Goal: Task Accomplishment & Management: Manage account settings

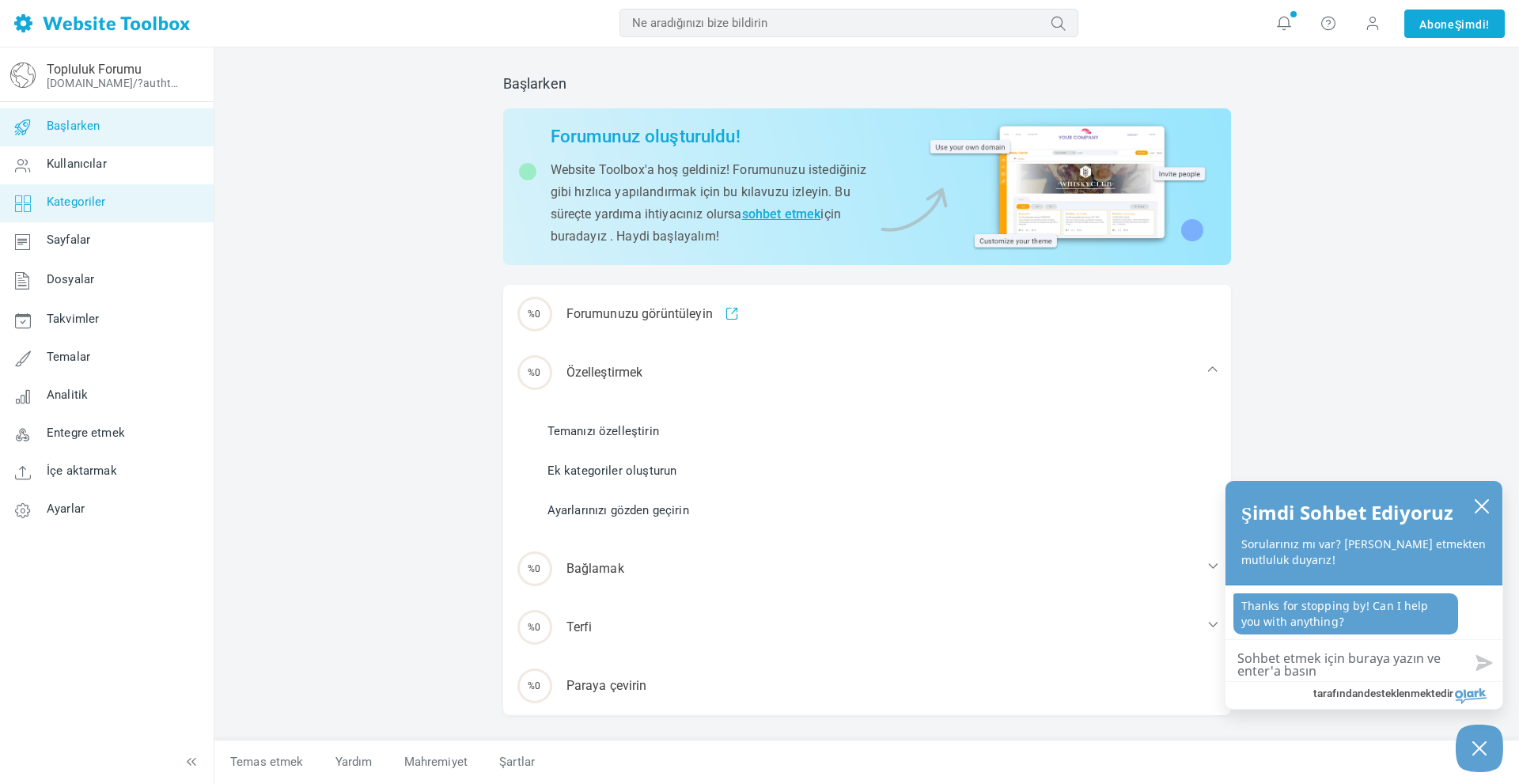
click at [109, 206] on link "Kategoriler" at bounding box center [106, 203] width 214 height 38
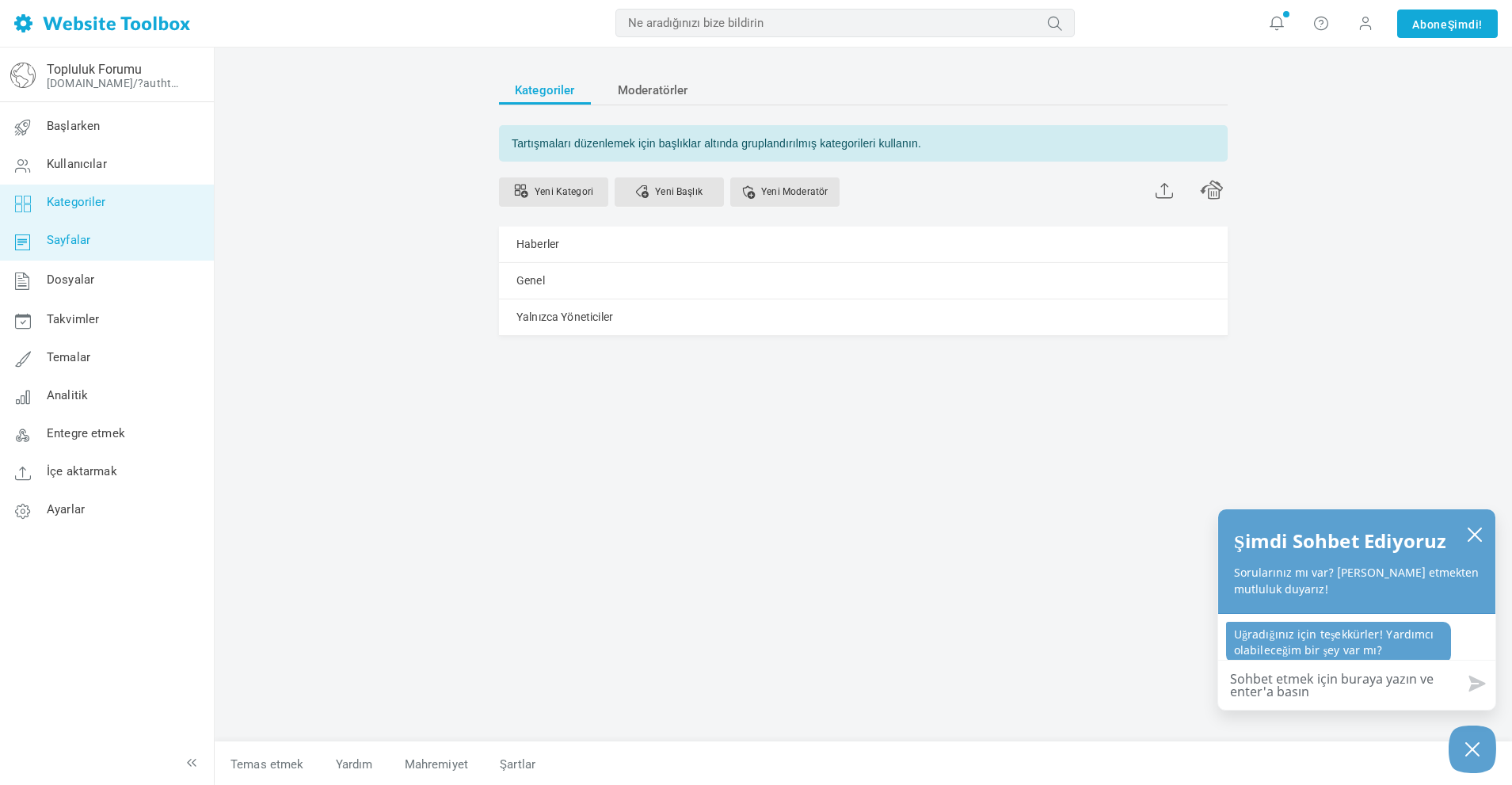
click at [122, 252] on link "Sayfalar" at bounding box center [106, 242] width 214 height 38
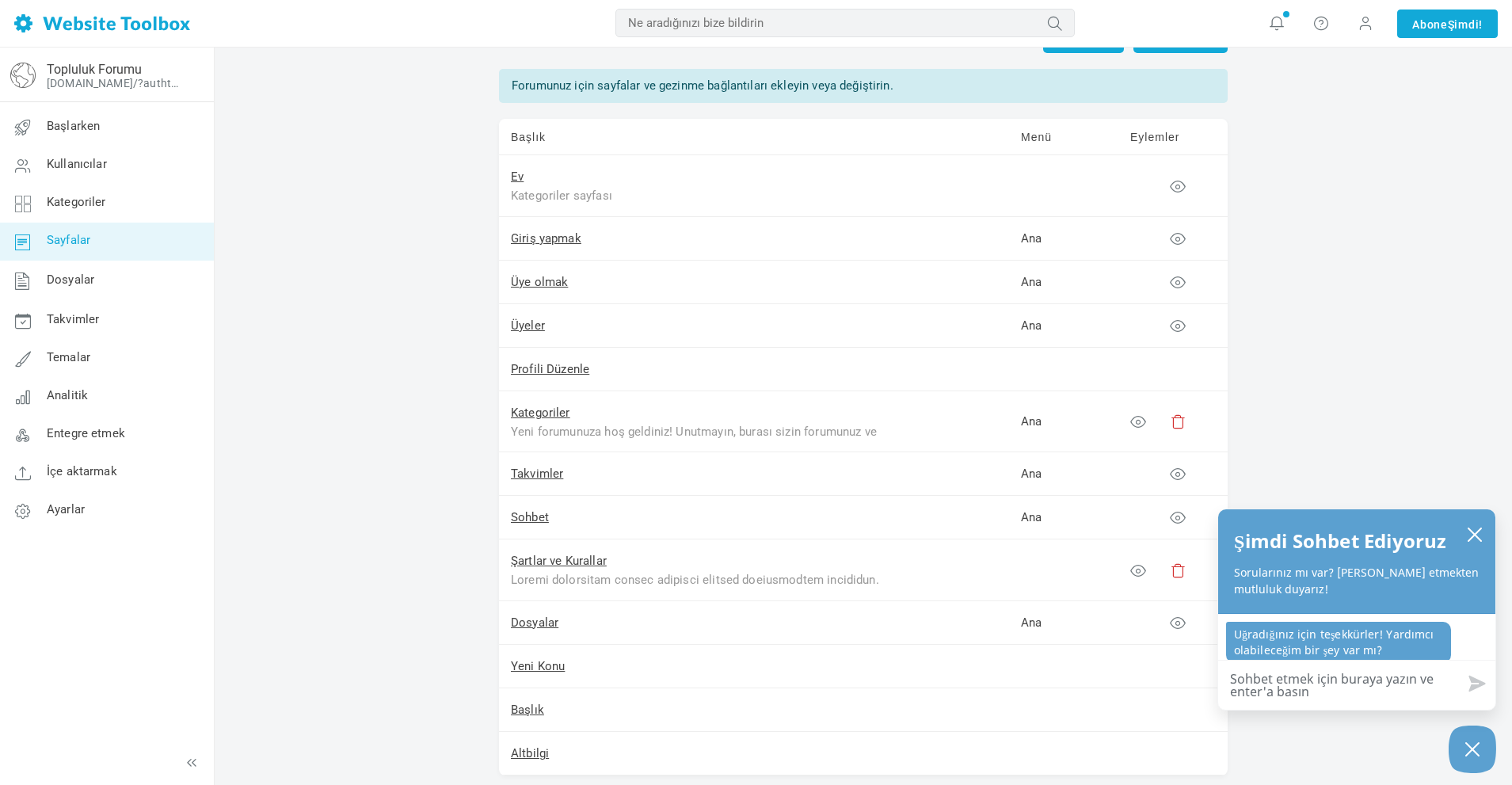
scroll to position [49, 0]
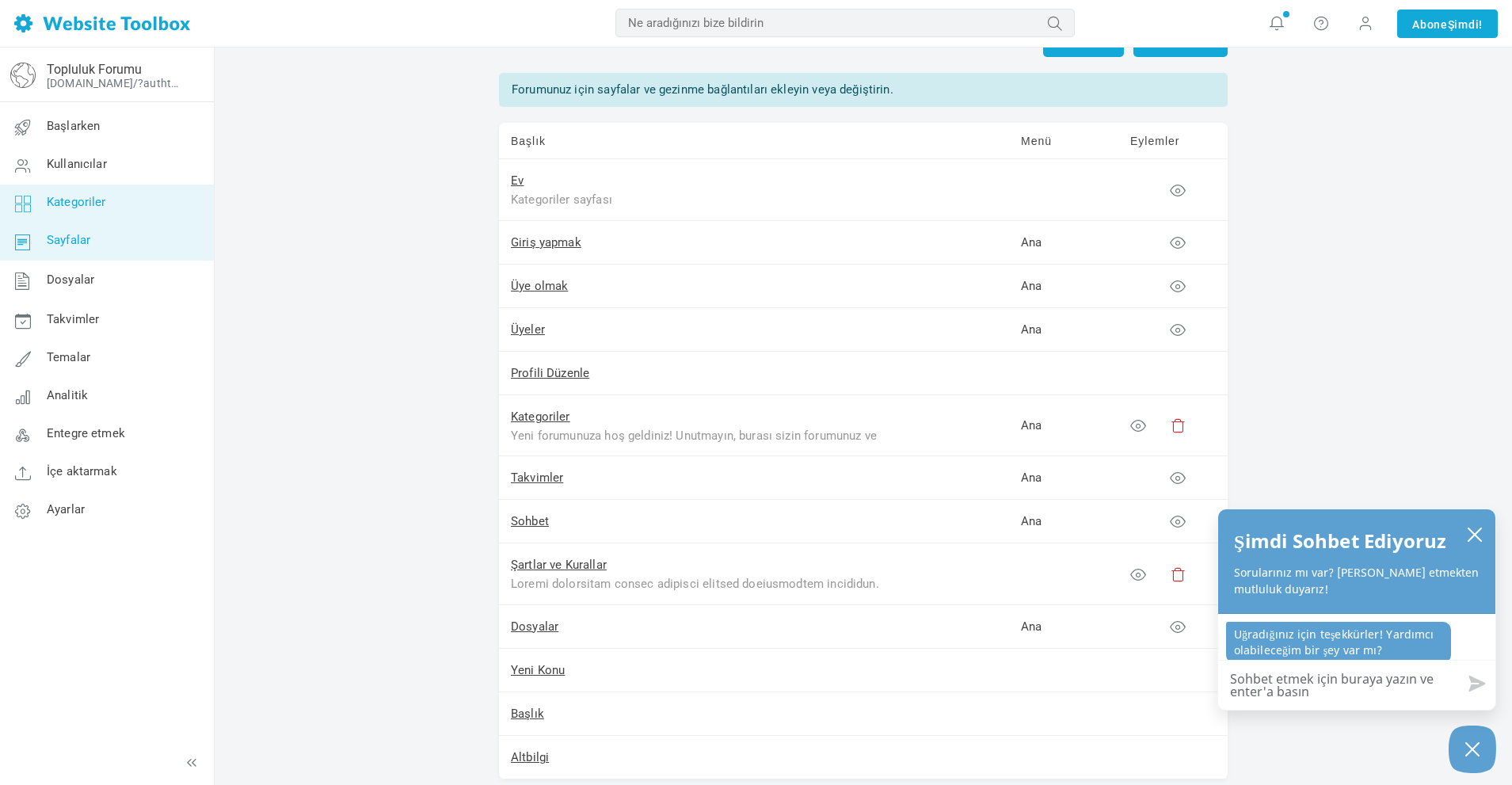
click at [88, 213] on link "Kategoriler" at bounding box center [106, 204] width 214 height 38
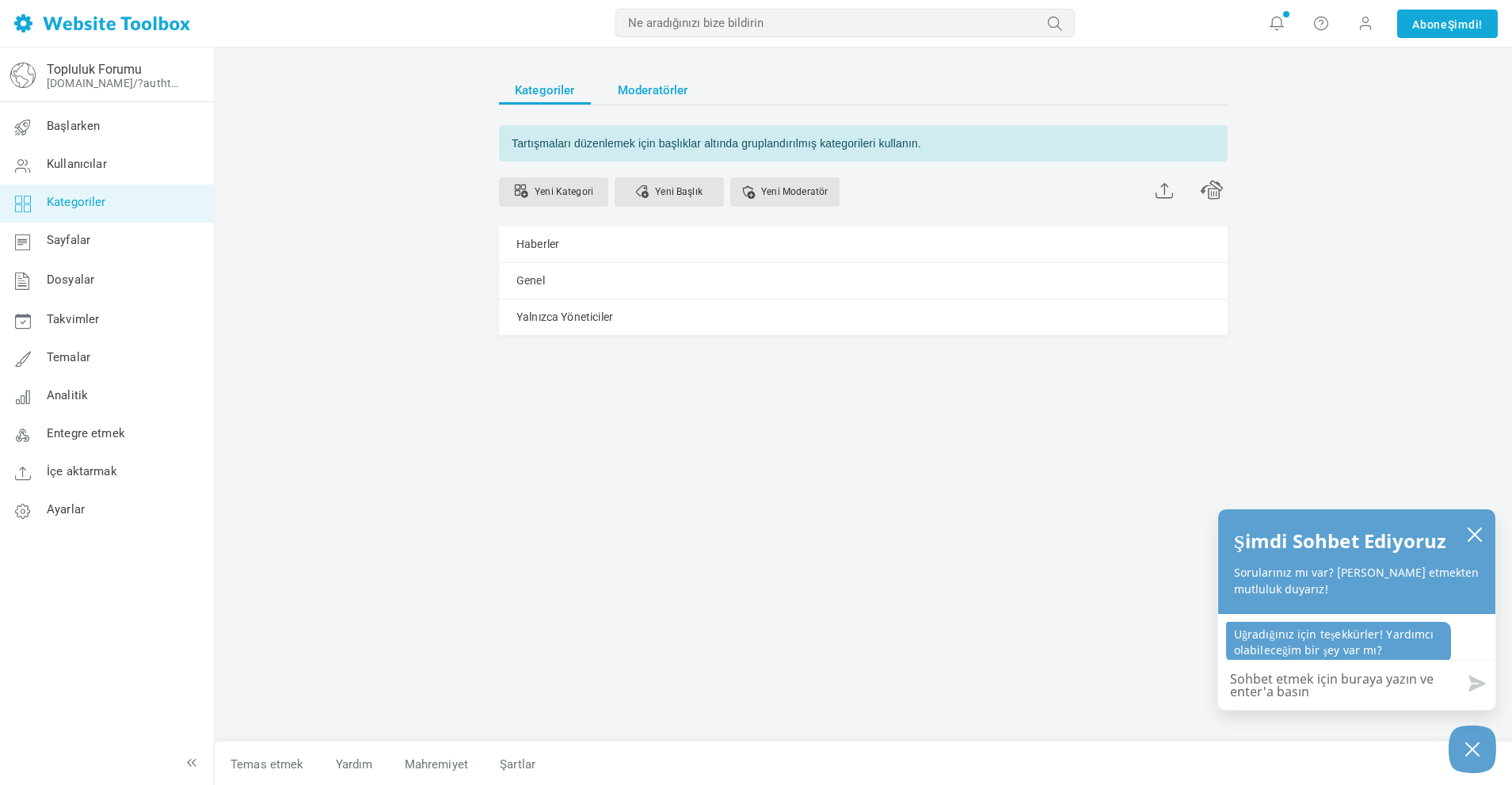
click at [652, 85] on font "Moderatörler" at bounding box center [652, 90] width 70 height 14
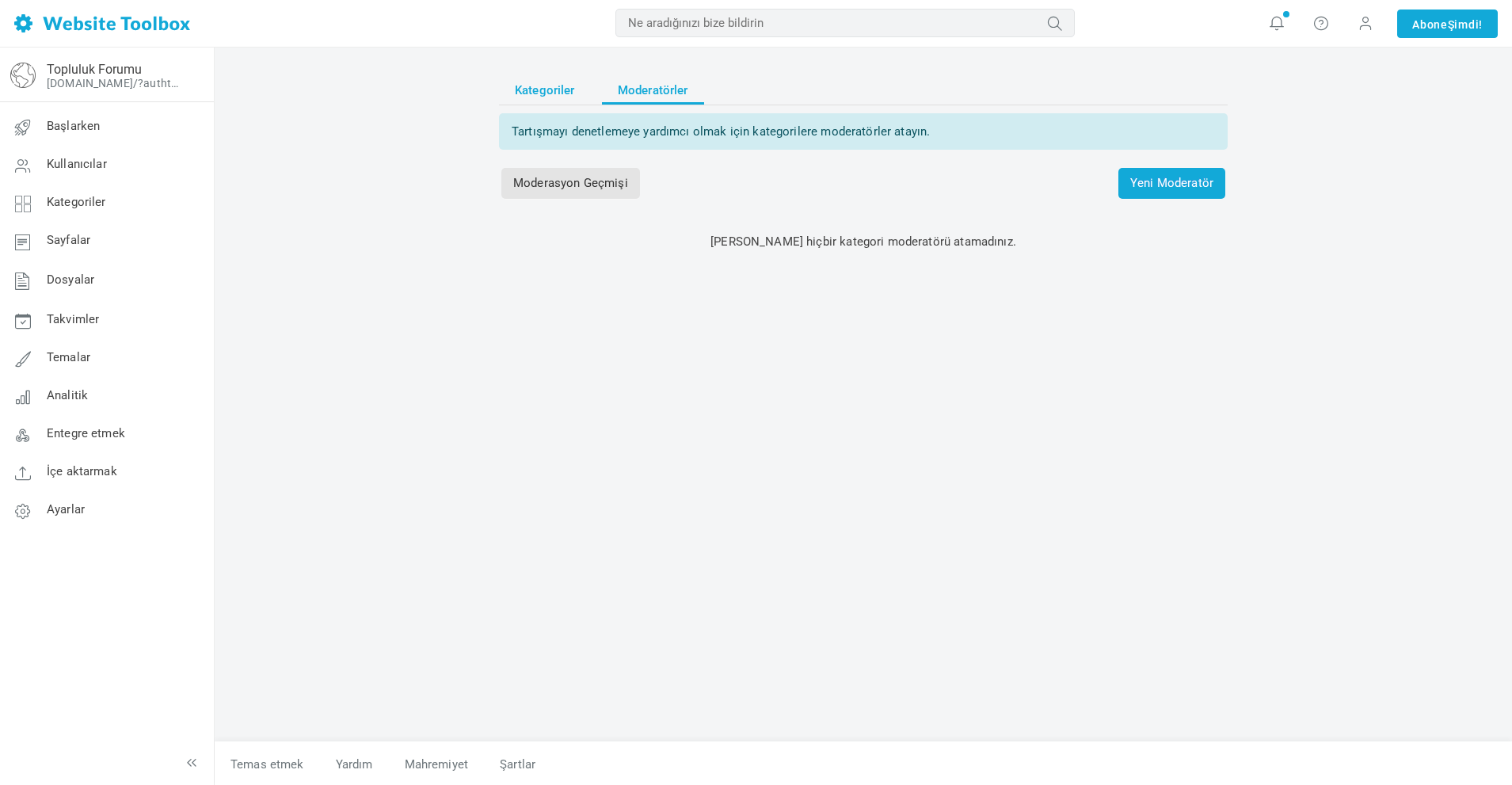
click at [552, 95] on font "Kategoriler" at bounding box center [544, 90] width 60 height 14
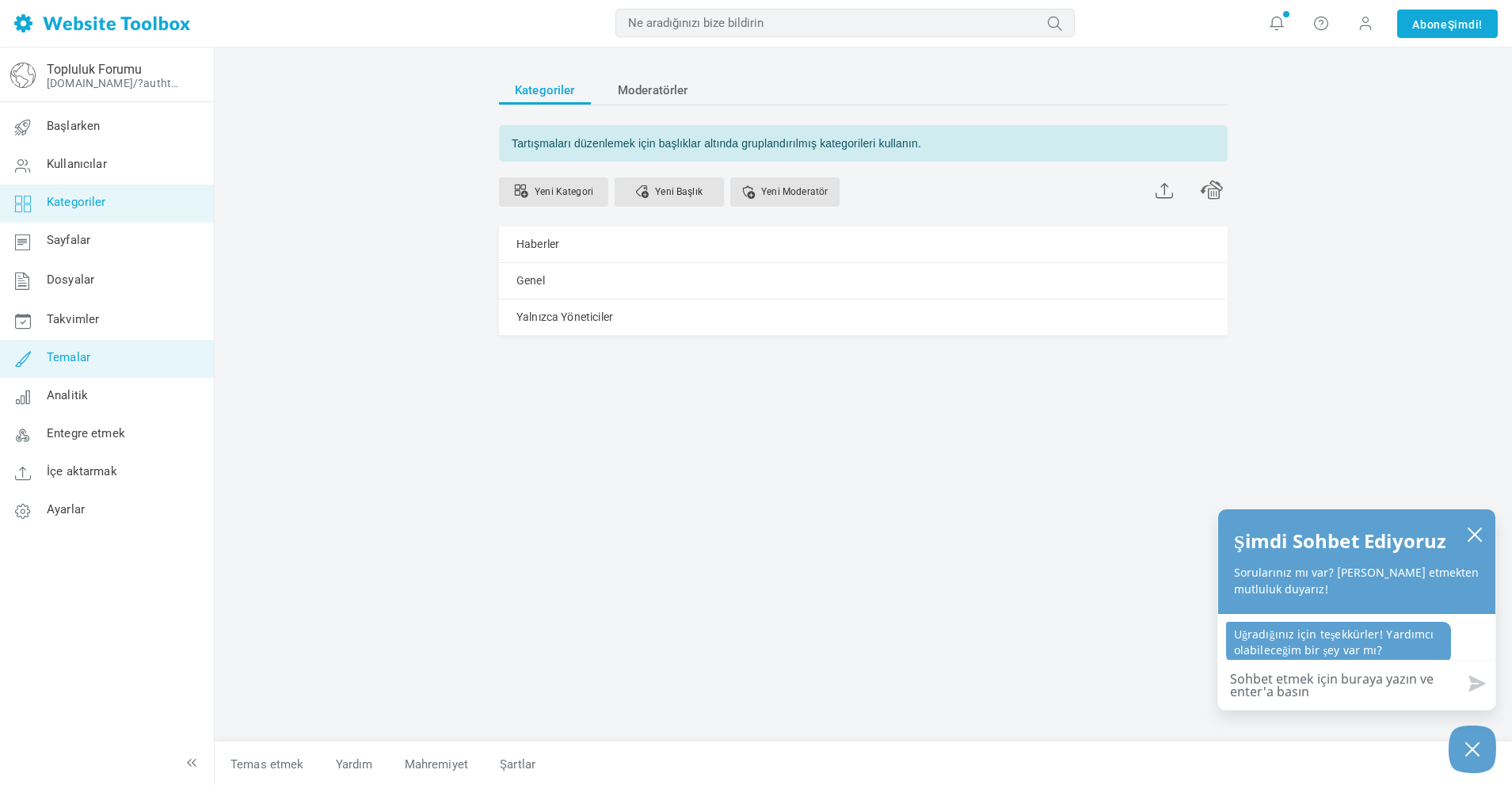
click at [99, 370] on link "Temalar" at bounding box center [106, 359] width 214 height 38
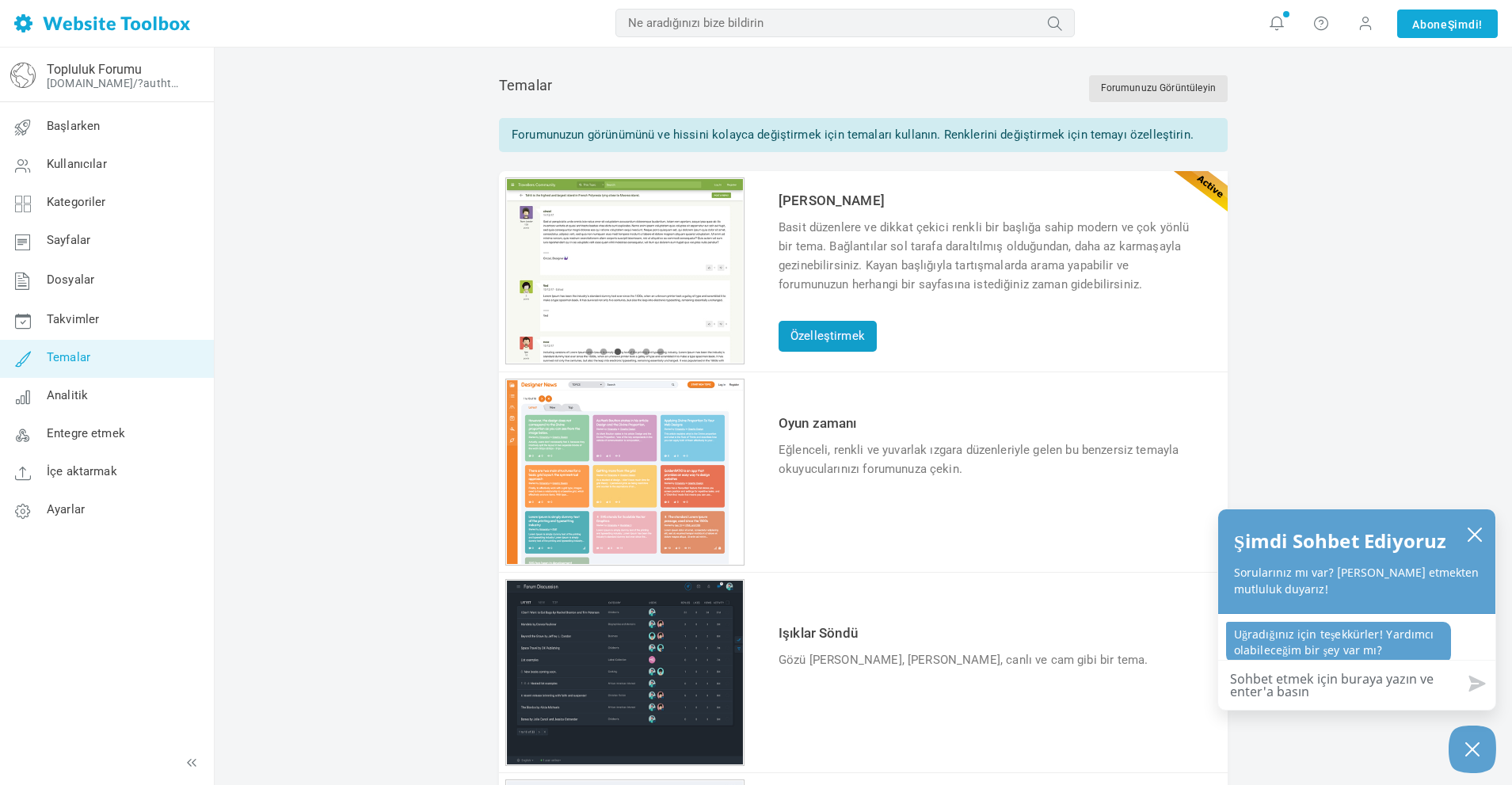
click at [838, 333] on font "Özelleştirmek" at bounding box center [827, 336] width 74 height 14
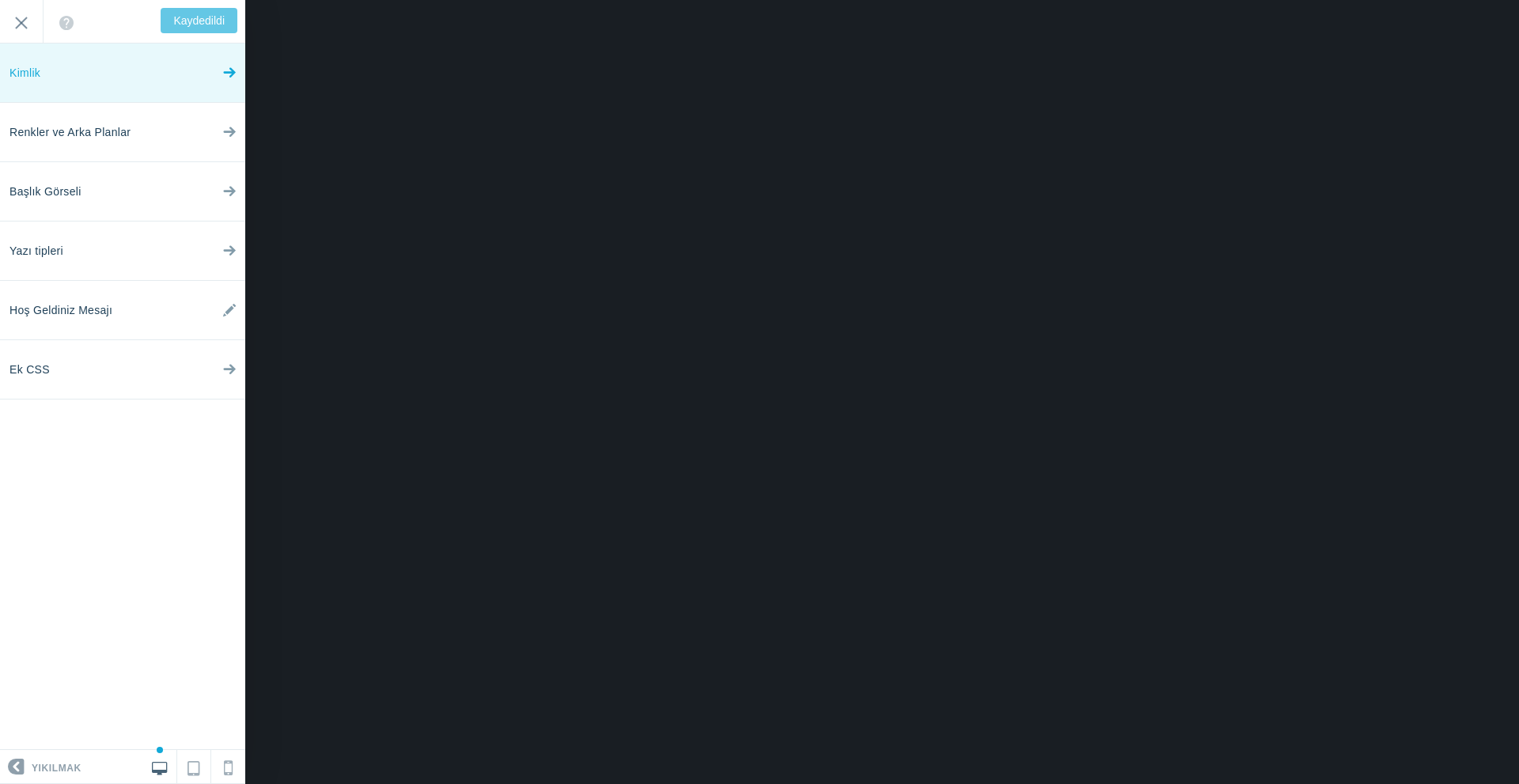
click at [175, 78] on link "Kimlik" at bounding box center [123, 73] width 245 height 59
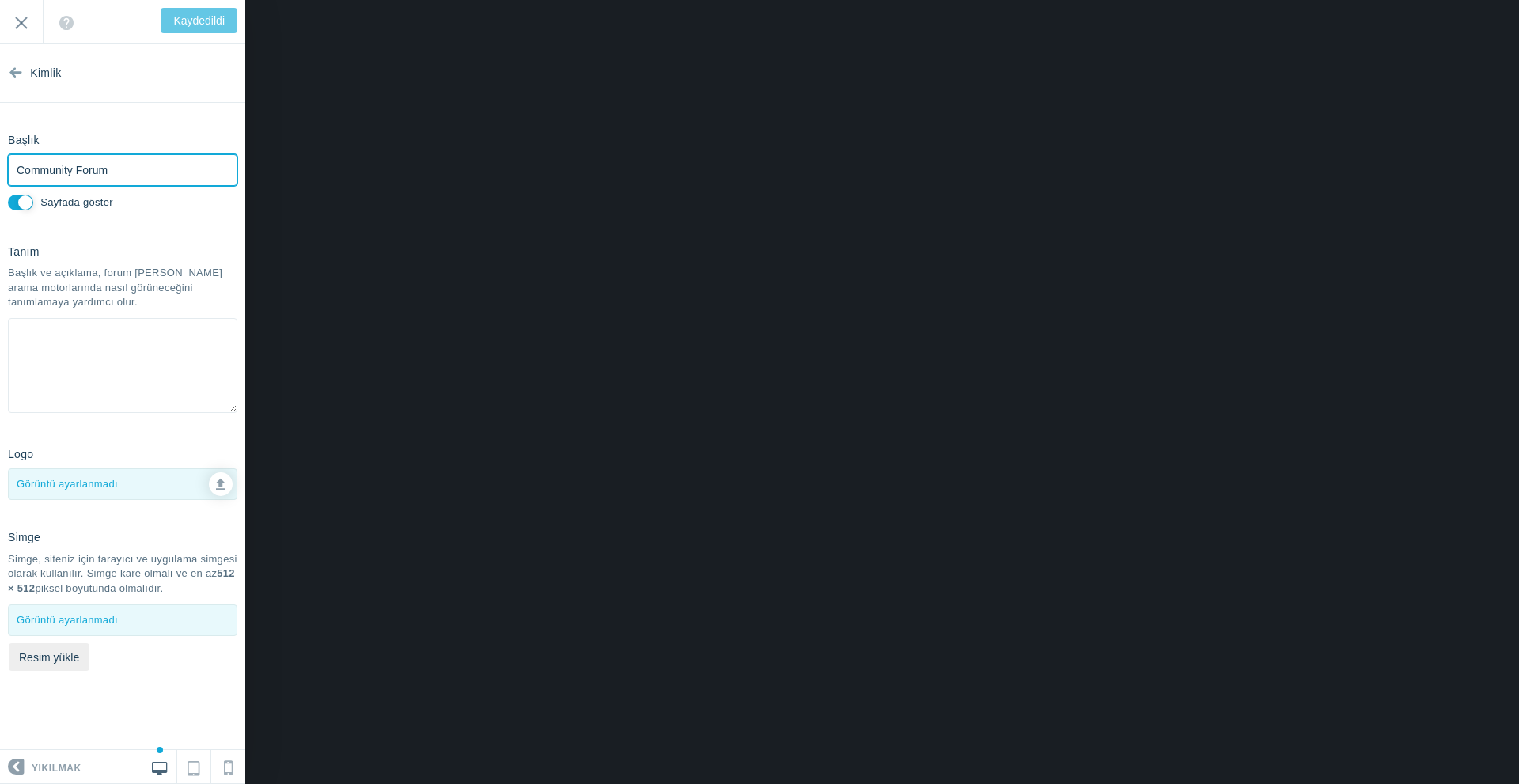
click at [131, 175] on input "Community Forum" at bounding box center [123, 170] width 230 height 31
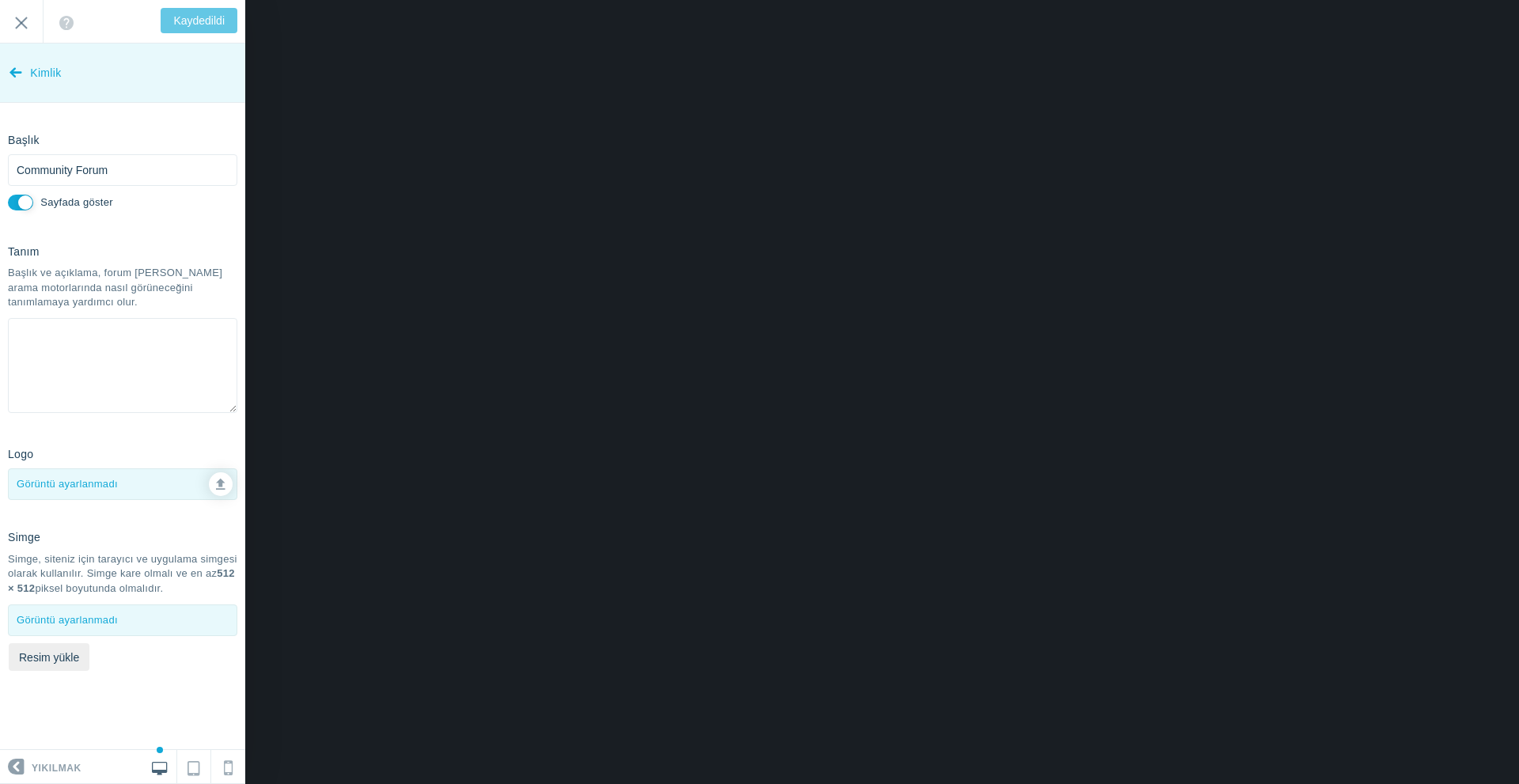
click at [37, 73] on font "Kimlik" at bounding box center [44, 72] width 30 height 12
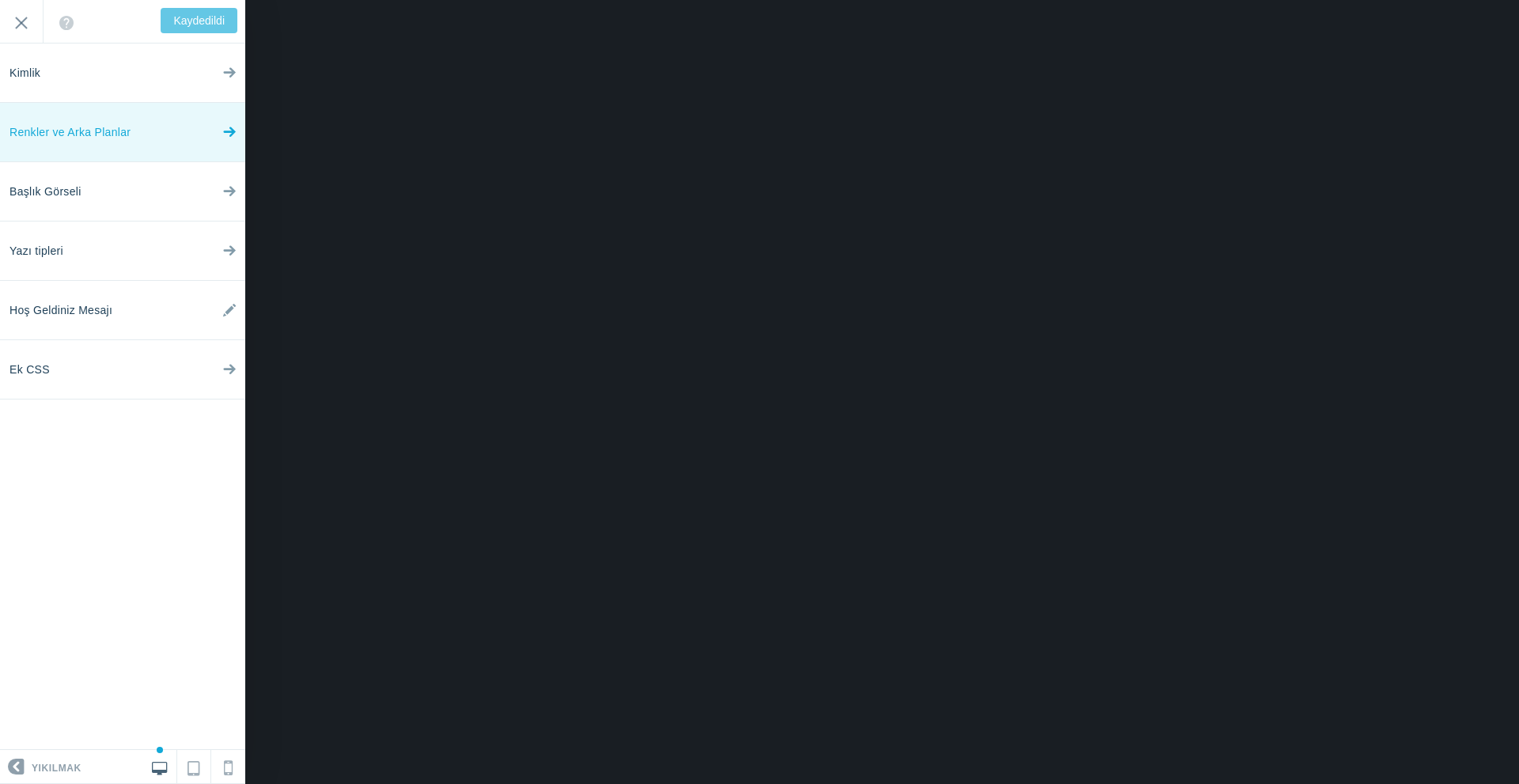
click at [106, 144] on span "Renkler ve Arka Planlar" at bounding box center [70, 133] width 121 height 59
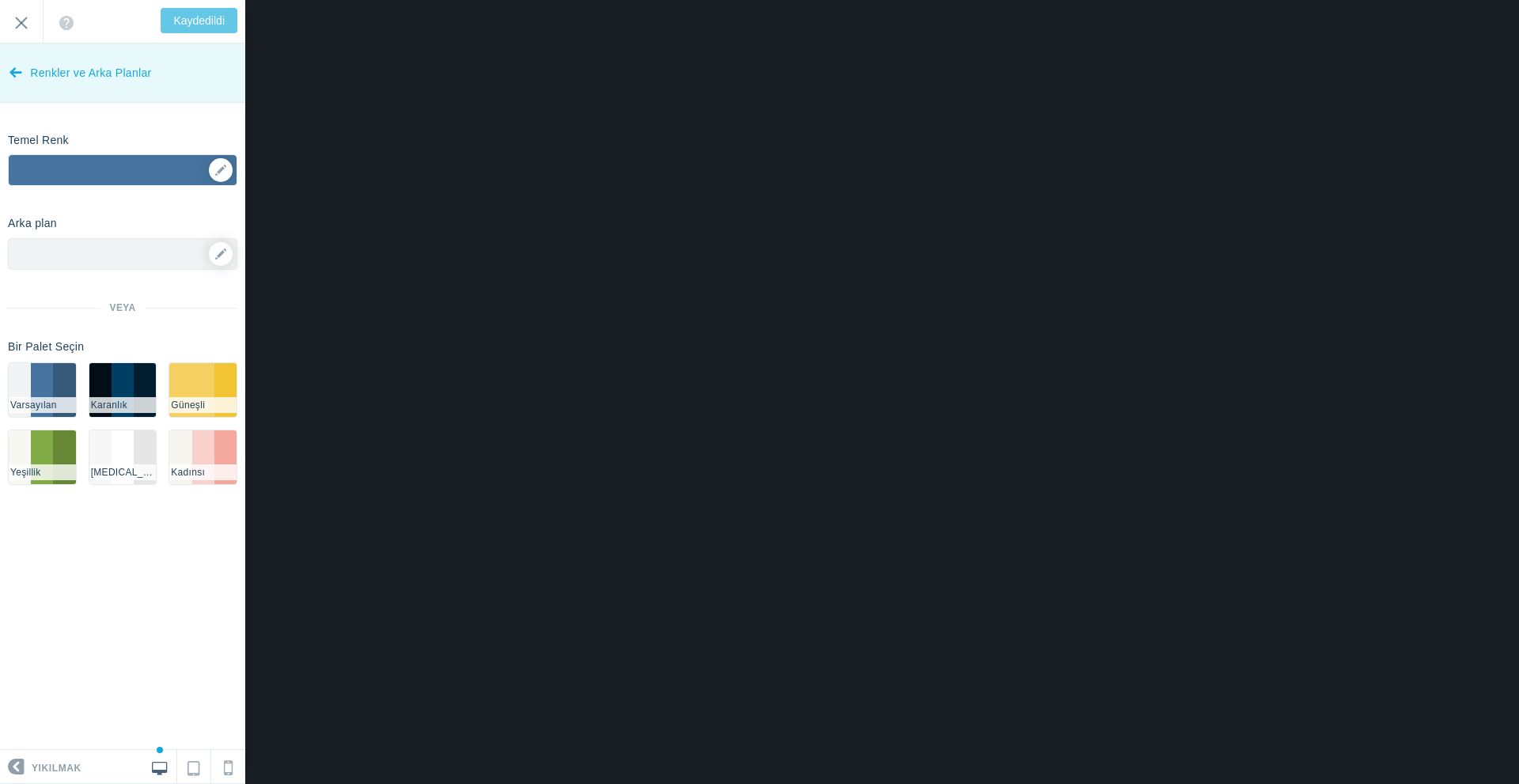
click at [59, 64] on span "Renkler ve Arka Planlar" at bounding box center [90, 73] width 121 height 59
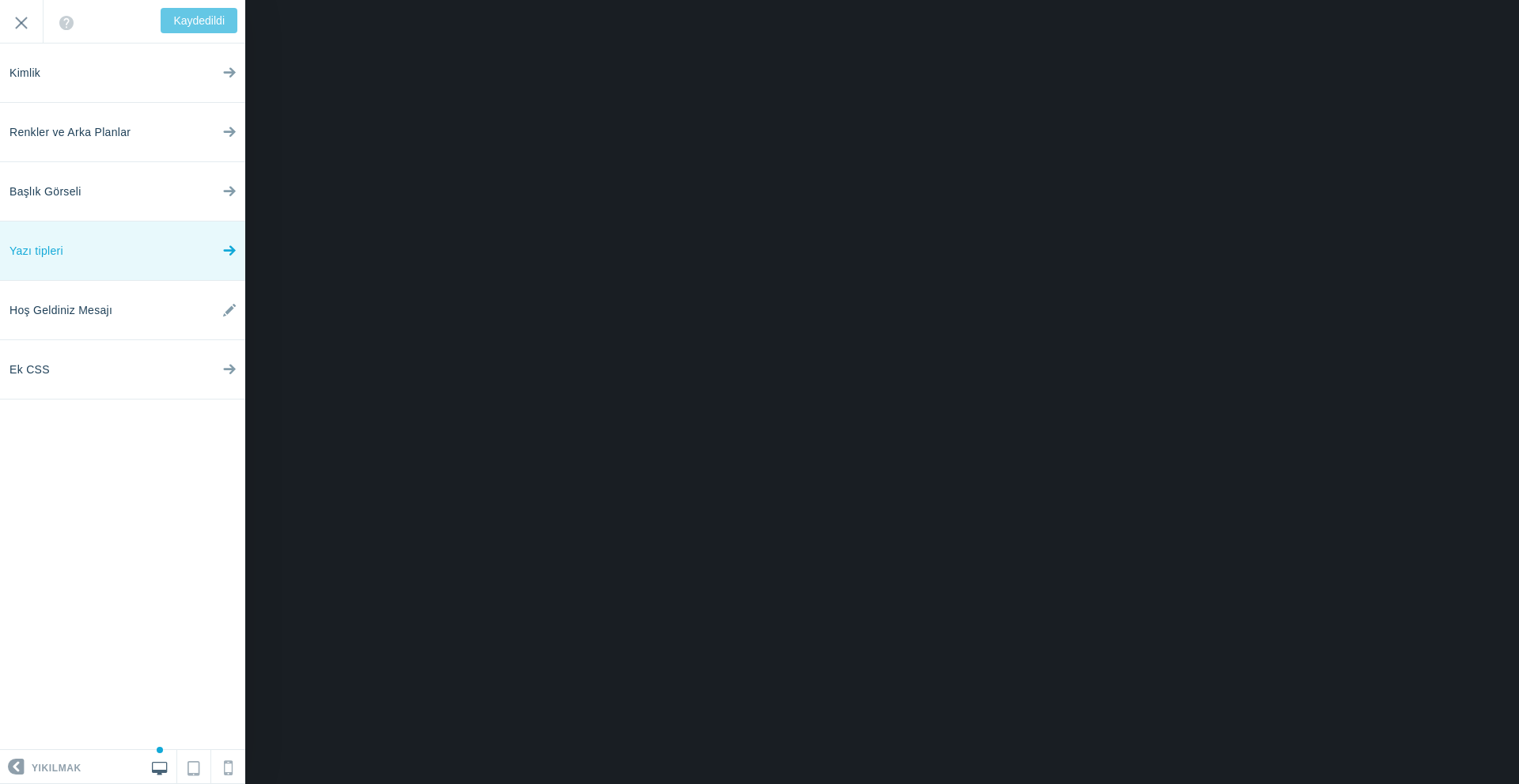
click at [106, 250] on link "Yazı tipleri" at bounding box center [123, 251] width 245 height 59
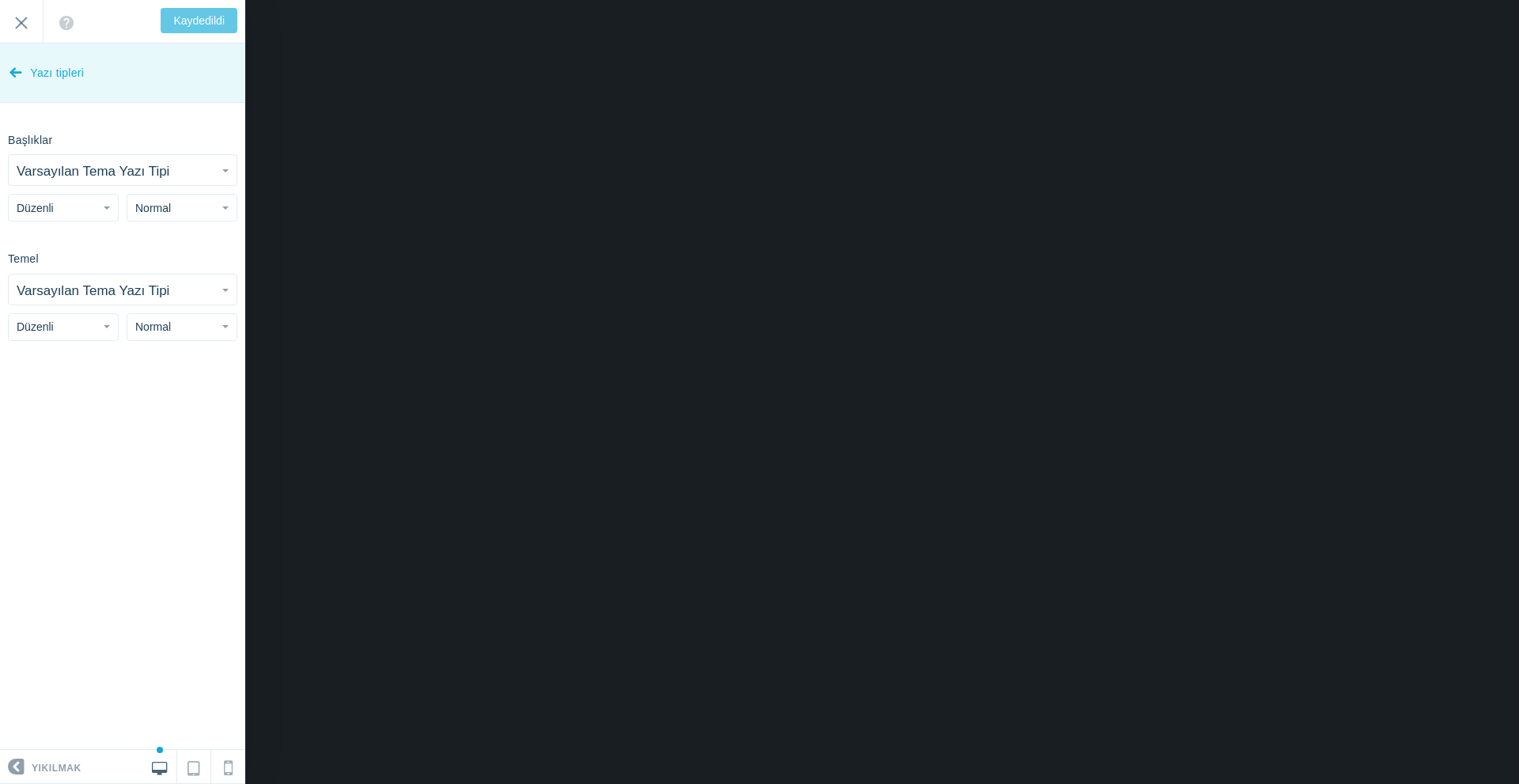
click at [26, 72] on link "Yazı tipleri" at bounding box center [123, 73] width 245 height 59
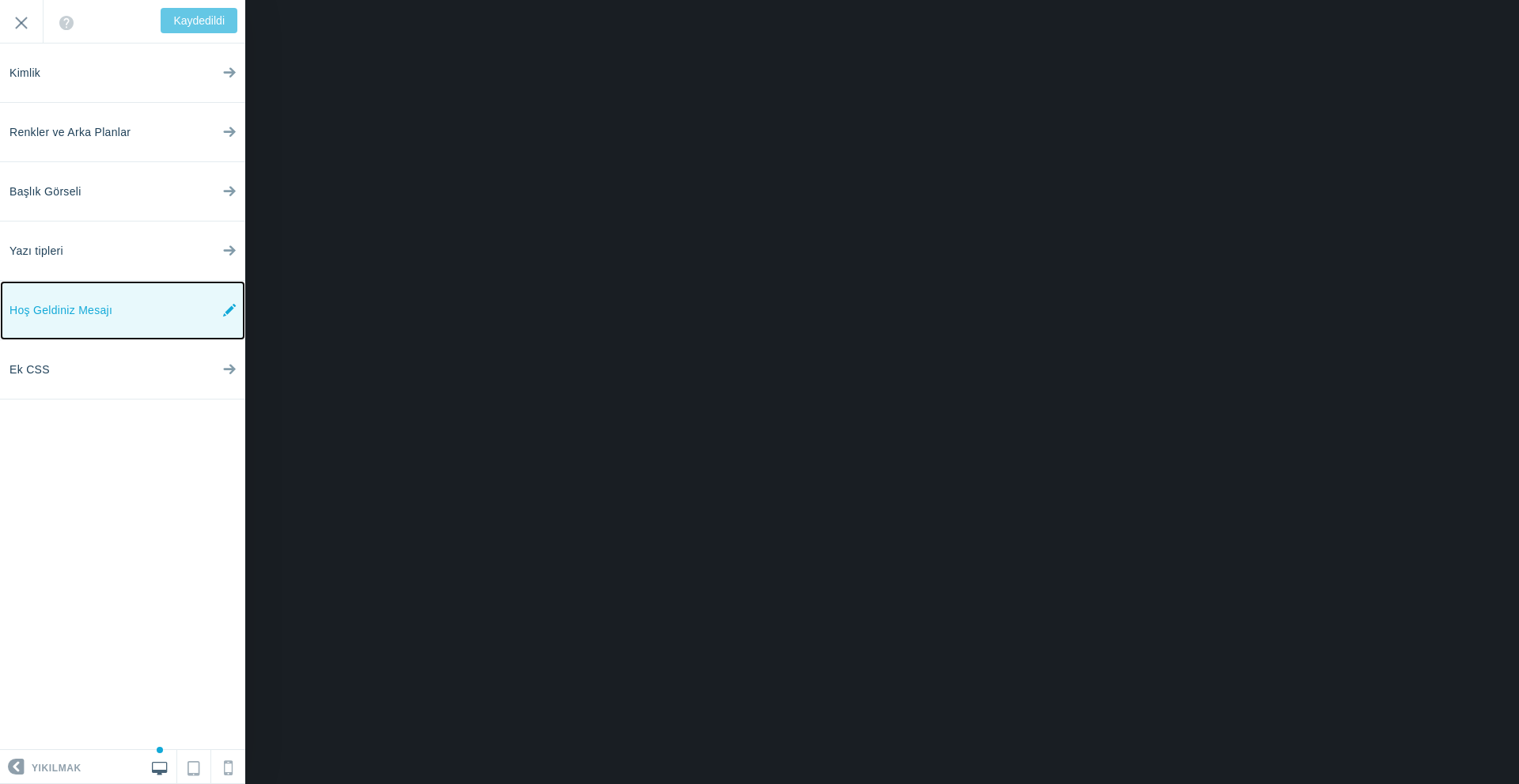
click at [123, 313] on link "Hoş Geldiniz Mesajı" at bounding box center [123, 310] width 245 height 59
type input "Save"
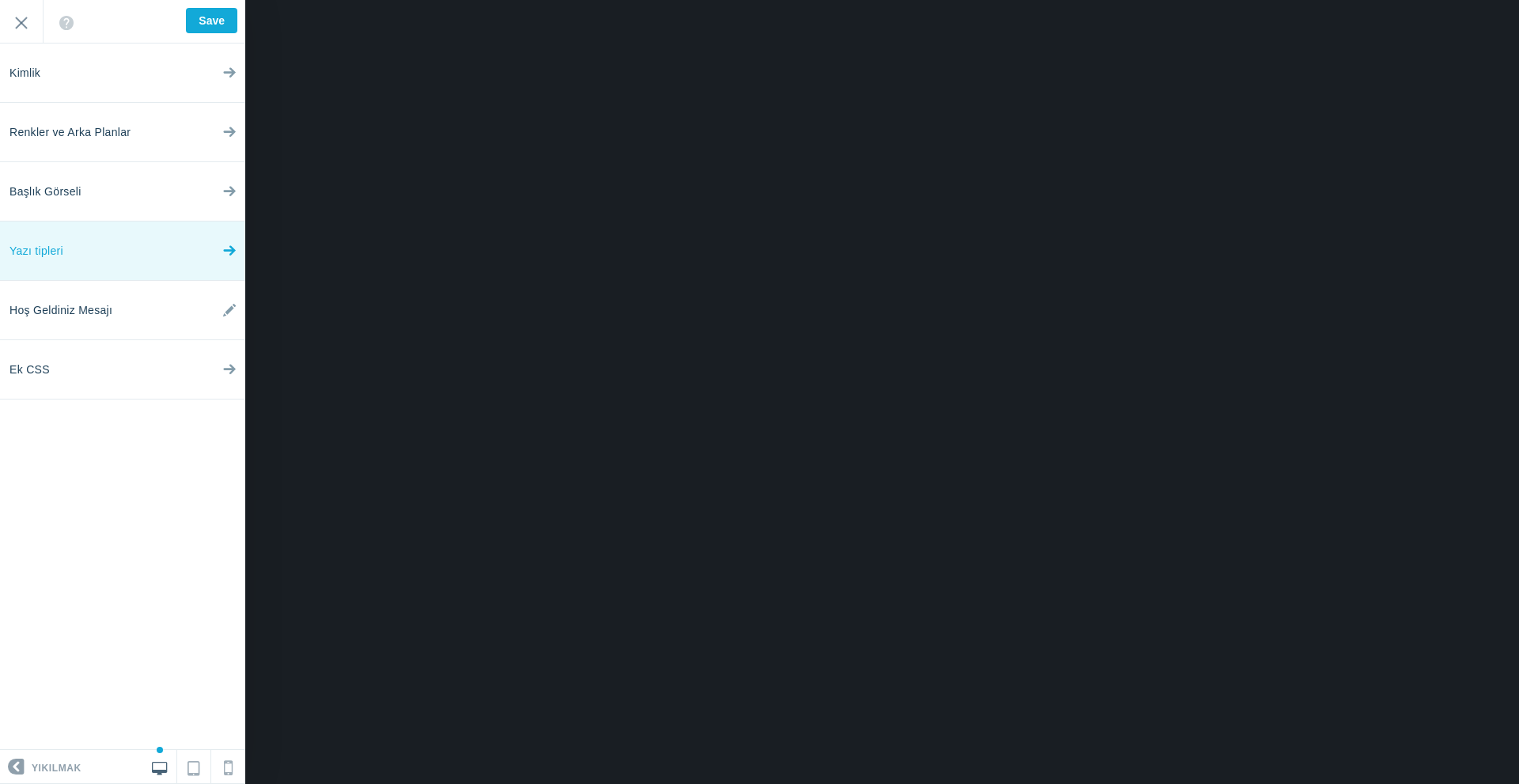
click at [117, 247] on link "Yazı tipleri" at bounding box center [123, 251] width 245 height 59
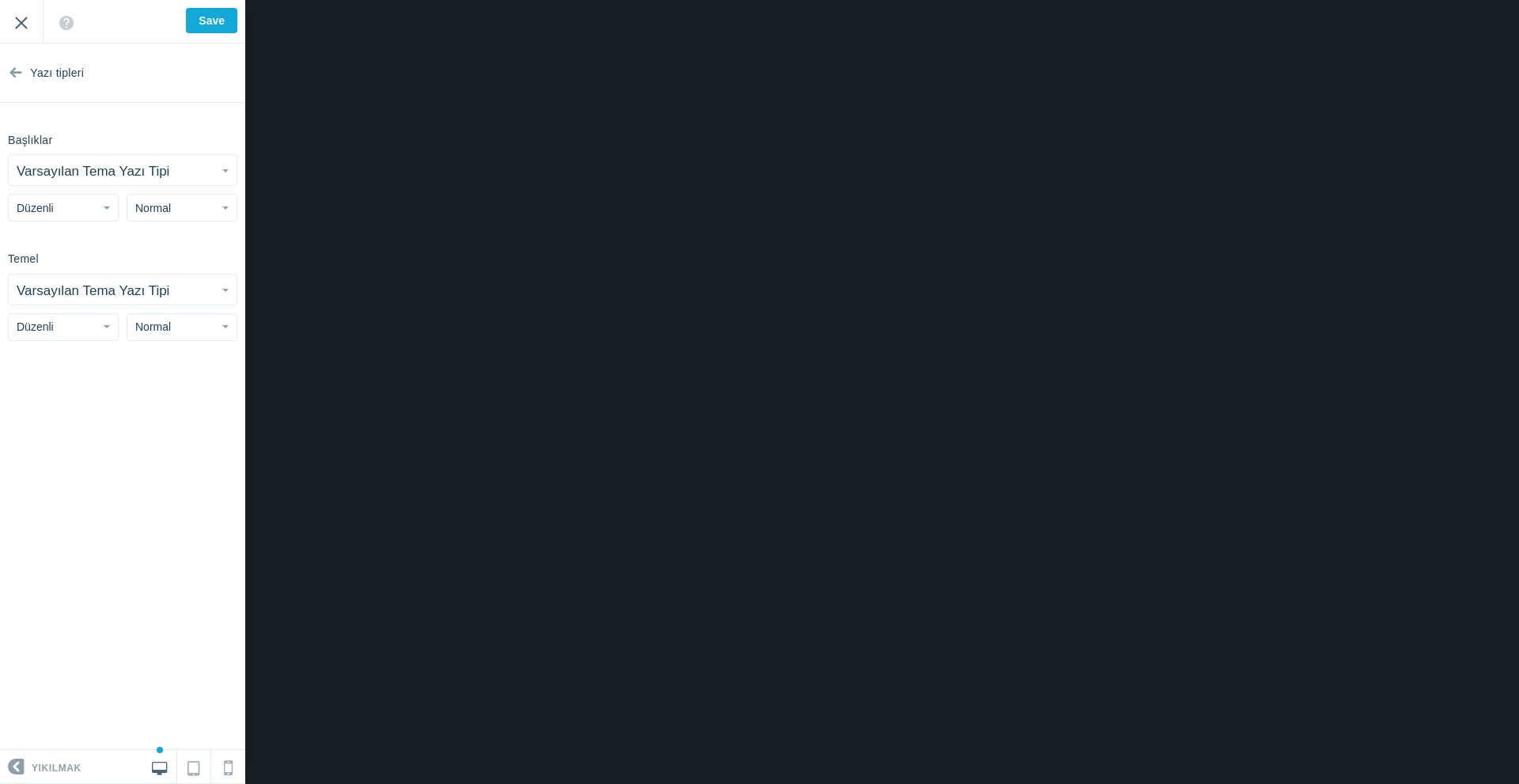
click at [18, 23] on input "Çıkış" at bounding box center [21, 21] width 43 height 44
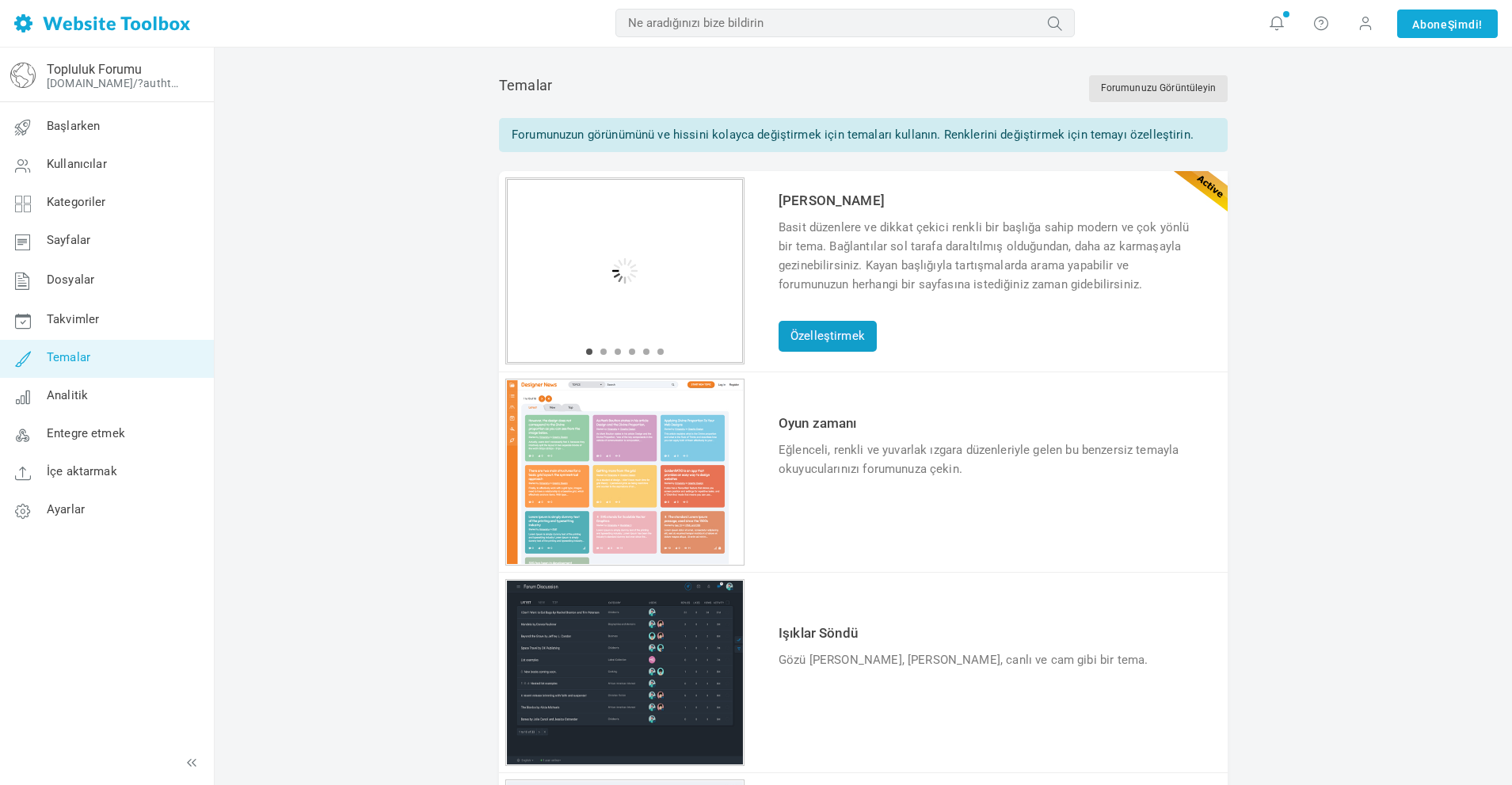
click at [830, 334] on font "Özelleştirmek" at bounding box center [827, 336] width 74 height 14
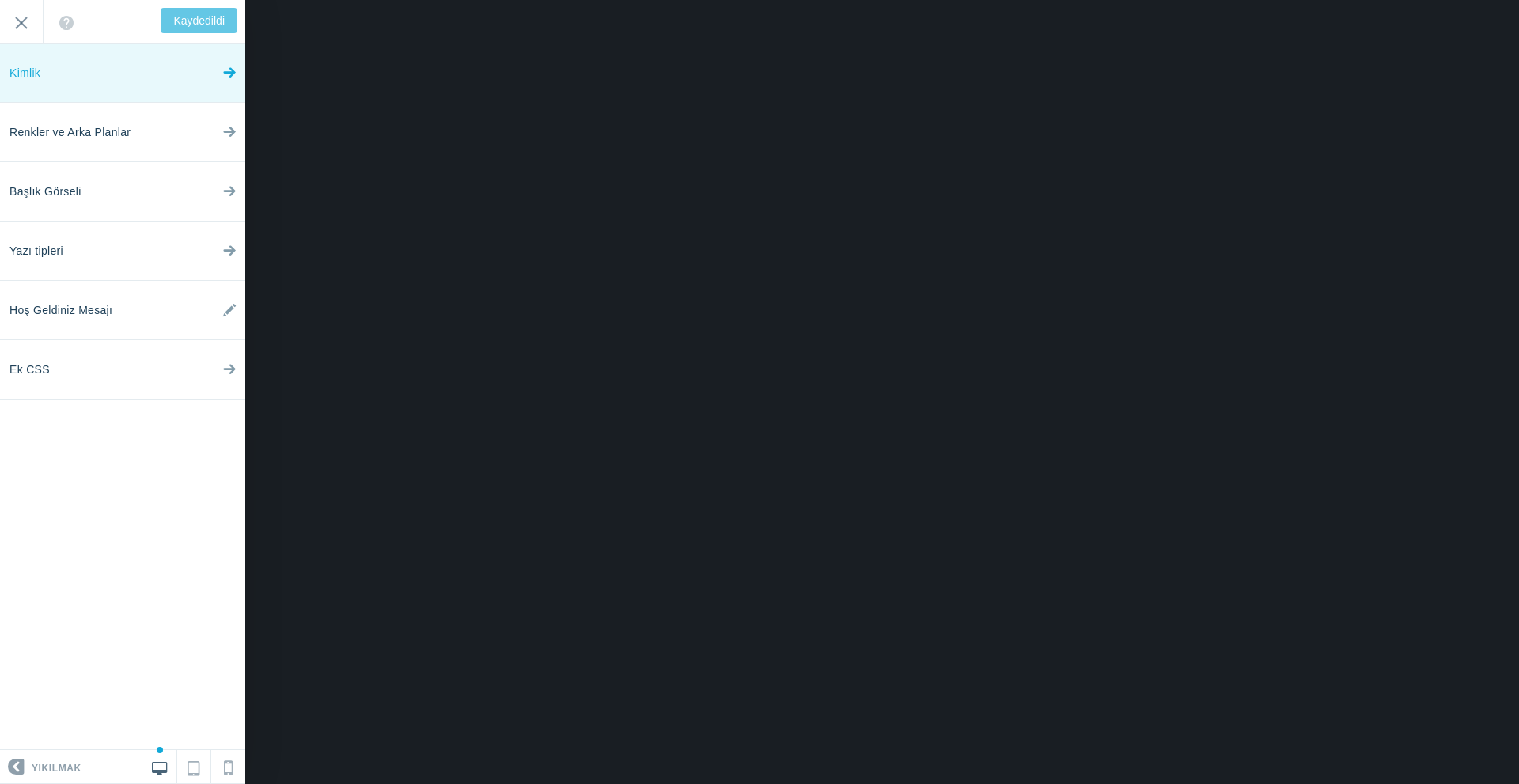
click at [119, 80] on link "Kimlik" at bounding box center [123, 73] width 245 height 59
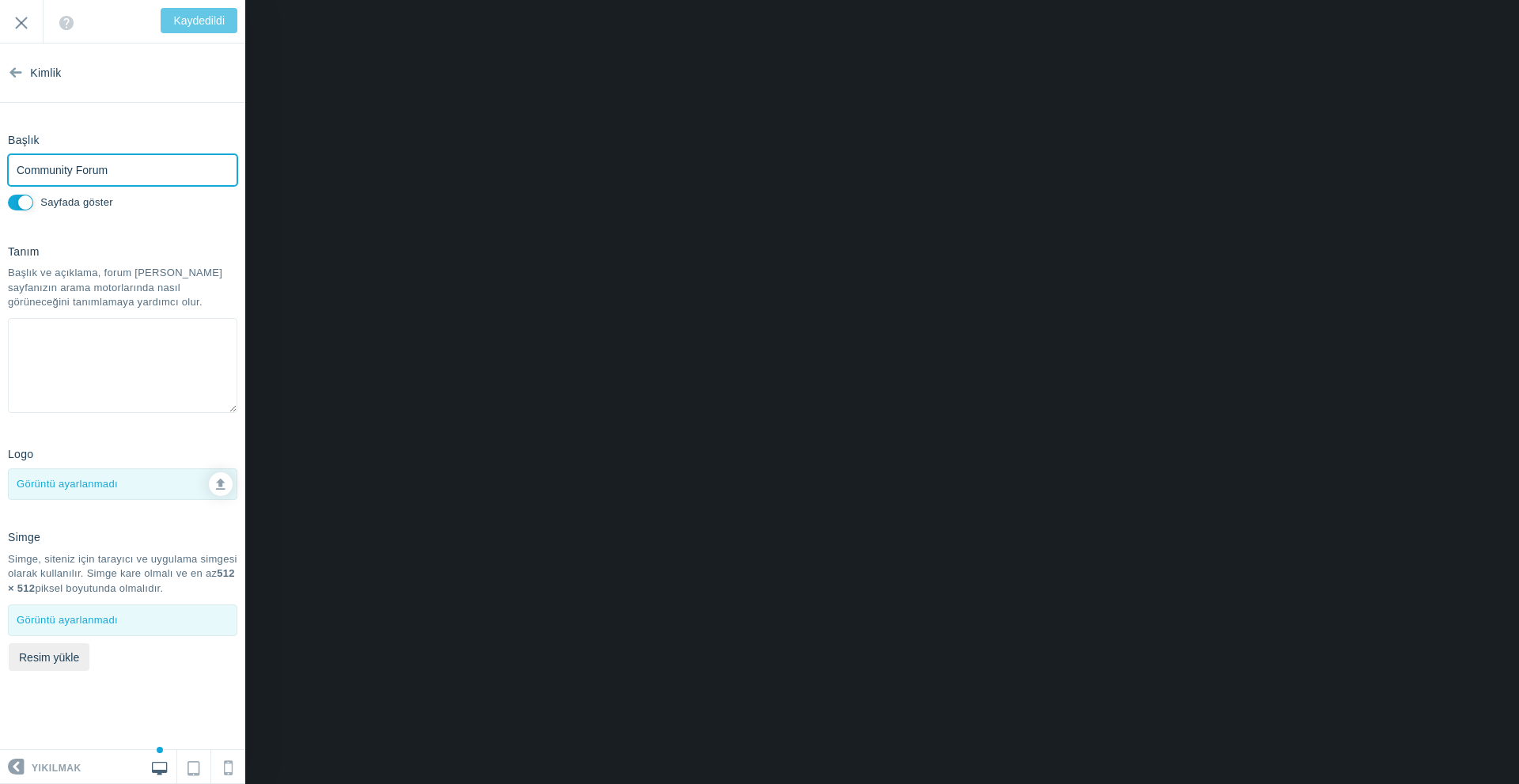
click at [141, 173] on input "Community Forum" at bounding box center [123, 170] width 230 height 31
drag, startPoint x: 140, startPoint y: 173, endPoint x: 0, endPoint y: 170, distance: 140.0
click at [0, 170] on div "Başlık Community Forum Lütfen bu alanı doldurun. Sayfada göster" at bounding box center [123, 170] width 245 height 88
type input "DA"
type input "Save"
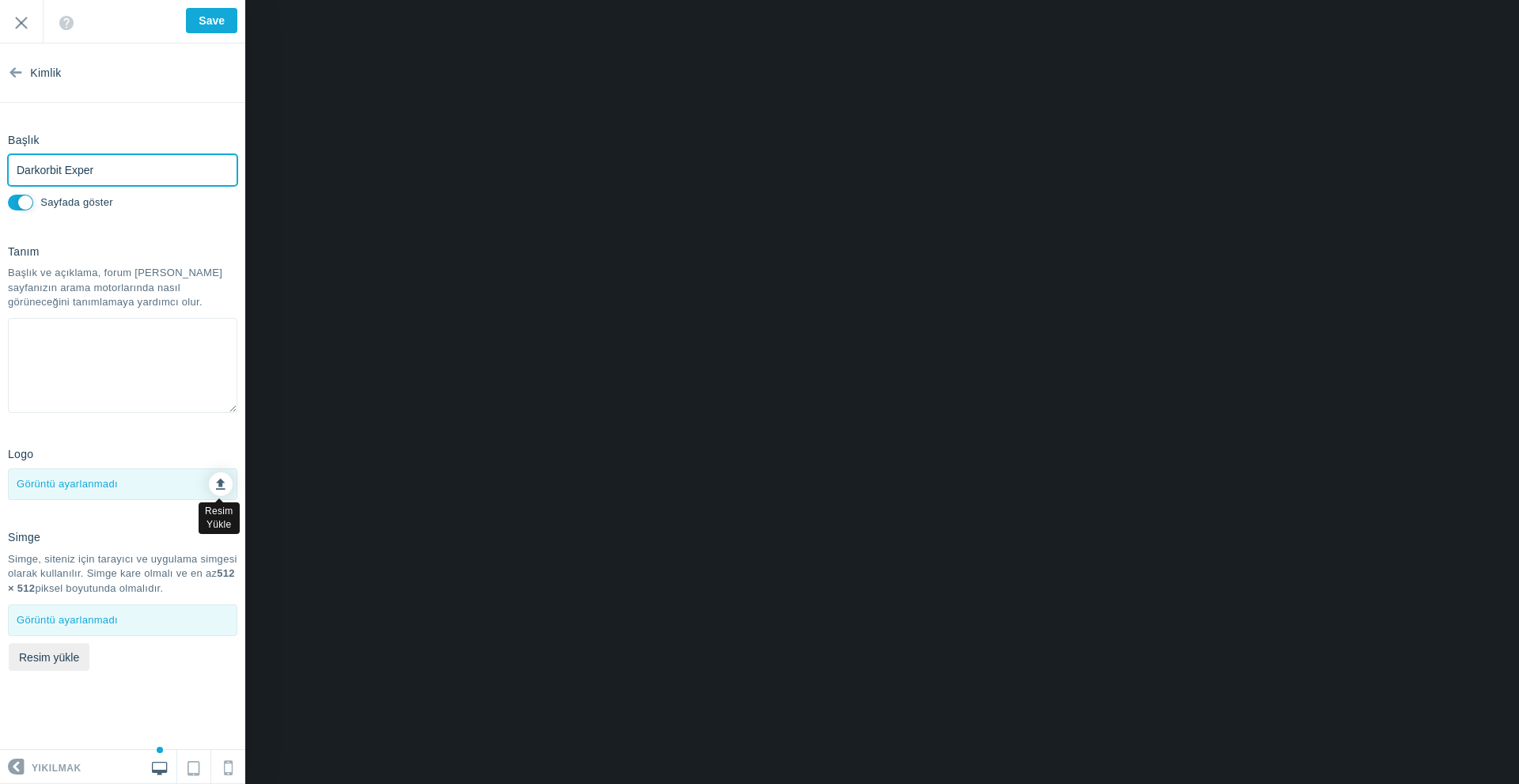
type input "Darkorbit Exper"
click at [214, 483] on link at bounding box center [221, 483] width 24 height 24
type input "C:\fakepath\wgcf.webp"
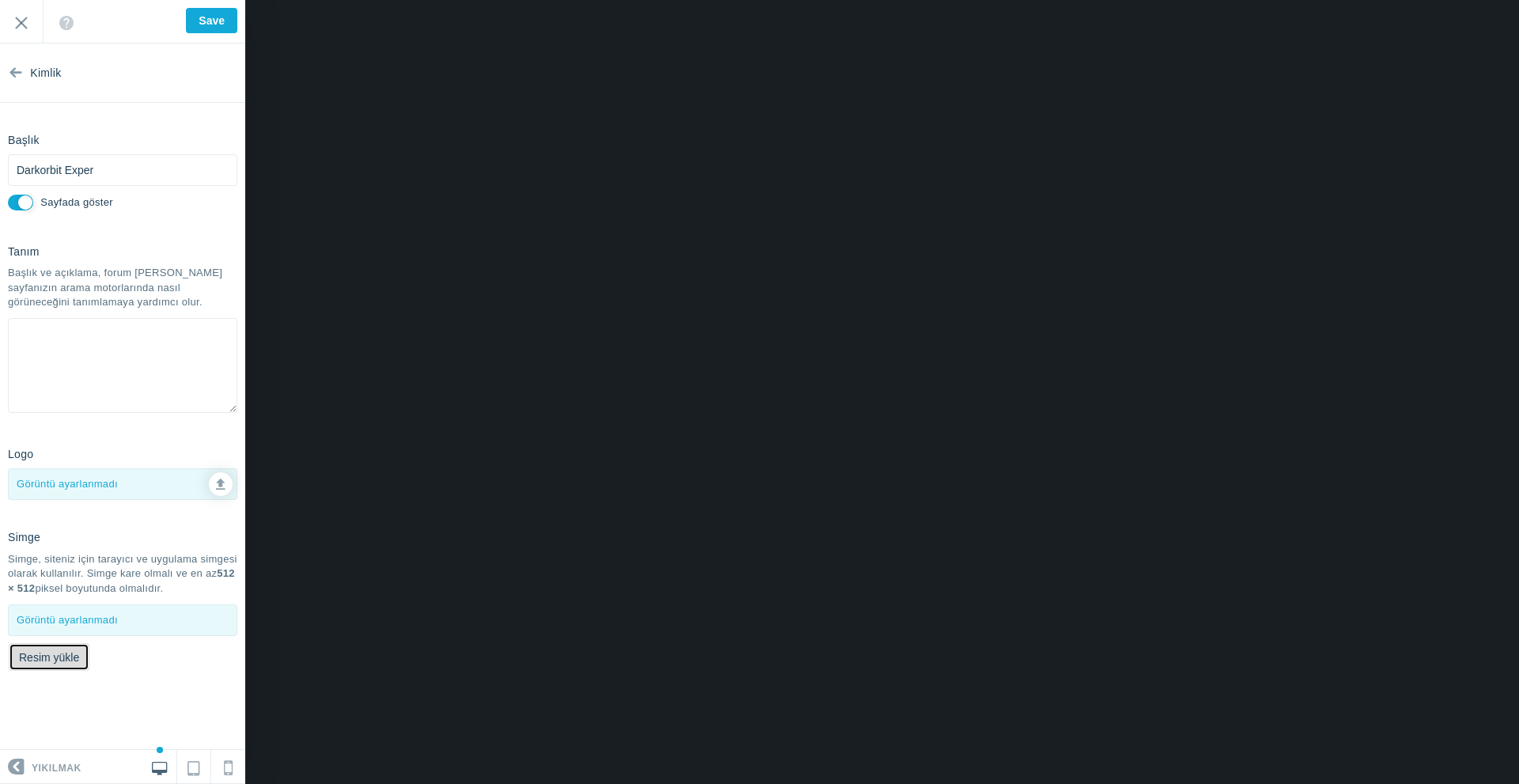
click at [58, 657] on font "Resim yükle" at bounding box center [49, 656] width 60 height 12
type input "C:\fakepath\wgcf.webp"
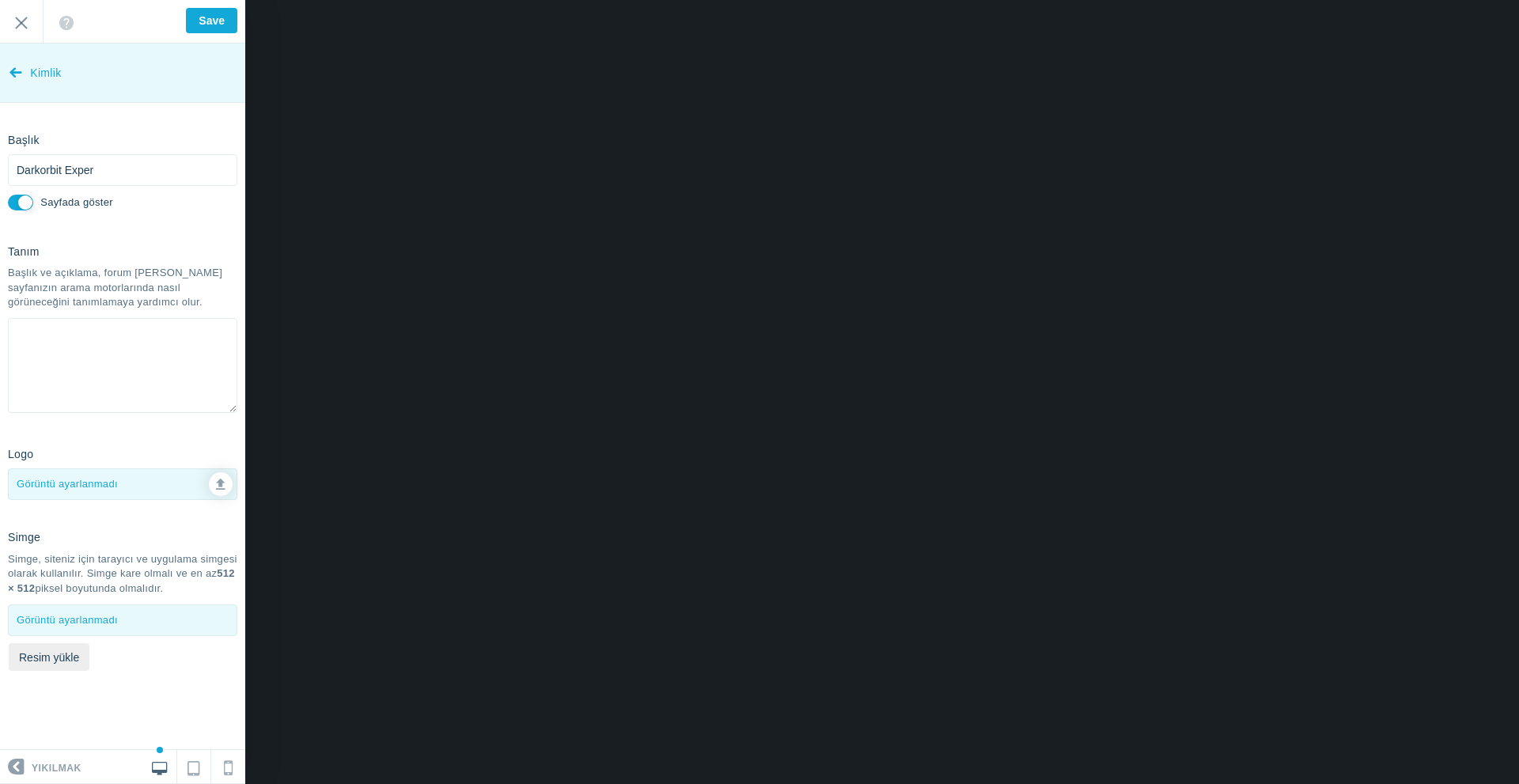
click at [18, 71] on icon at bounding box center [16, 69] width 12 height 59
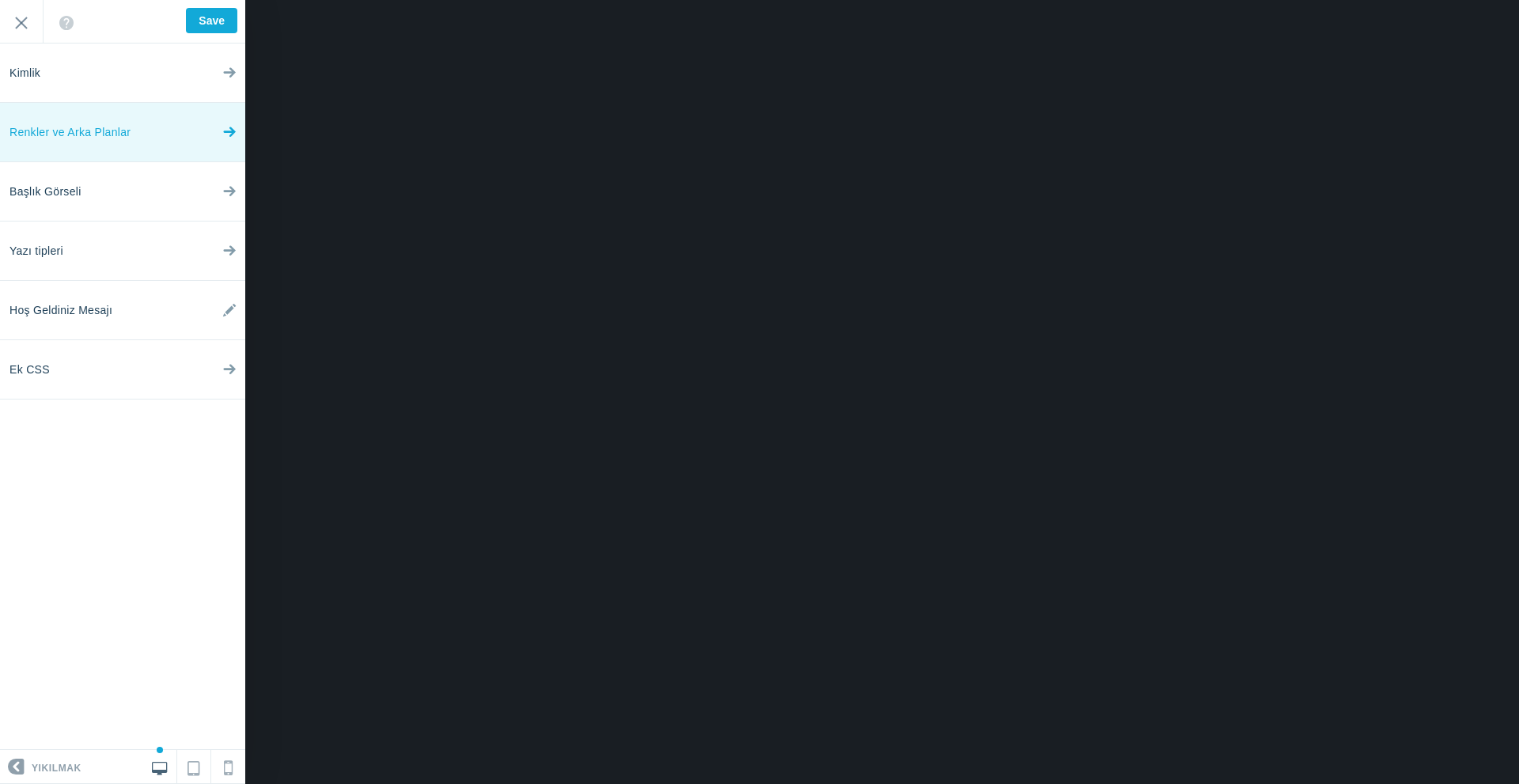
click at [126, 141] on span "Renkler ve Arka Planlar" at bounding box center [70, 133] width 121 height 59
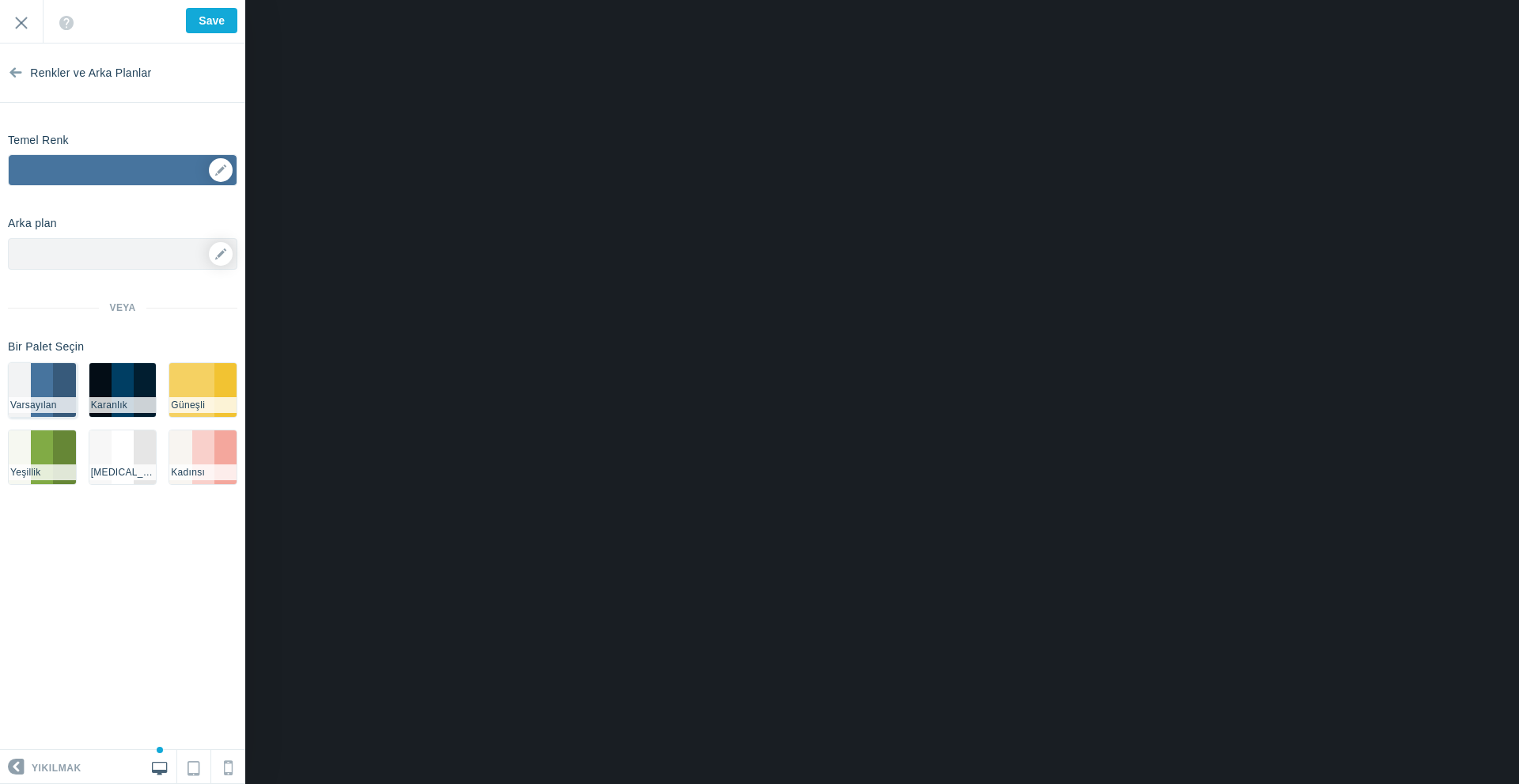
click at [47, 385] on li "#47749E" at bounding box center [41, 390] width 22 height 54
click at [44, 450] on li "#81AB45" at bounding box center [41, 456] width 22 height 54
click at [124, 170] on div "▼" at bounding box center [123, 175] width 228 height 40
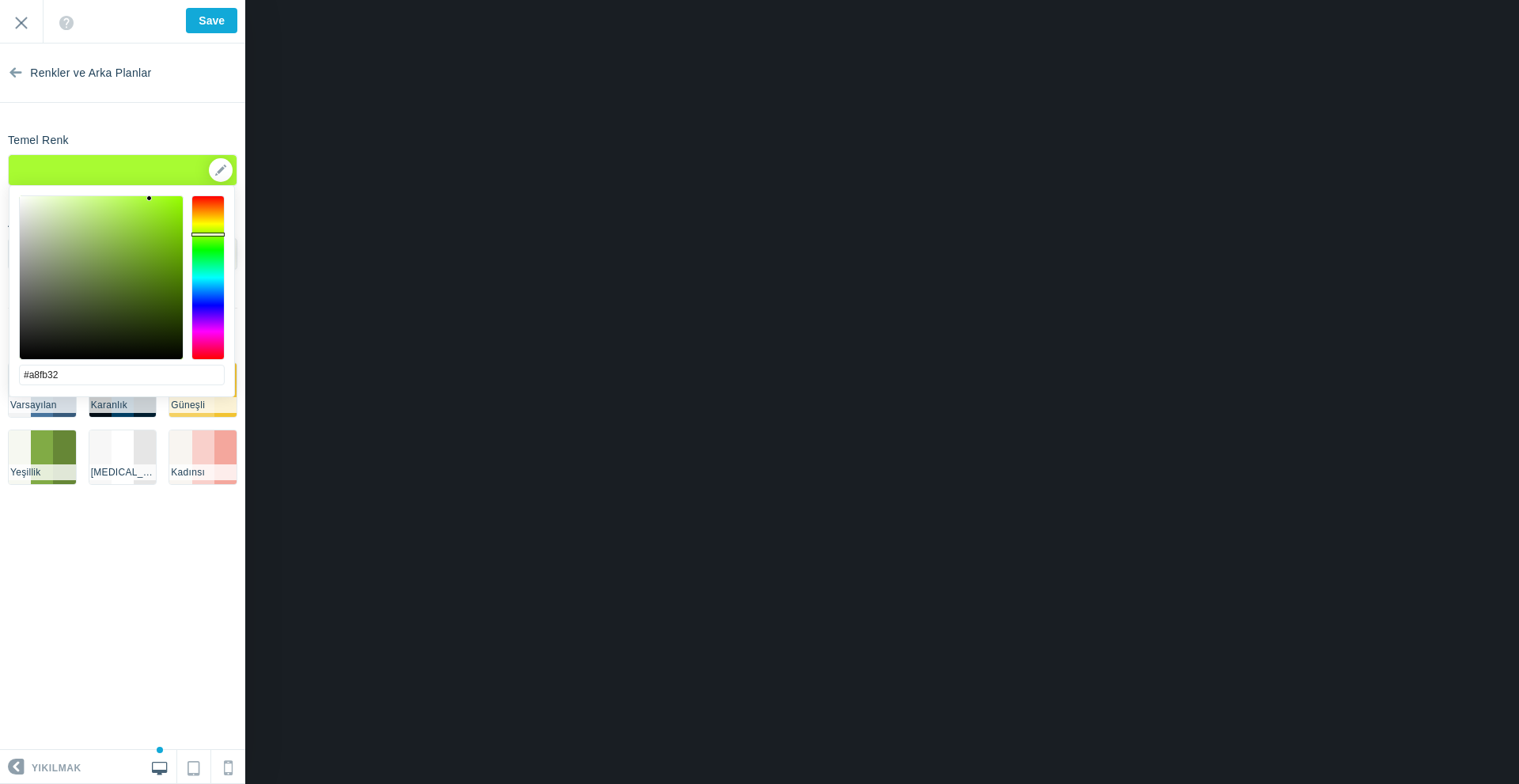
drag, startPoint x: 110, startPoint y: 243, endPoint x: 152, endPoint y: 189, distance: 68.4
click at [150, 198] on div at bounding box center [101, 278] width 163 height 163
drag, startPoint x: 149, startPoint y: 199, endPoint x: 120, endPoint y: 227, distance: 40.3
click at [120, 227] on div at bounding box center [119, 226] width 6 height 6
drag, startPoint x: 119, startPoint y: 226, endPoint x: 89, endPoint y: 226, distance: 30.0
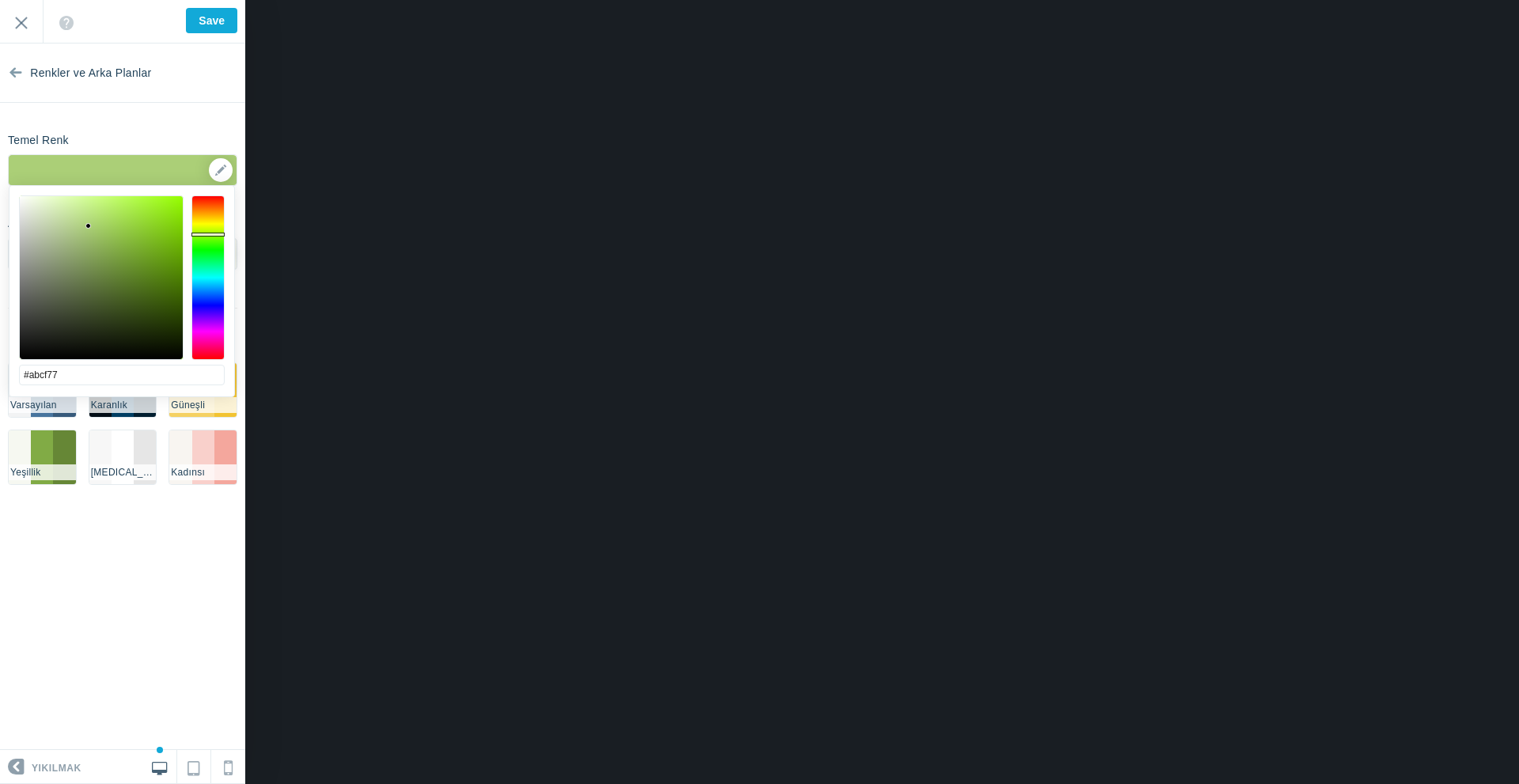
click at [89, 226] on div at bounding box center [88, 226] width 6 height 6
type input "#b8d095"
drag, startPoint x: 87, startPoint y: 226, endPoint x: 66, endPoint y: 226, distance: 21.0
click at [66, 226] on div at bounding box center [65, 225] width 6 height 6
click at [119, 107] on section "Renkler ve Arka Planlar Temel Renk ▼ Arka plan Seçenekler Resim Seç ▼ Konum Tek…" at bounding box center [123, 397] width 245 height 707
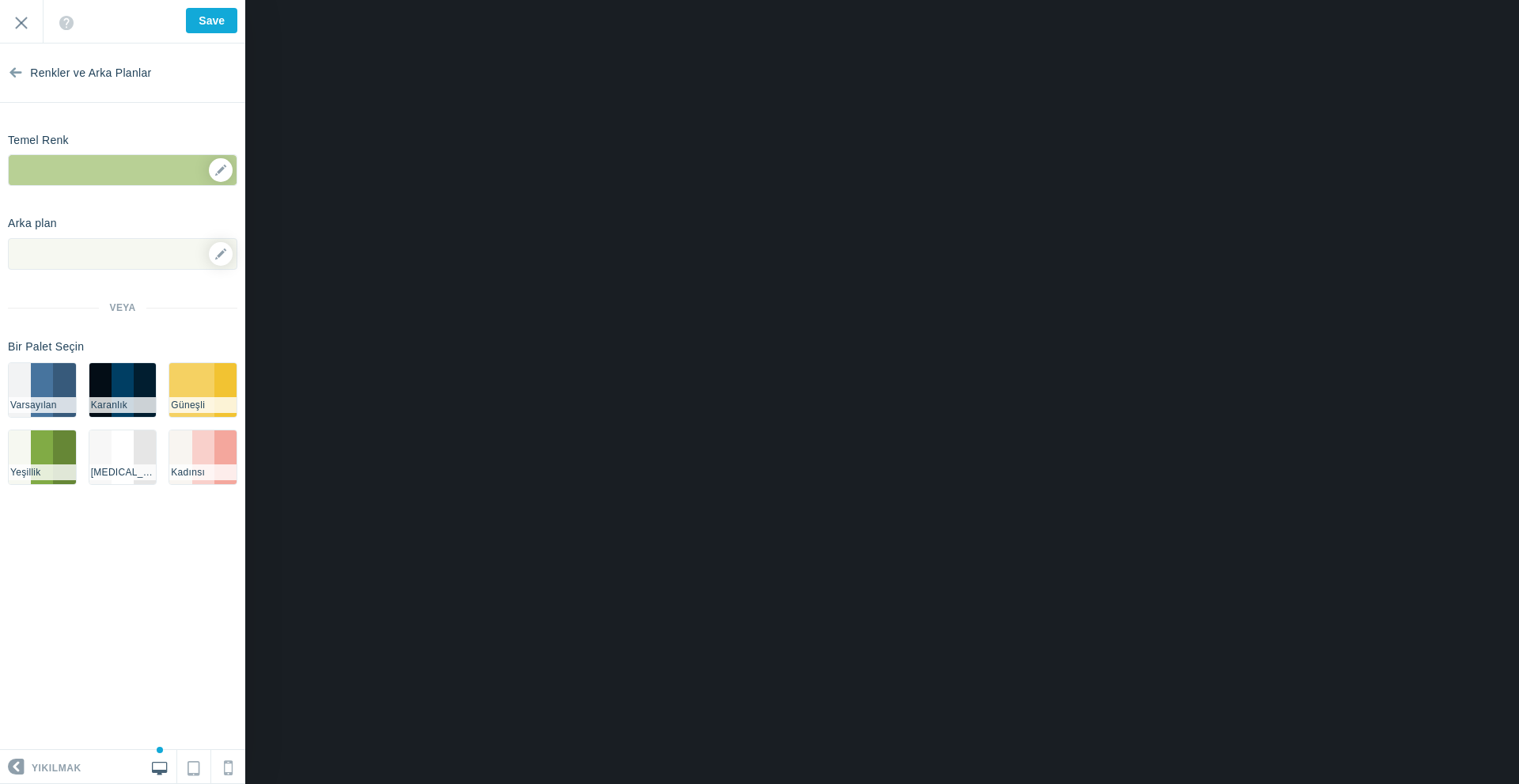
click at [73, 254] on div at bounding box center [123, 254] width 230 height 31
click at [220, 259] on link at bounding box center [221, 254] width 24 height 24
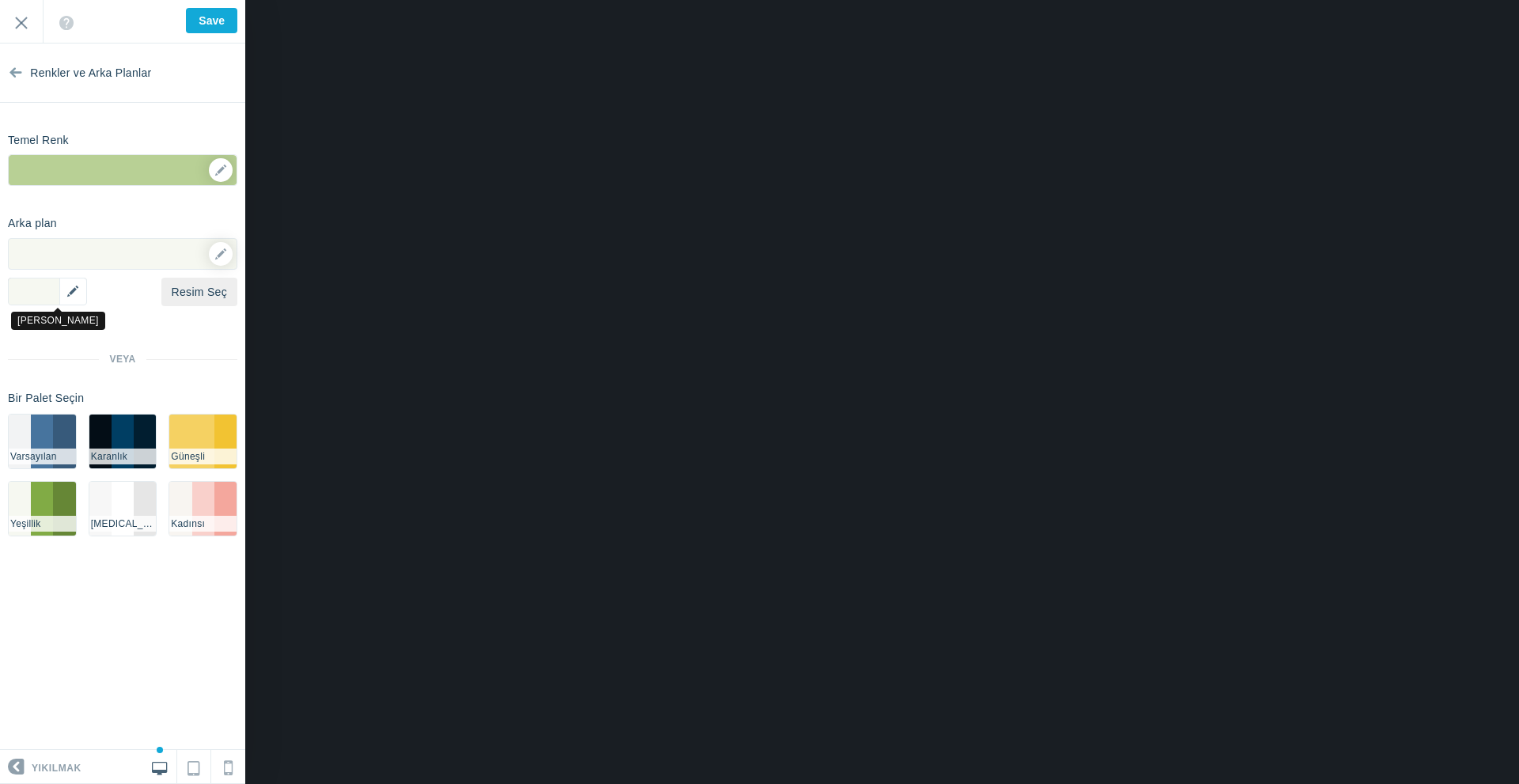
click at [40, 294] on div "▼" at bounding box center [48, 292] width 79 height 28
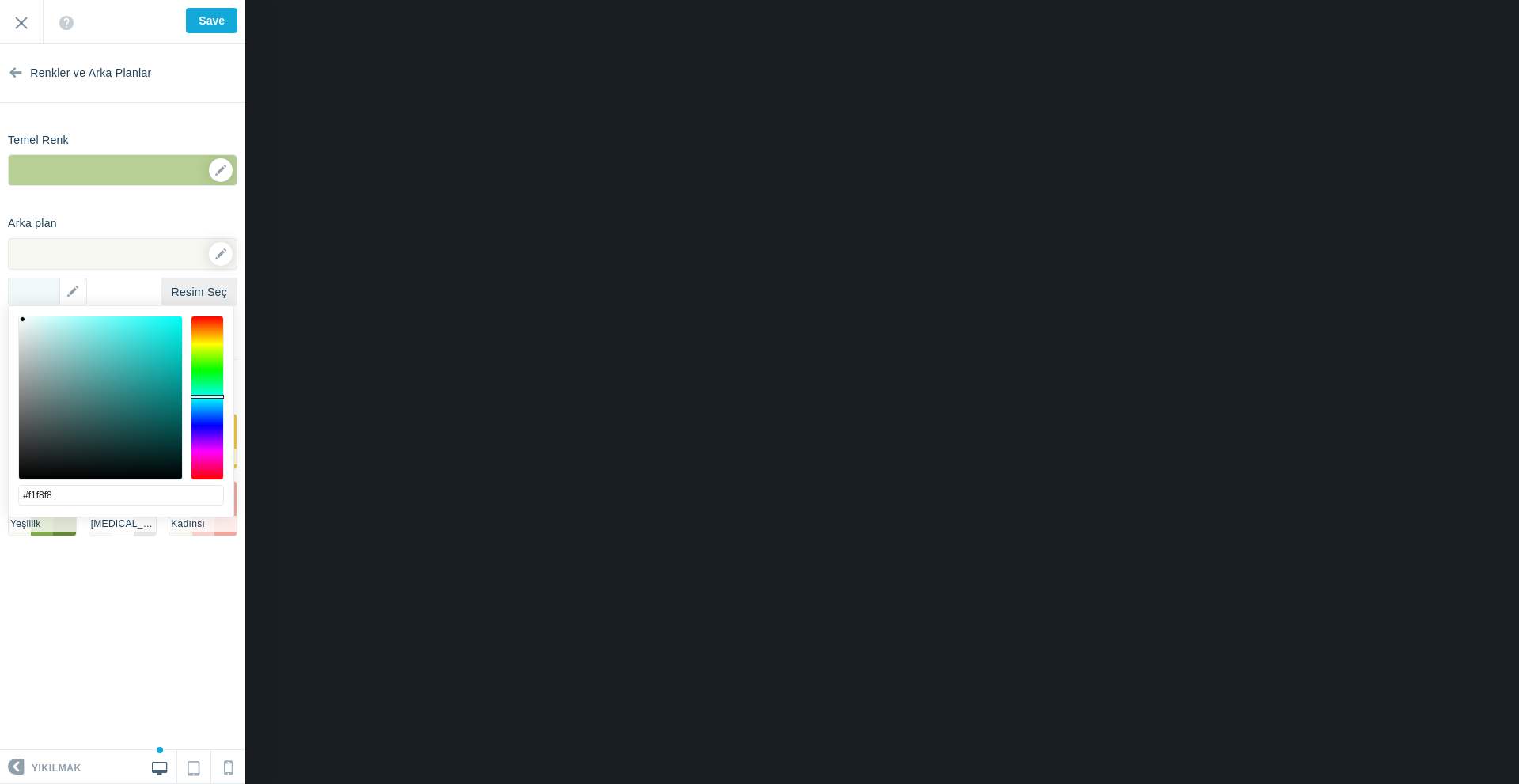
drag, startPoint x: 208, startPoint y: 405, endPoint x: 207, endPoint y: 396, distance: 9.1
click at [207, 396] on div at bounding box center [207, 398] width 33 height 165
drag, startPoint x: 104, startPoint y: 323, endPoint x: 113, endPoint y: 309, distance: 16.6
click at [113, 309] on div "#6afffc iptal etmek seçmek" at bounding box center [121, 526] width 225 height 440
drag, startPoint x: 120, startPoint y: 318, endPoint x: 73, endPoint y: 315, distance: 47.1
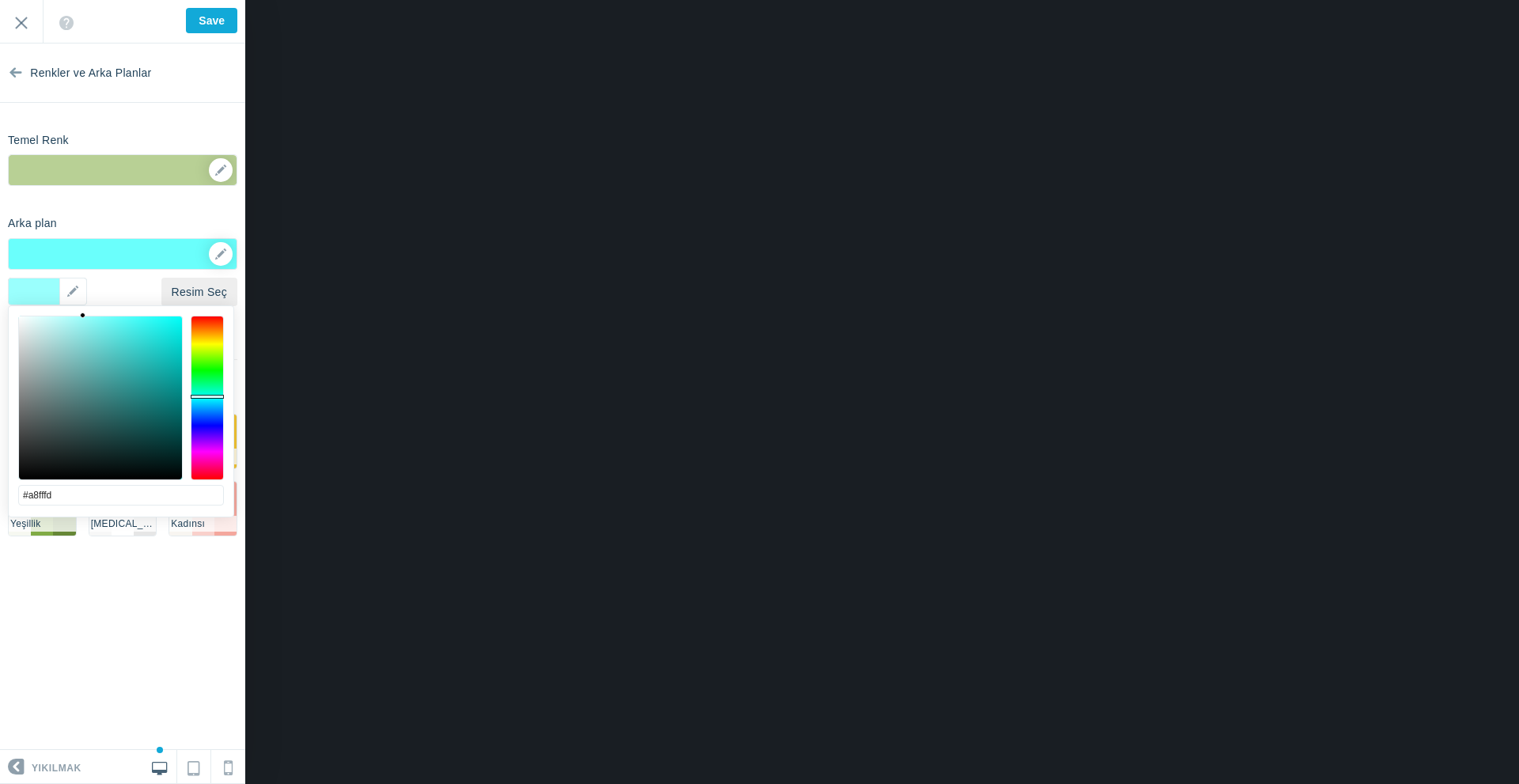
click at [73, 307] on div "#a8fffd iptal etmek seçmek" at bounding box center [121, 526] width 225 height 440
drag, startPoint x: 73, startPoint y: 315, endPoint x: 58, endPoint y: 323, distance: 17.0
click at [70, 318] on div at bounding box center [72, 315] width 6 height 6
click at [53, 322] on div at bounding box center [100, 398] width 163 height 163
drag, startPoint x: 50, startPoint y: 320, endPoint x: 26, endPoint y: 311, distance: 25.6
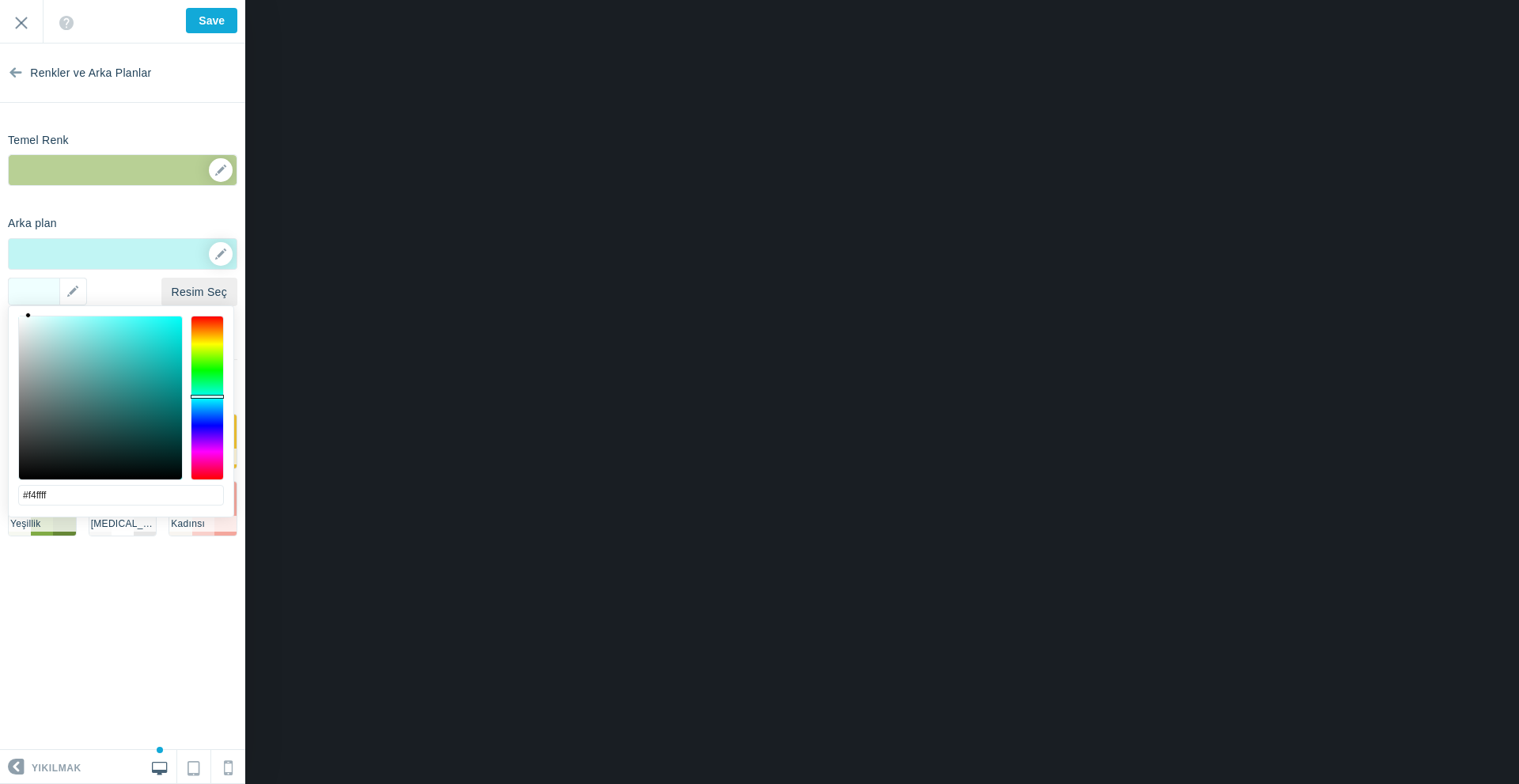
click at [26, 311] on div "#f4ffff iptal etmek seçmek" at bounding box center [121, 526] width 225 height 440
click at [22, 311] on div "#f4ffff iptal etmek seçmek" at bounding box center [121, 526] width 225 height 440
click at [19, 311] on div "#f4ffff iptal etmek seçmek" at bounding box center [121, 526] width 225 height 440
click at [32, 322] on div at bounding box center [100, 398] width 163 height 163
type input "#dff7f7"
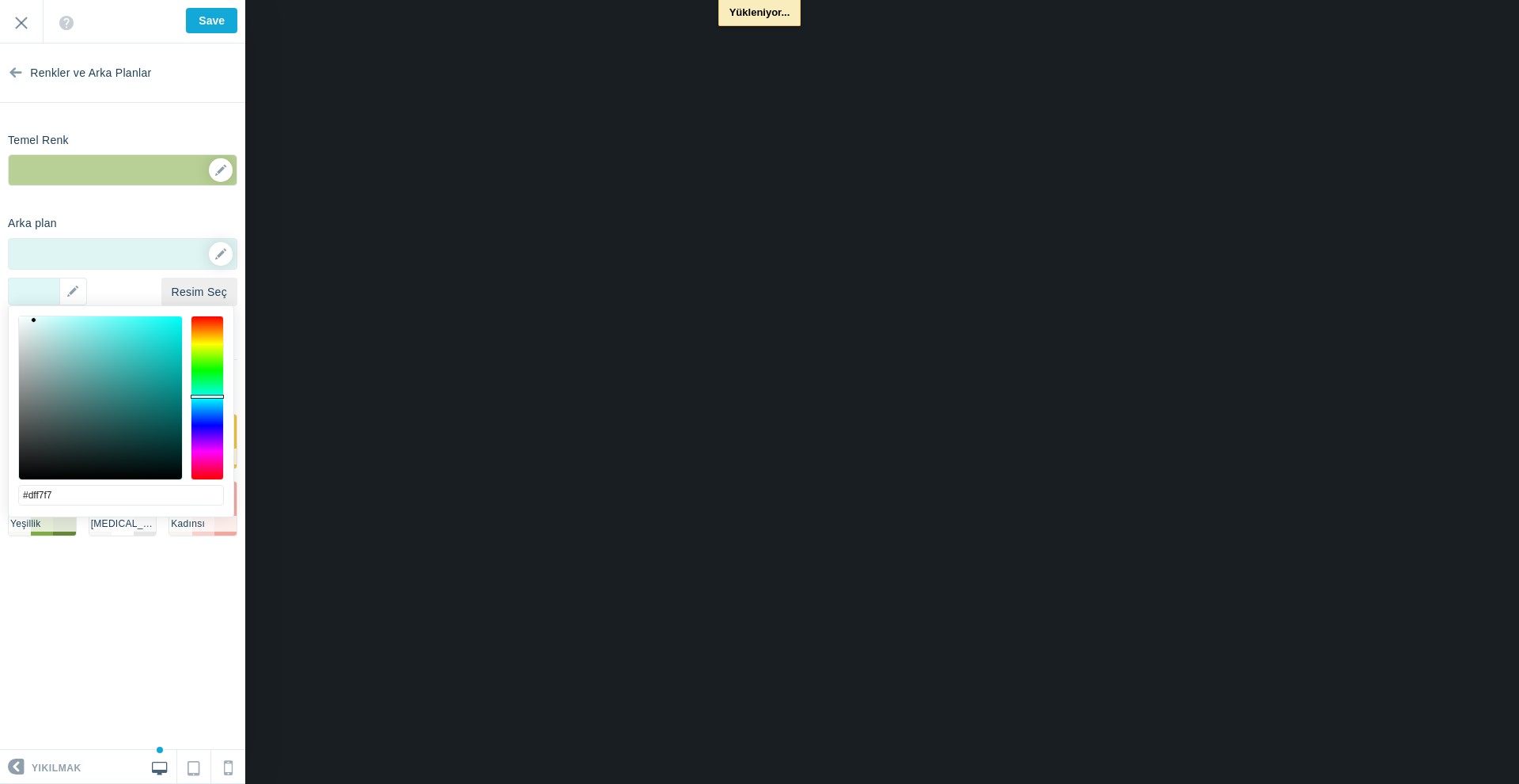
click at [34, 320] on div at bounding box center [33, 320] width 6 height 6
click at [71, 586] on section "Renkler ve Arka Planlar Temel Renk #b8d095 ▼ Arka plan Seçenekler Resim Seç ▼ K…" at bounding box center [123, 397] width 245 height 707
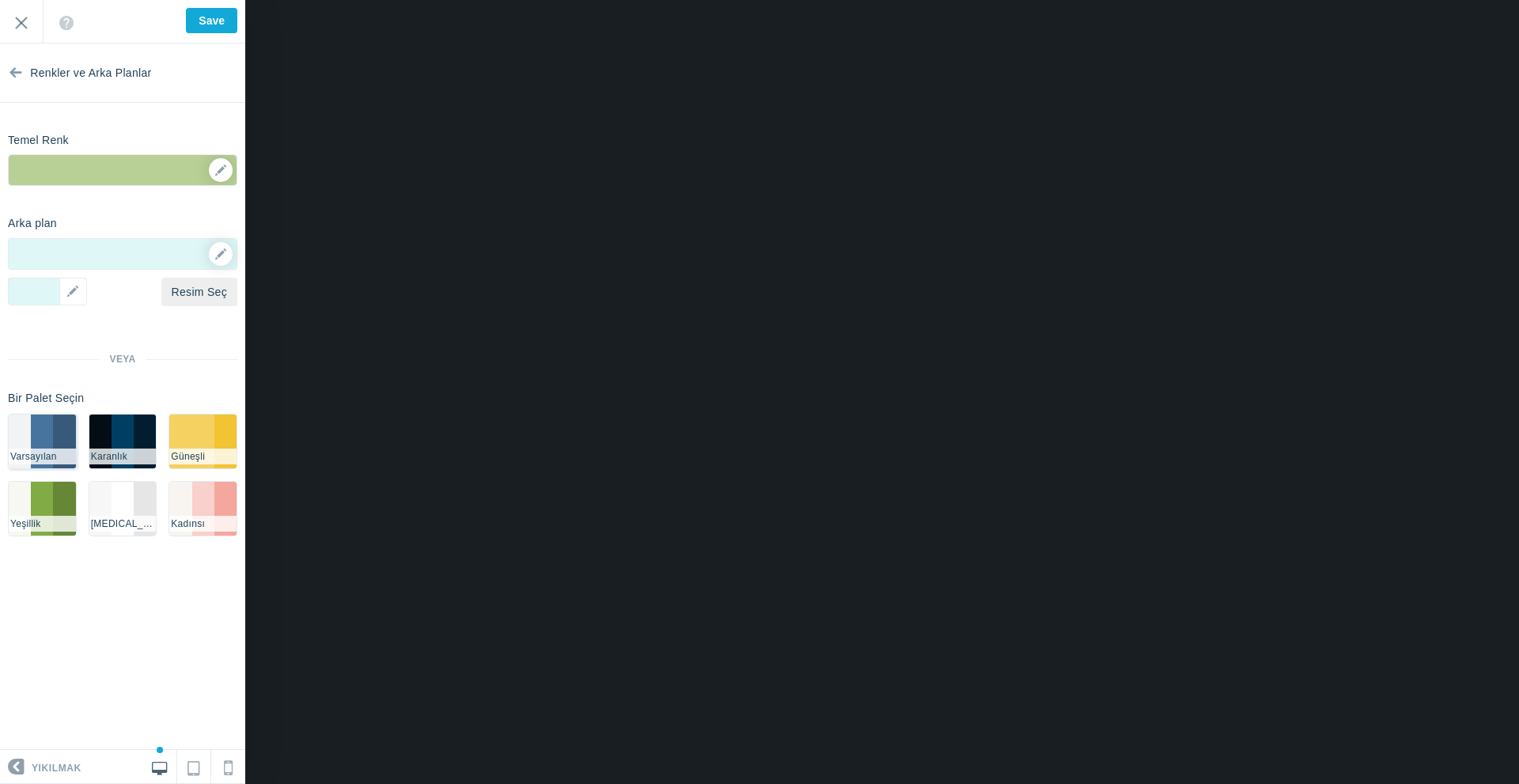
click at [59, 445] on li "#375a7b" at bounding box center [63, 441] width 22 height 54
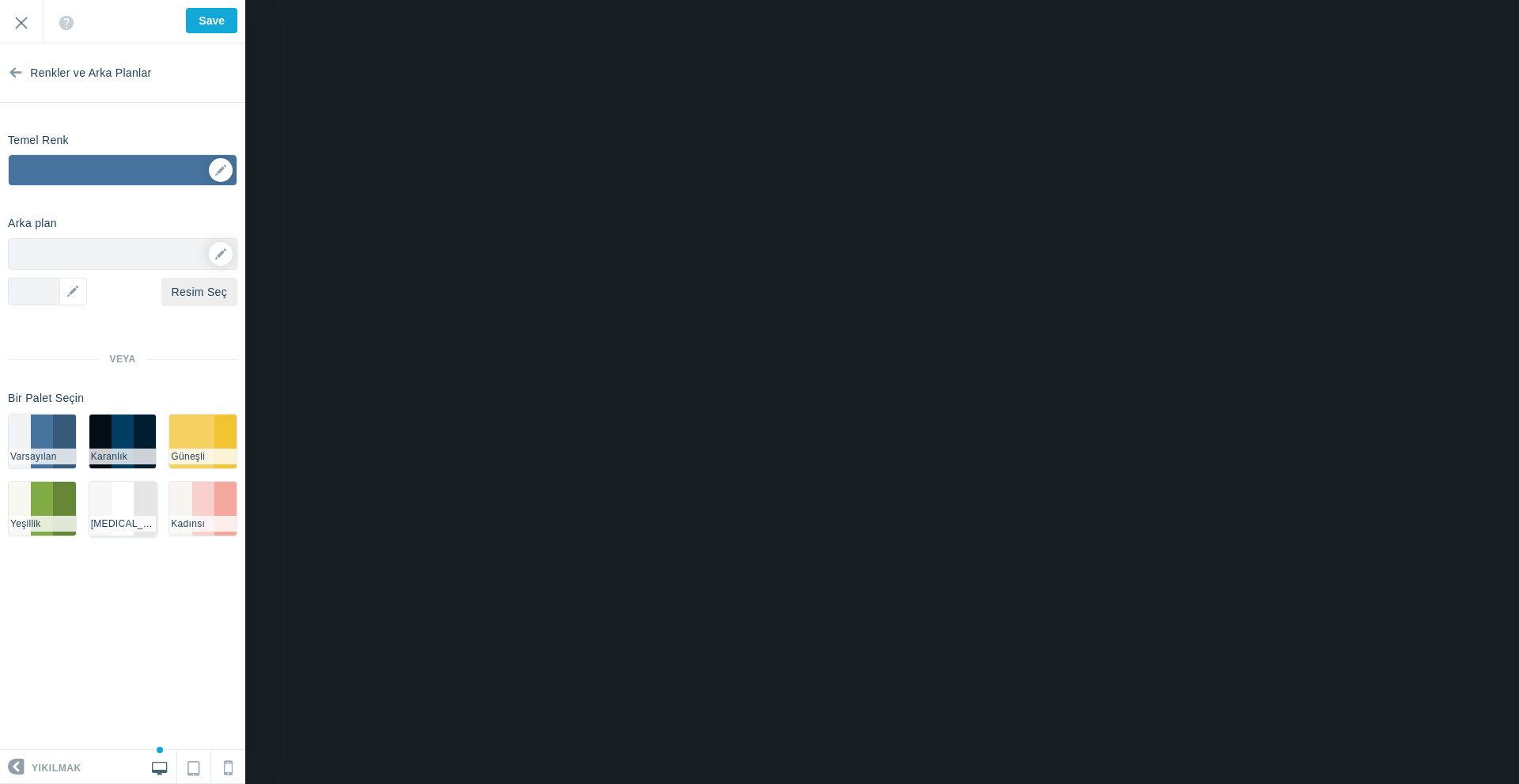
click at [119, 511] on li "#FFFFFF" at bounding box center [122, 508] width 22 height 54
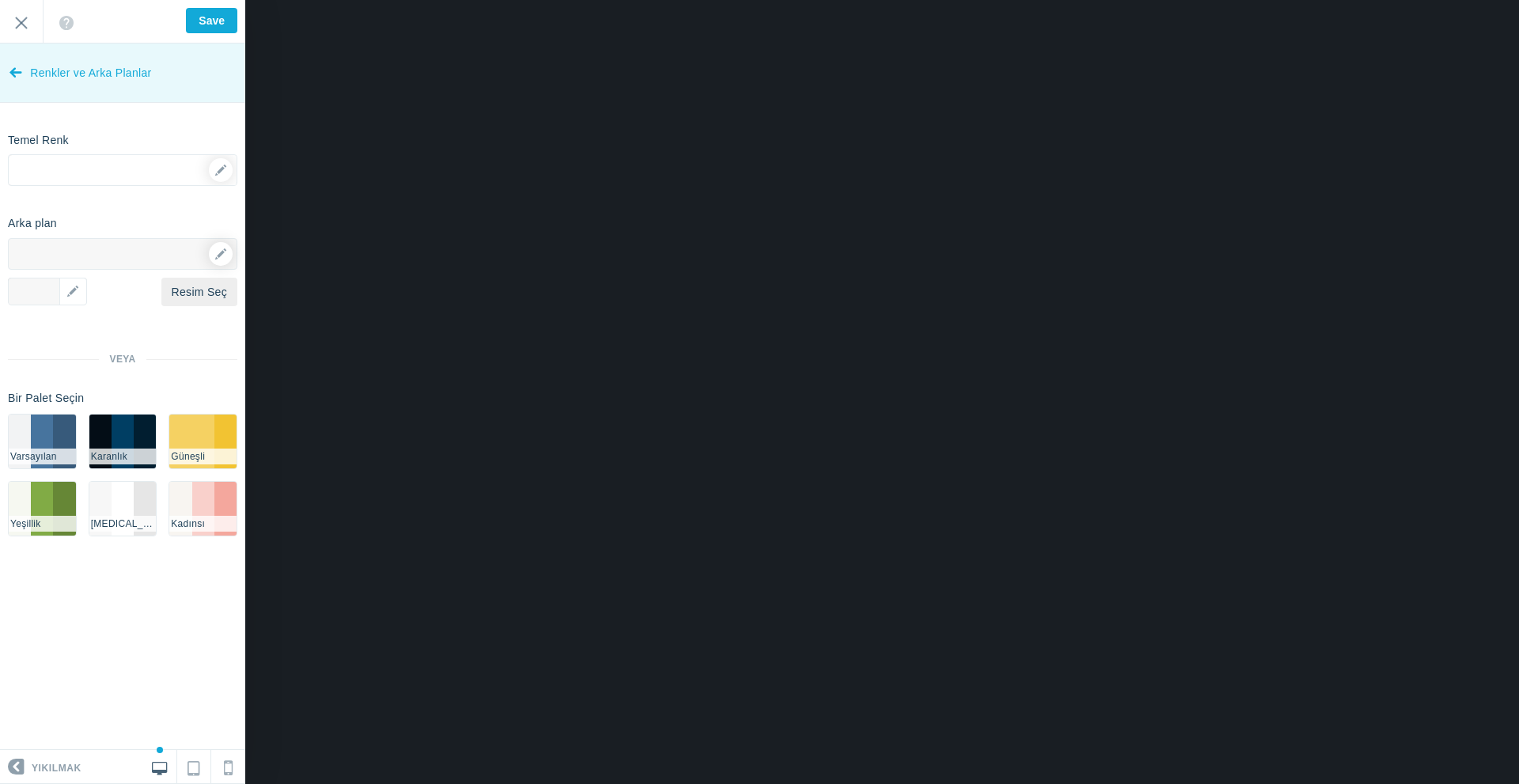
click at [27, 71] on link "Renkler ve Arka Planlar" at bounding box center [123, 73] width 245 height 59
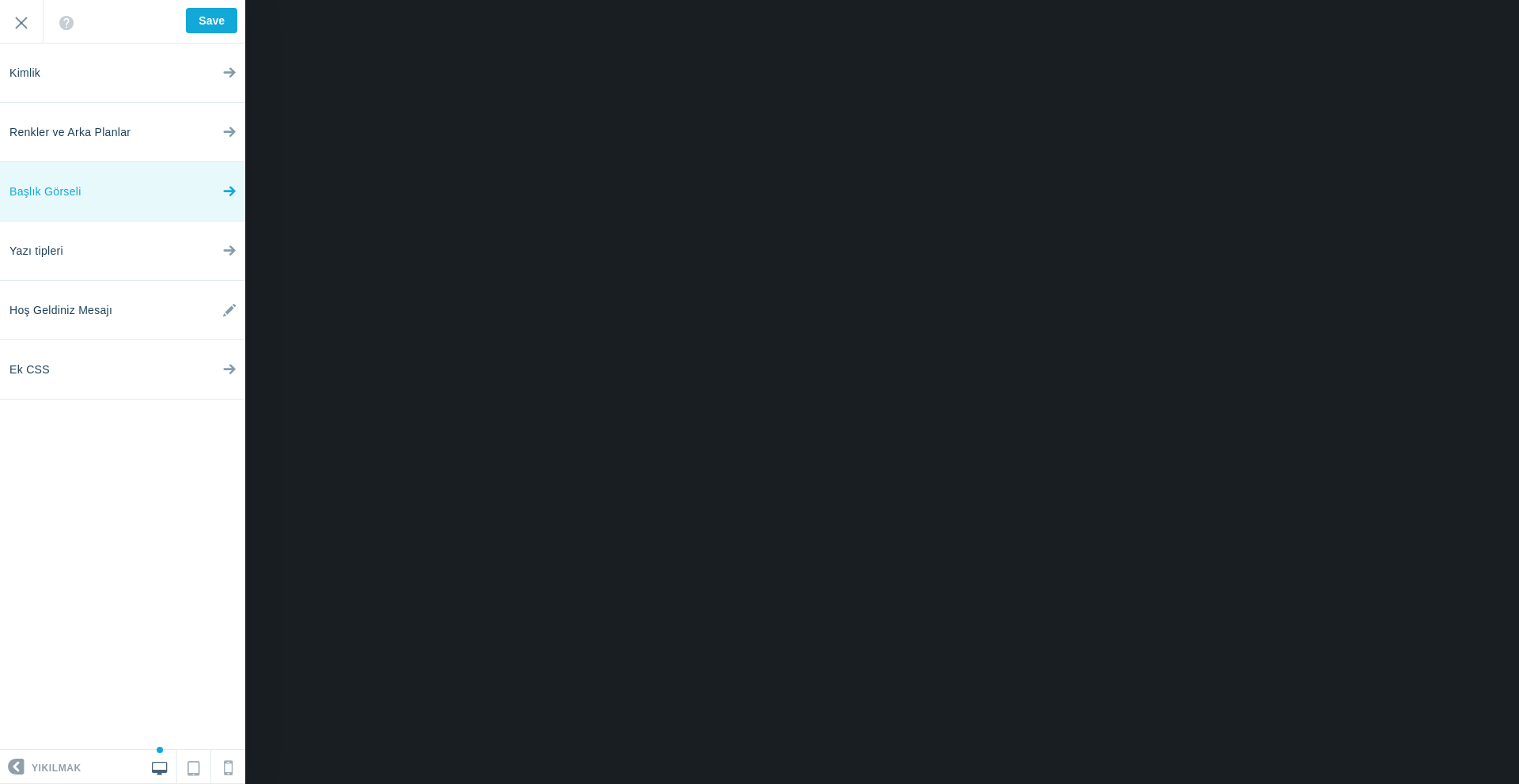
click at [70, 197] on font "Başlık Görseli" at bounding box center [45, 191] width 72 height 12
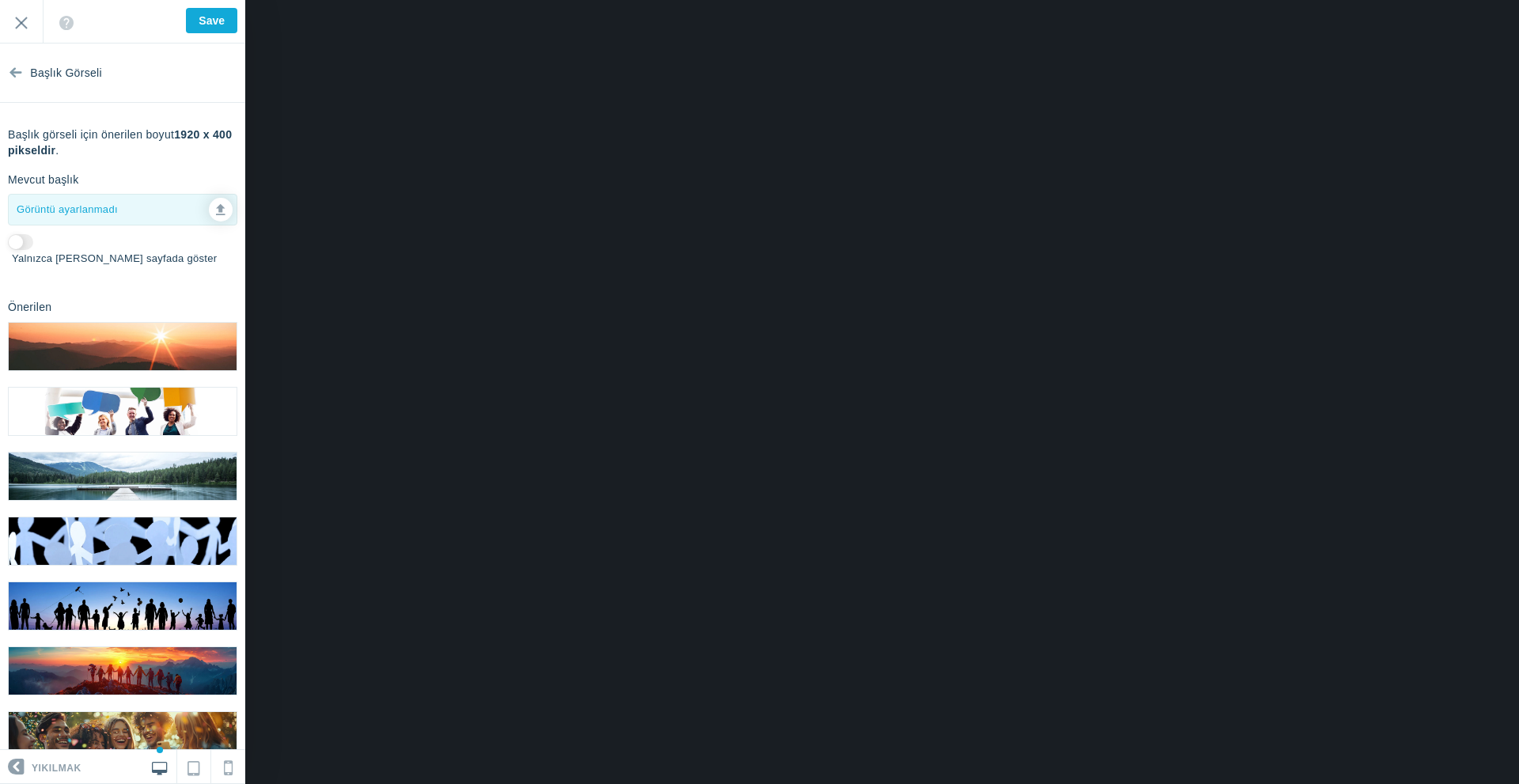
click at [205, 209] on div at bounding box center [219, 209] width 28 height 24
click at [209, 213] on link at bounding box center [221, 209] width 24 height 24
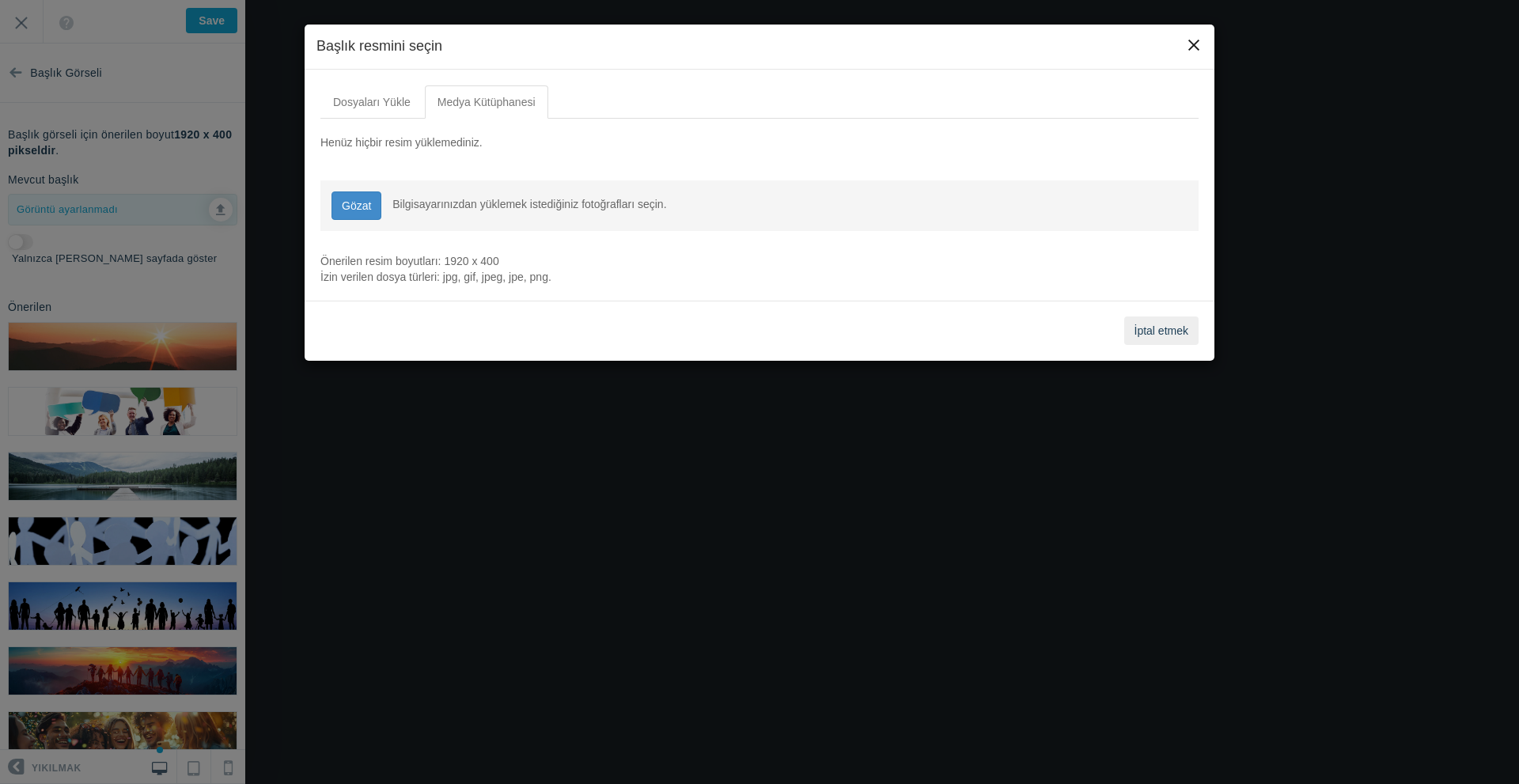
click at [1192, 44] on button "×" at bounding box center [1194, 44] width 17 height 17
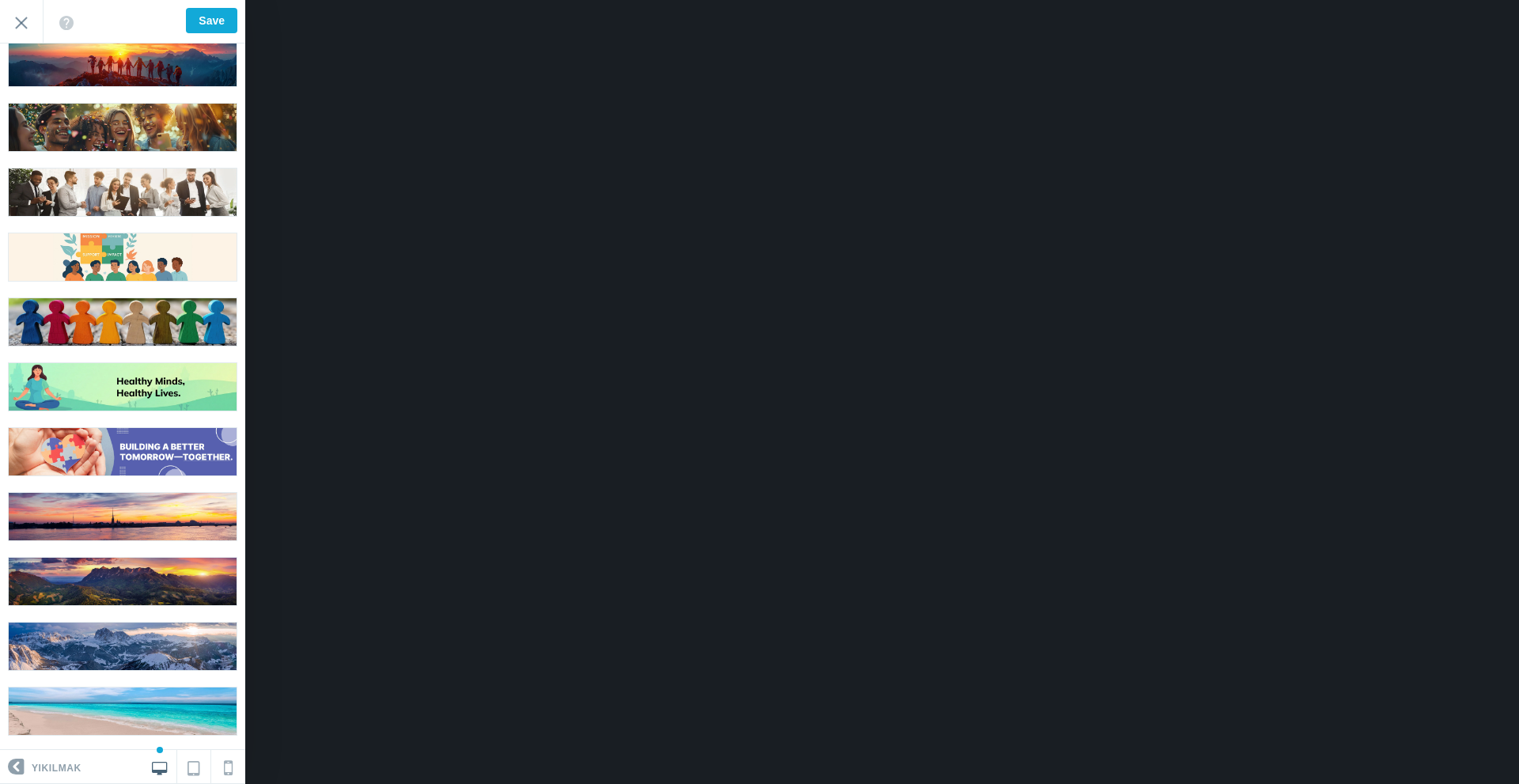
scroll to position [632, 0]
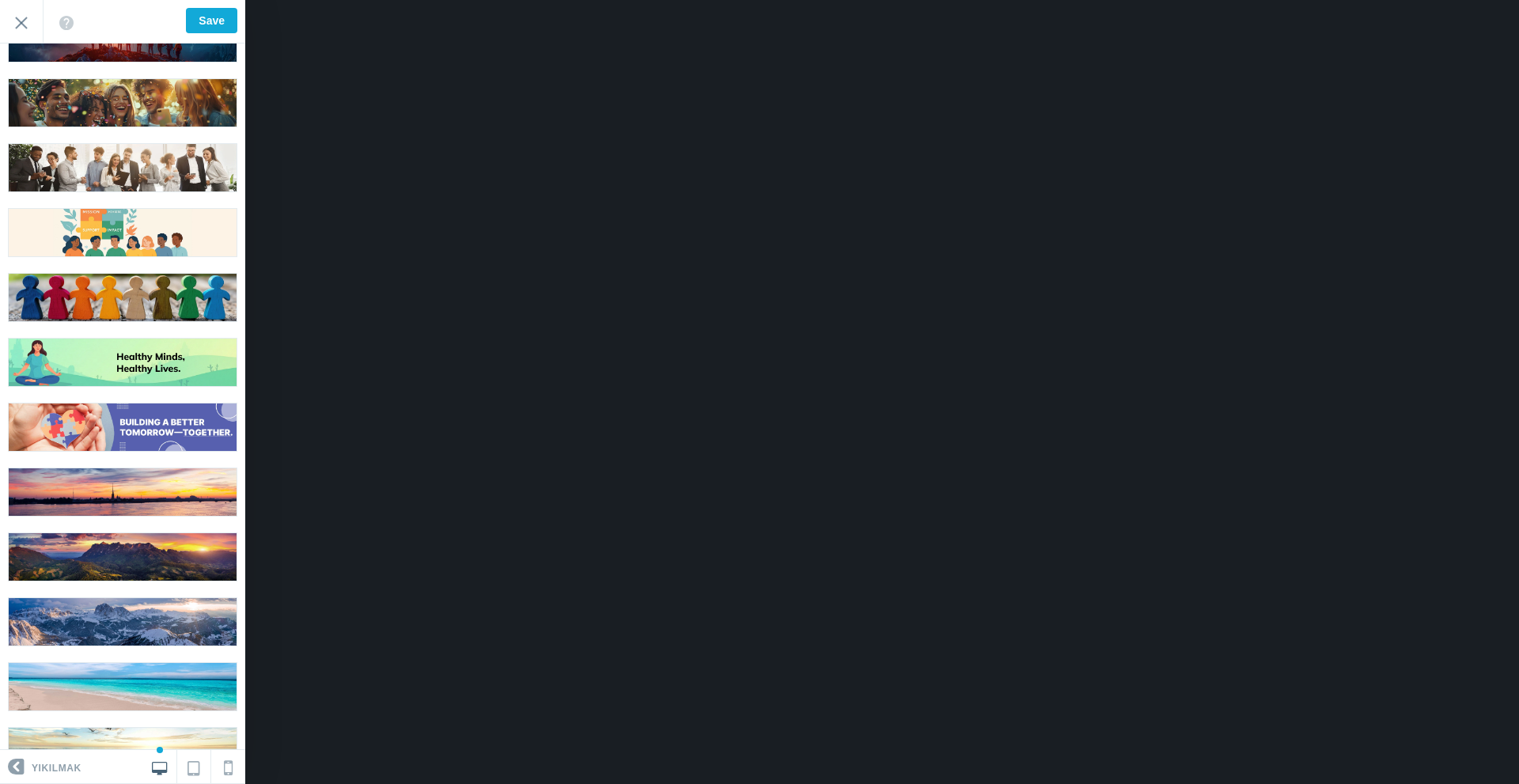
click at [152, 469] on img at bounding box center [123, 492] width 228 height 48
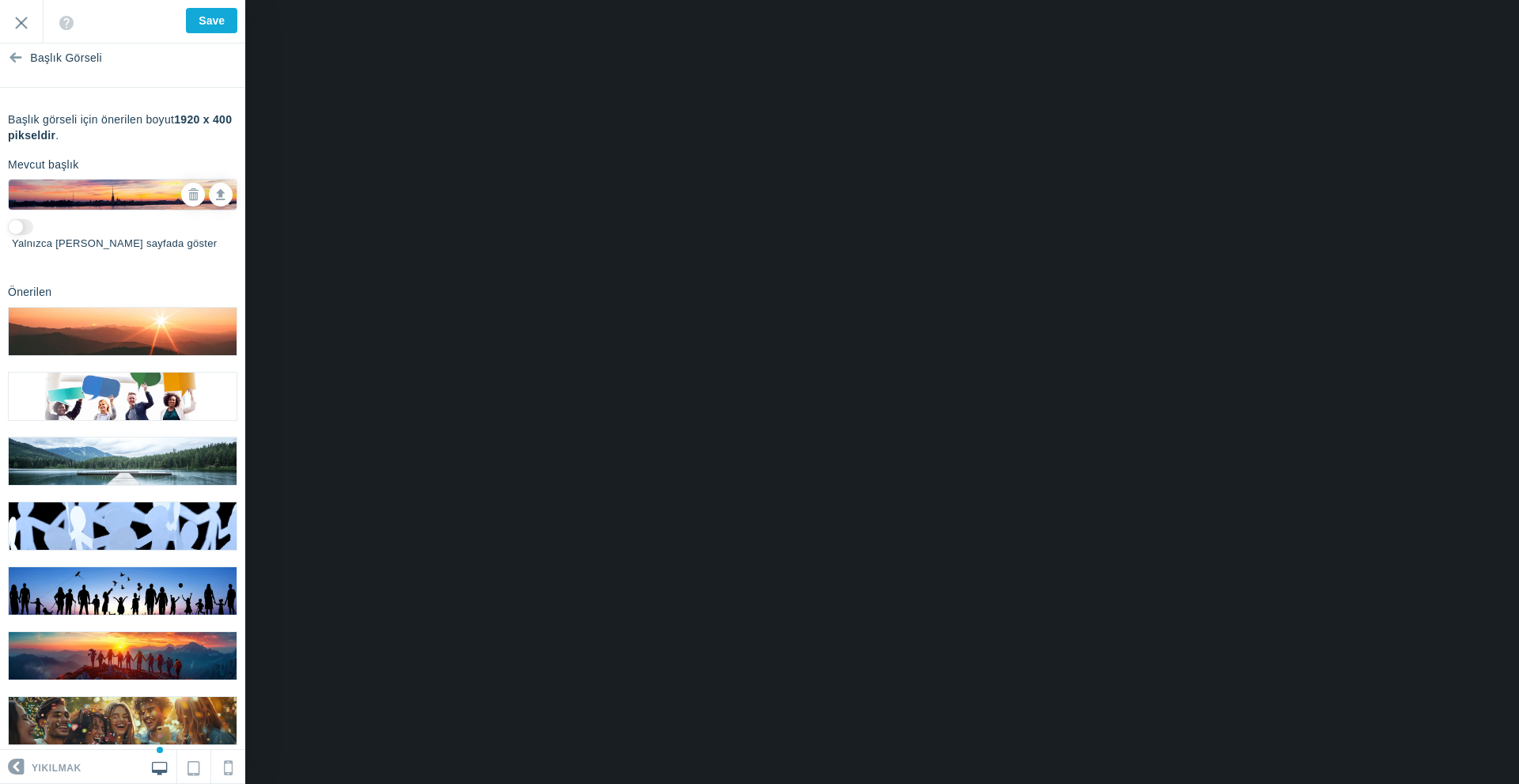
scroll to position [0, 0]
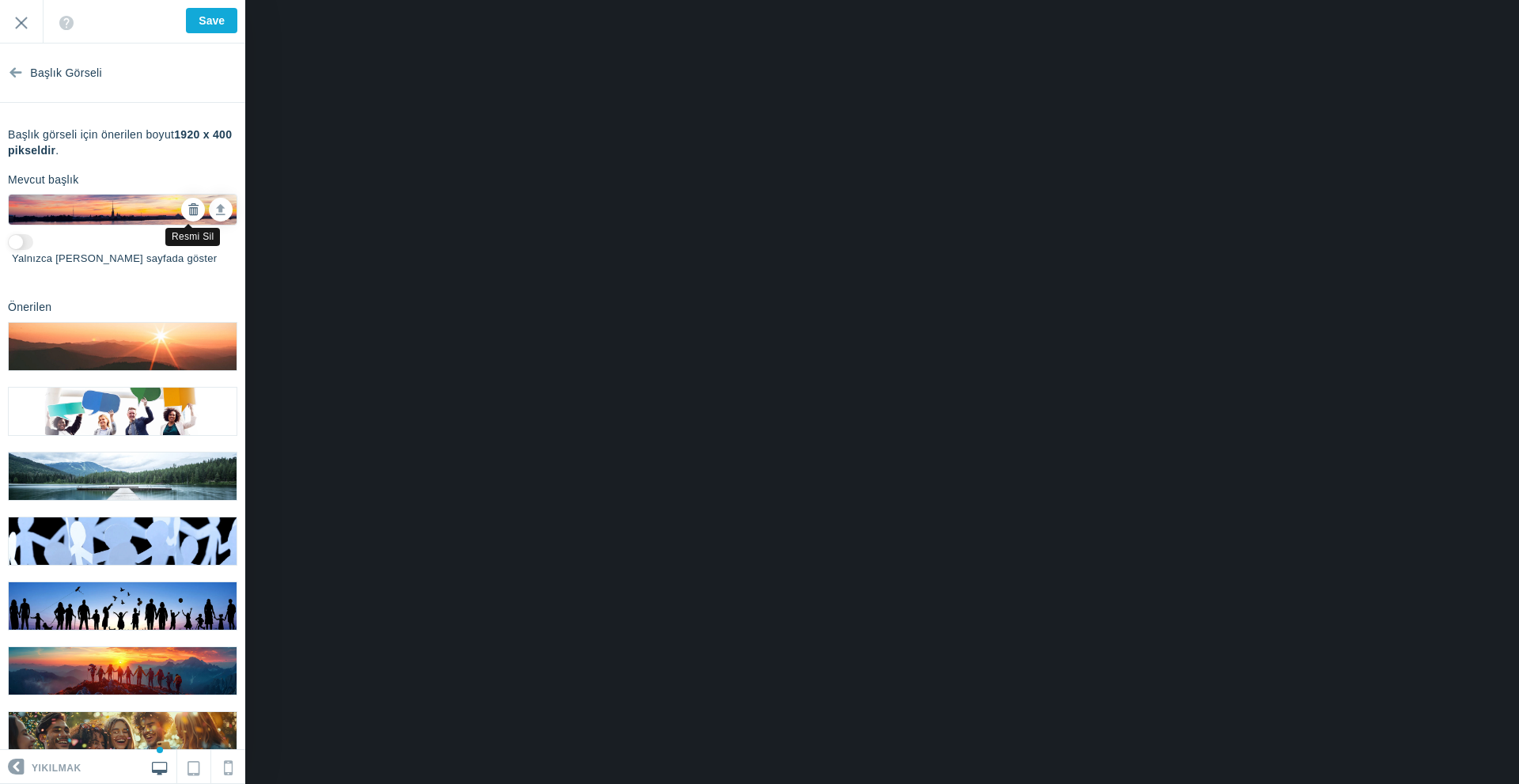
click at [181, 212] on link at bounding box center [193, 209] width 24 height 24
click at [13, 78] on icon at bounding box center [16, 69] width 12 height 59
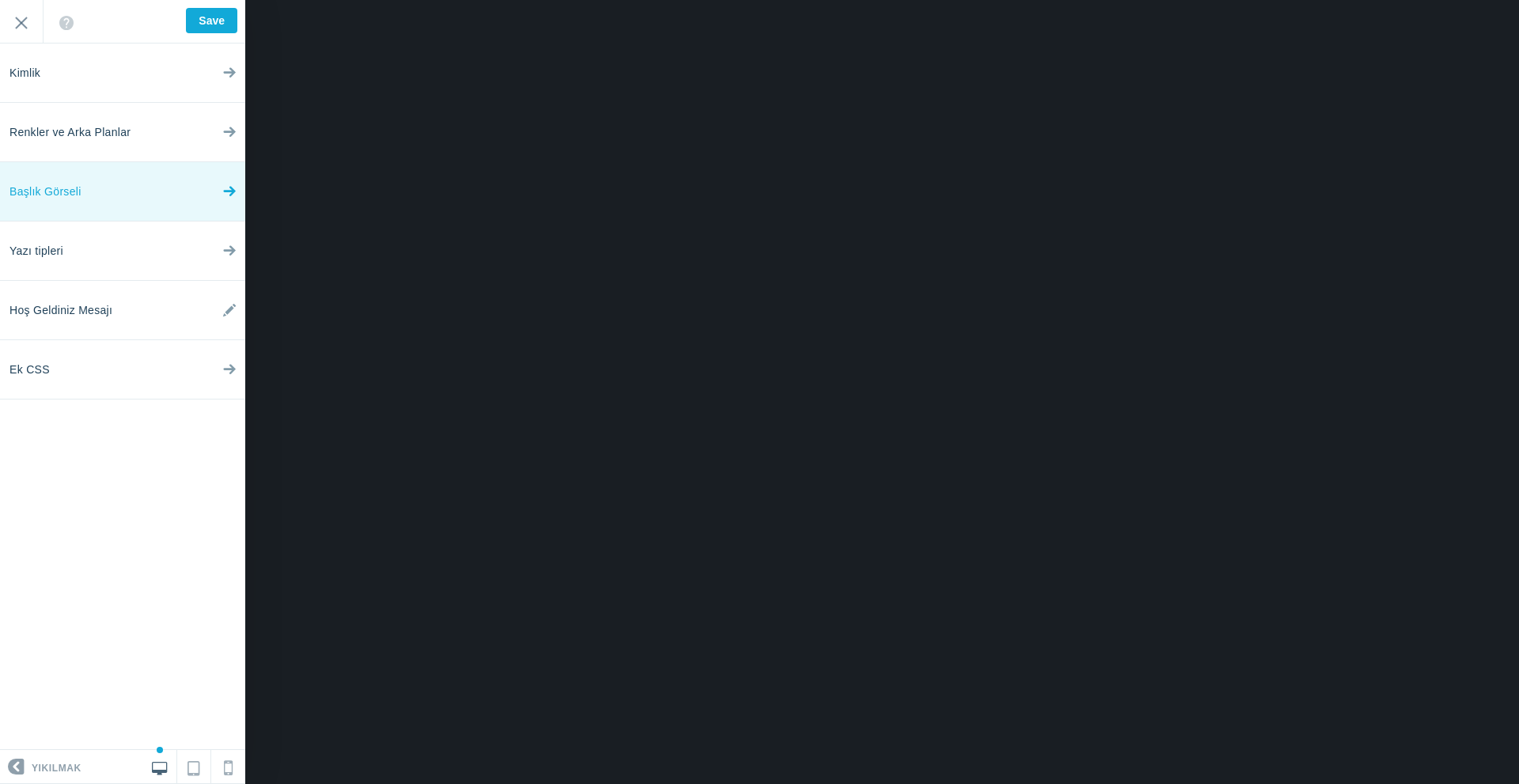
click at [100, 194] on link "Başlık Görseli" at bounding box center [123, 192] width 245 height 59
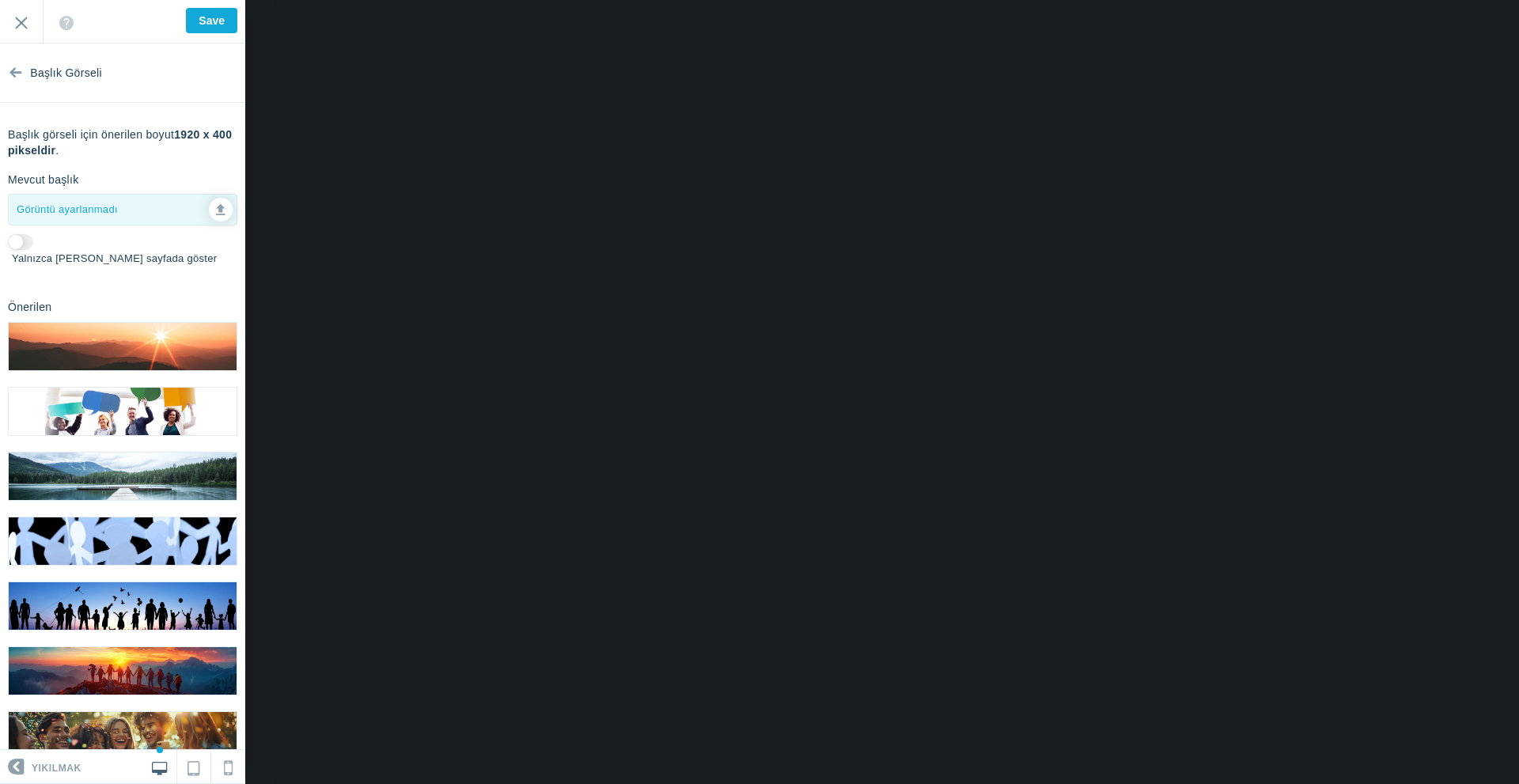
click at [21, 80] on link "Başlık Görseli" at bounding box center [123, 73] width 245 height 59
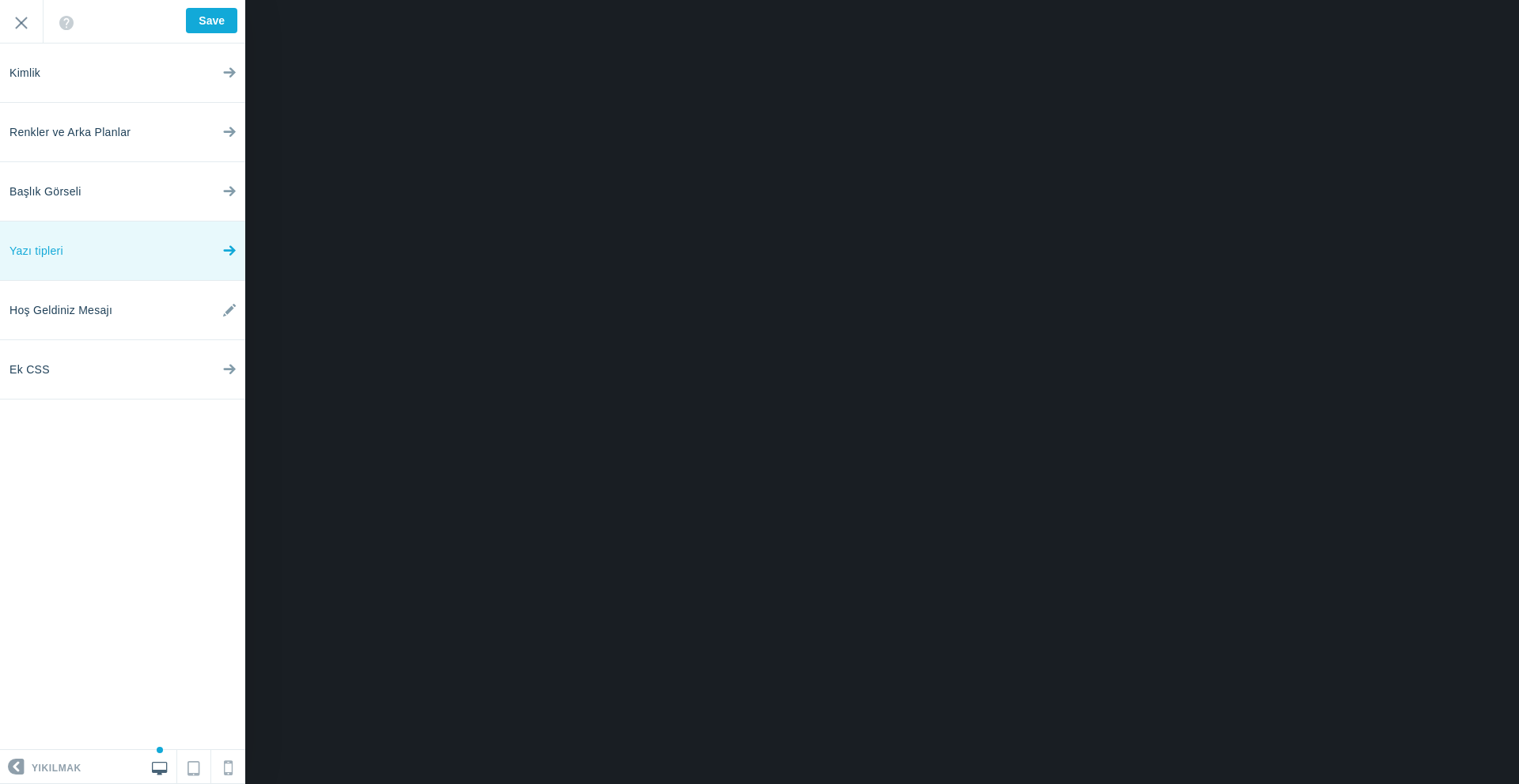
click at [73, 250] on link "Yazı tipleri" at bounding box center [123, 251] width 245 height 59
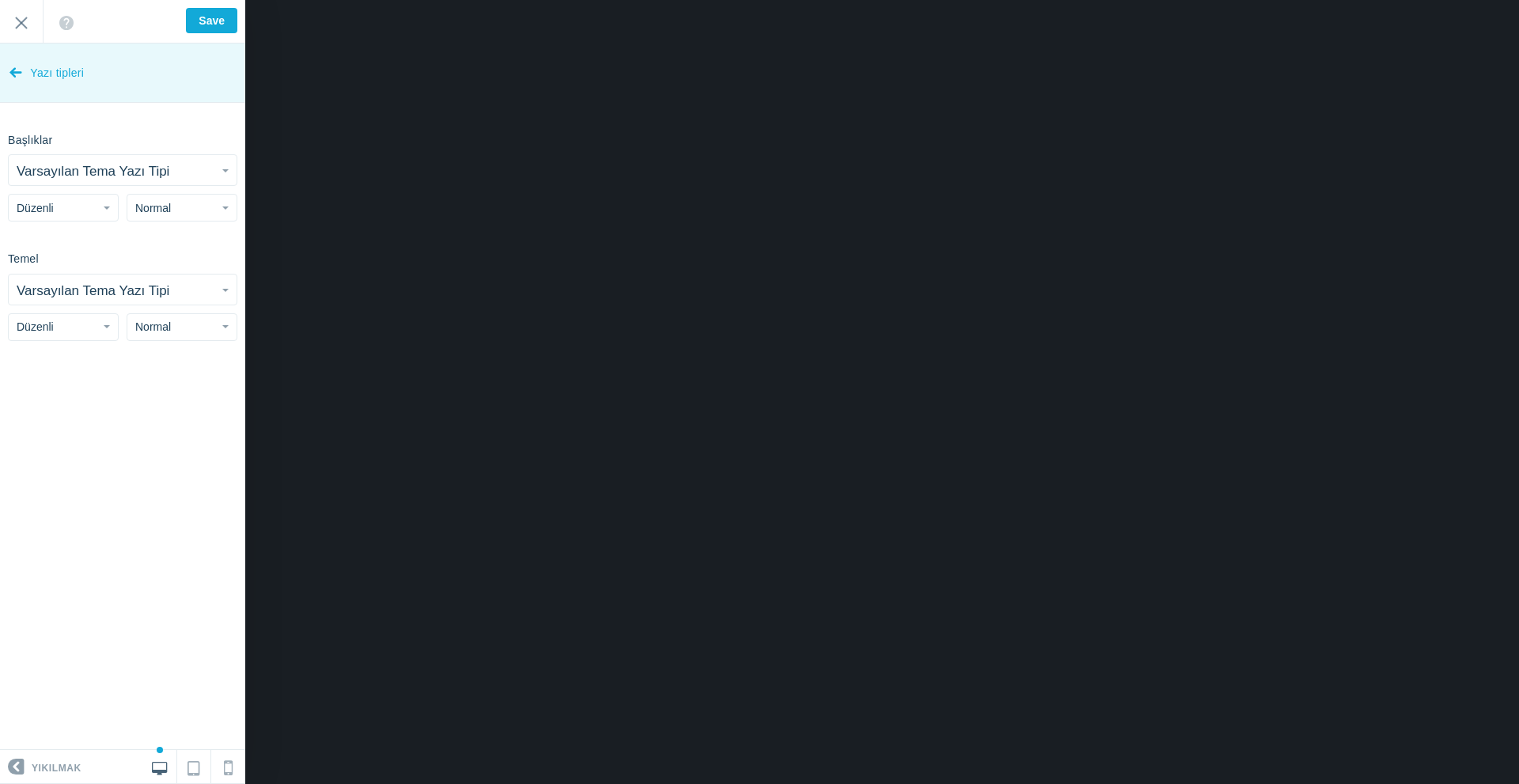
click at [21, 70] on icon at bounding box center [16, 69] width 12 height 59
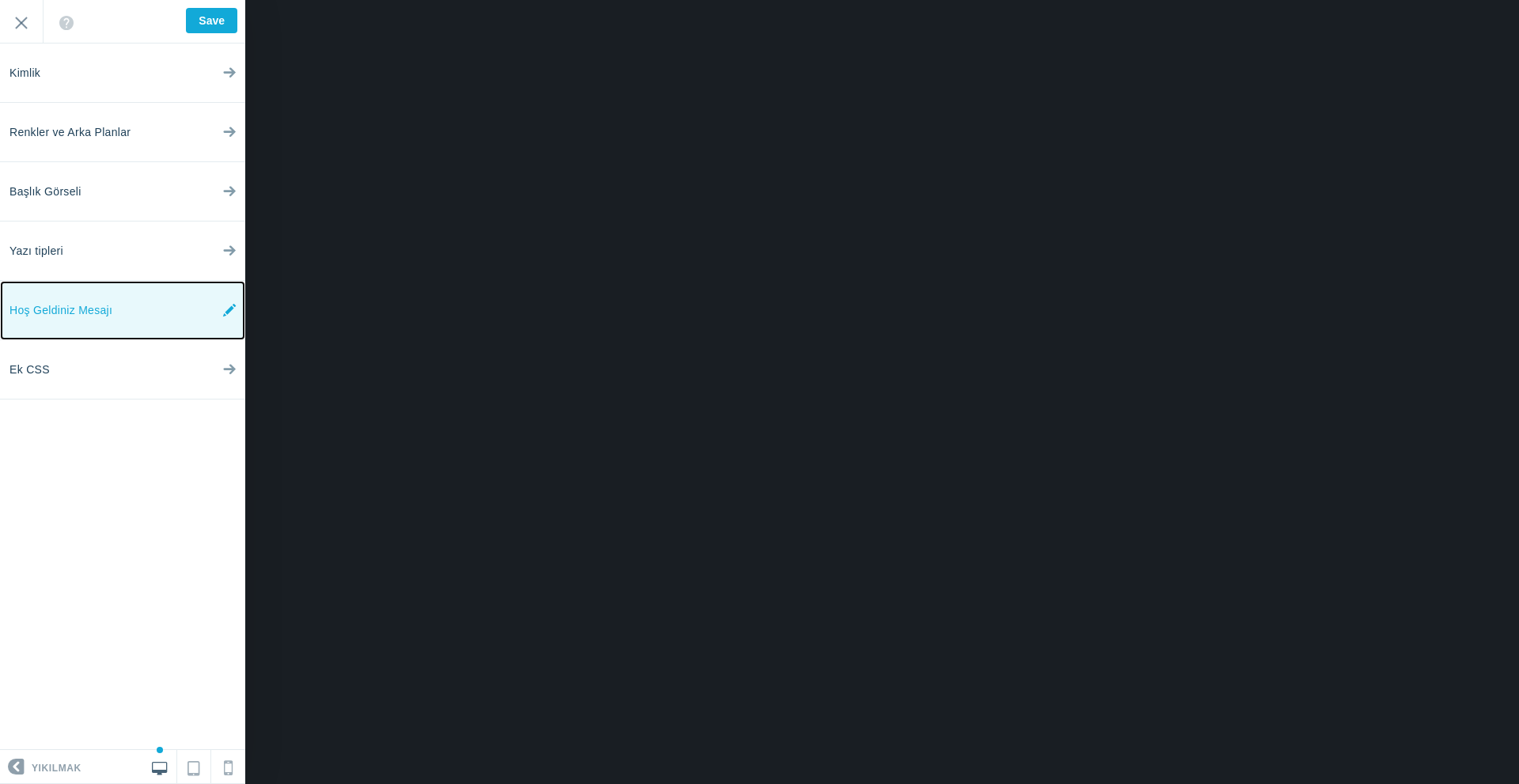
click at [104, 318] on span "Hoş Geldiniz Mesajı" at bounding box center [61, 310] width 103 height 59
click at [169, 322] on link "Hoş Geldiniz Mesajı" at bounding box center [123, 310] width 245 height 59
click at [168, 322] on link "Hoş Geldiniz Mesajı" at bounding box center [123, 310] width 245 height 59
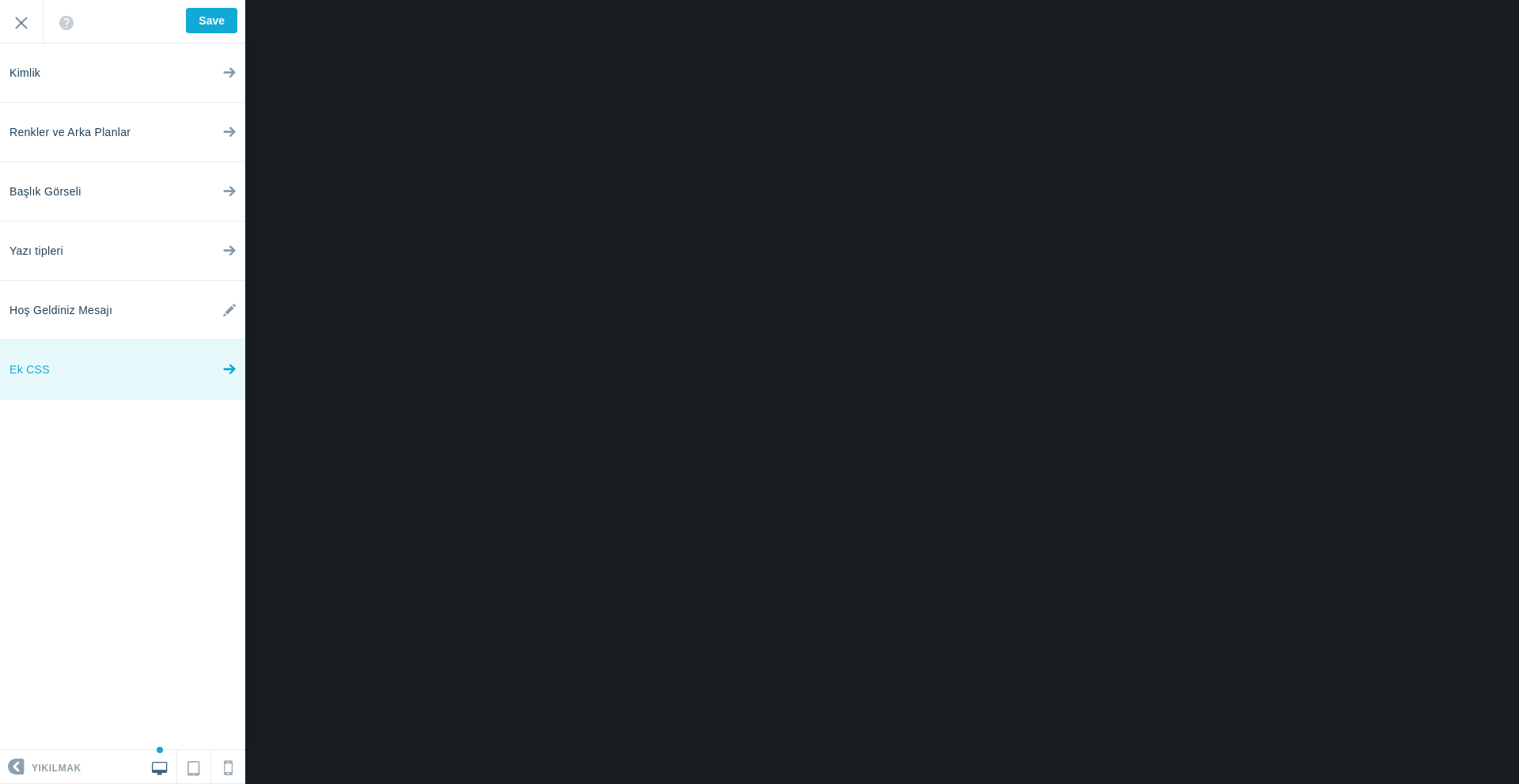
click at [138, 391] on link "Ek CSS" at bounding box center [123, 370] width 245 height 59
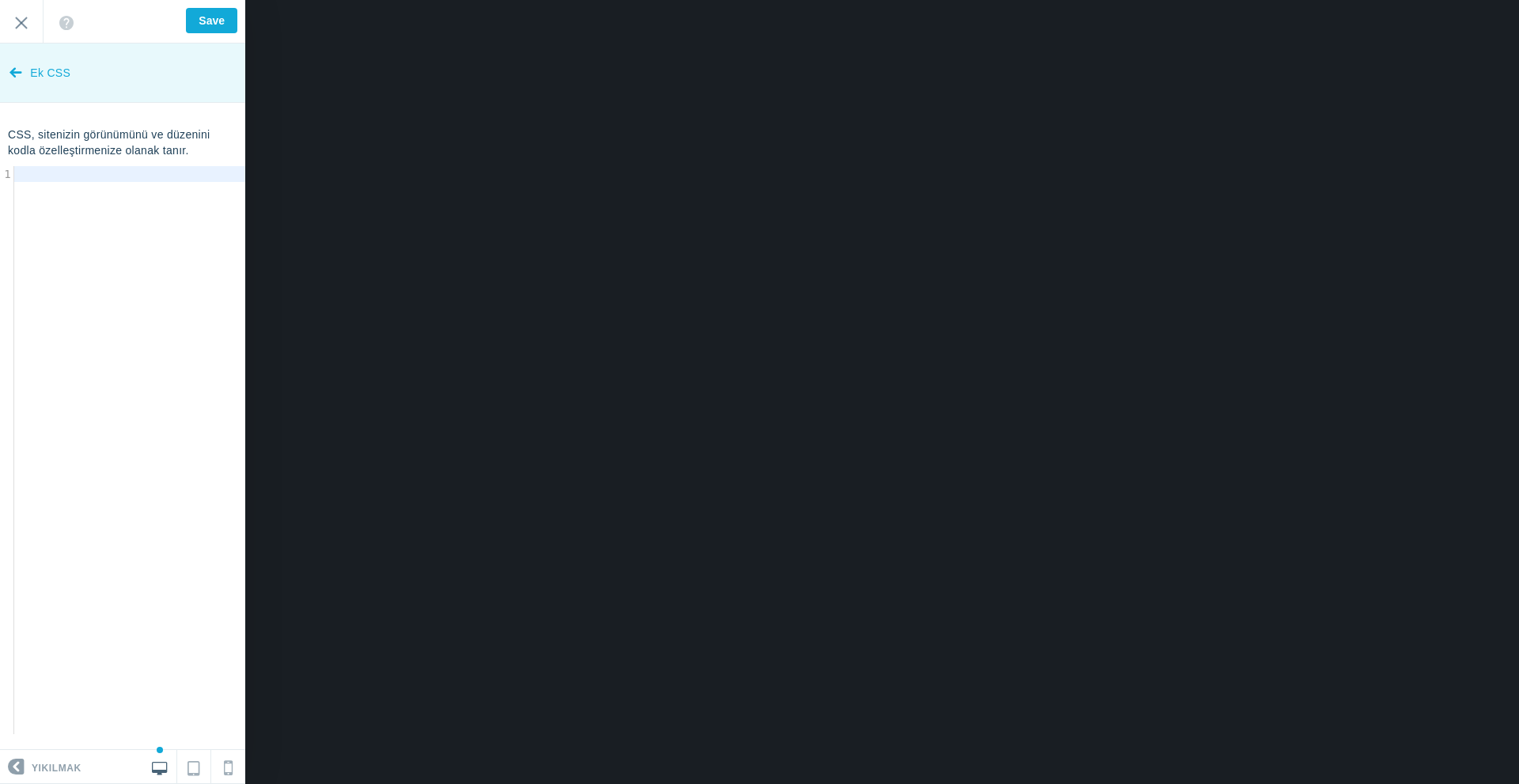
click at [18, 77] on icon at bounding box center [16, 69] width 12 height 59
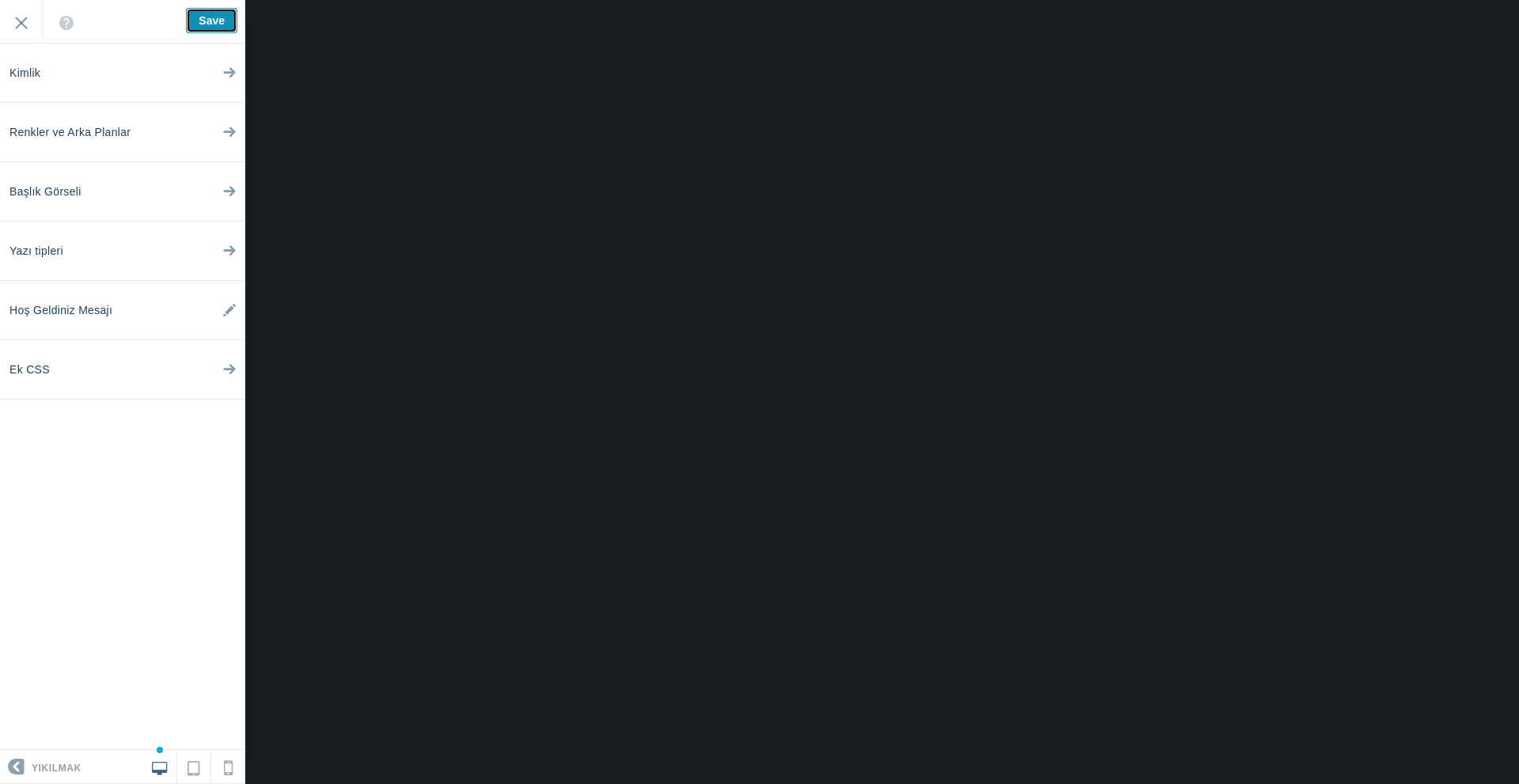
click at [198, 24] on input "Save" at bounding box center [212, 21] width 51 height 26
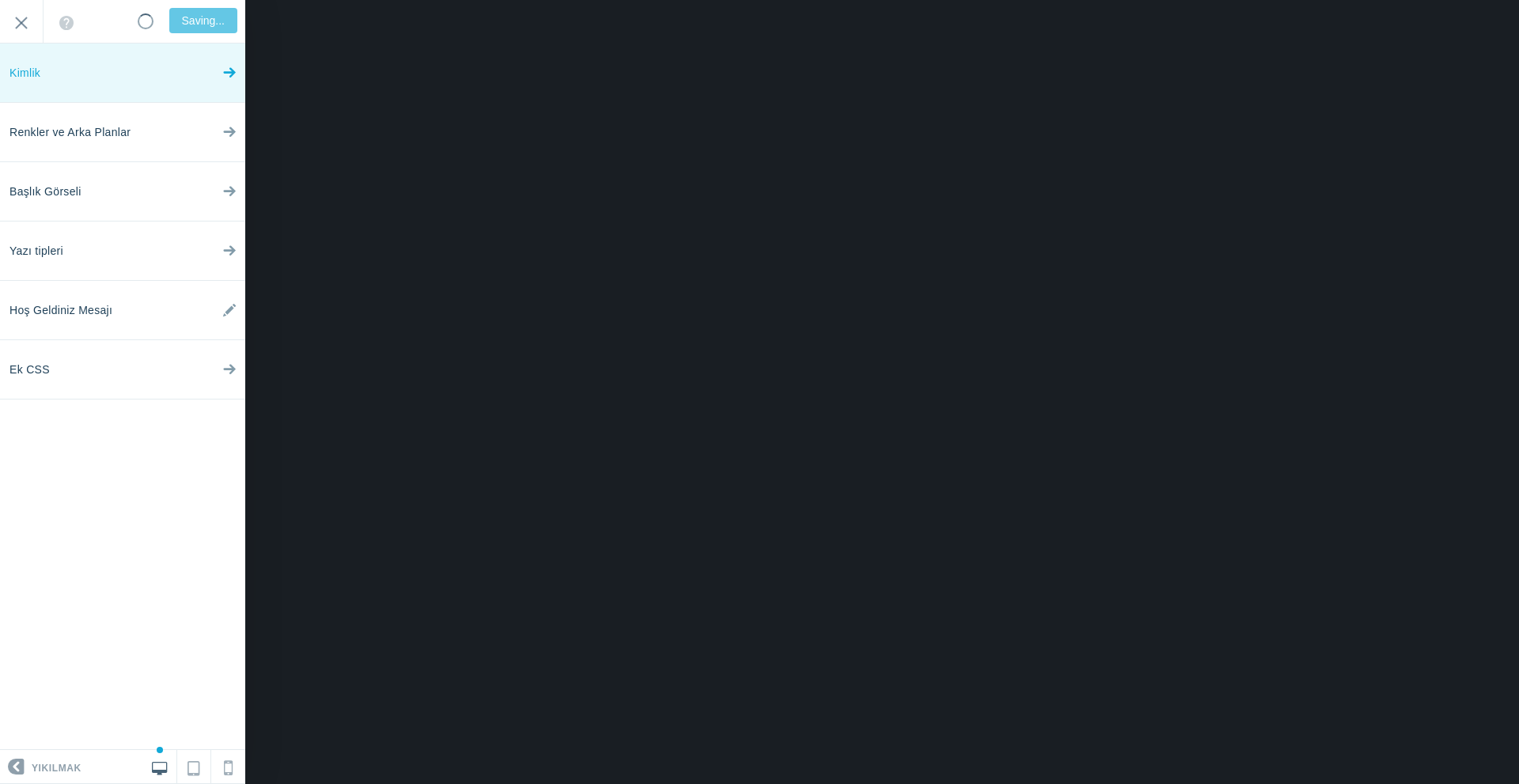
type input "Saved"
click at [18, 29] on input "Çıkış" at bounding box center [21, 21] width 43 height 44
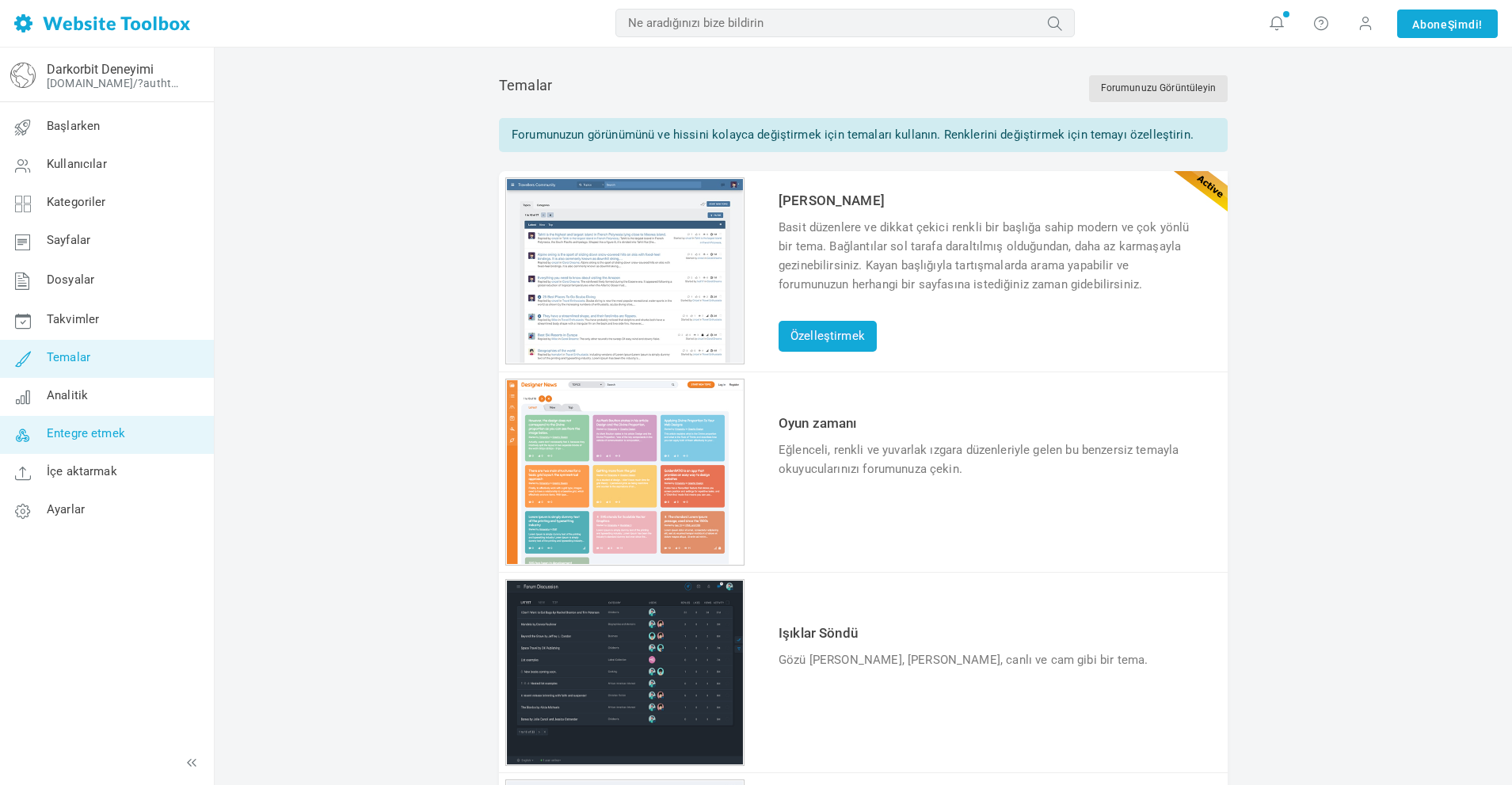
click at [130, 442] on link "Entegre etmek" at bounding box center [106, 435] width 214 height 38
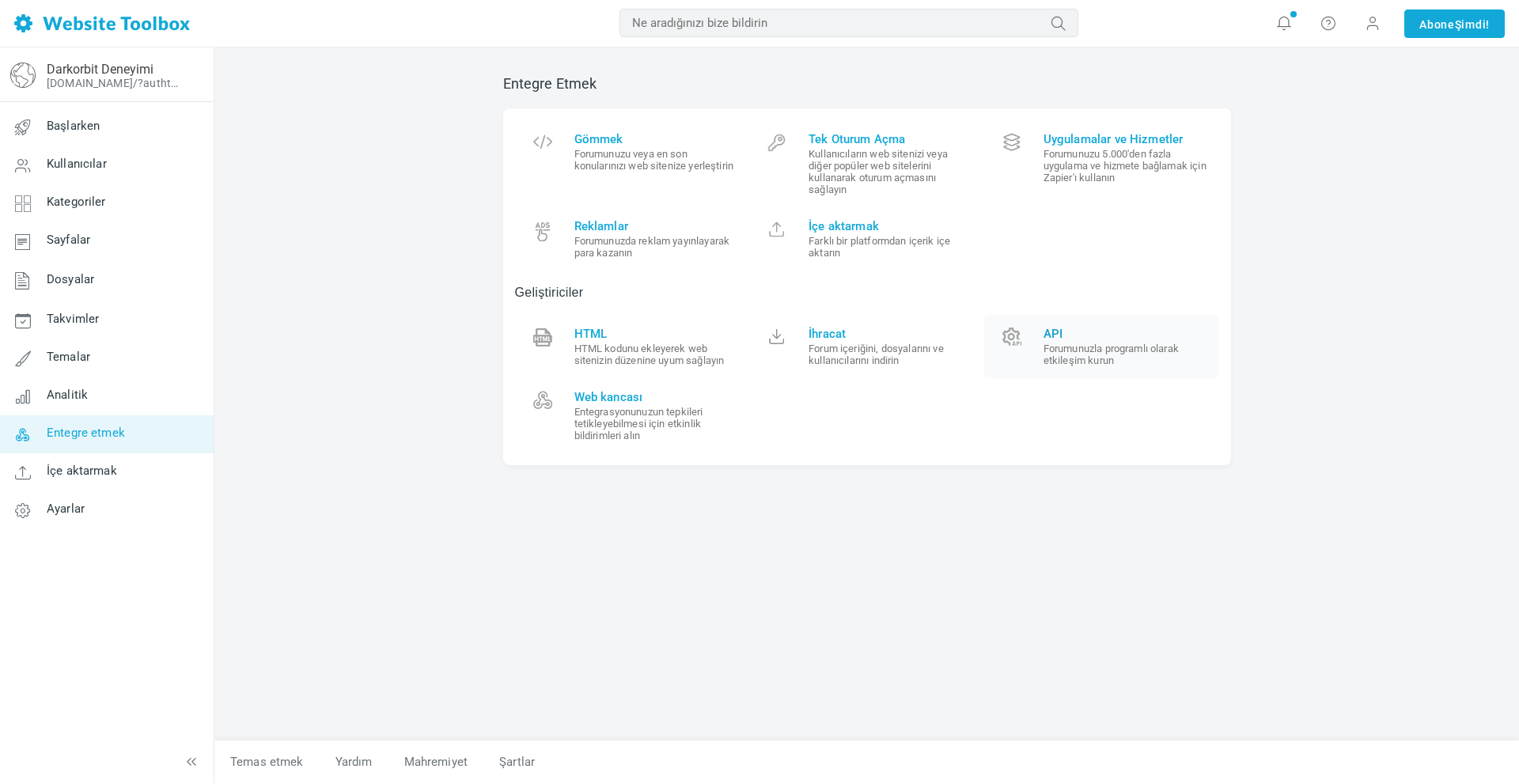
click at [1088, 364] on font "Forumunuzla programlı olarak etkileşim kurun" at bounding box center [1111, 354] width 135 height 24
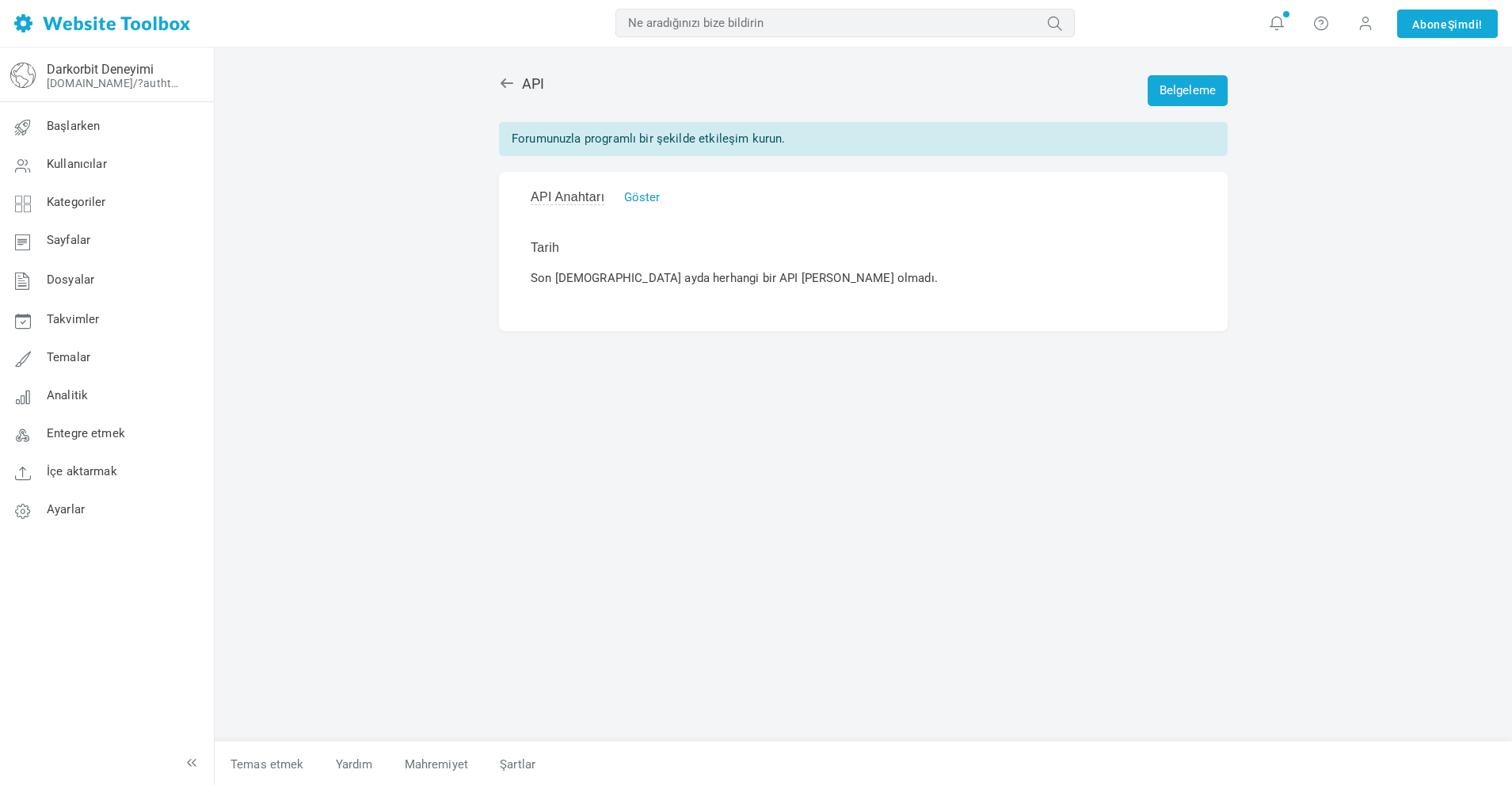
click at [654, 198] on font "Göster" at bounding box center [643, 196] width 36 height 14
type input "tO8zQkt8Cd4x27FGKm3XVDpFJrVmDRc5OaC02MV2"
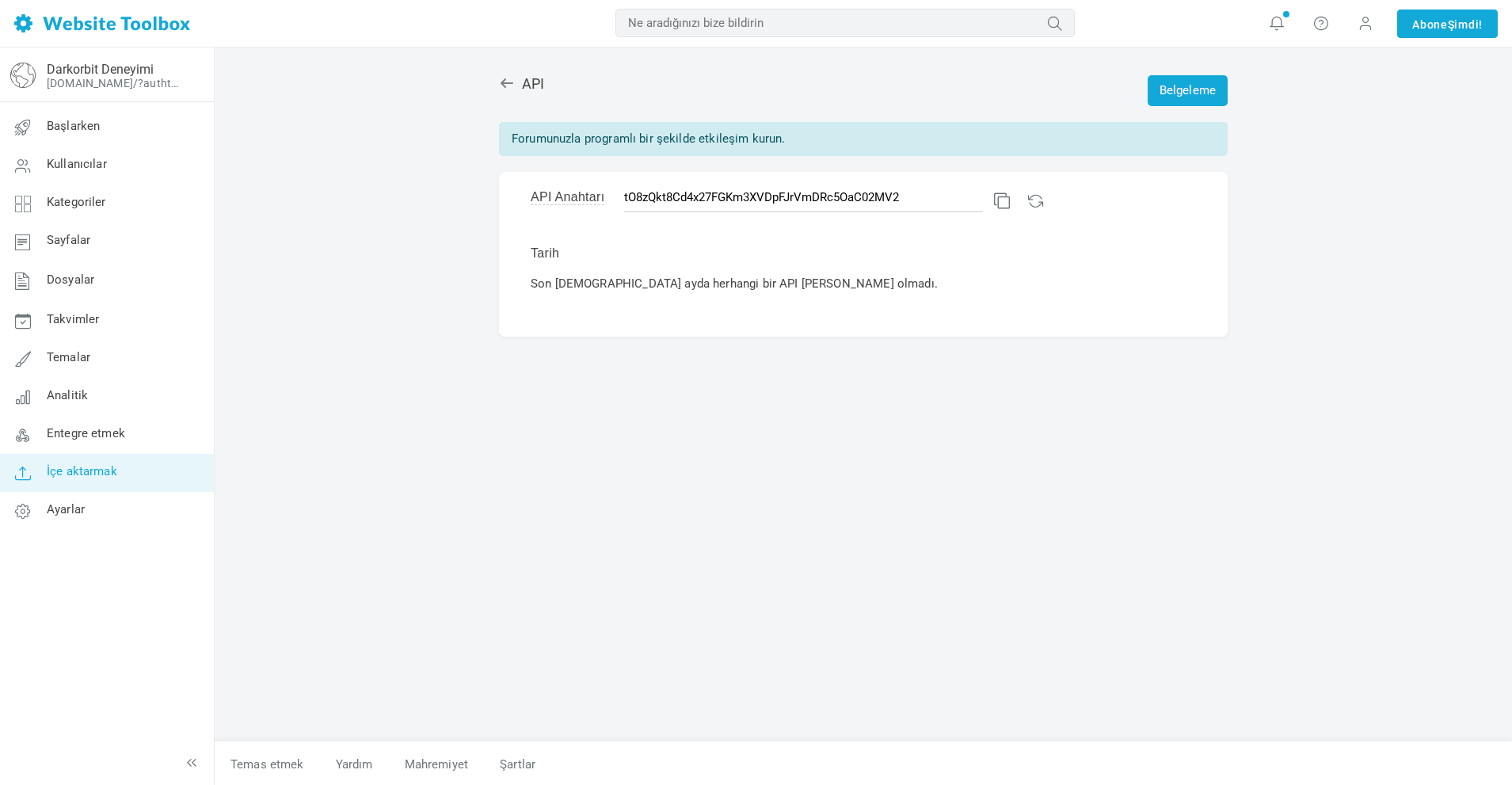
click at [106, 475] on font "İçe aktarmak" at bounding box center [82, 472] width 70 height 14
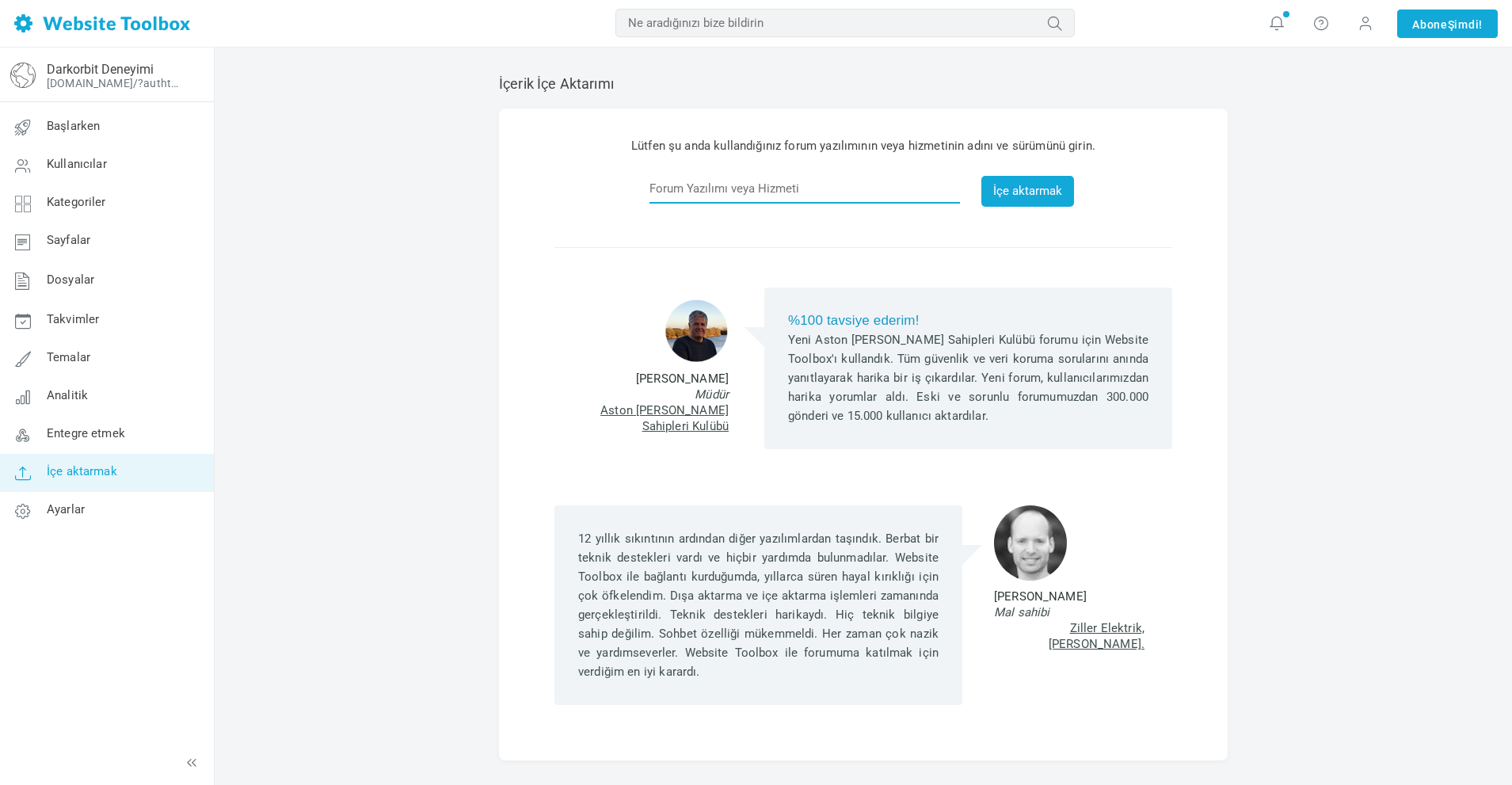
click at [745, 186] on input "text" at bounding box center [805, 188] width 310 height 30
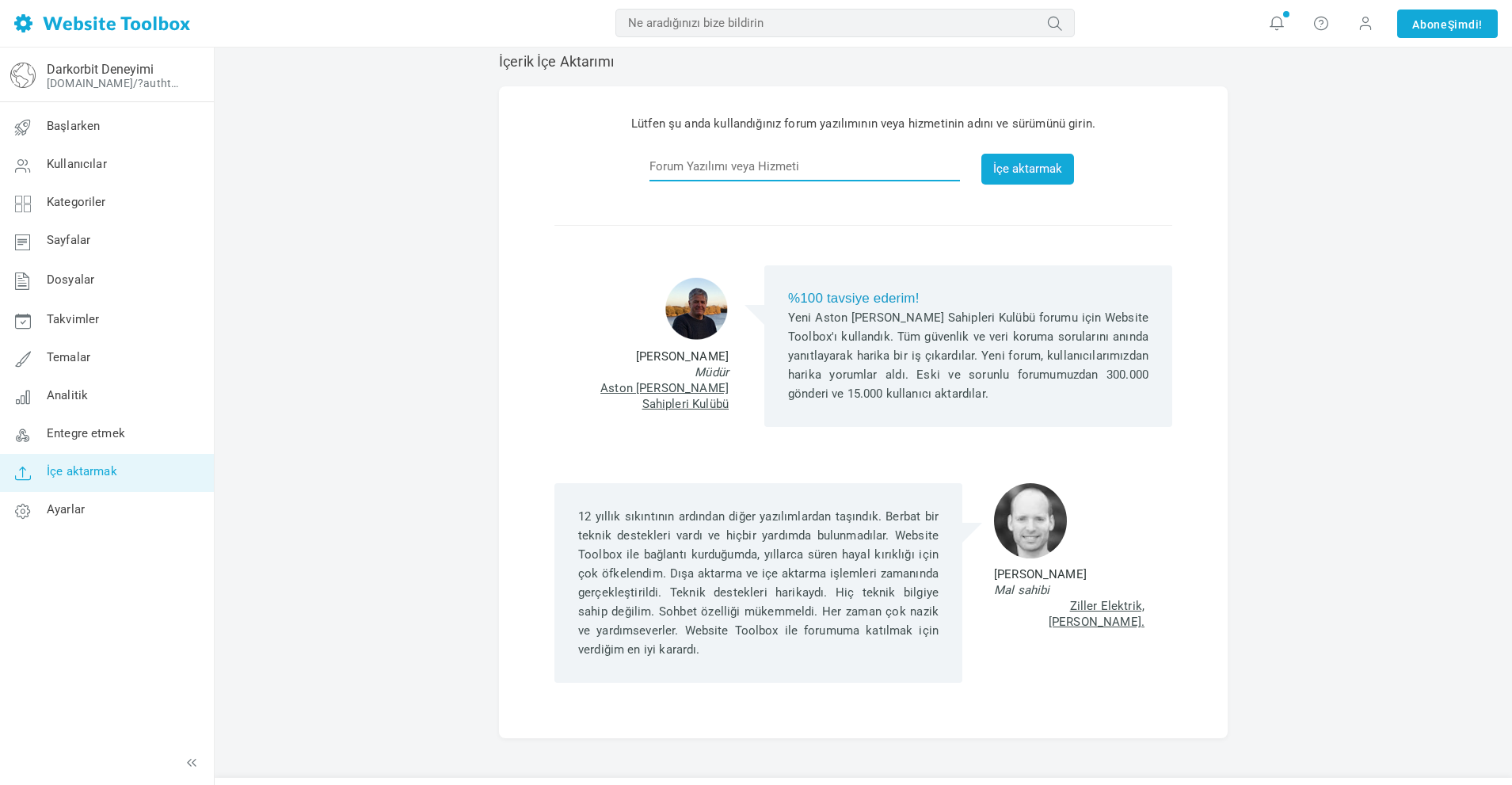
scroll to position [60, 0]
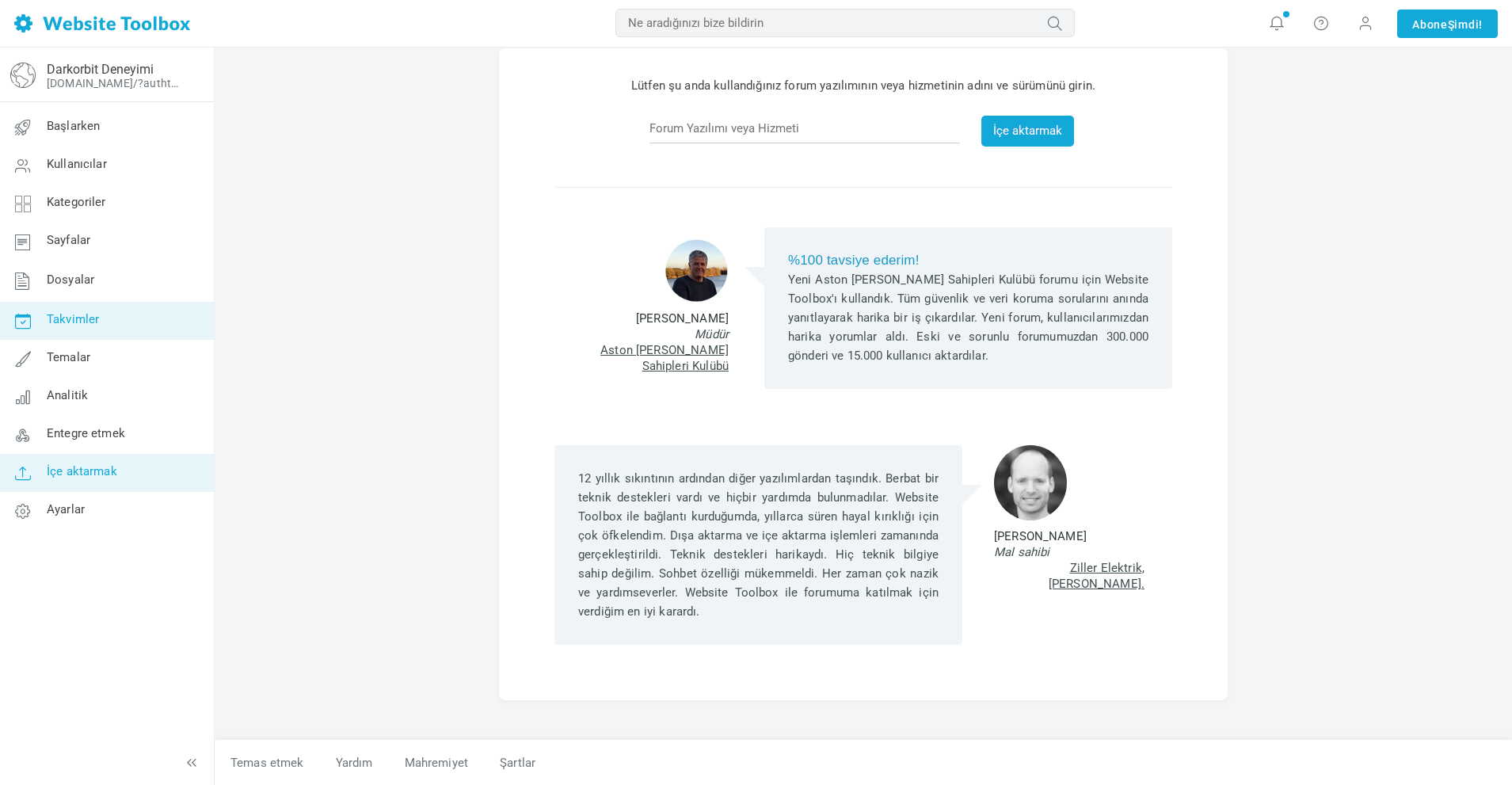
click at [78, 327] on link "Takvimler" at bounding box center [106, 321] width 214 height 38
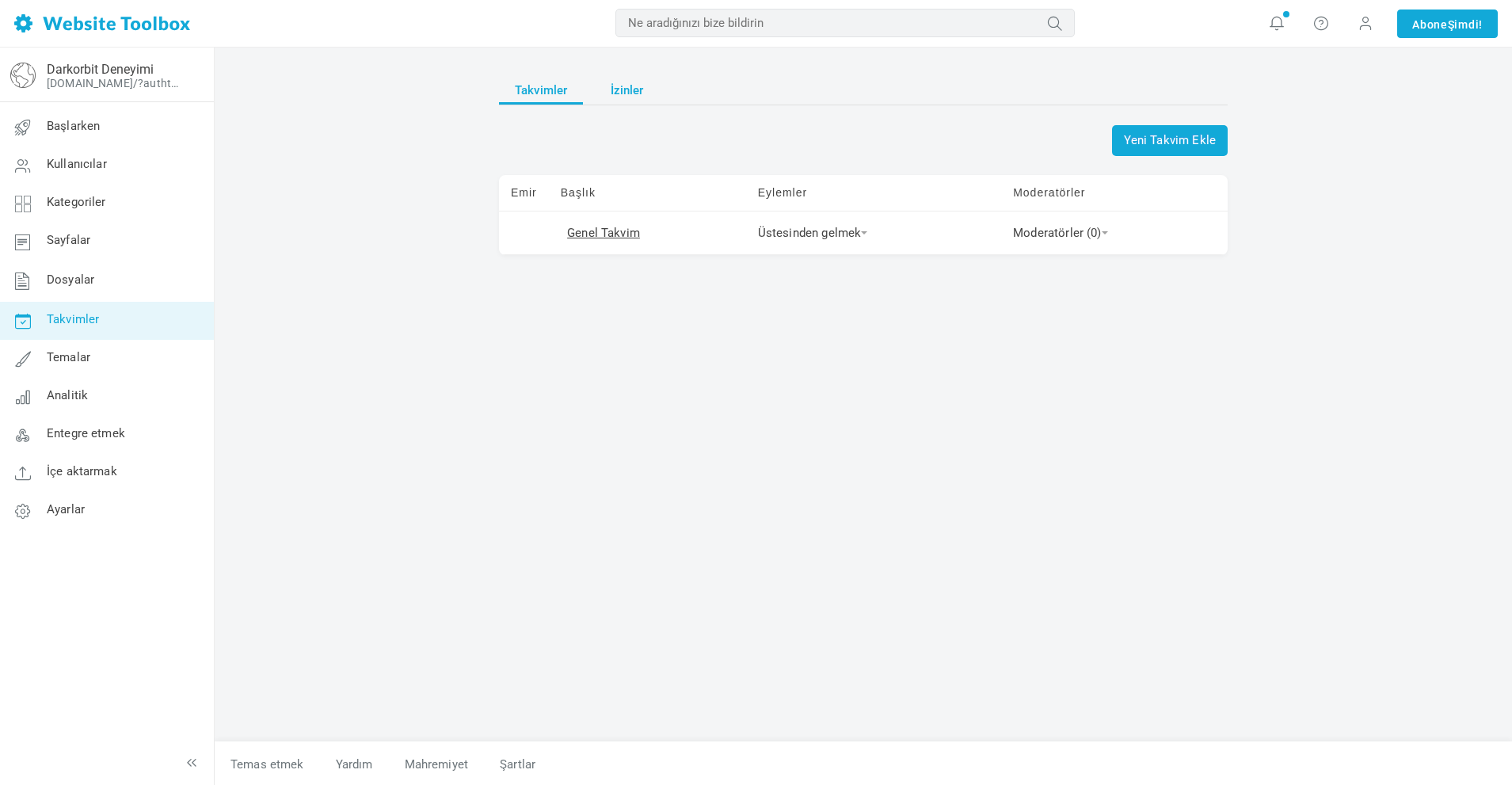
click at [620, 102] on span "İzinler" at bounding box center [627, 90] width 33 height 29
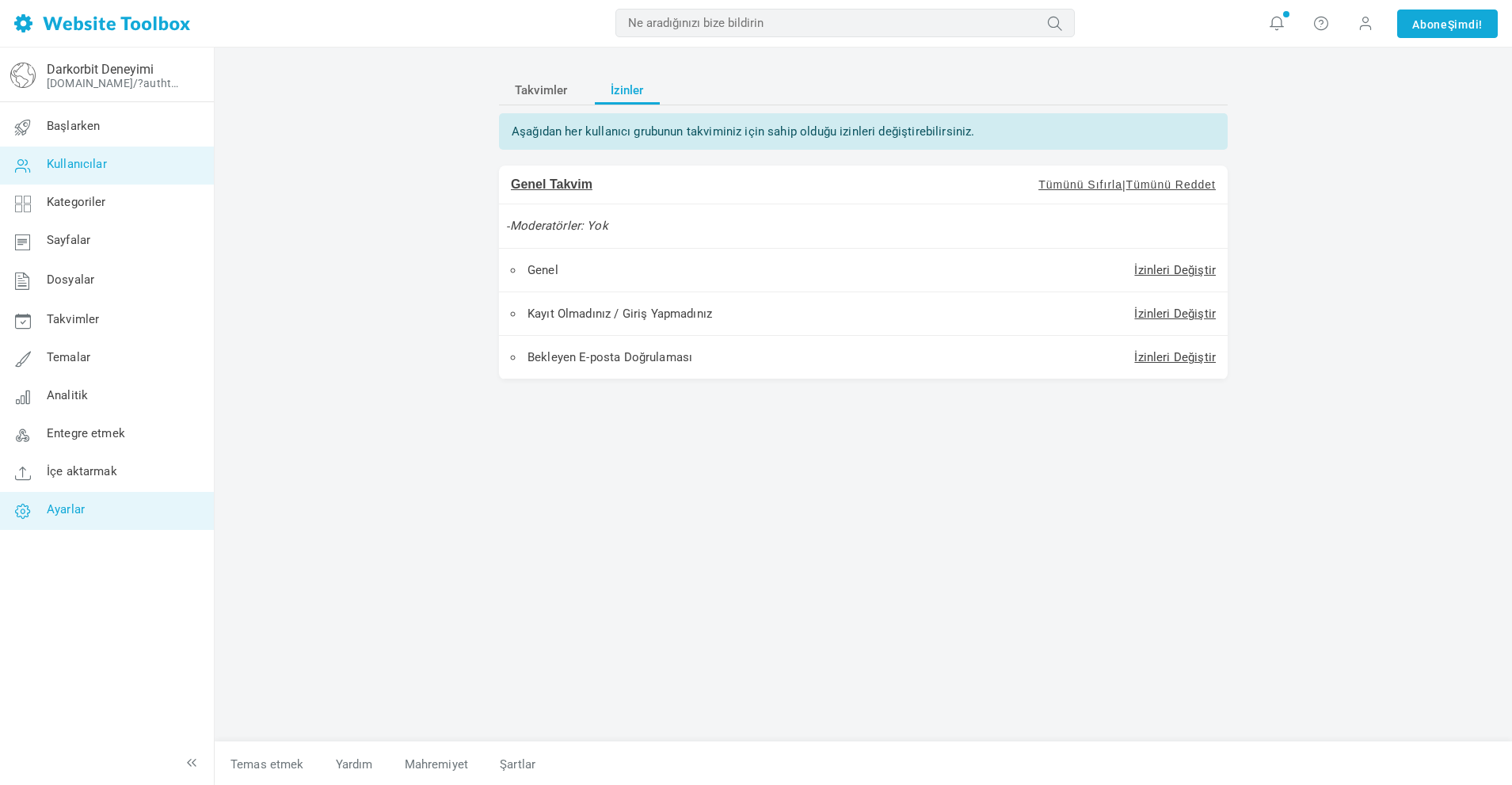
click at [64, 510] on font "Ayarlar" at bounding box center [66, 510] width 38 height 14
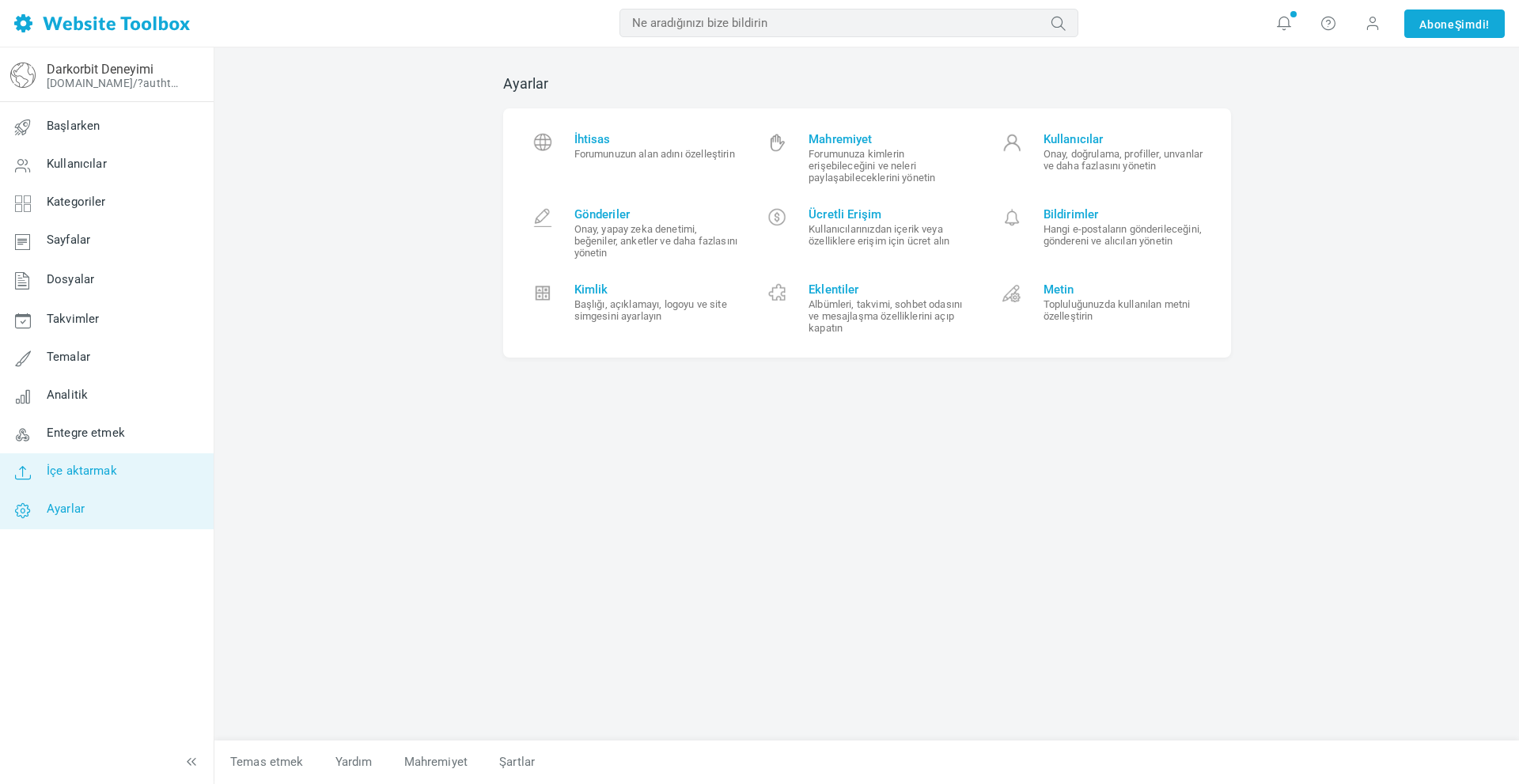
click at [95, 463] on link "İçe aktarmak" at bounding box center [106, 472] width 214 height 38
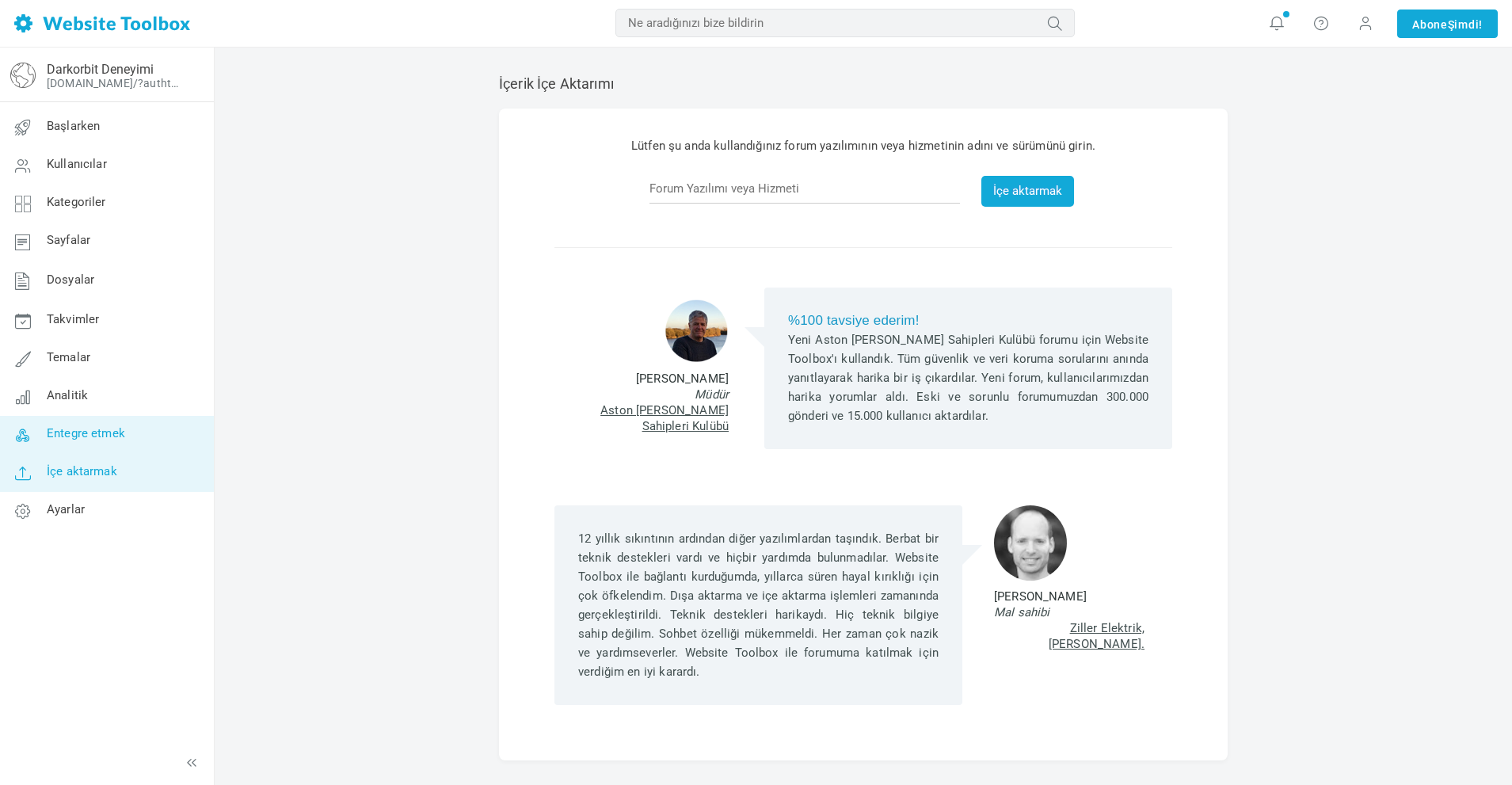
click at [109, 431] on font "Entegre etmek" at bounding box center [86, 434] width 78 height 14
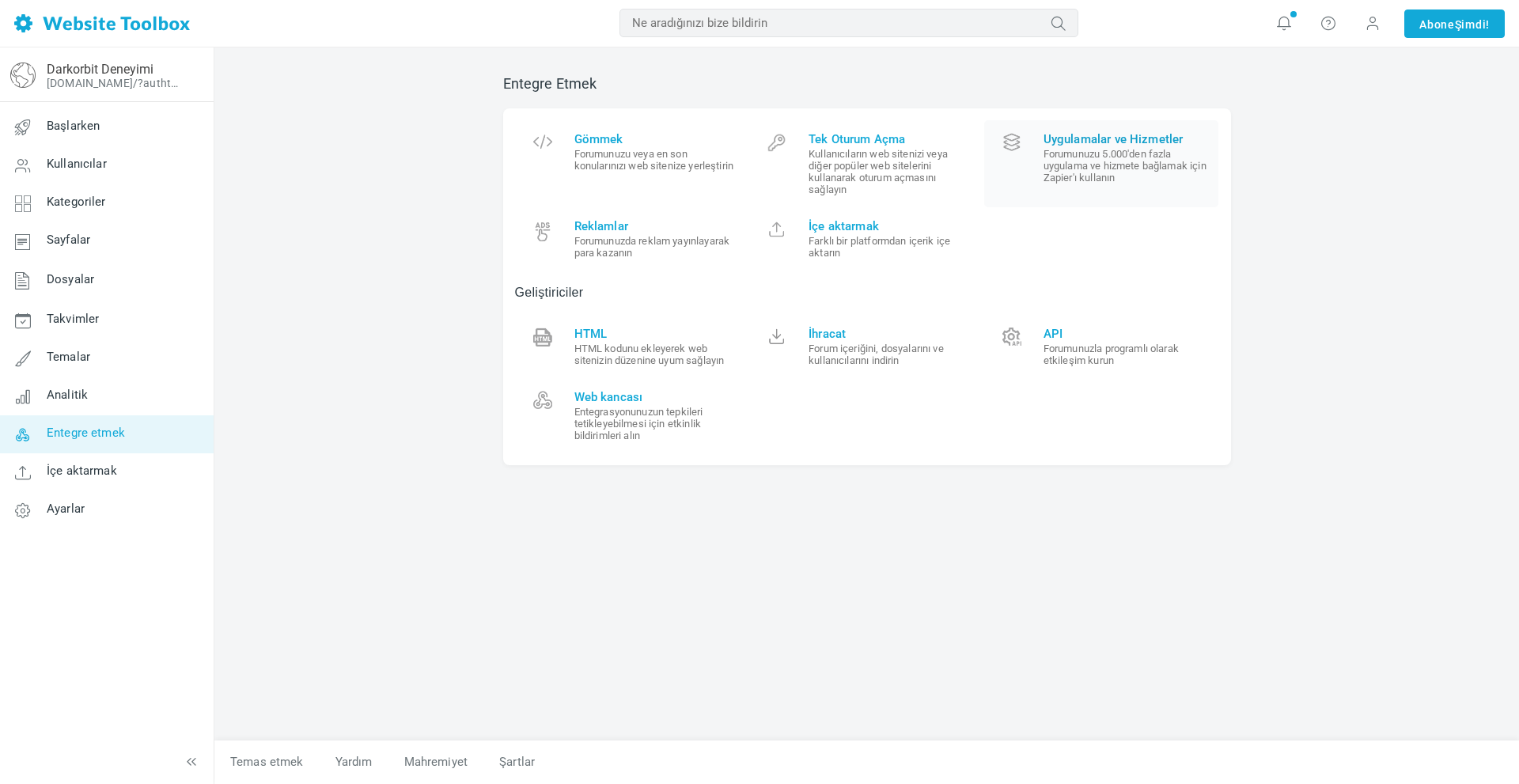
click at [1082, 180] on font "Forumunuzu 5.000'den fazla uygulama ve hizmete bağlamak için Zapier'ı kullanın" at bounding box center [1125, 166] width 163 height 35
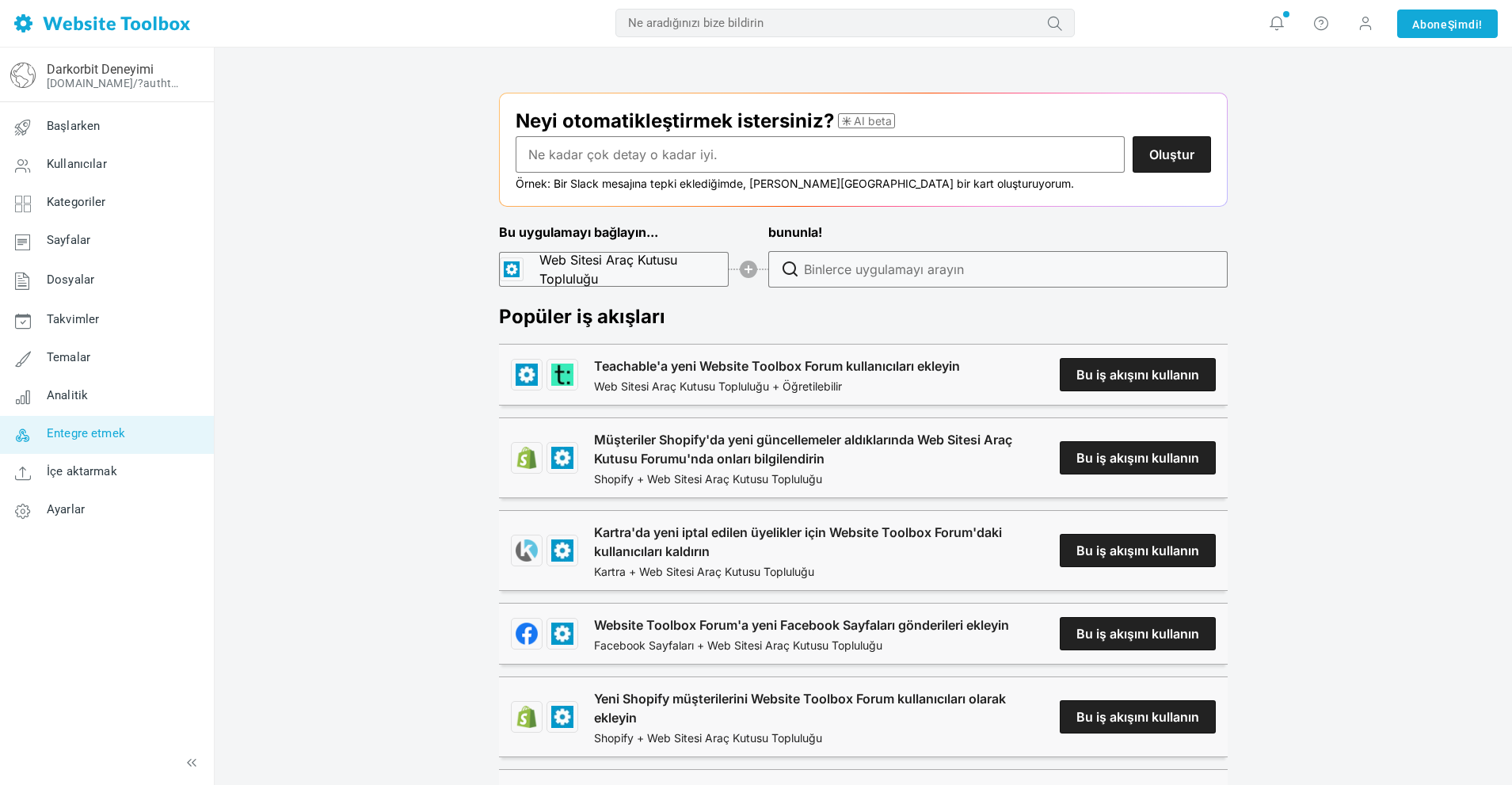
scroll to position [1663, 0]
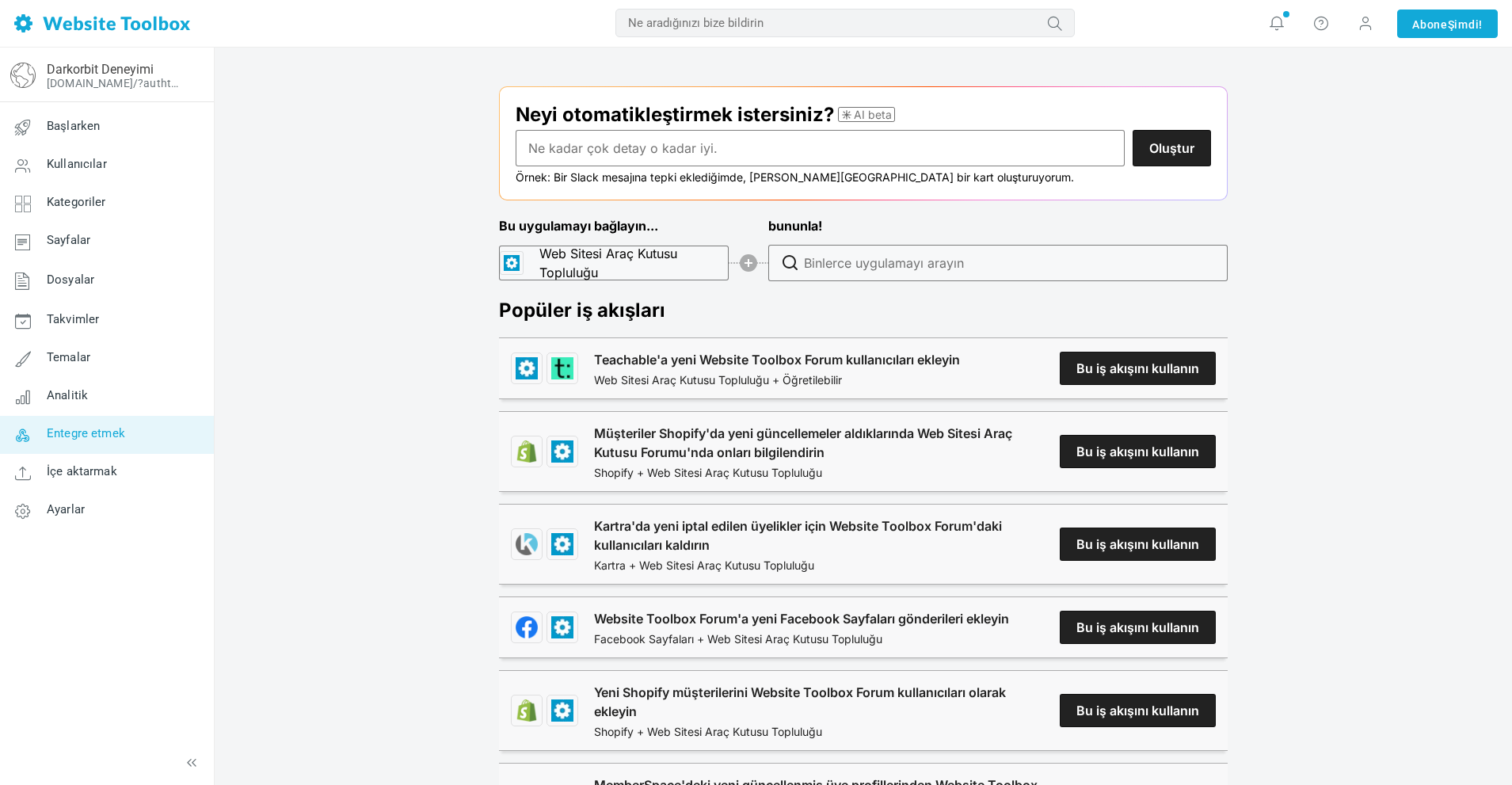
click at [537, 266] on div "Bu uygulamayı bağlayın... Web Sitesi Araç Kutusu Topluluğu bununla!" at bounding box center [864, 249] width 729 height 67
click at [603, 146] on input "text" at bounding box center [820, 148] width 610 height 36
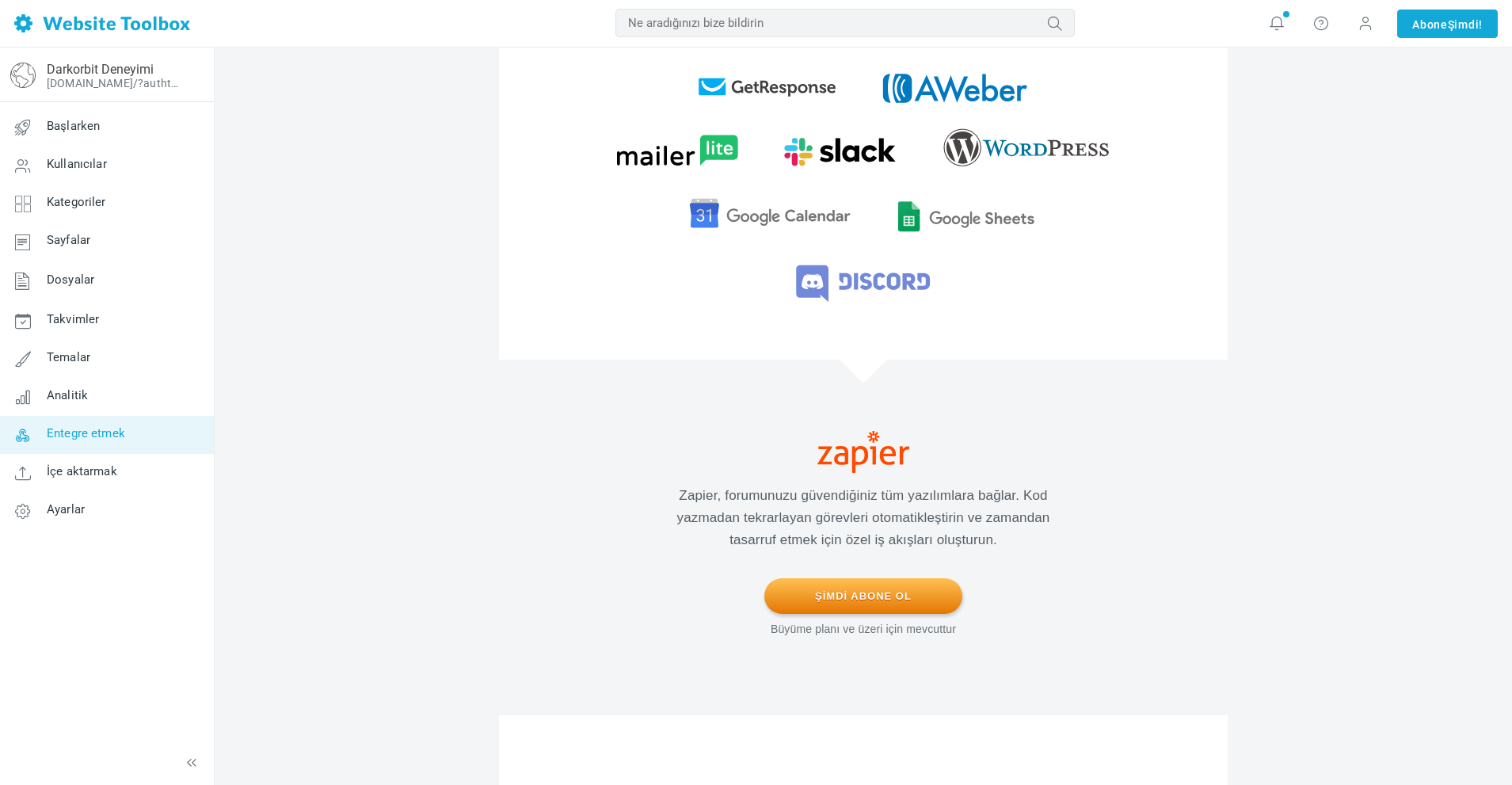
scroll to position [396, 0]
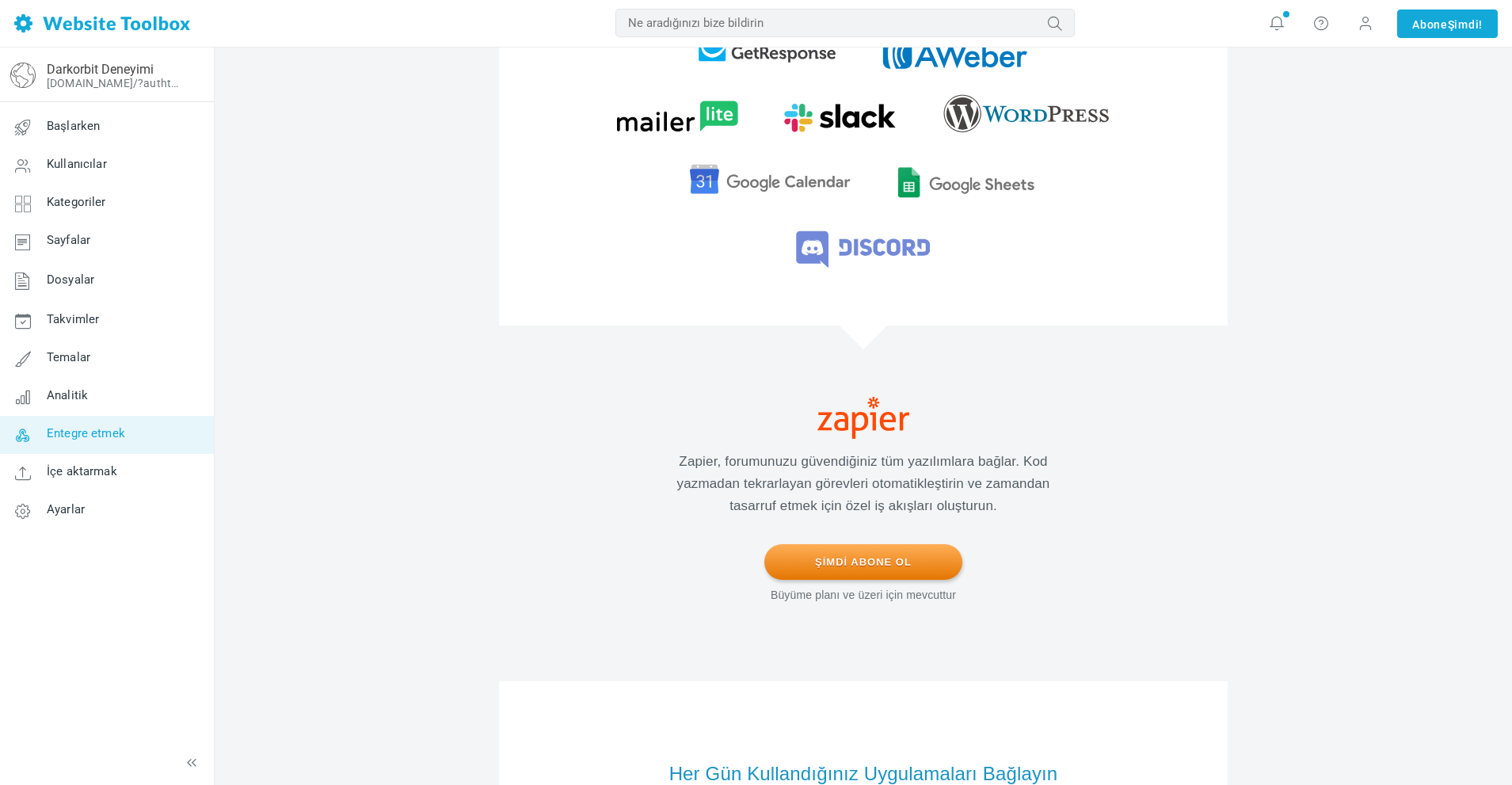
click at [851, 566] on font "Şimdi Abone Ol" at bounding box center [863, 562] width 97 height 12
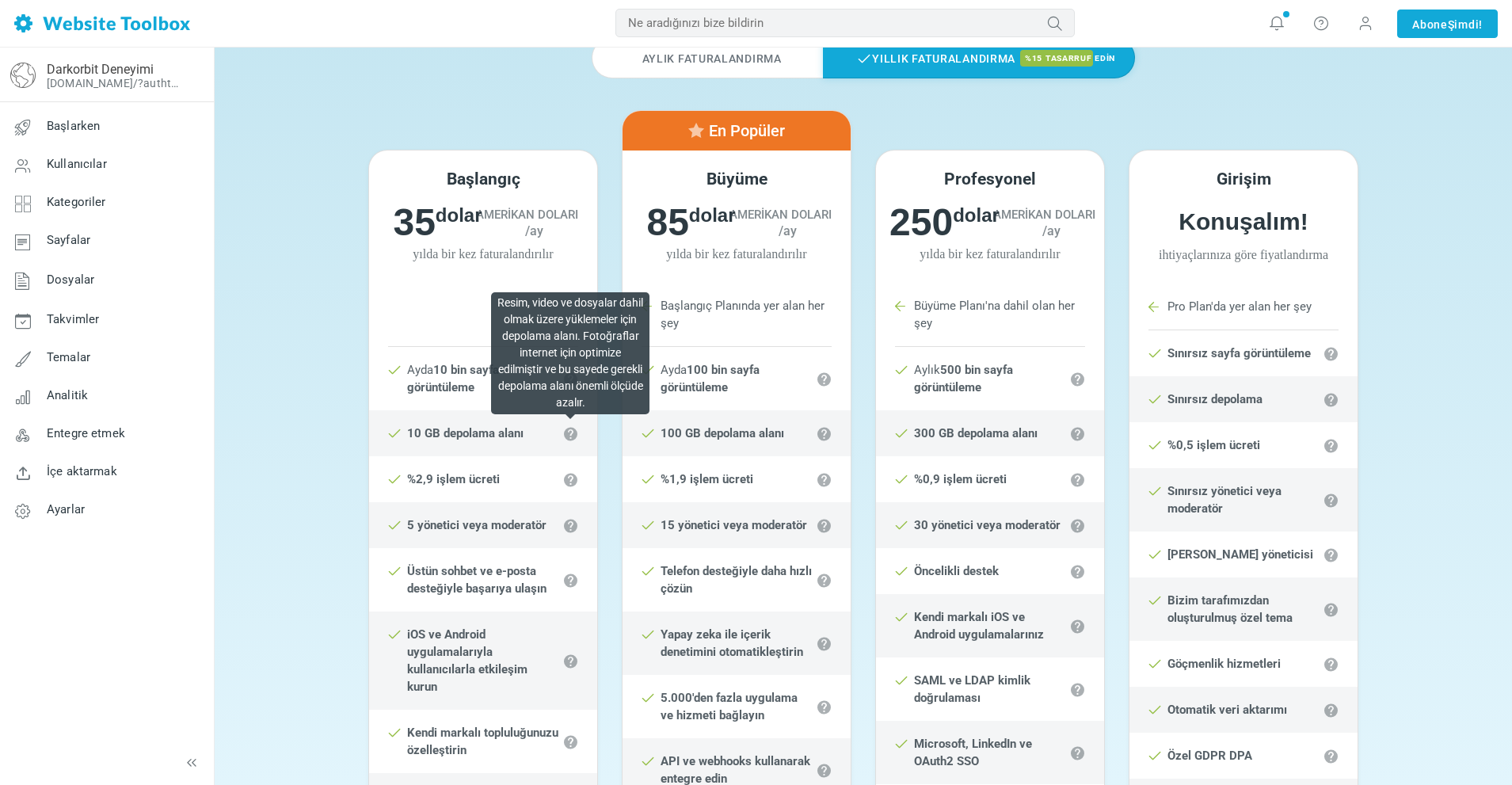
scroll to position [79, 0]
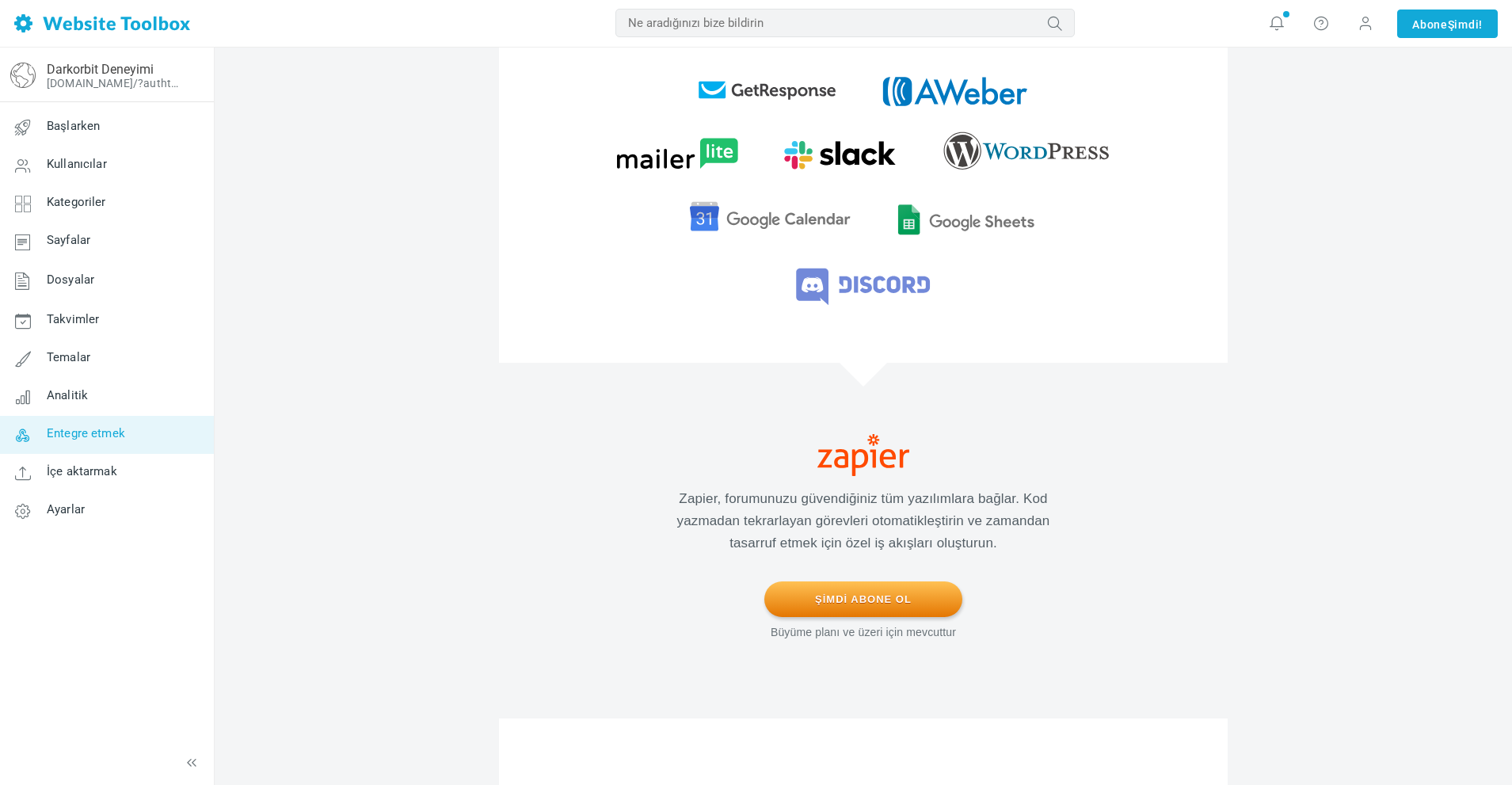
scroll to position [237, 0]
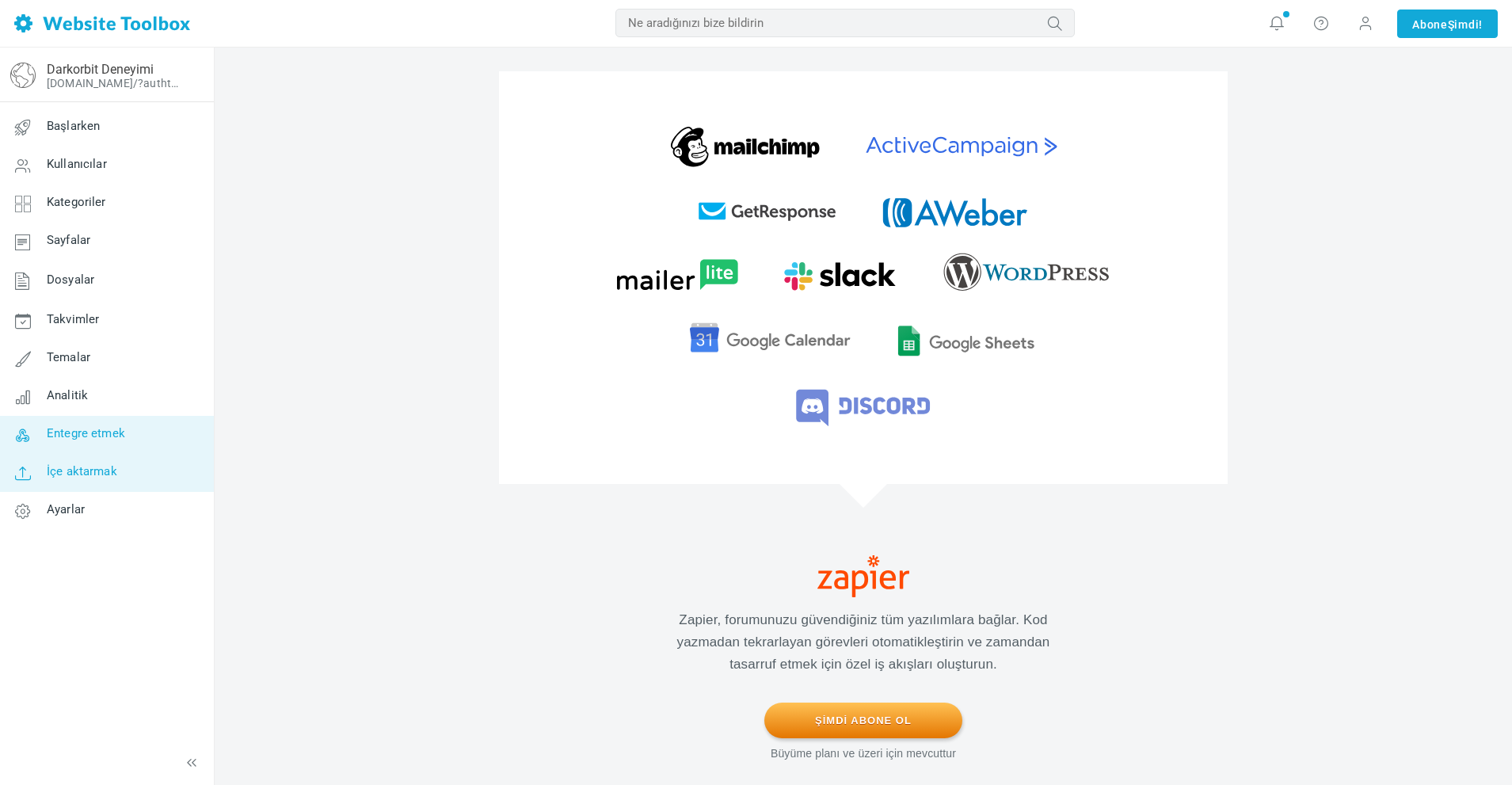
click at [120, 481] on link "İçe aktarmak" at bounding box center [106, 472] width 214 height 38
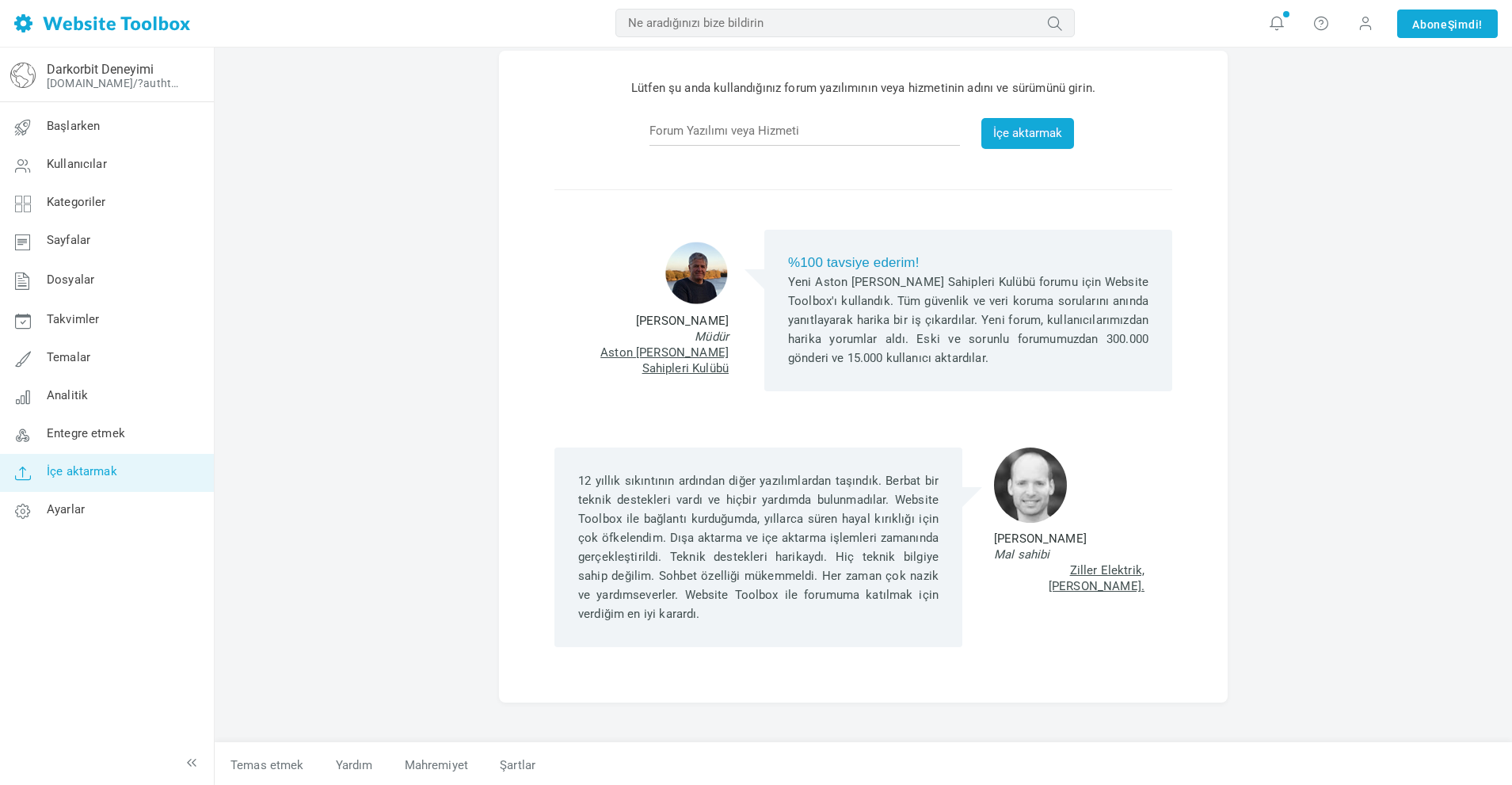
scroll to position [60, 0]
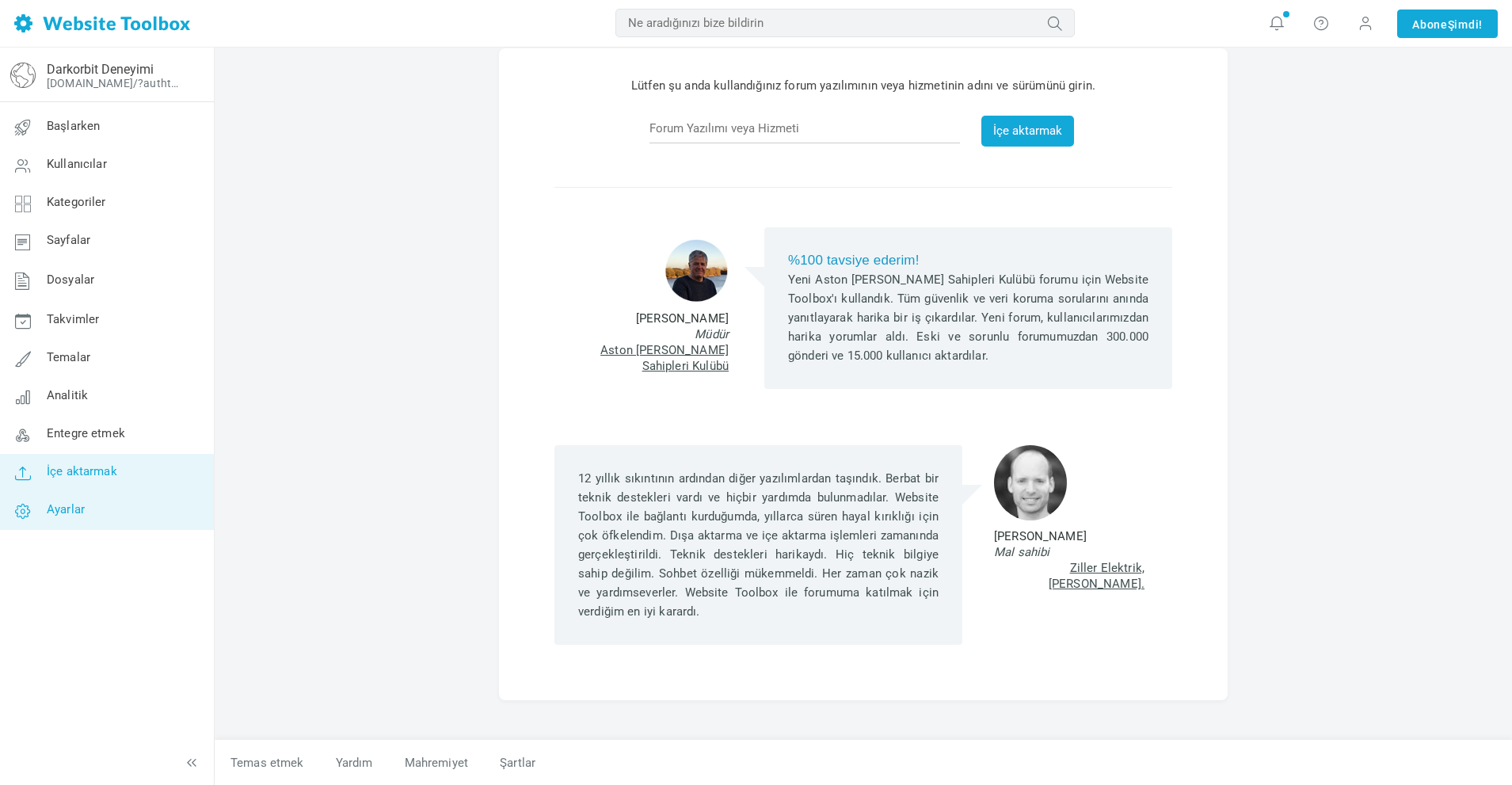
click at [69, 506] on font "Ayarlar" at bounding box center [66, 510] width 38 height 14
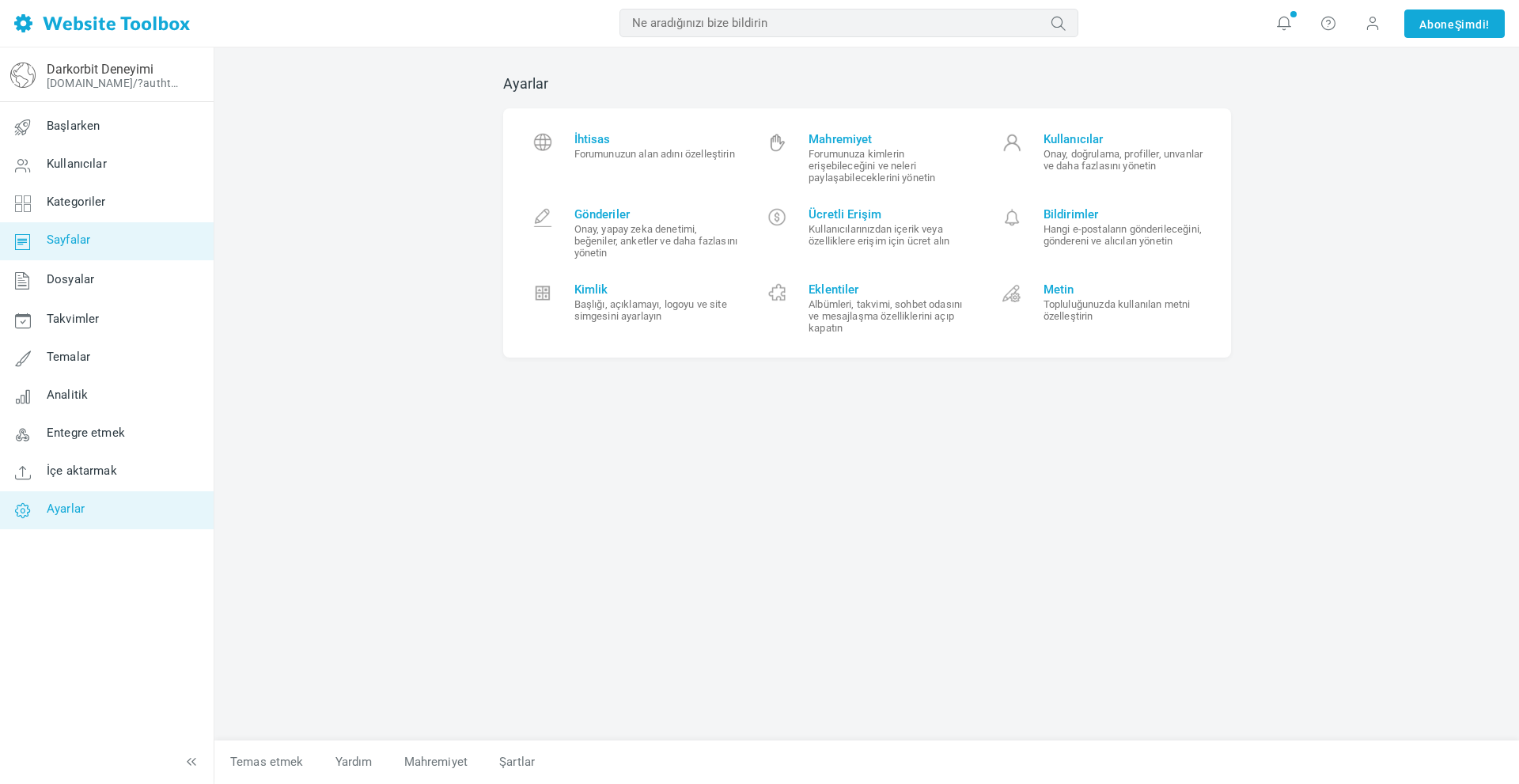
click at [119, 233] on link "Sayfalar" at bounding box center [106, 241] width 214 height 38
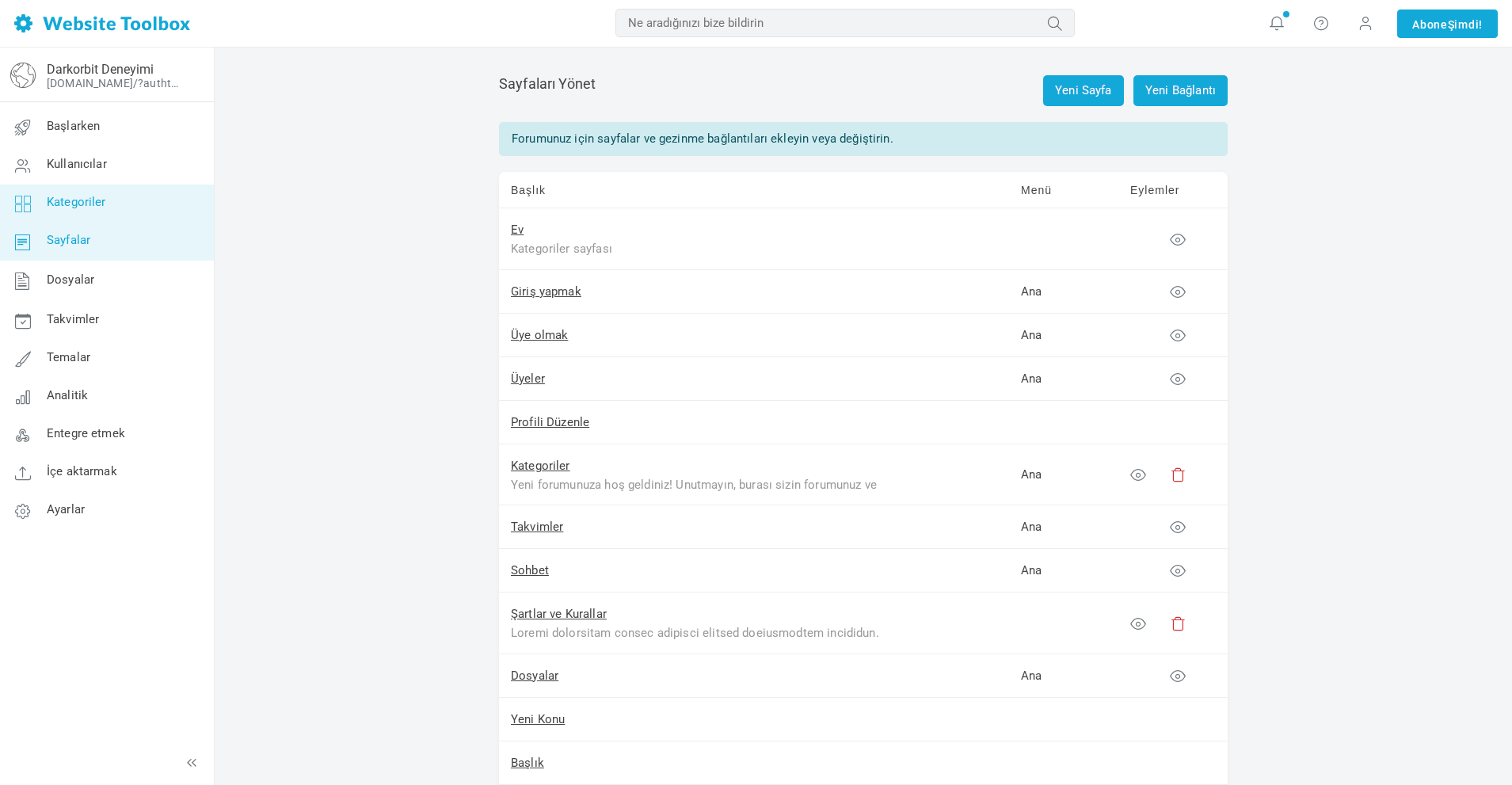
click at [96, 202] on font "Kategoriler" at bounding box center [77, 202] width 59 height 14
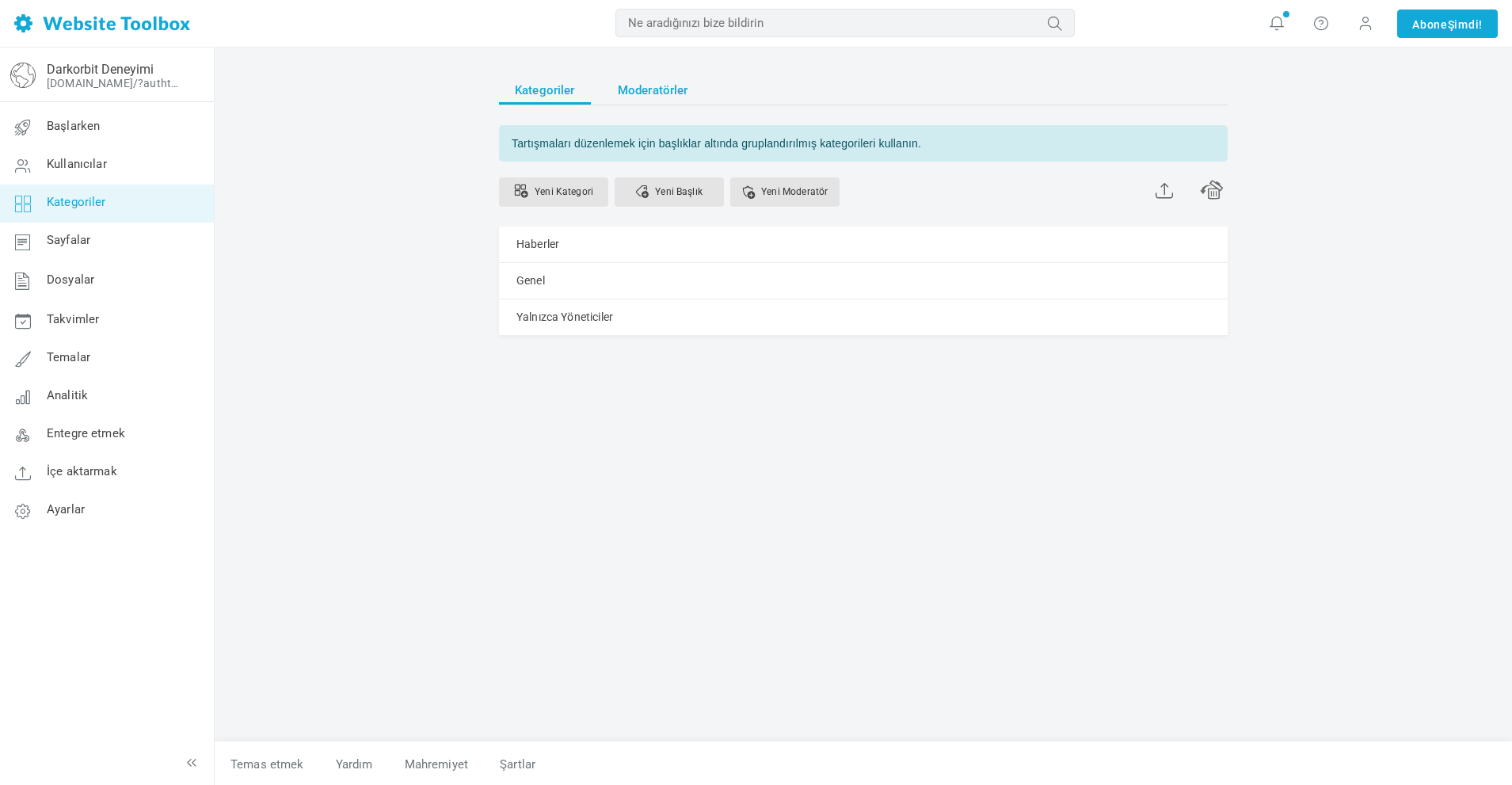
click at [656, 85] on font "Moderatörler" at bounding box center [652, 90] width 70 height 14
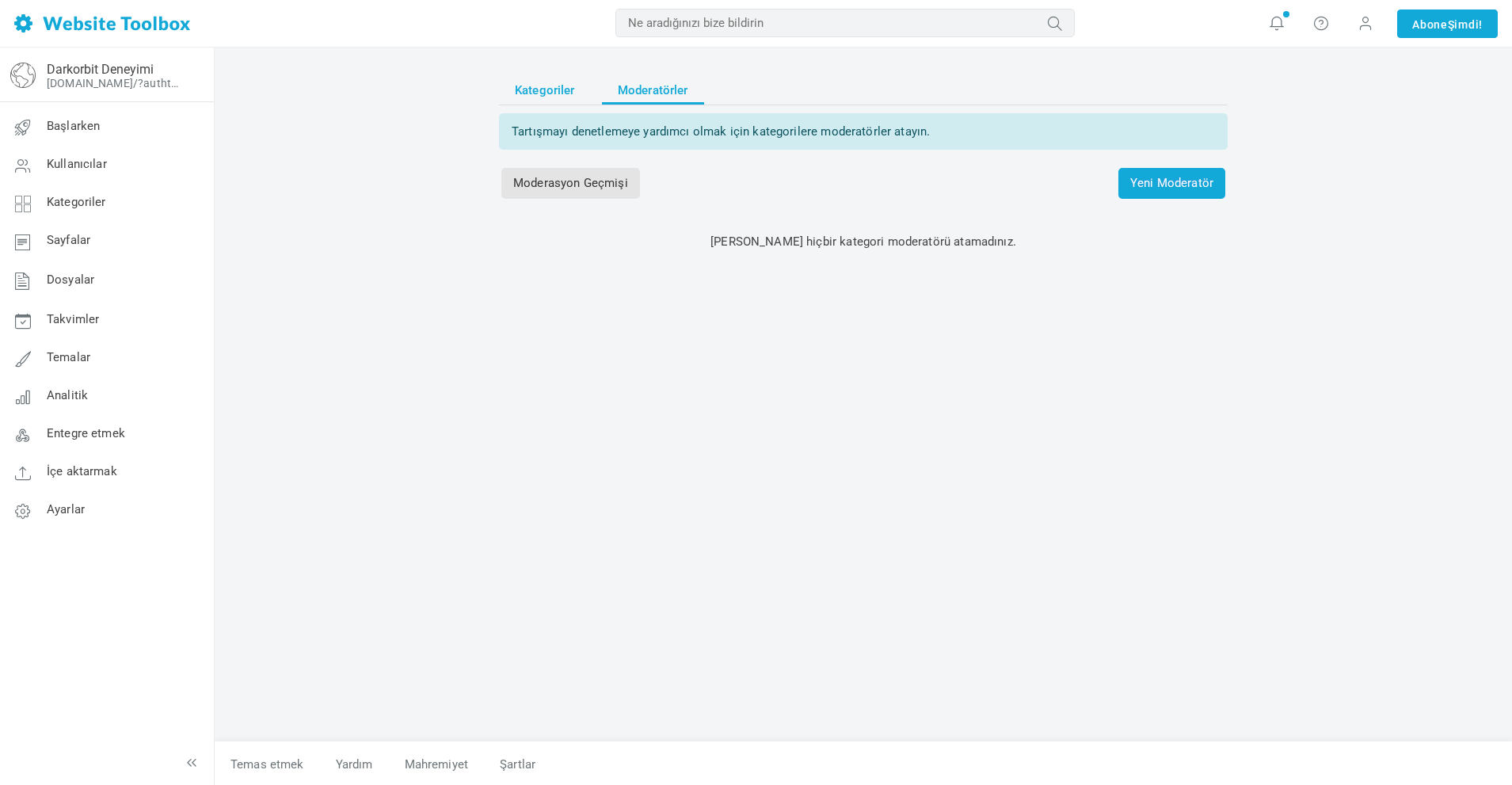
click at [574, 96] on font "Kategoriler" at bounding box center [544, 90] width 60 height 14
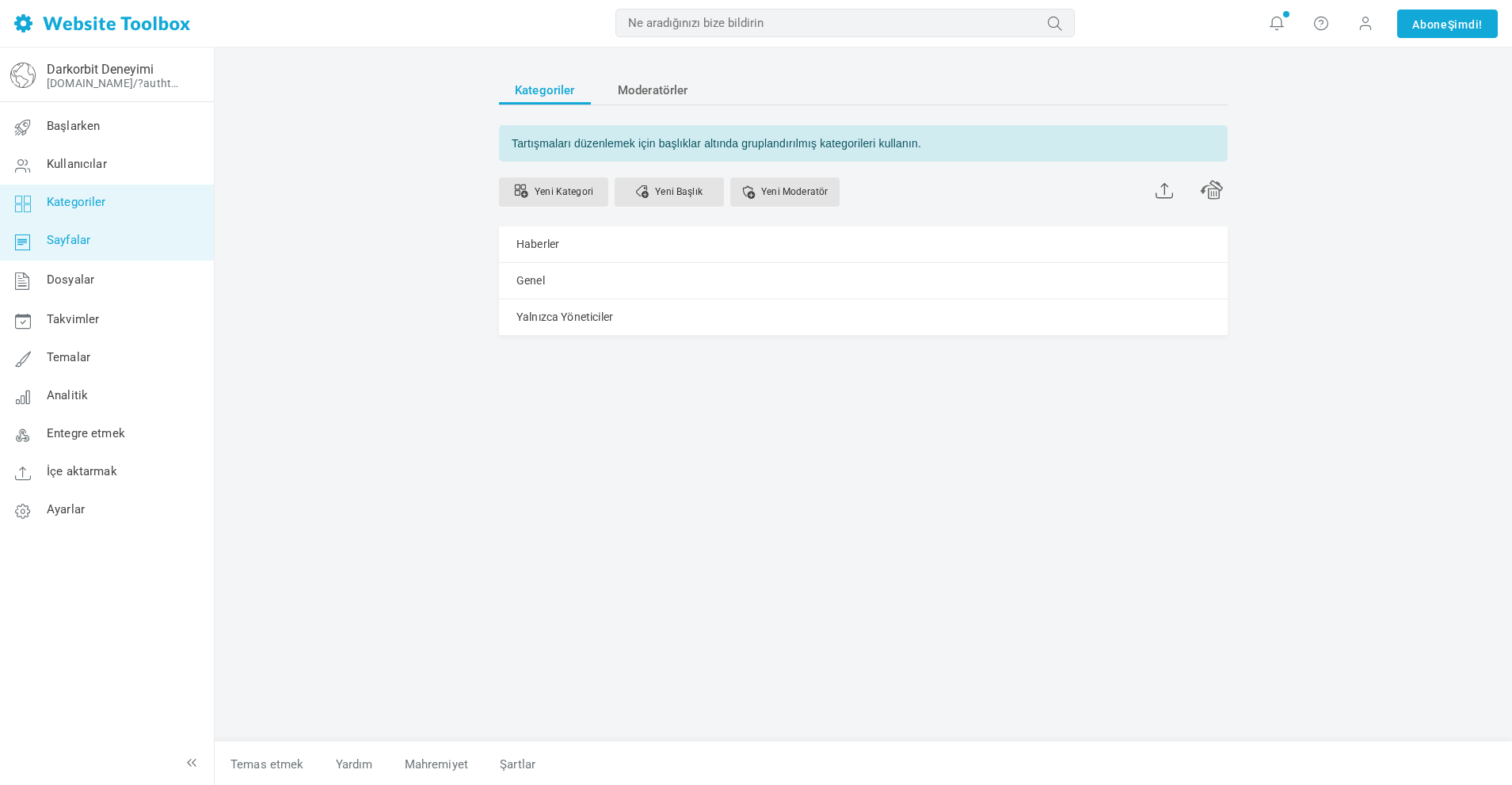
click at [120, 250] on link "Sayfalar" at bounding box center [106, 242] width 214 height 38
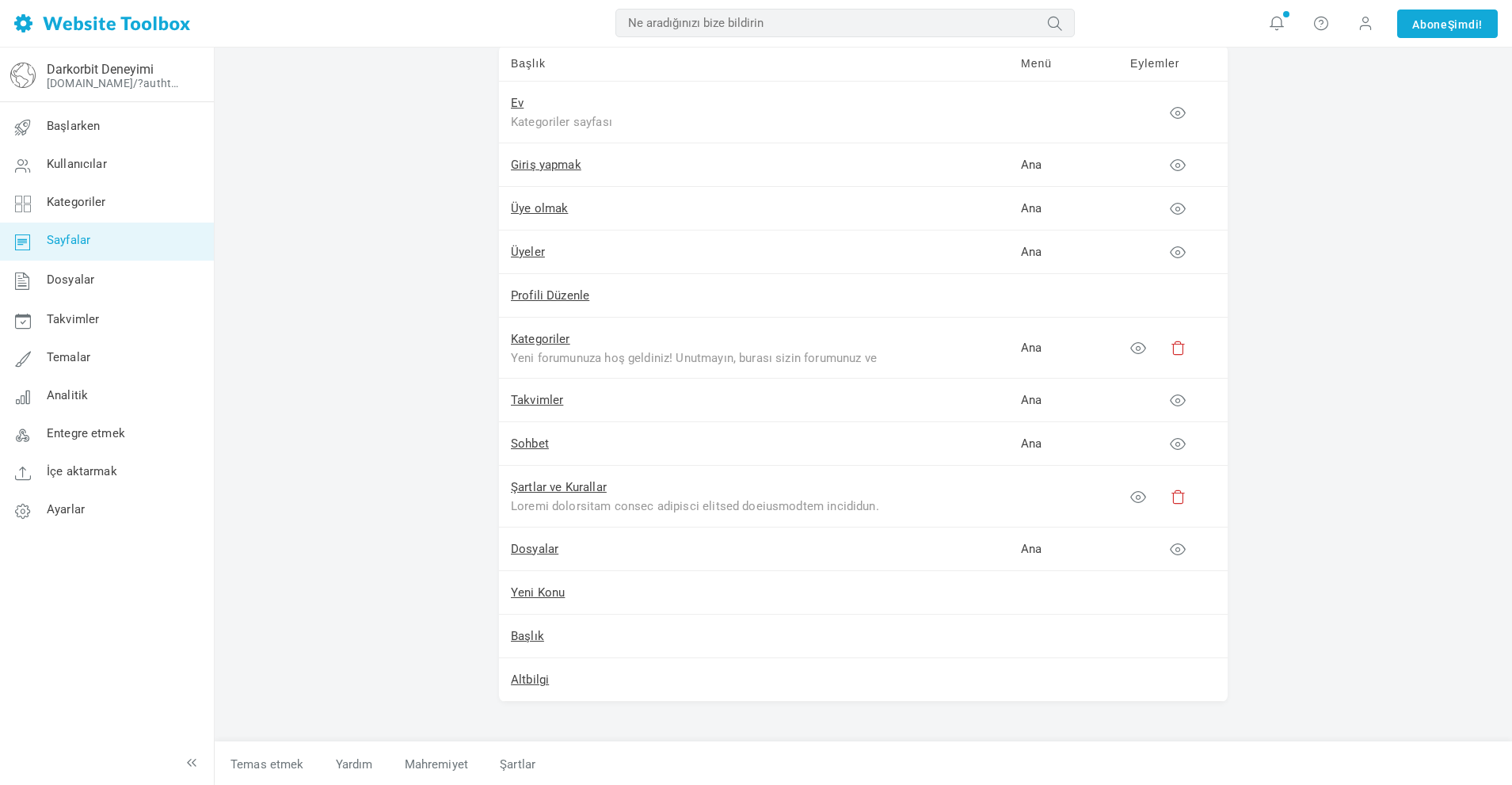
scroll to position [129, 0]
click at [96, 436] on font "Entegre etmek" at bounding box center [86, 434] width 78 height 14
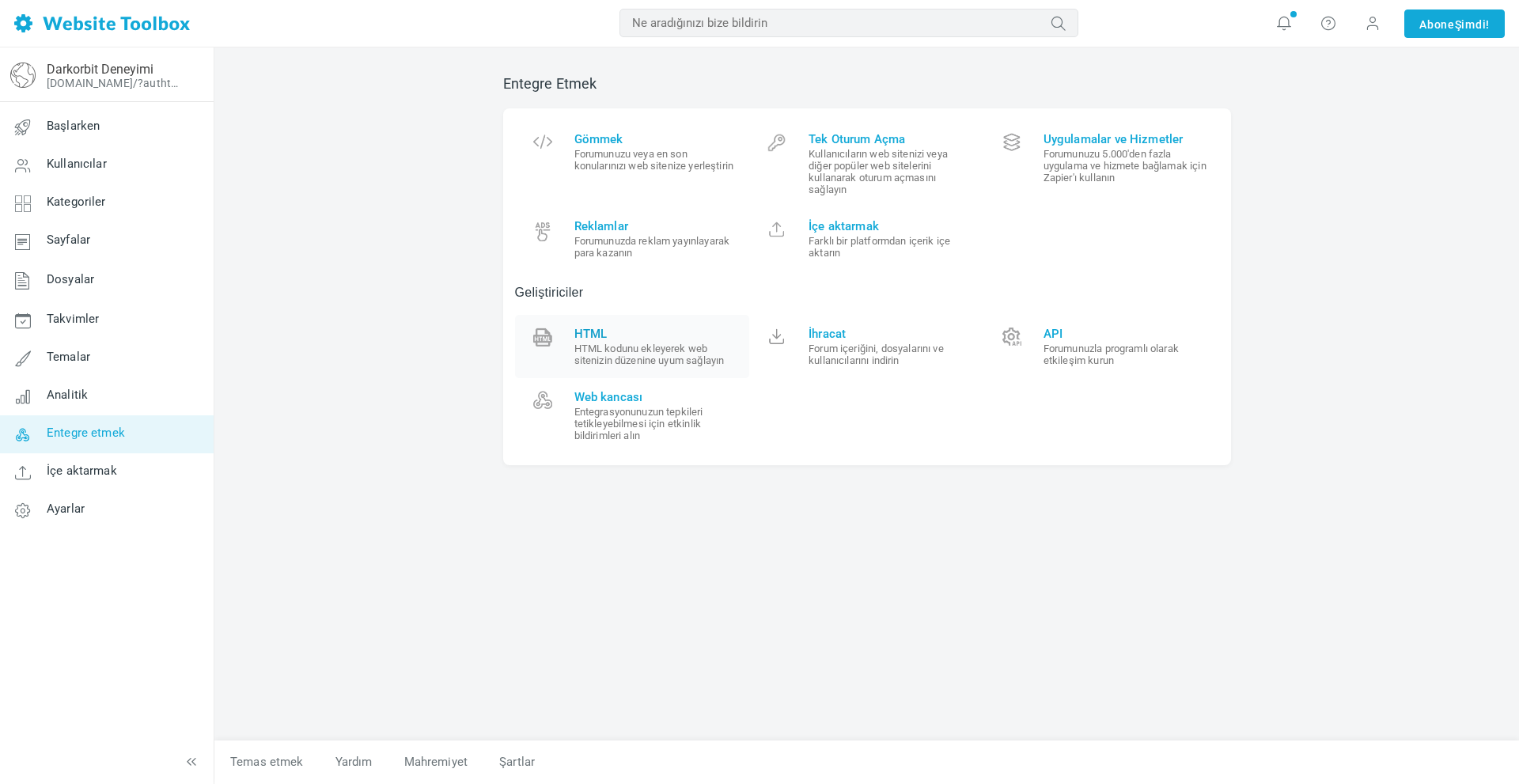
click at [680, 334] on span "HTML" at bounding box center [656, 334] width 164 height 14
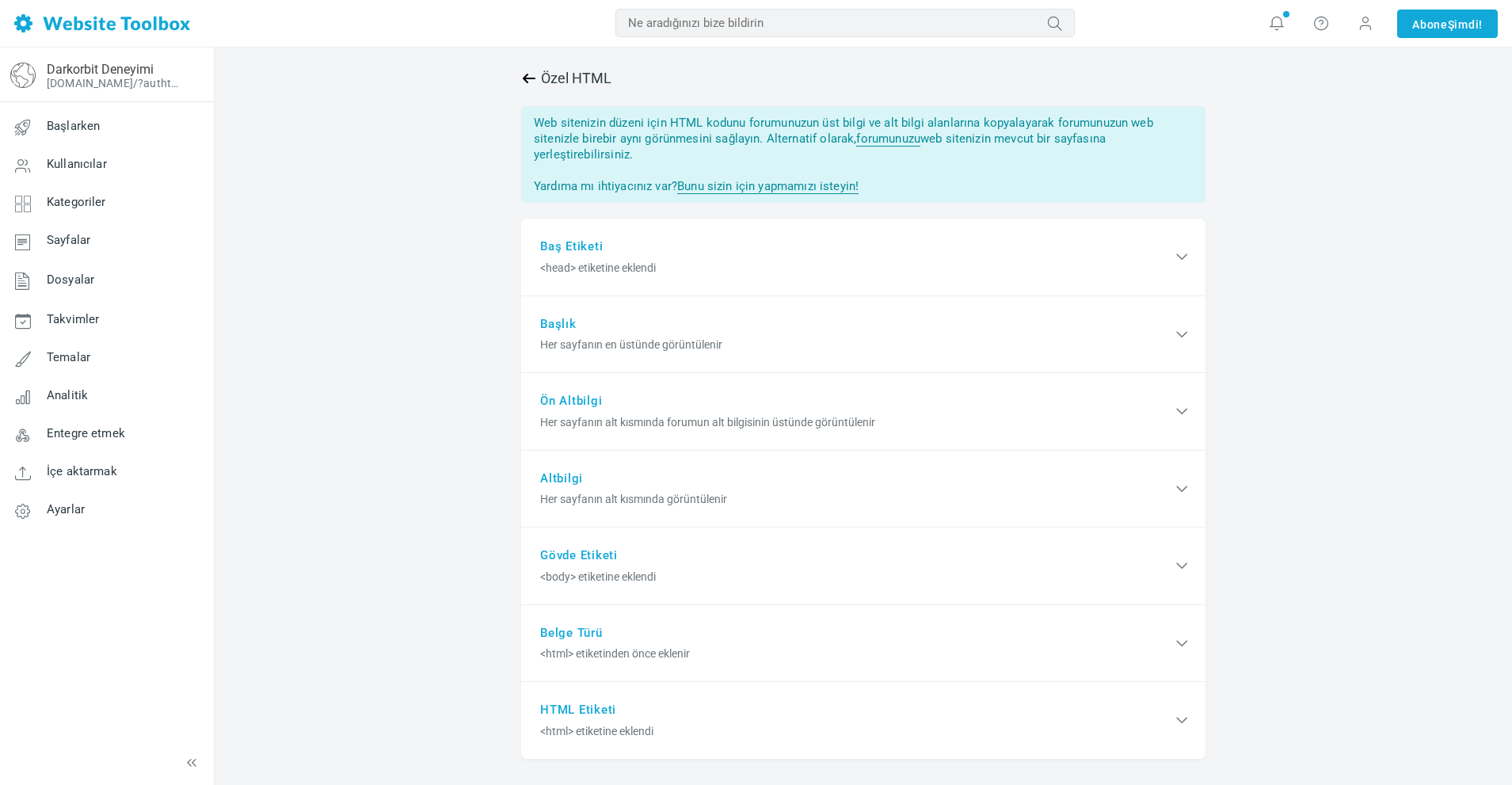
click at [527, 80] on icon at bounding box center [529, 78] width 16 height 16
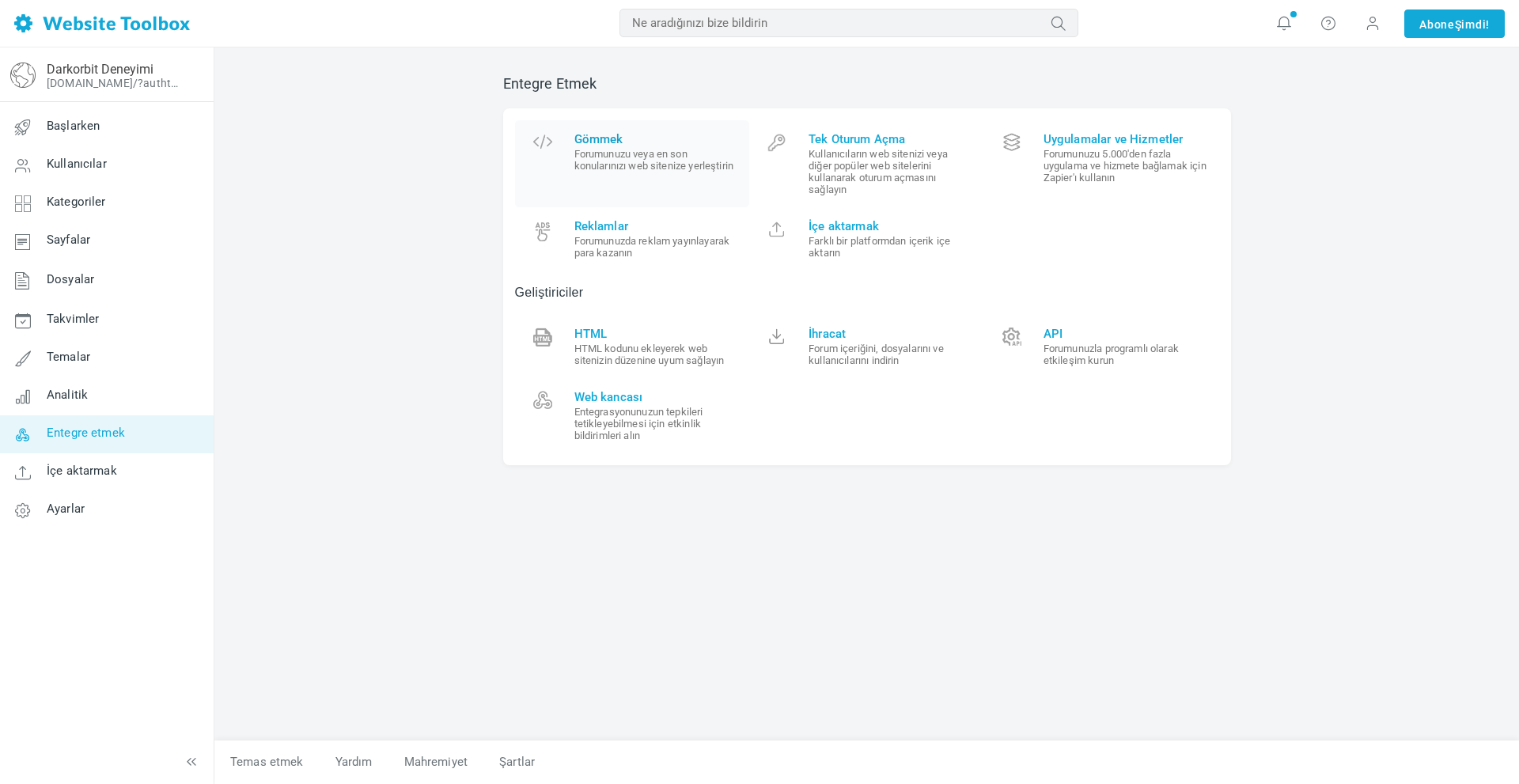
click at [620, 163] on font "Forumunuzu veya en son konularınızı web sitenize yerleştirin" at bounding box center [654, 160] width 160 height 24
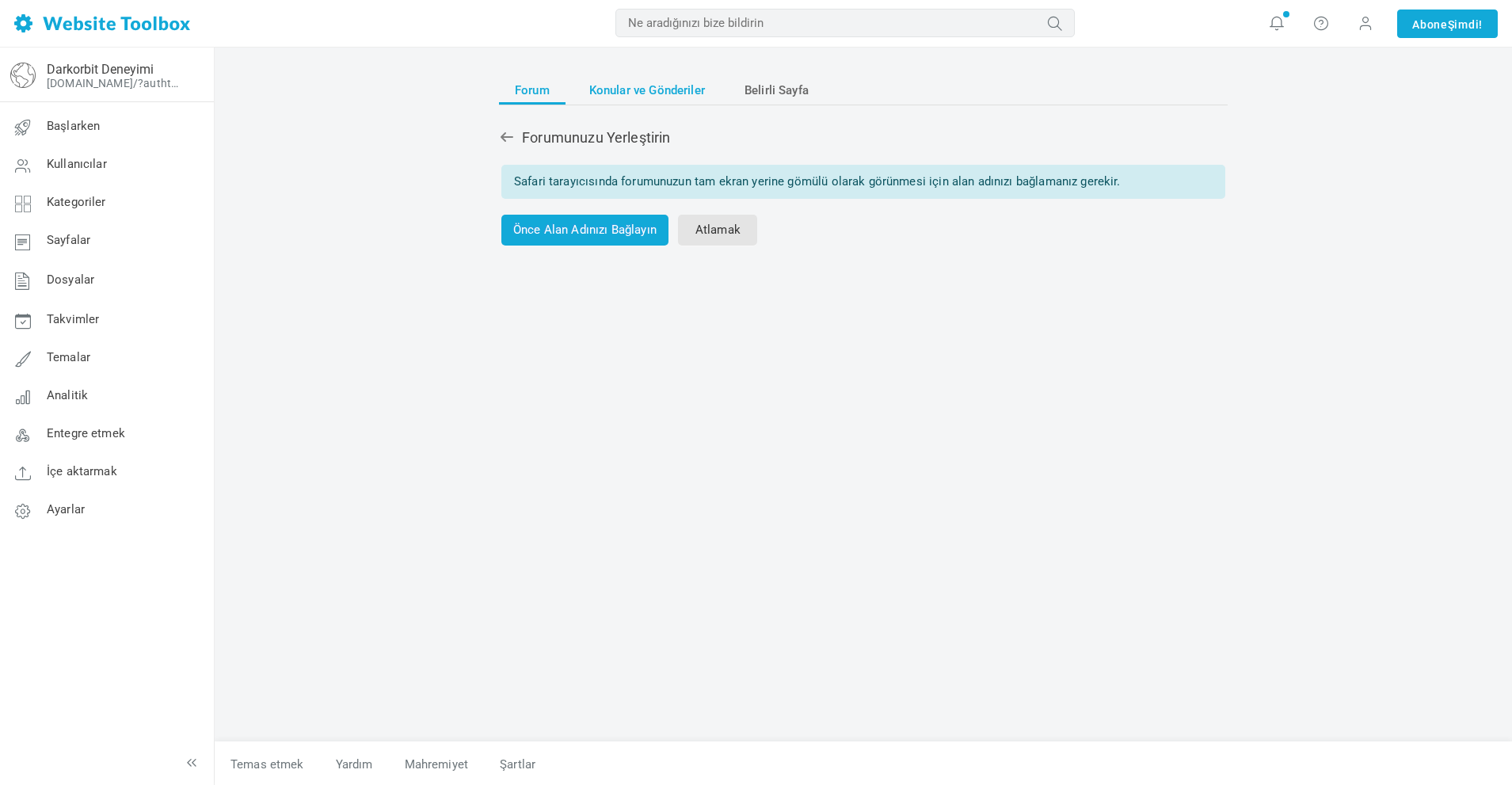
click at [624, 94] on font "Konular ve Gönderiler" at bounding box center [648, 90] width 115 height 14
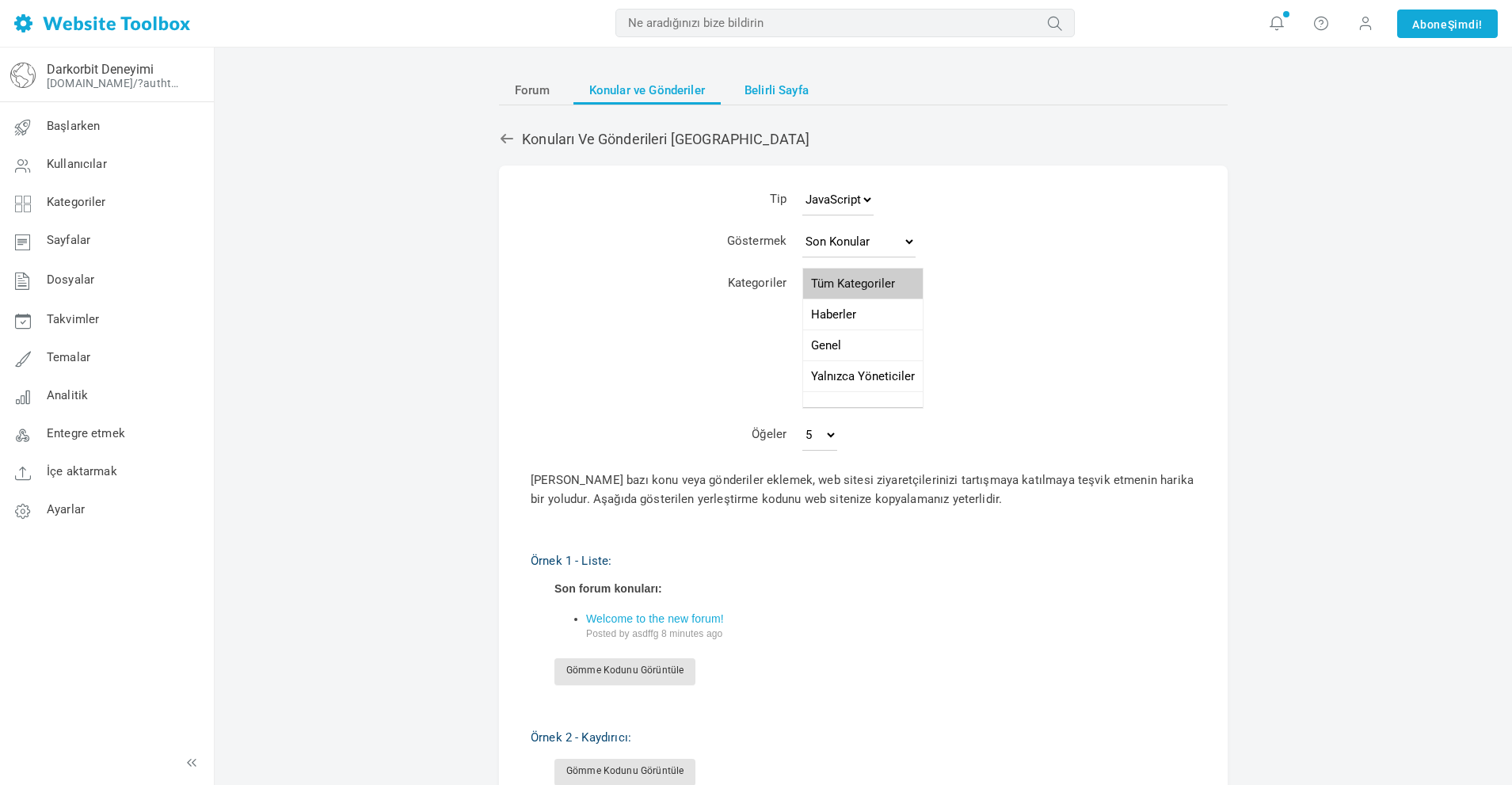
click at [750, 90] on font "Belirli Sayfa" at bounding box center [777, 90] width 64 height 14
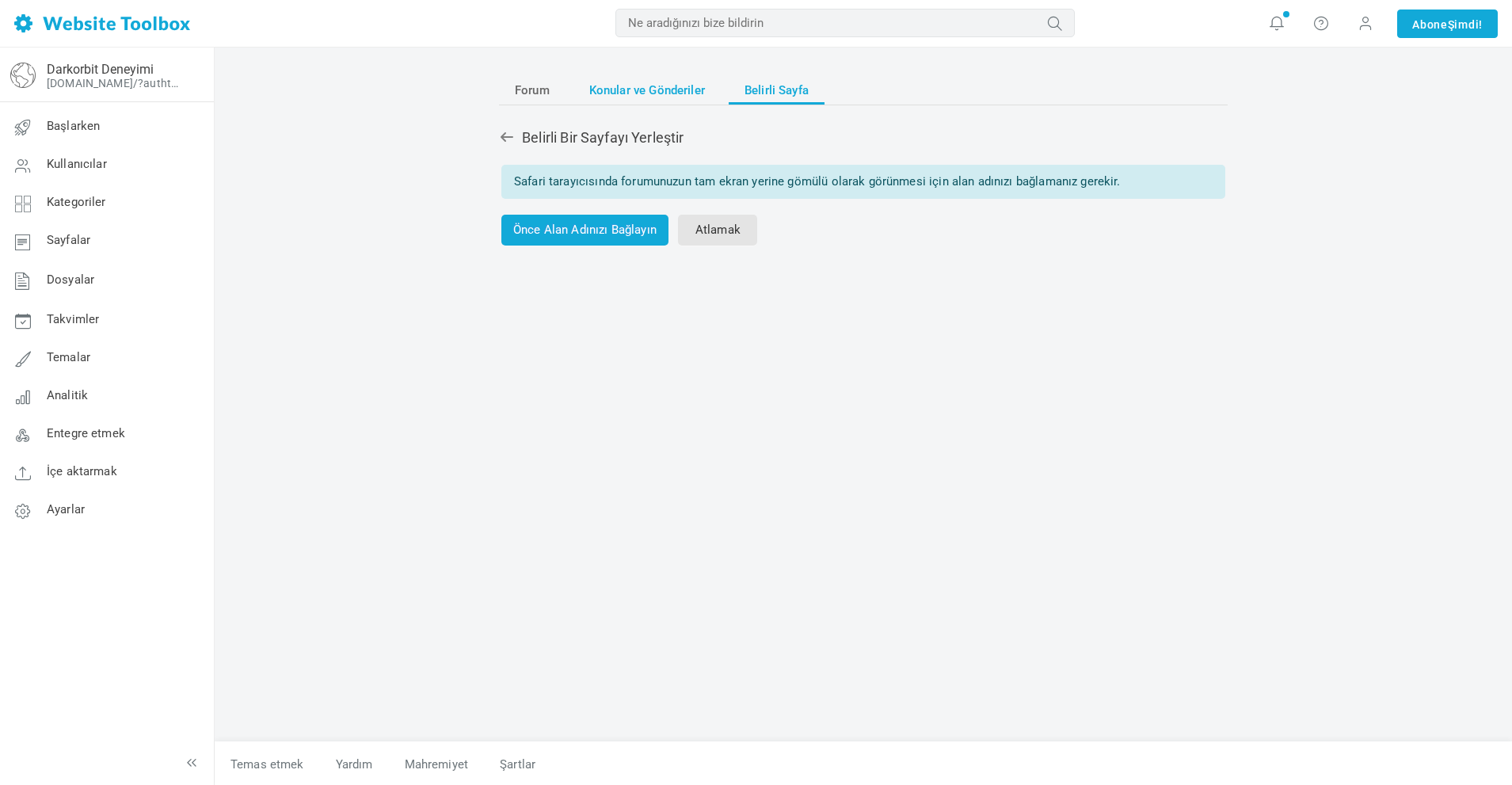
click at [665, 101] on span "Konular ve Gönderiler" at bounding box center [648, 90] width 115 height 29
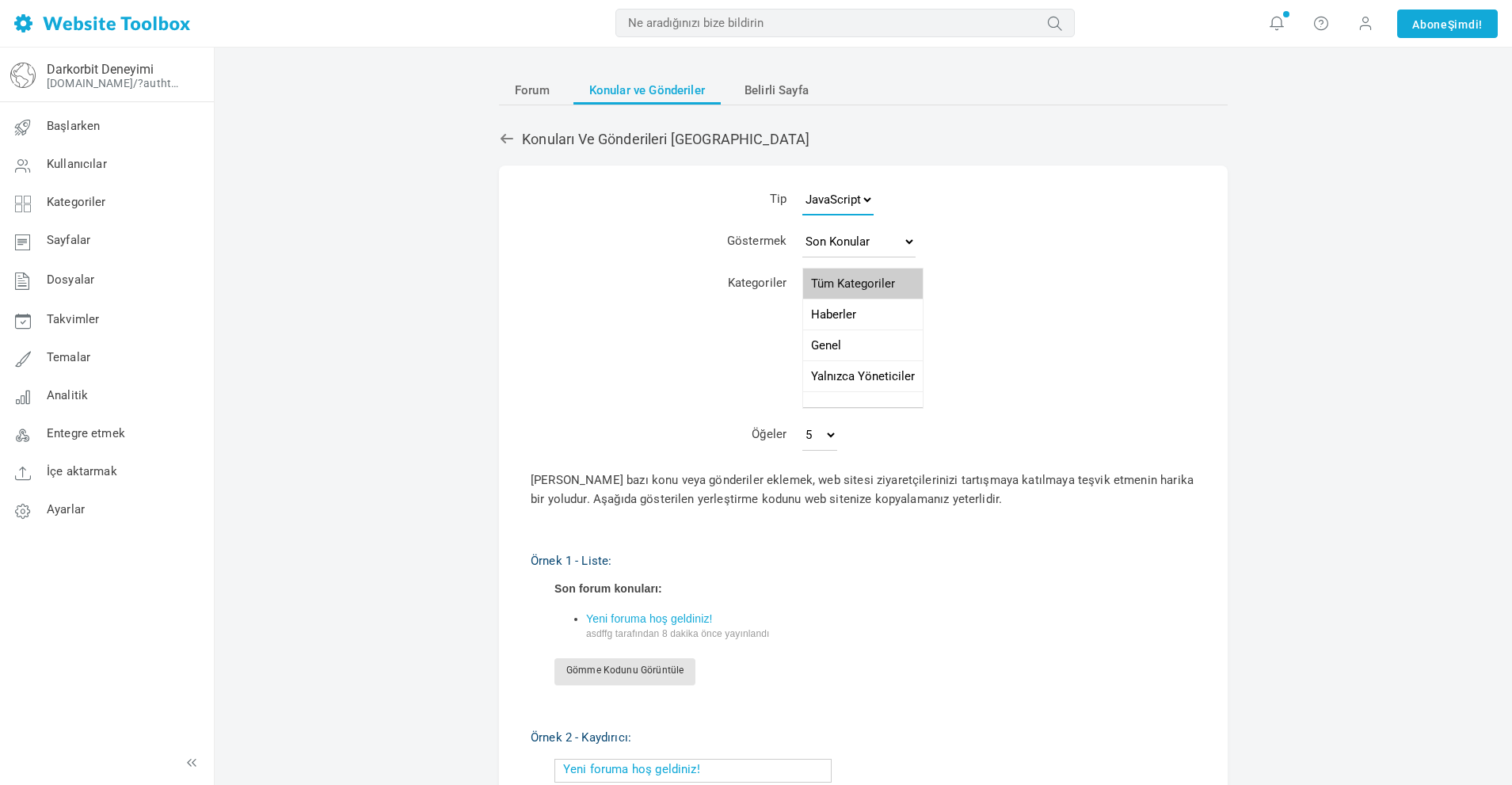
click at [831, 201] on select "JavaScript JSON RSS XML" at bounding box center [838, 200] width 71 height 31
click at [833, 200] on select "JavaScript JSON RSS XML" at bounding box center [838, 200] width 71 height 31
click at [830, 244] on select "Son Konular En Önemli Konular Yeni Konular Yeni Gönderiler" at bounding box center [859, 242] width 113 height 31
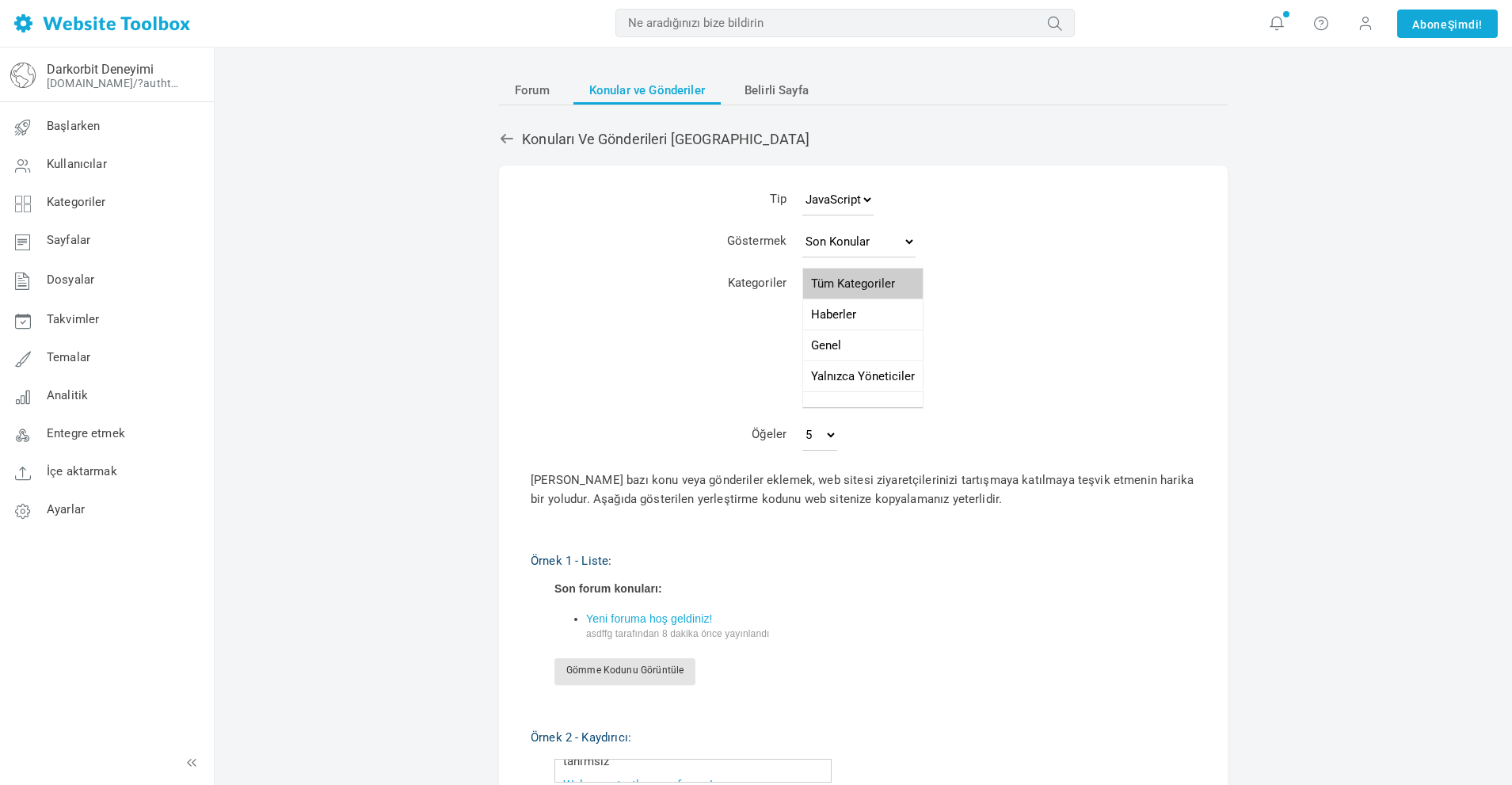
click at [700, 263] on td "Göstermek" at bounding box center [710, 244] width 169 height 42
click at [829, 250] on select "Son Konular En Önemli Konular Yeni Konular Yeni Gönderiler" at bounding box center [859, 242] width 113 height 31
click at [696, 298] on td "Kategoriler" at bounding box center [710, 341] width 169 height 151
click at [540, 96] on font "Forum" at bounding box center [532, 90] width 35 height 14
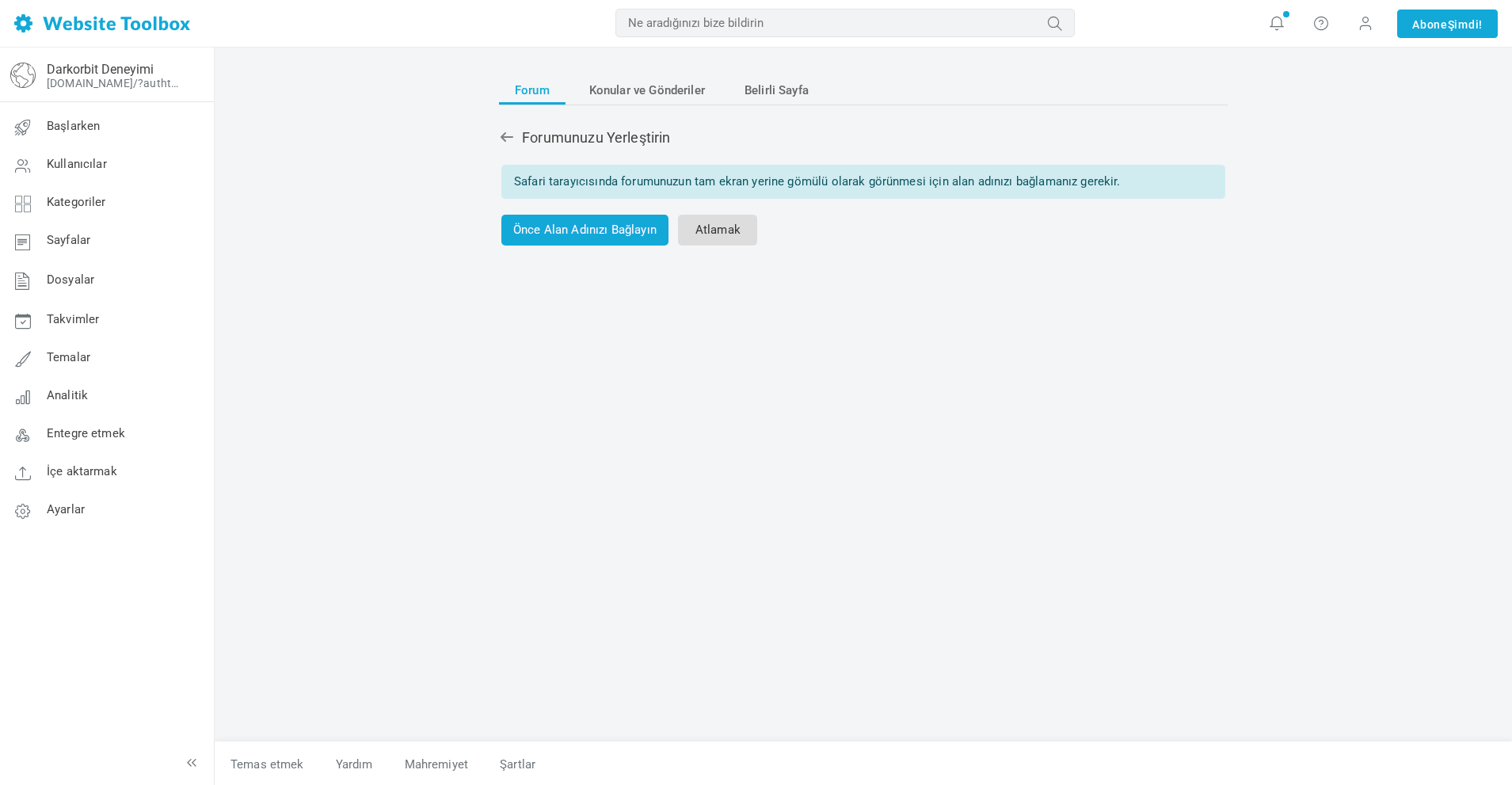
click at [729, 230] on font "Atlamak" at bounding box center [718, 229] width 45 height 14
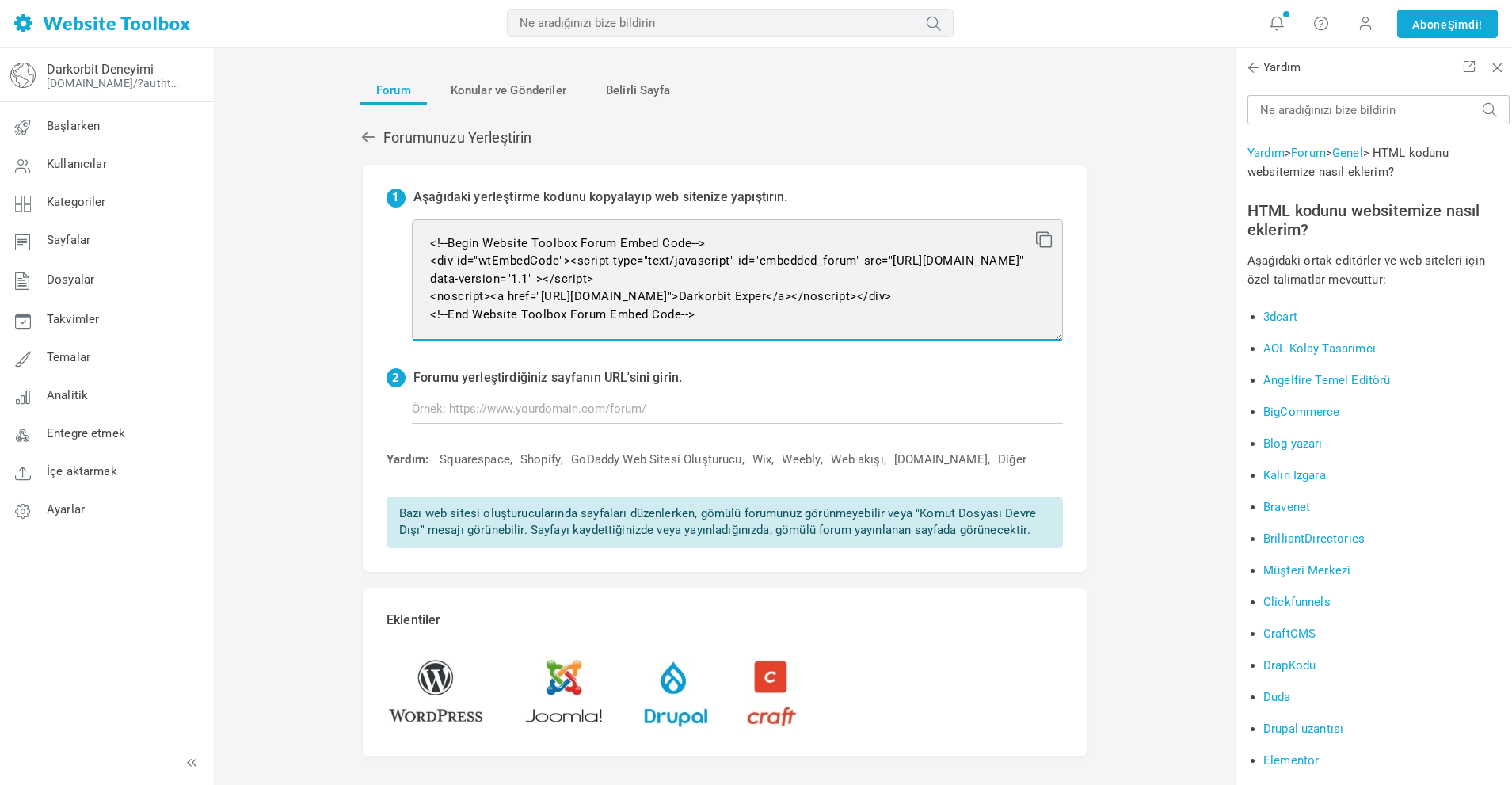
drag, startPoint x: 695, startPoint y: 316, endPoint x: 403, endPoint y: 239, distance: 302.0
click at [403, 239] on div "1 Aşağıdaki yerleştirme kodunu kopyalayıp web sitenize yapıştırın. <!--Begin We…" at bounding box center [725, 369] width 724 height 407
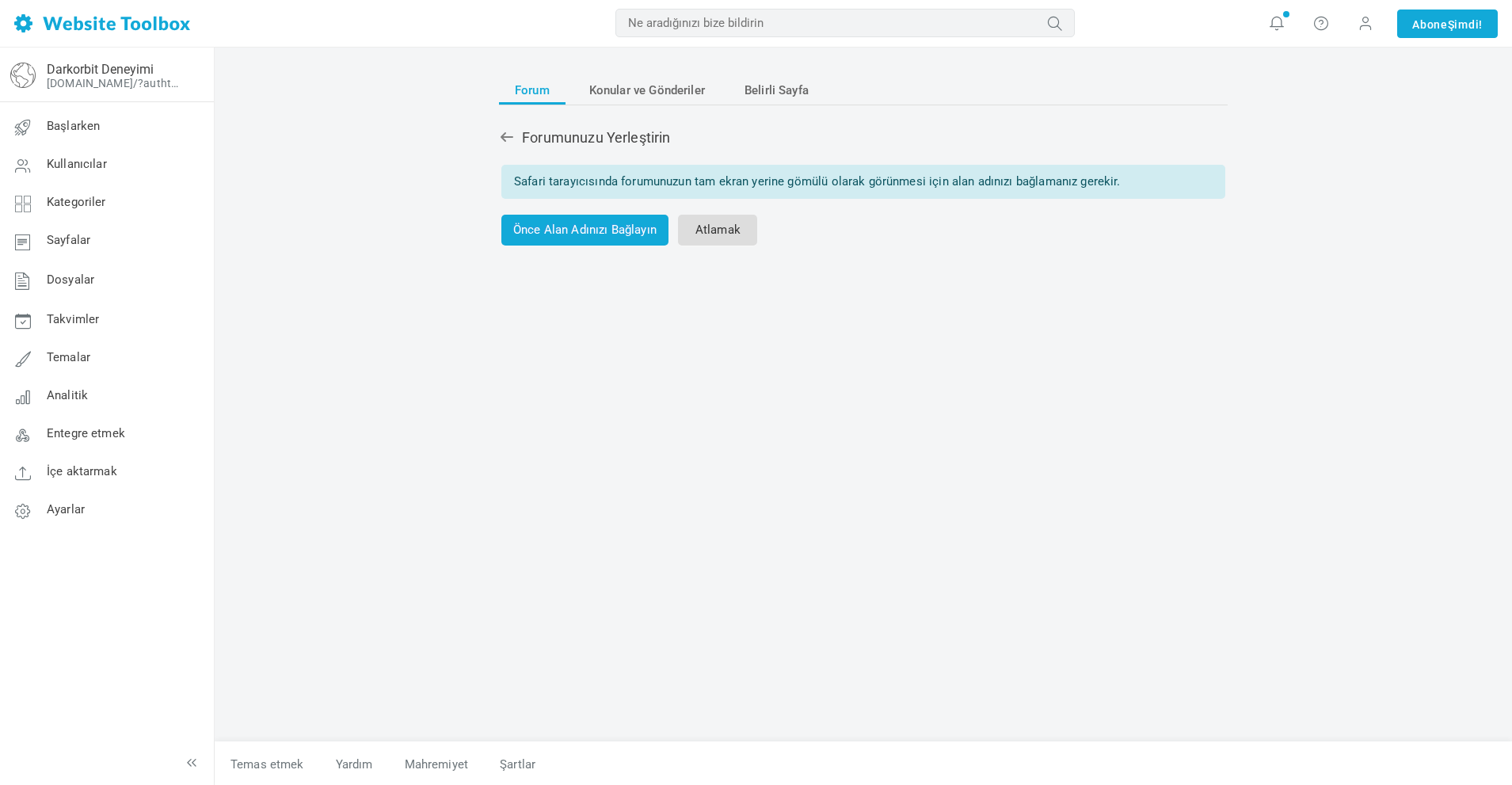
click at [711, 226] on font "Atlamak" at bounding box center [718, 229] width 45 height 14
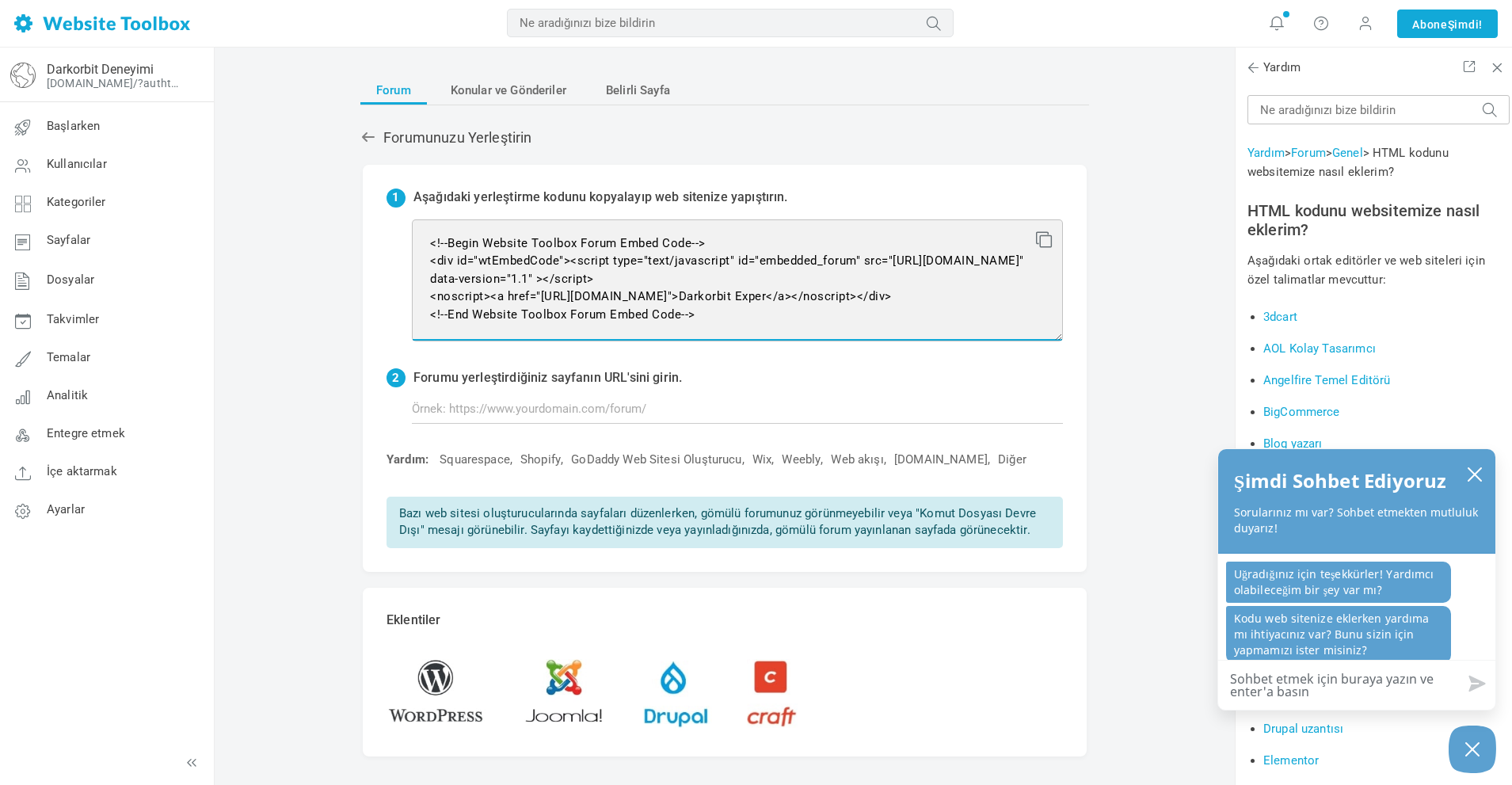
click at [735, 323] on textarea "<!--Begin Website Toolbox Forum Embed Code--> <div id="wtEmbedCode"><script typ…" at bounding box center [737, 280] width 651 height 122
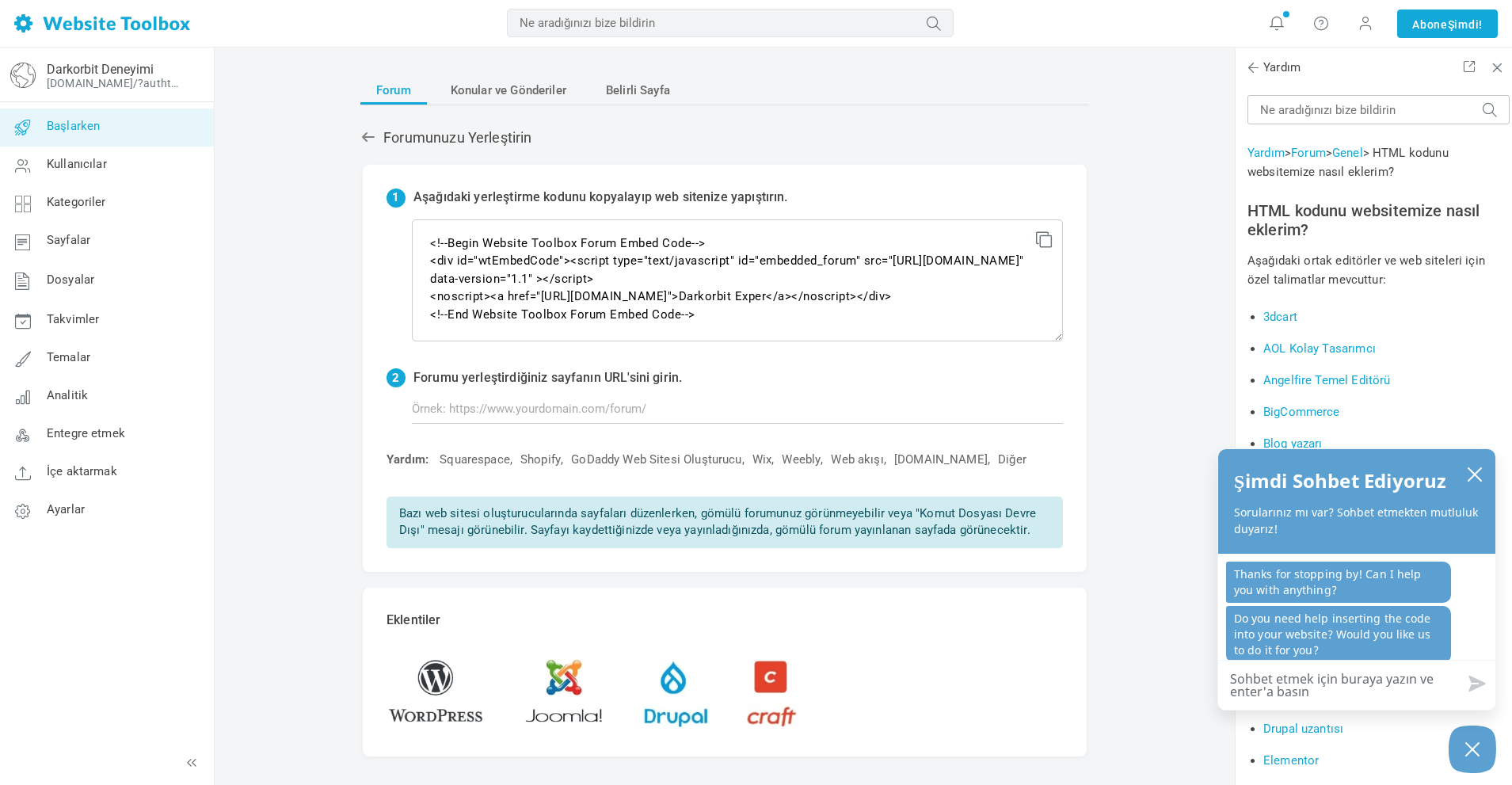
click at [98, 136] on link "Başlarken" at bounding box center [106, 128] width 214 height 38
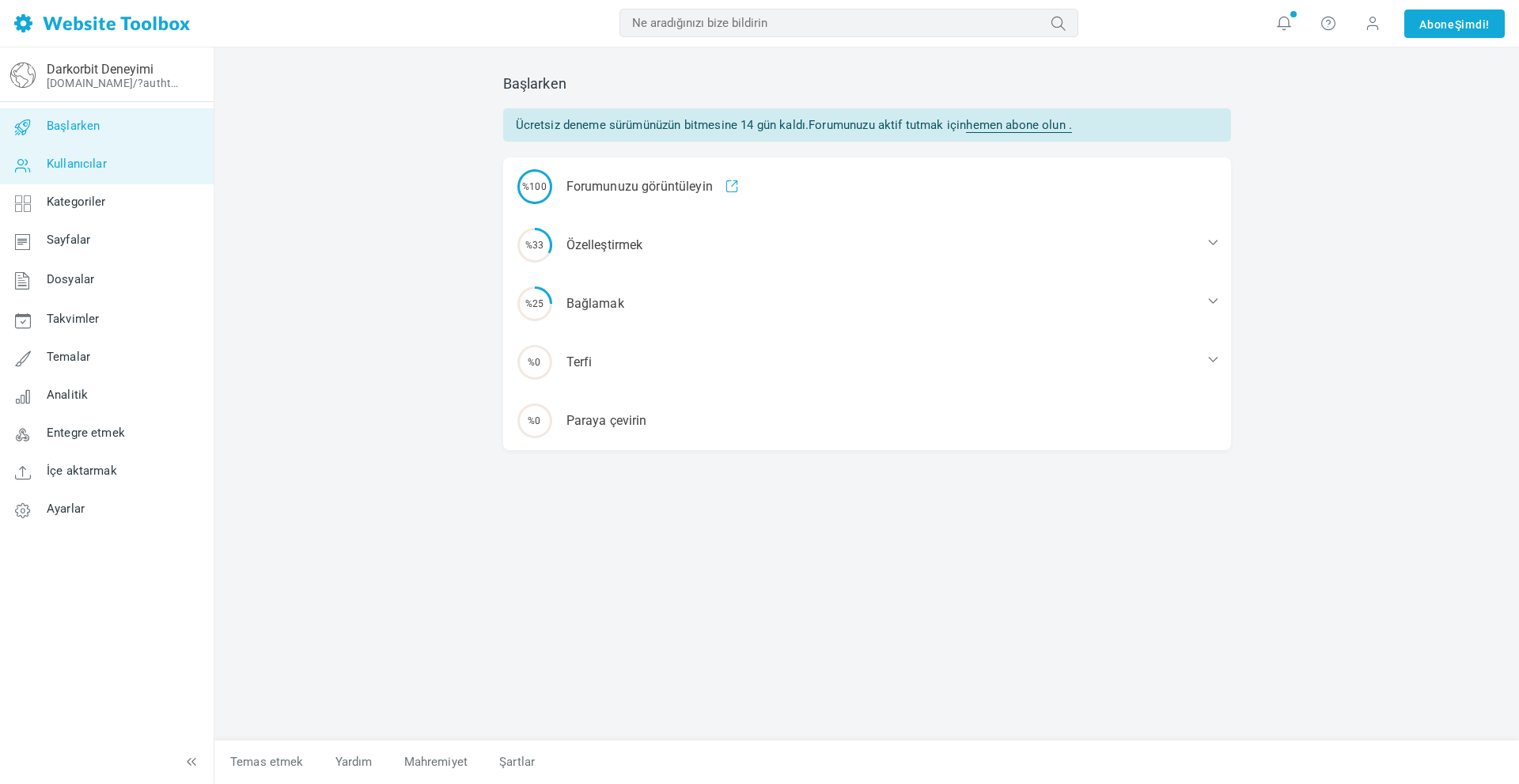
click at [103, 170] on font "Kullanıcılar" at bounding box center [77, 164] width 60 height 14
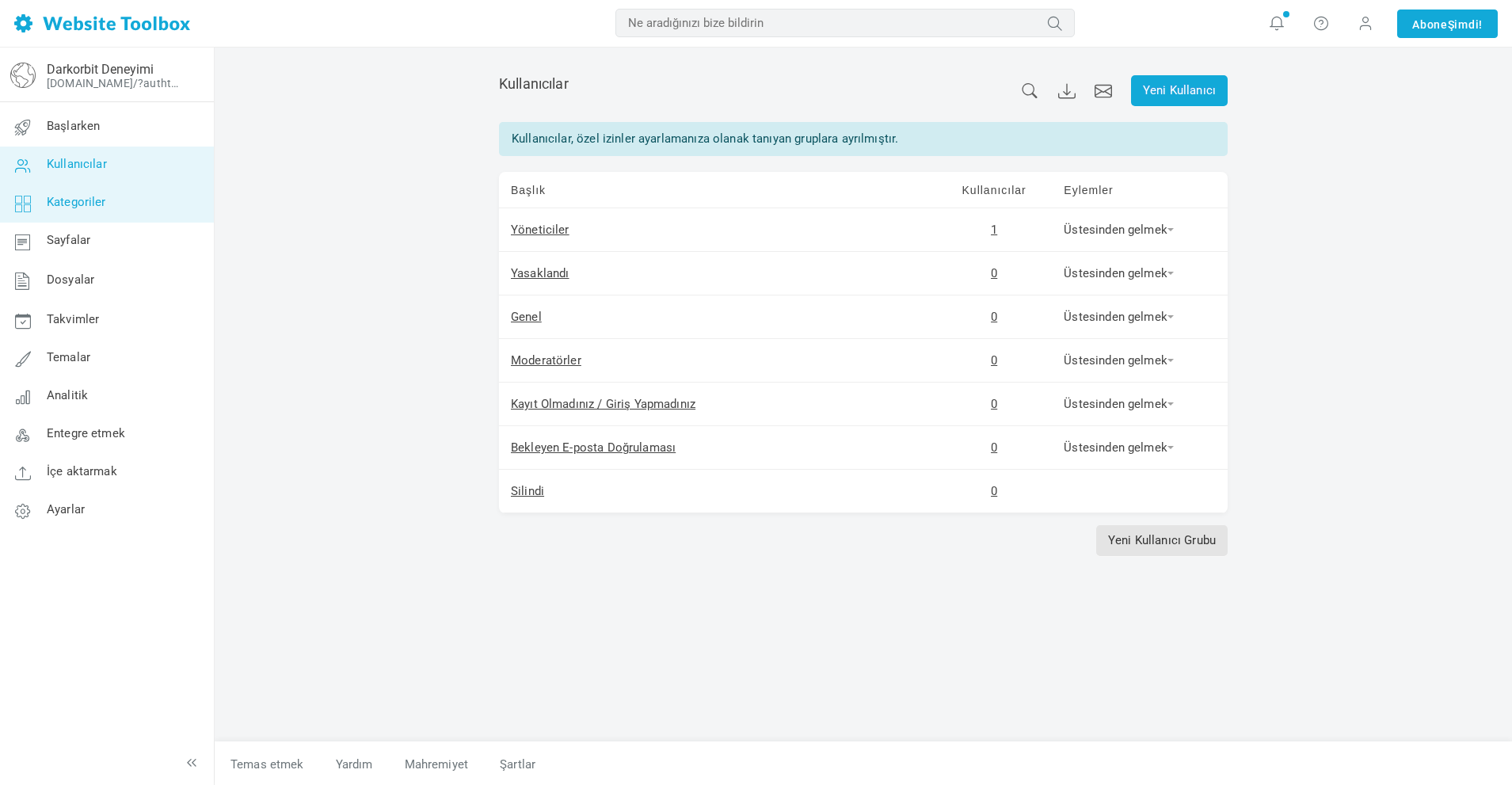
click at [106, 202] on font "Kategoriler" at bounding box center [77, 202] width 59 height 14
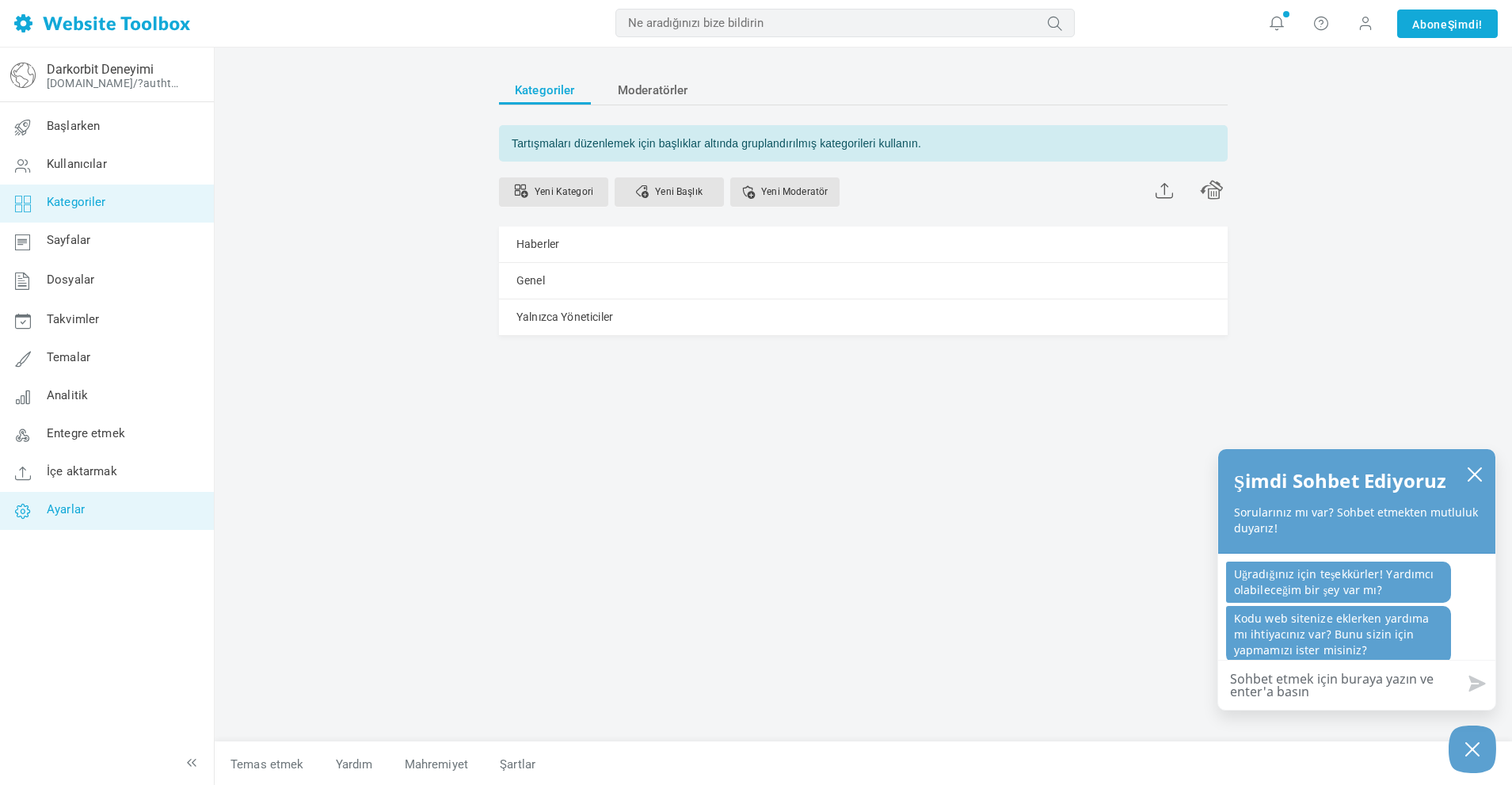
click at [97, 503] on link "Ayarlar" at bounding box center [106, 510] width 214 height 38
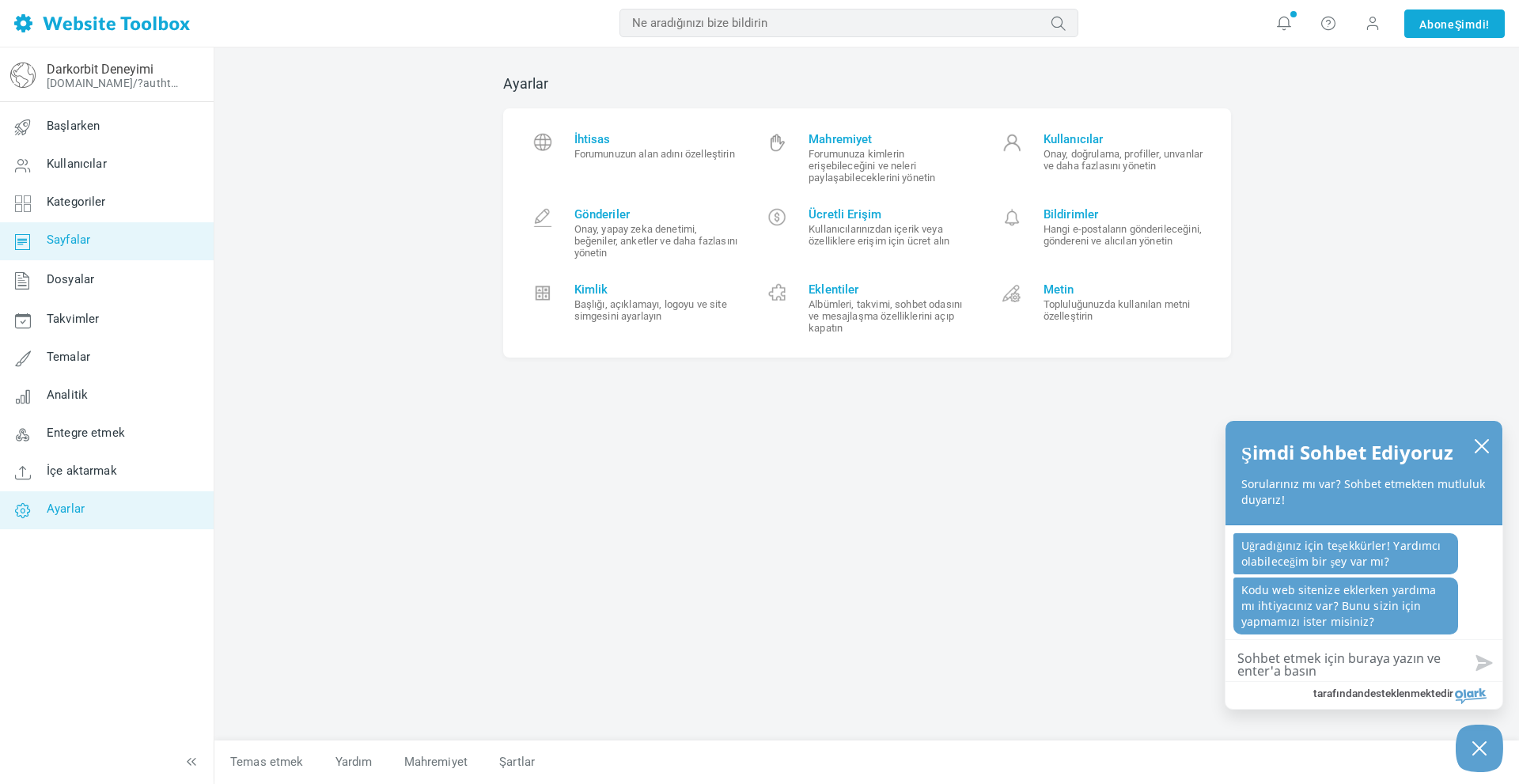
click at [88, 245] on font "Sayfalar" at bounding box center [68, 240] width 44 height 14
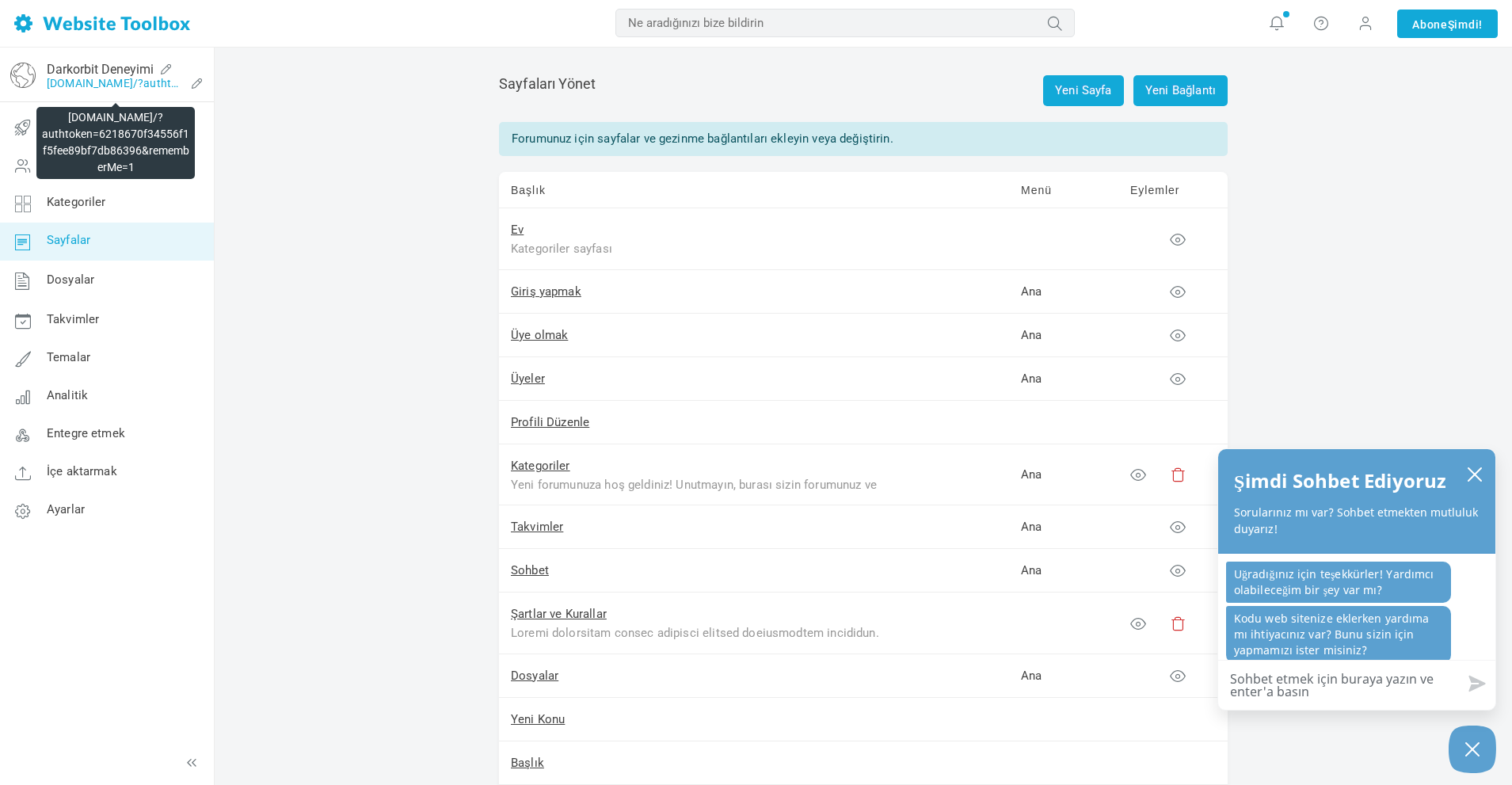
click at [79, 79] on font "[DOMAIN_NAME]/?authtoken=6218670f34556f1f5fee89bf7db86396&rememberMe=1" at bounding box center [264, 82] width 435 height 12
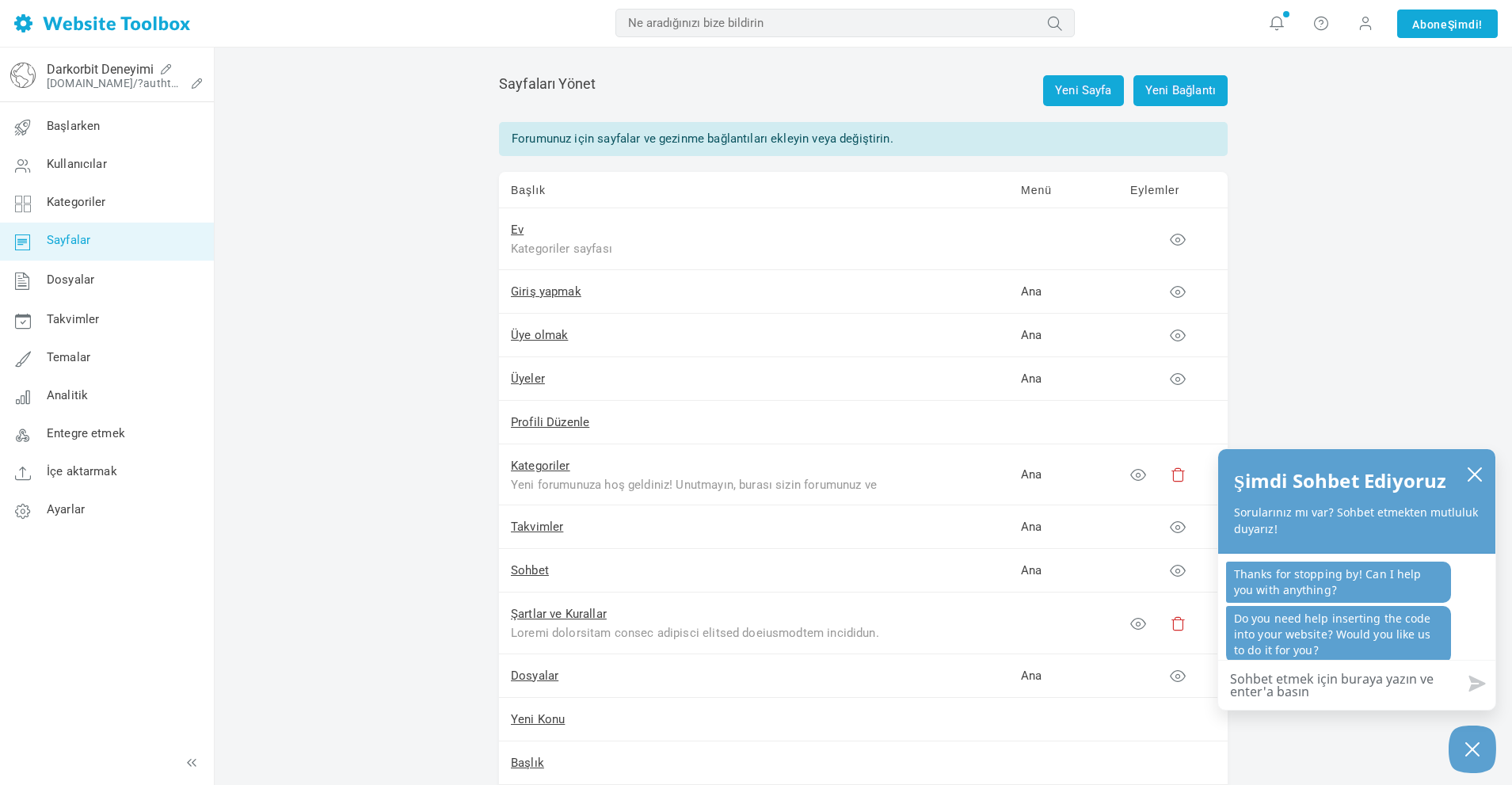
click at [21, 74] on img at bounding box center [22, 75] width 26 height 26
click at [101, 361] on link "Temalar" at bounding box center [106, 359] width 214 height 38
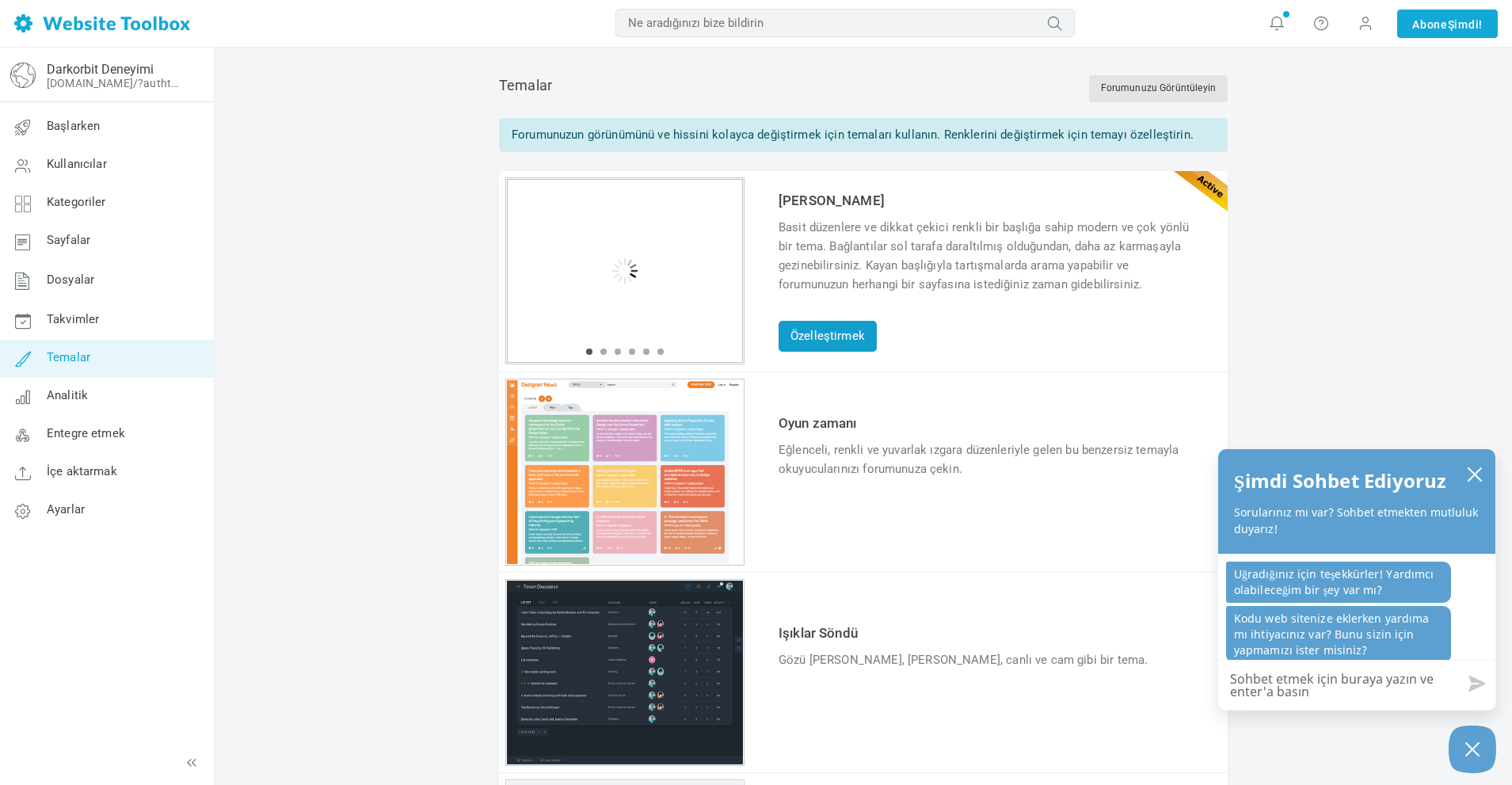
click at [819, 342] on font "Özelleştirmek" at bounding box center [827, 336] width 74 height 14
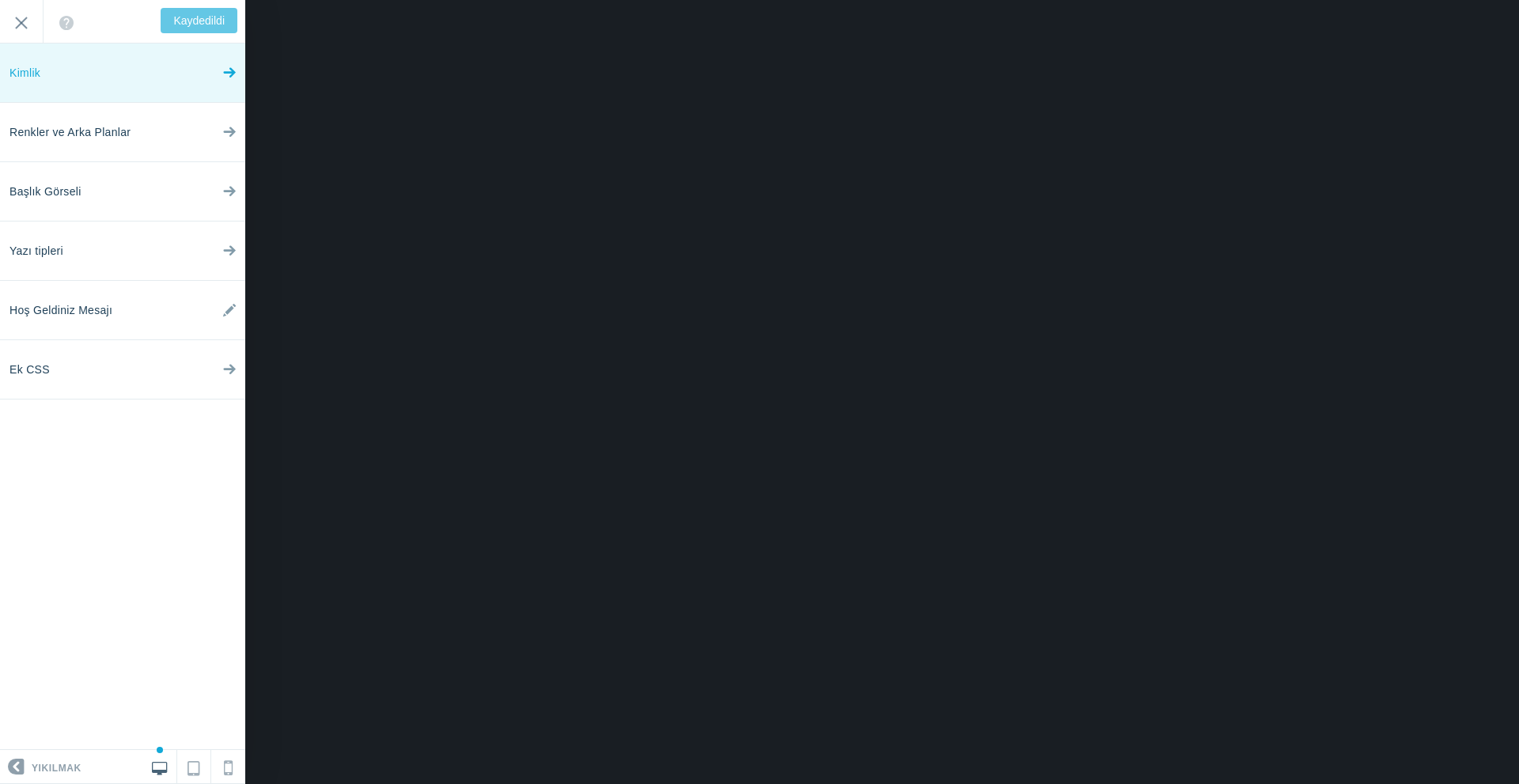
click at [80, 74] on link "Kimlik" at bounding box center [123, 73] width 245 height 59
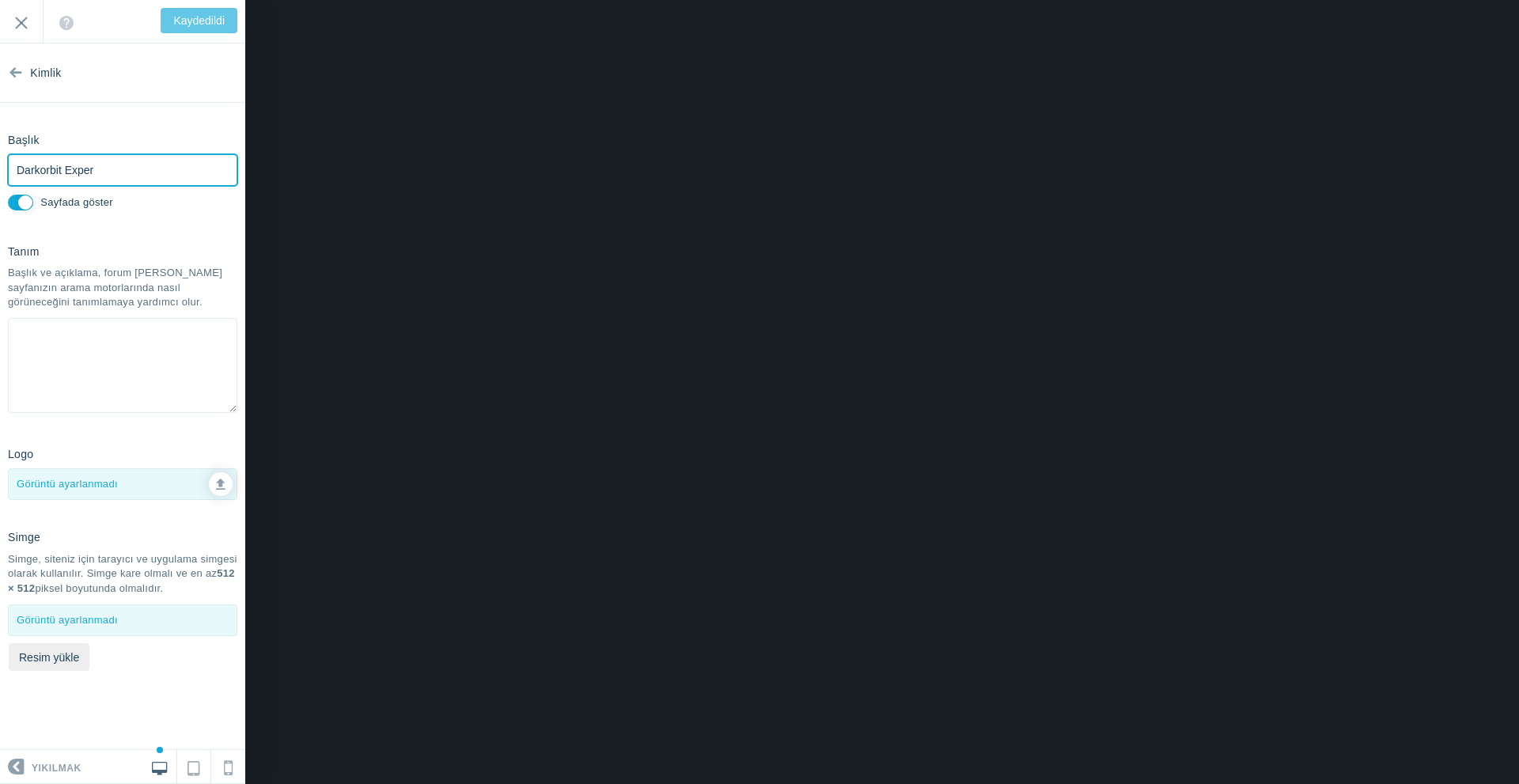
drag, startPoint x: 99, startPoint y: 170, endPoint x: 9, endPoint y: 164, distance: 90.2
click at [9, 164] on input "Darkorbit Exper" at bounding box center [123, 170] width 230 height 31
click at [19, 202] on input "Sayfada göster" at bounding box center [21, 202] width 26 height 16
checkbox input "false"
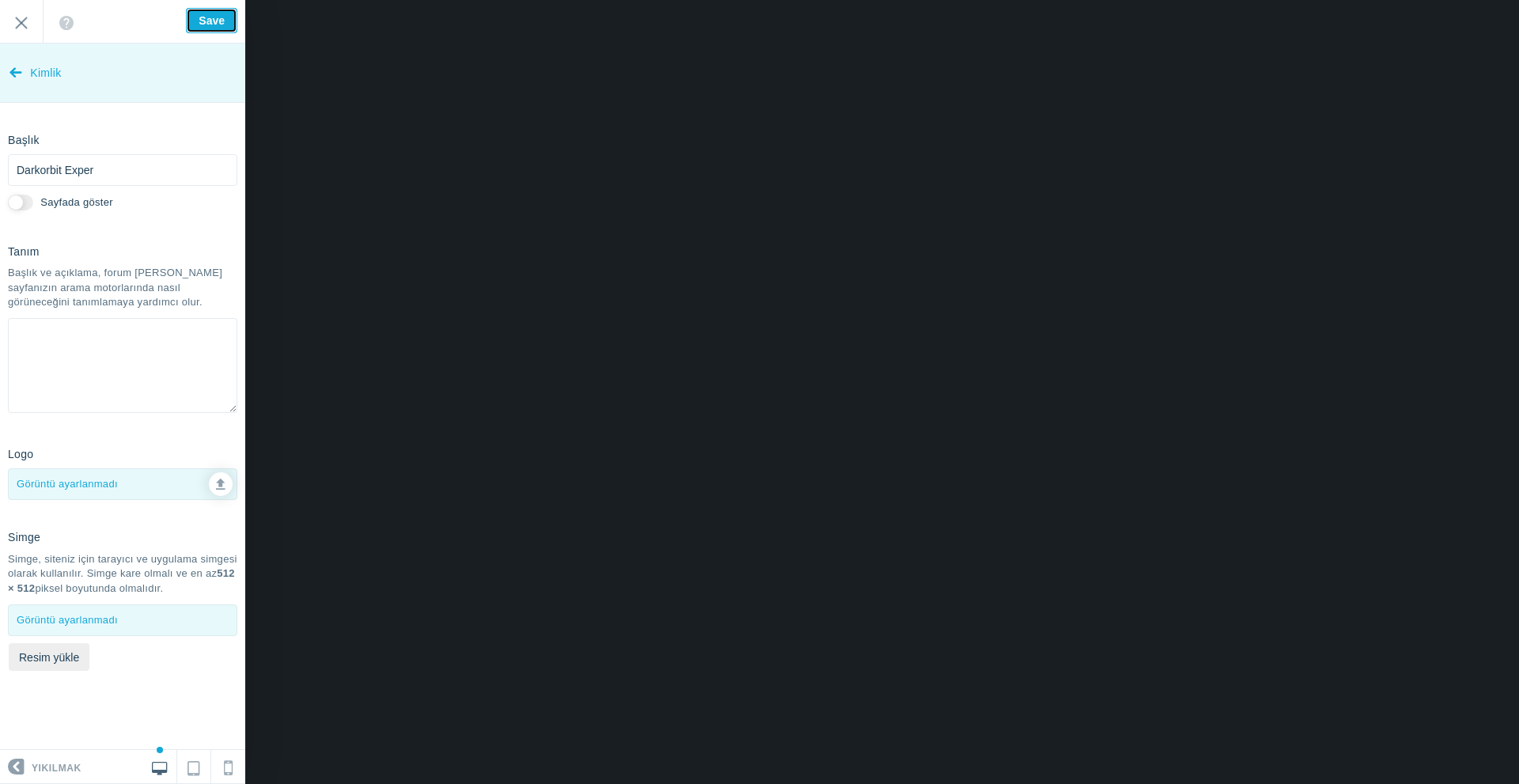
drag, startPoint x: 200, startPoint y: 23, endPoint x: 242, endPoint y: 55, distance: 52.8
click at [200, 22] on input "Save" at bounding box center [212, 21] width 51 height 26
type input "Saved"
click at [24, 70] on link "Kimlik" at bounding box center [123, 73] width 245 height 59
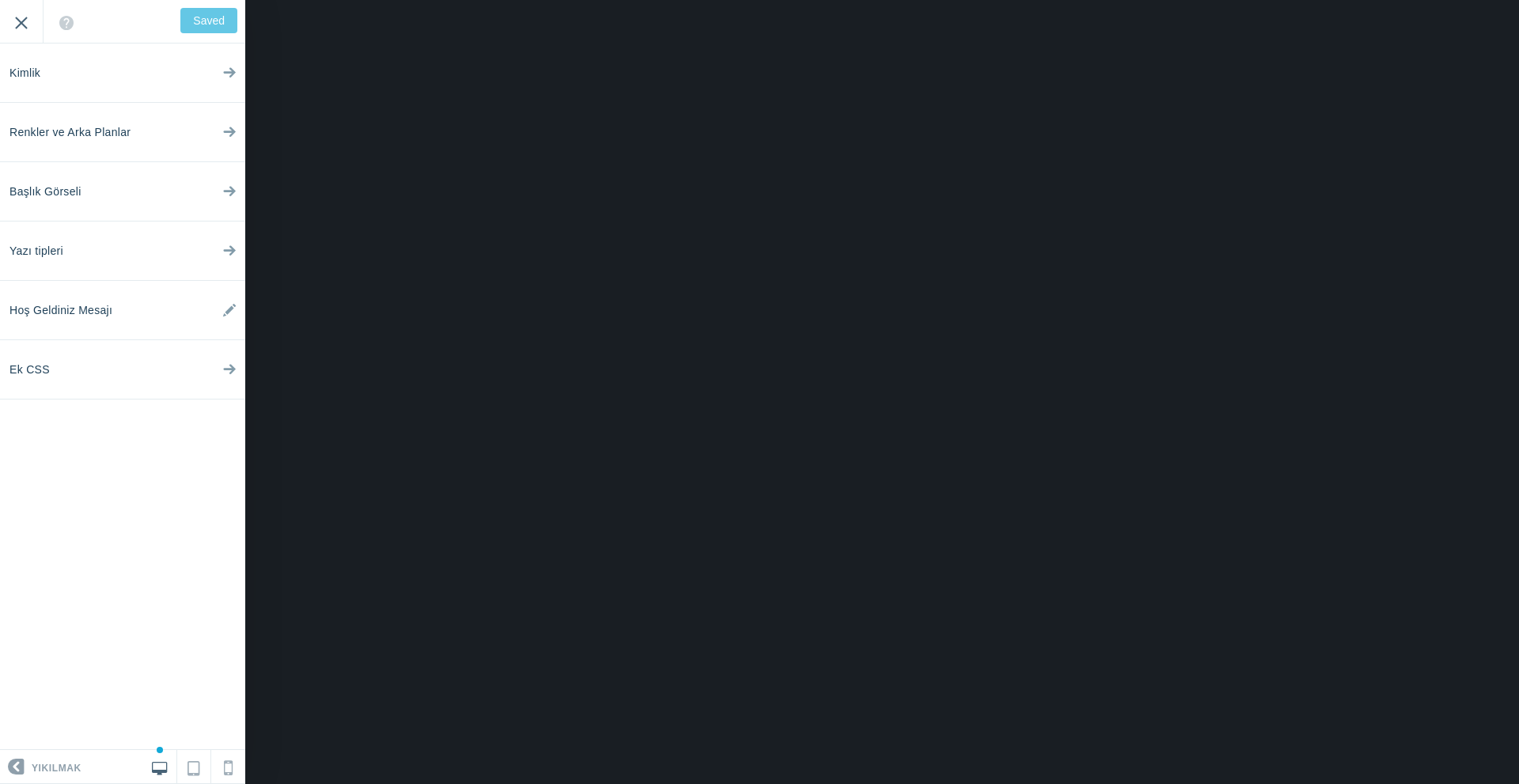
click at [19, 35] on input "Çıkış" at bounding box center [21, 21] width 43 height 44
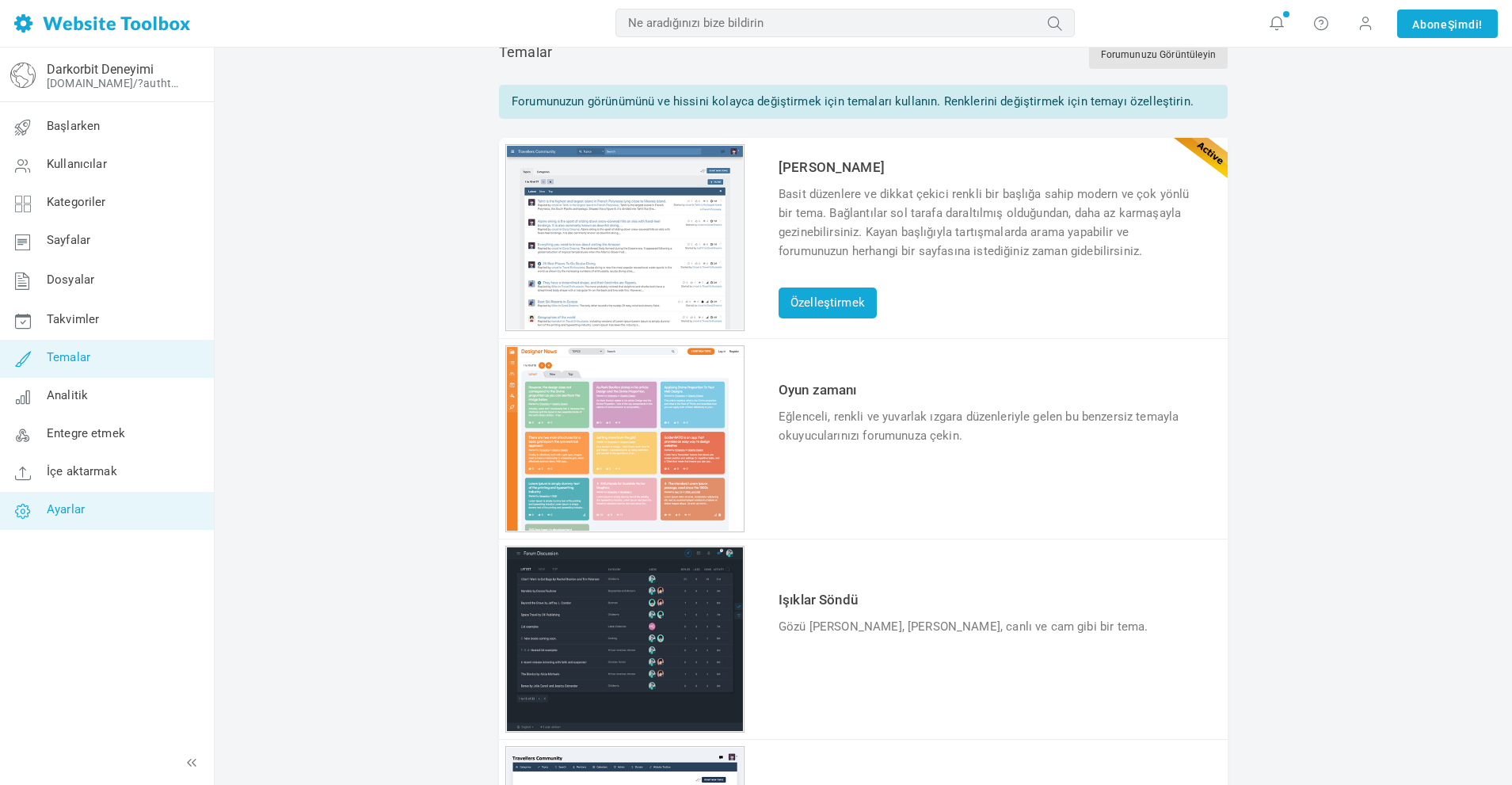
scroll to position [79, 0]
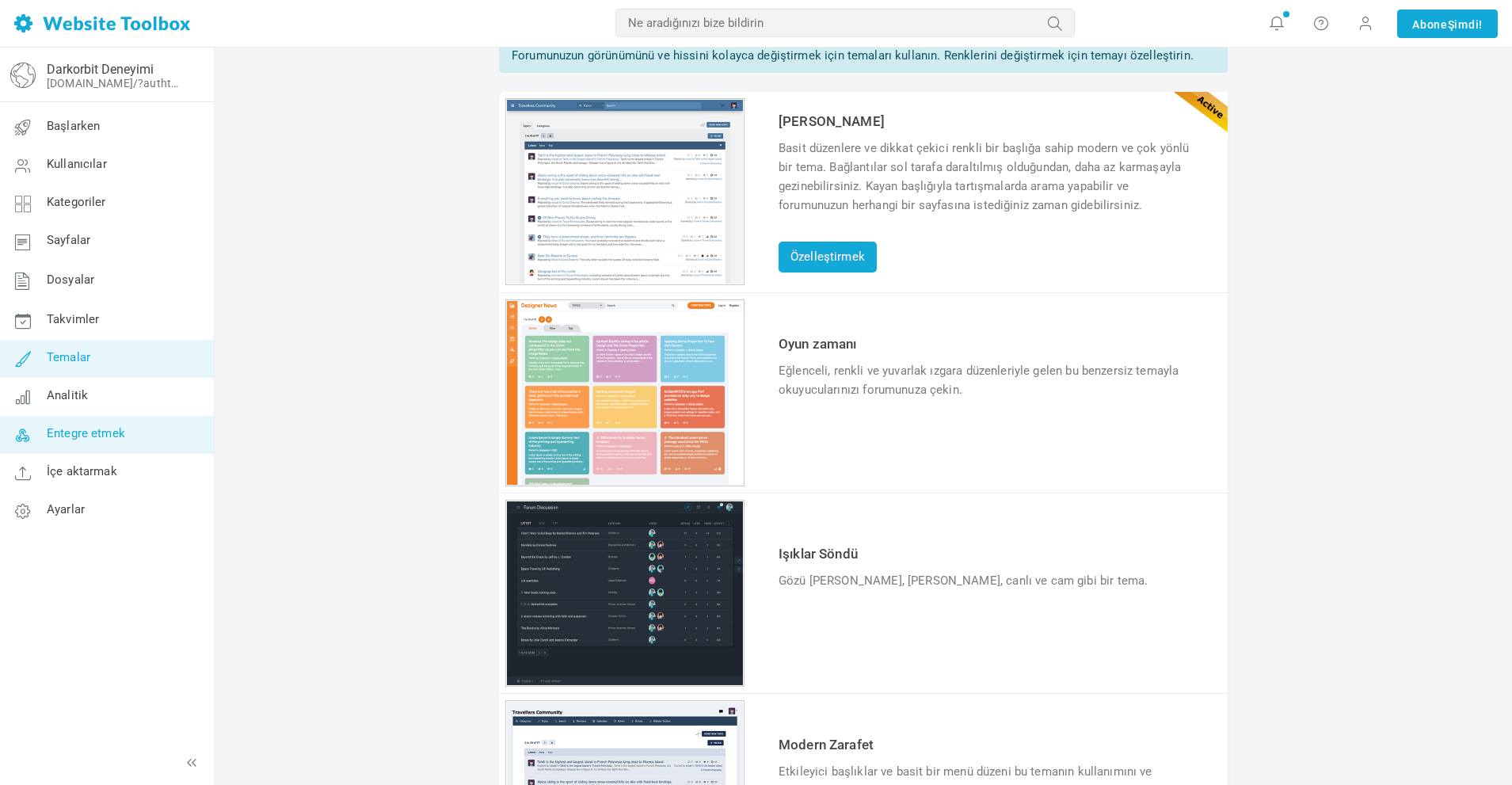
click at [115, 435] on font "Entegre etmek" at bounding box center [86, 434] width 78 height 14
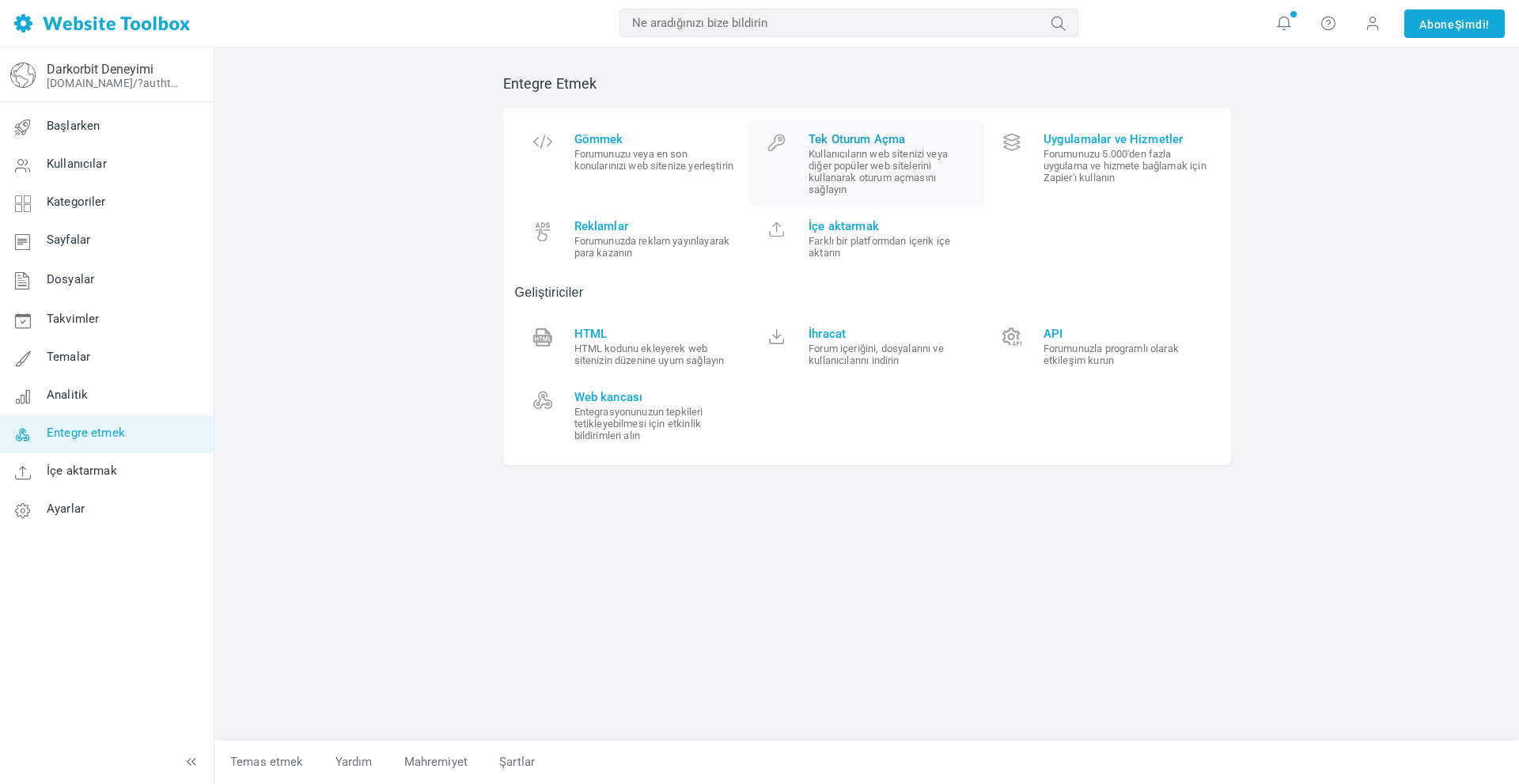
click at [901, 189] on small "Kullanıcıların web sitenizi veya diğer popüler web sitelerini kullanarak oturum…" at bounding box center [890, 172] width 164 height 48
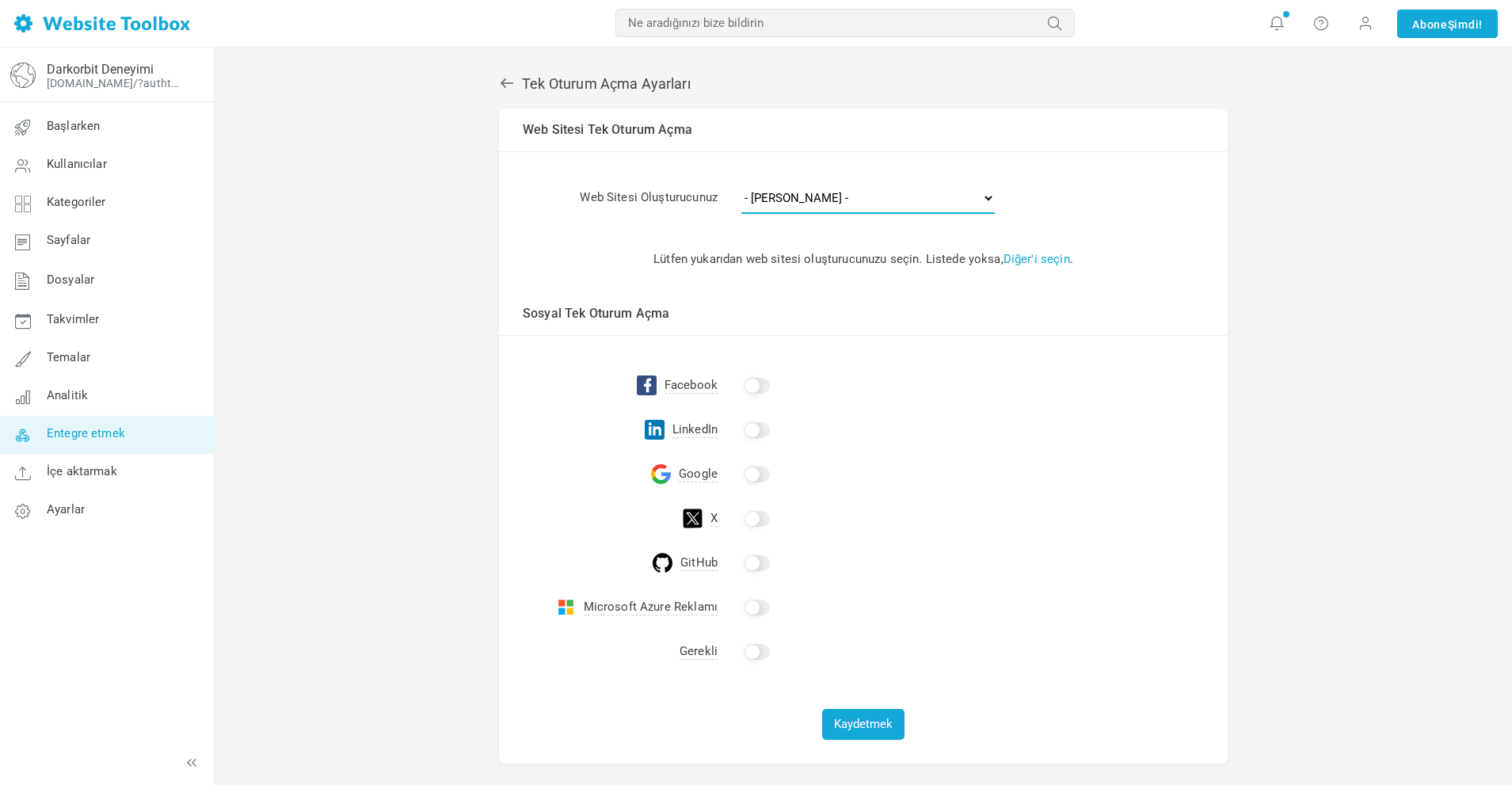
click at [805, 193] on select "- Birini Seçin - Diğer Parlak Rehberler CraftCMS Drupal Duda Dynadot Hayalet Go…" at bounding box center [868, 198] width 253 height 31
select select "wix"
click at [742, 182] on select "- Birini Seçin - Diğer Parlak Rehberler CraftCMS Drupal Duda Dynadot Hayalet Go…" at bounding box center [868, 198] width 253 height 31
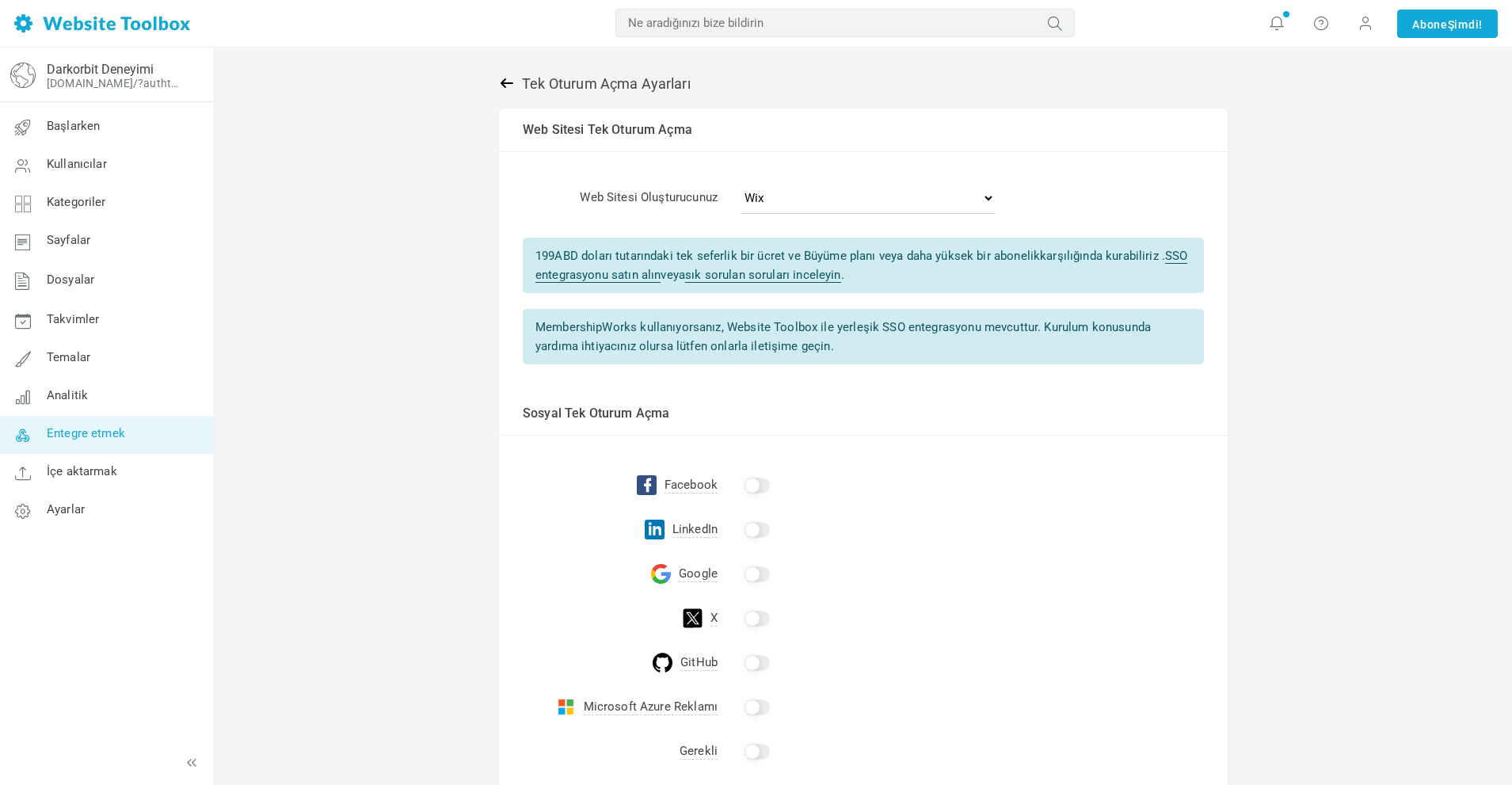
click at [504, 85] on icon at bounding box center [506, 83] width 12 height 10
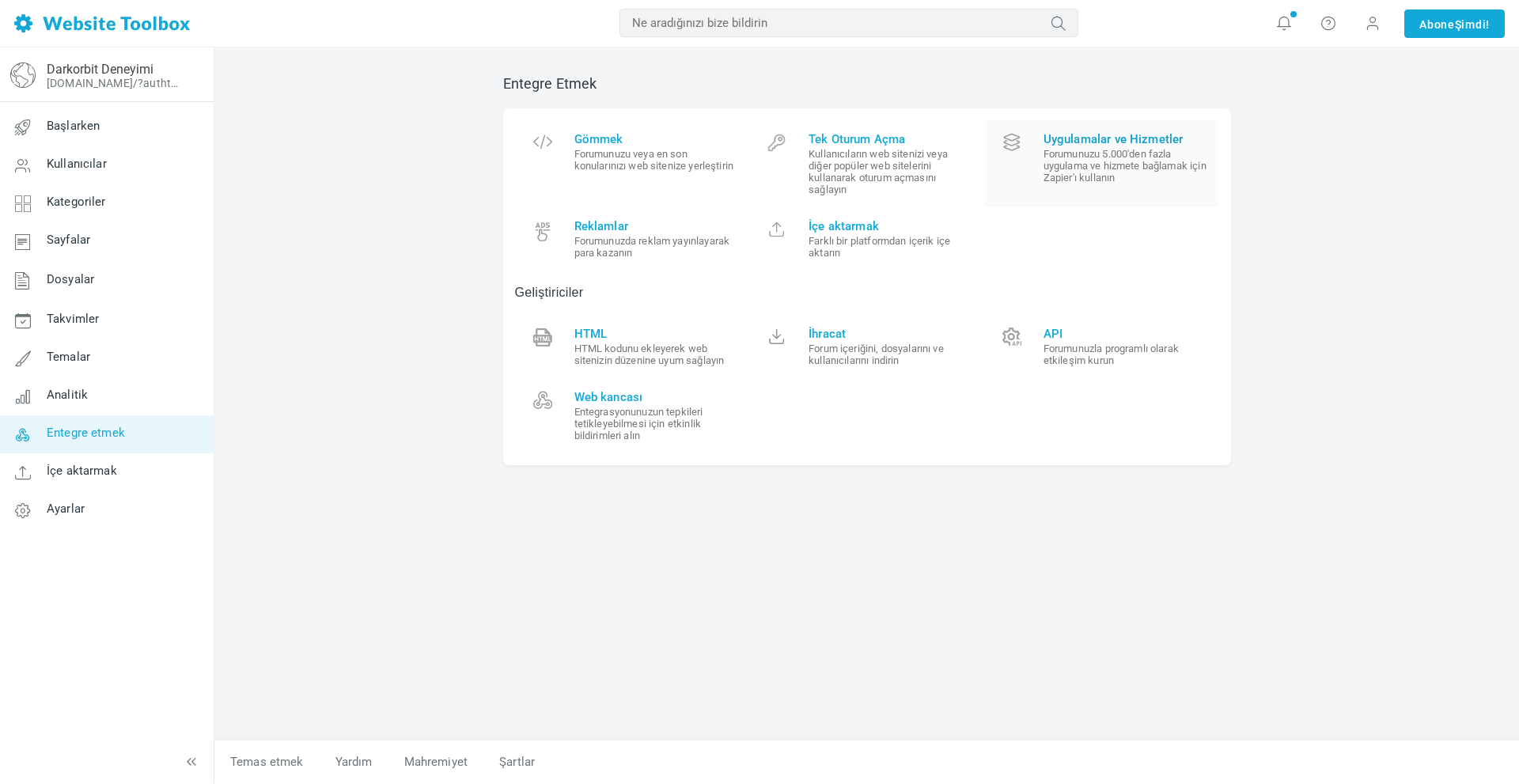
click at [1156, 153] on font "Forumunuzu 5.000'den fazla uygulama ve hizmete bağlamak için Zapier'ı kullanın" at bounding box center [1125, 166] width 163 height 35
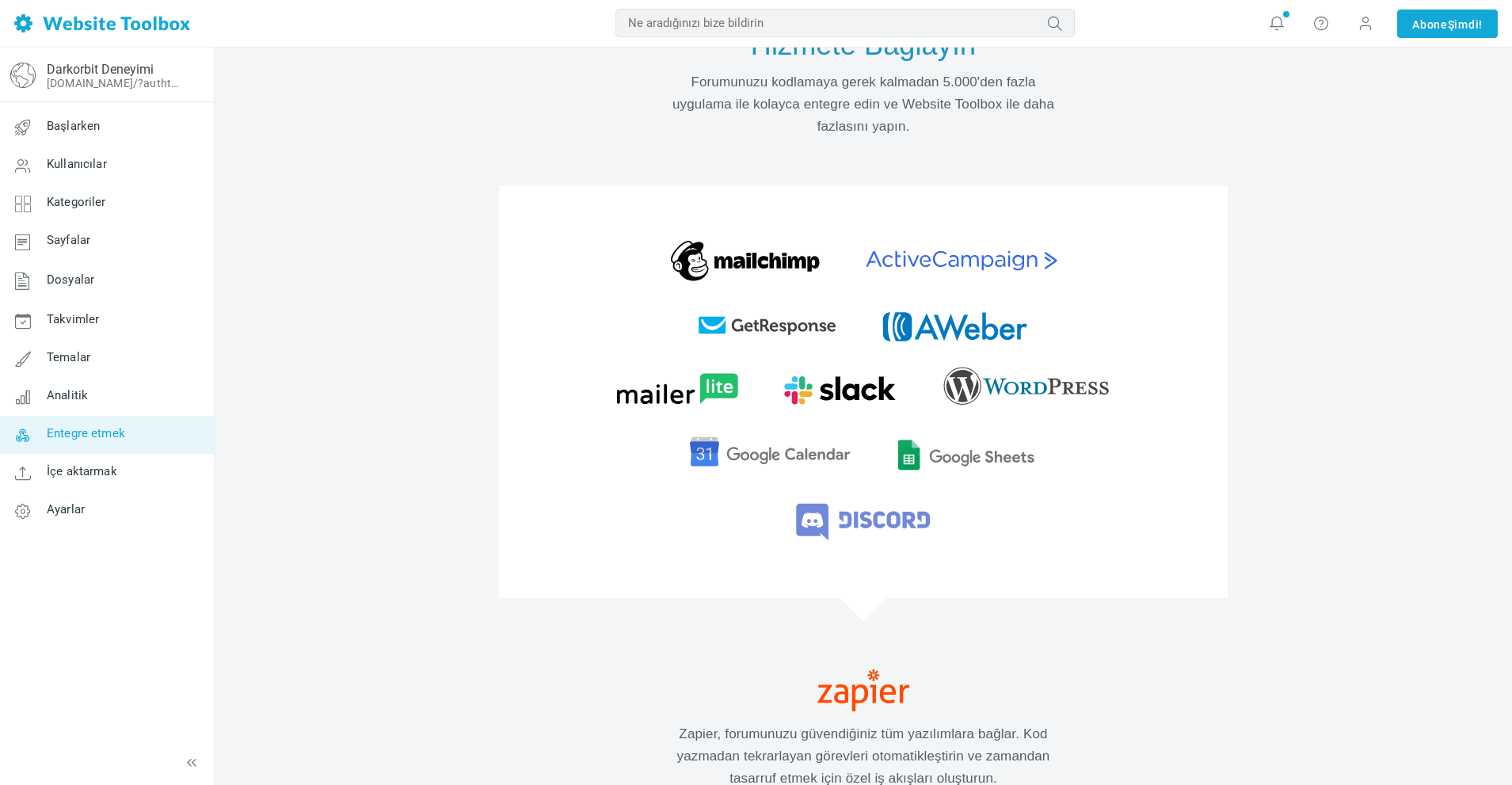
scroll to position [237, 0]
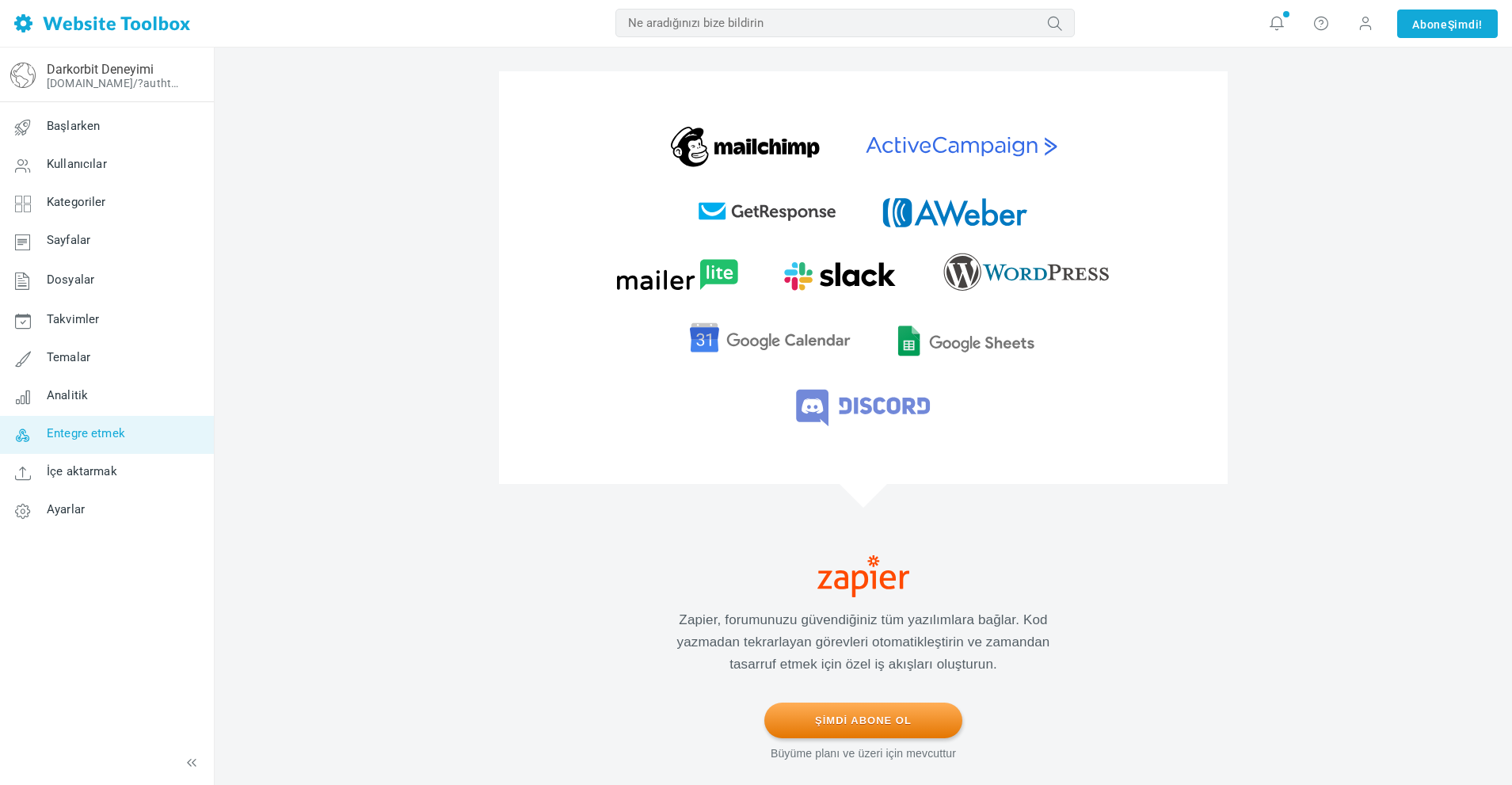
click at [855, 712] on font "Şimdi Abone Ol" at bounding box center [863, 707] width 97 height 12
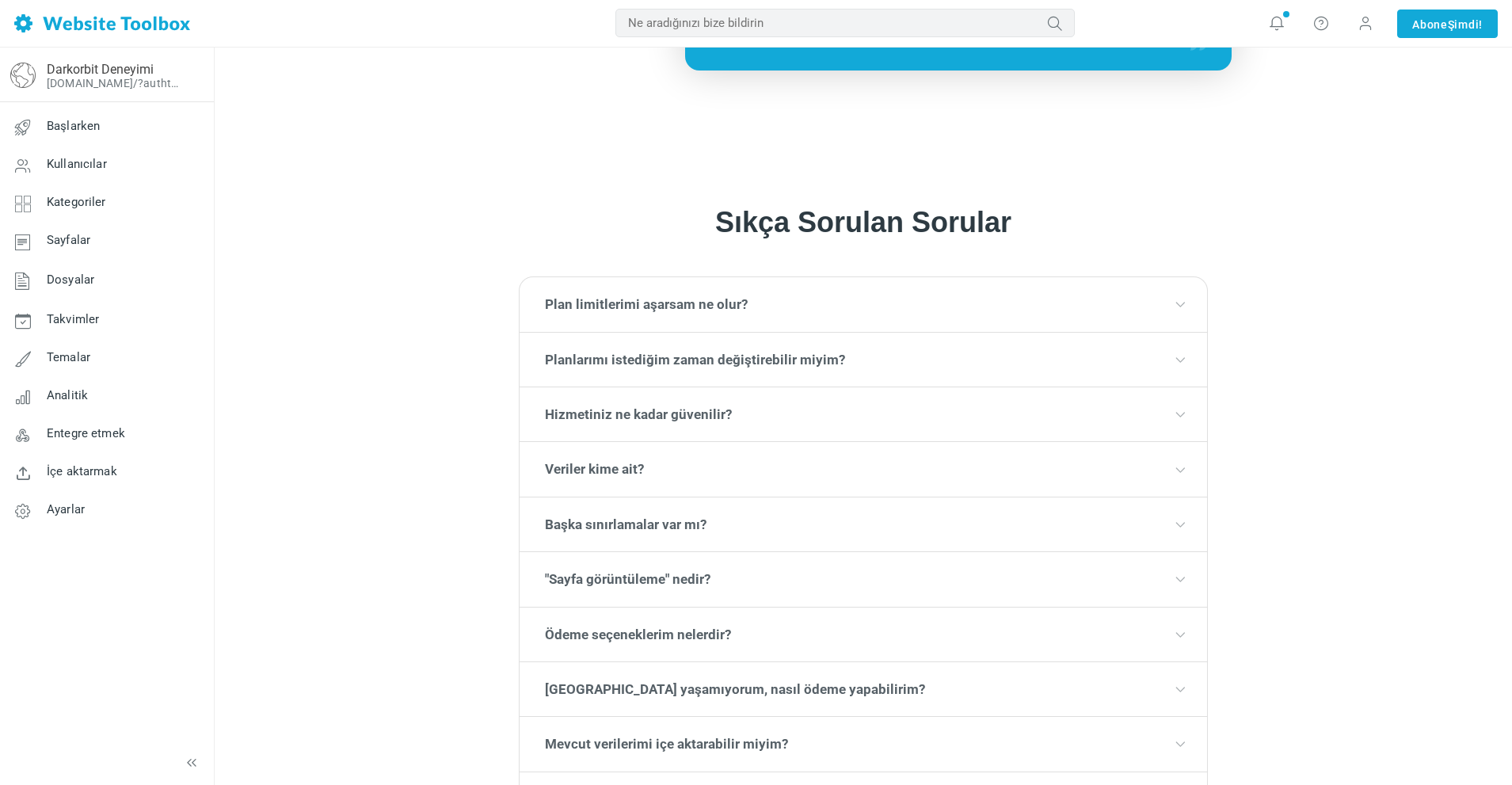
scroll to position [1980, 0]
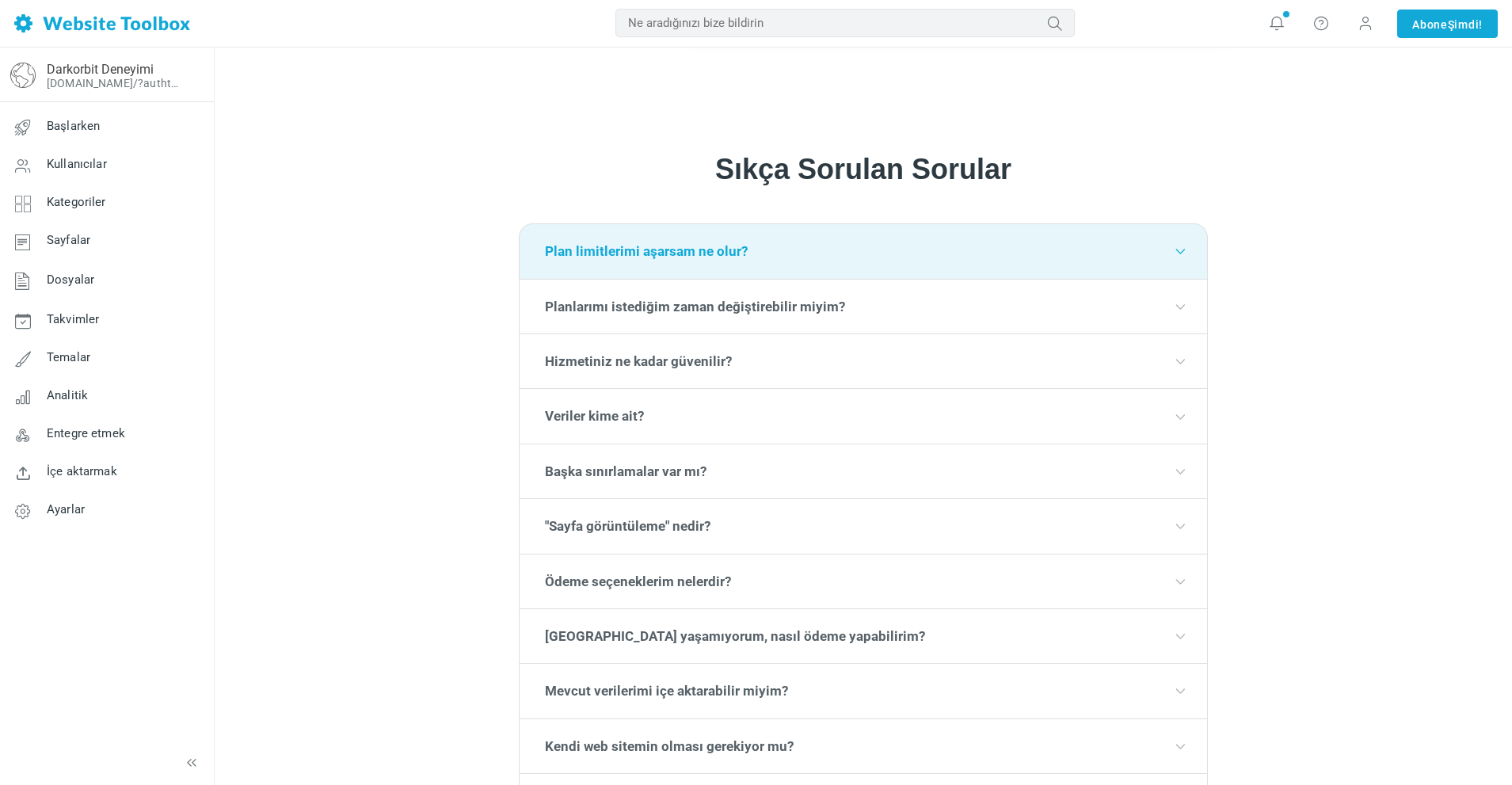
click at [738, 247] on font "Plan limitlerimi aşarsam ne olur?" at bounding box center [647, 251] width 203 height 16
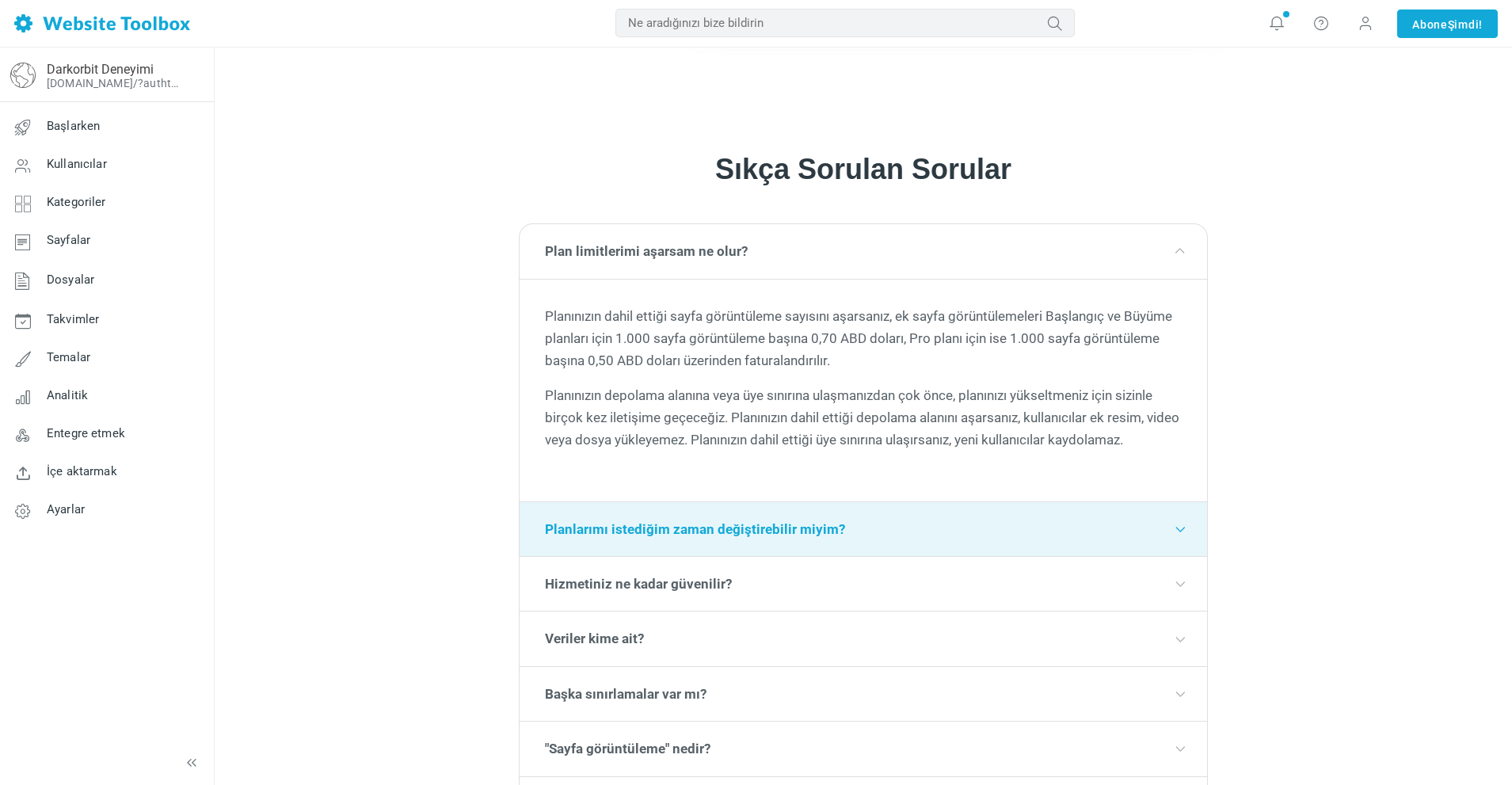
click at [697, 539] on div "Planlarımı istediğim zaman değiştirebilir miyim?" at bounding box center [864, 529] width 688 height 54
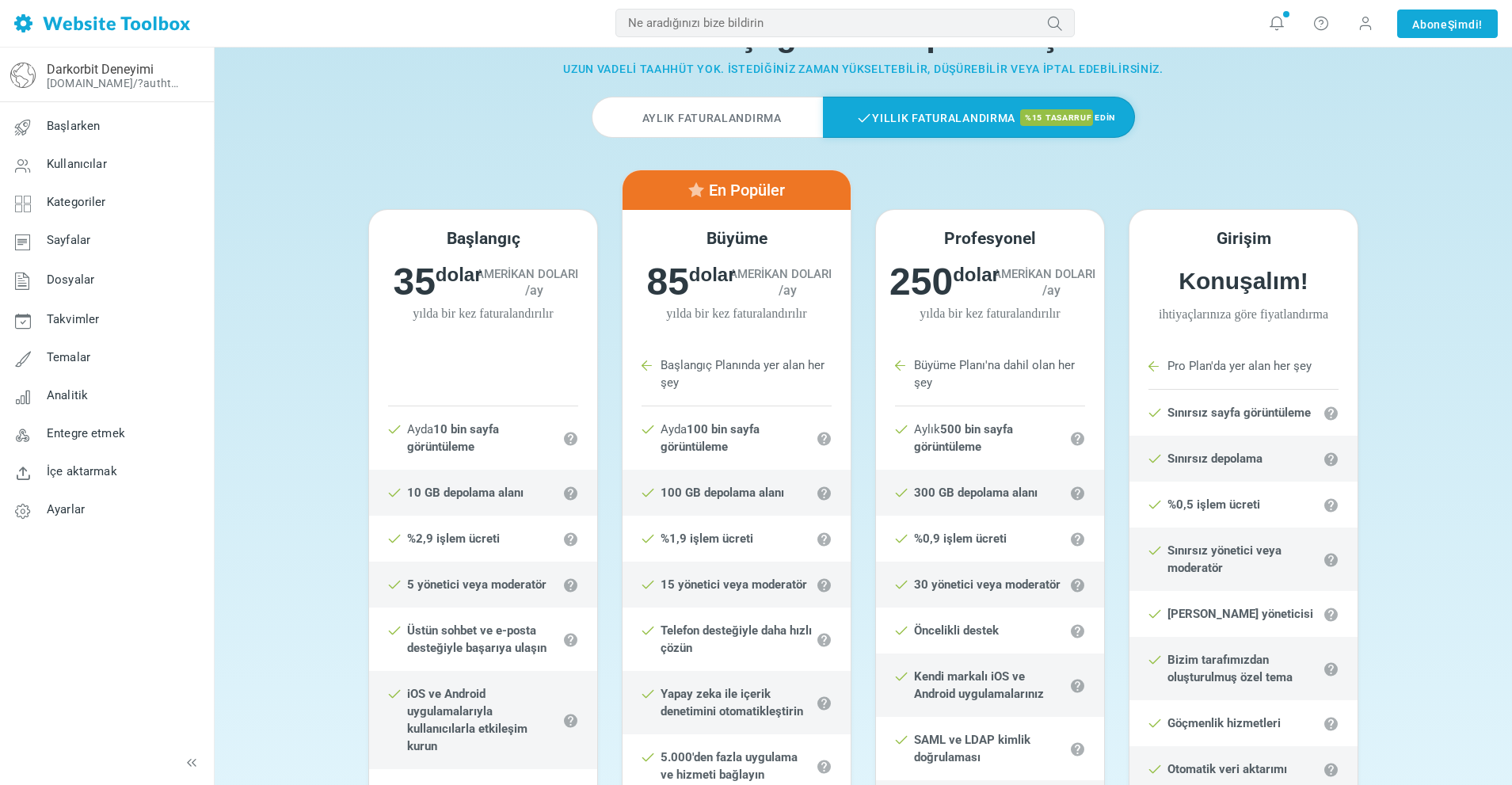
scroll to position [79, 0]
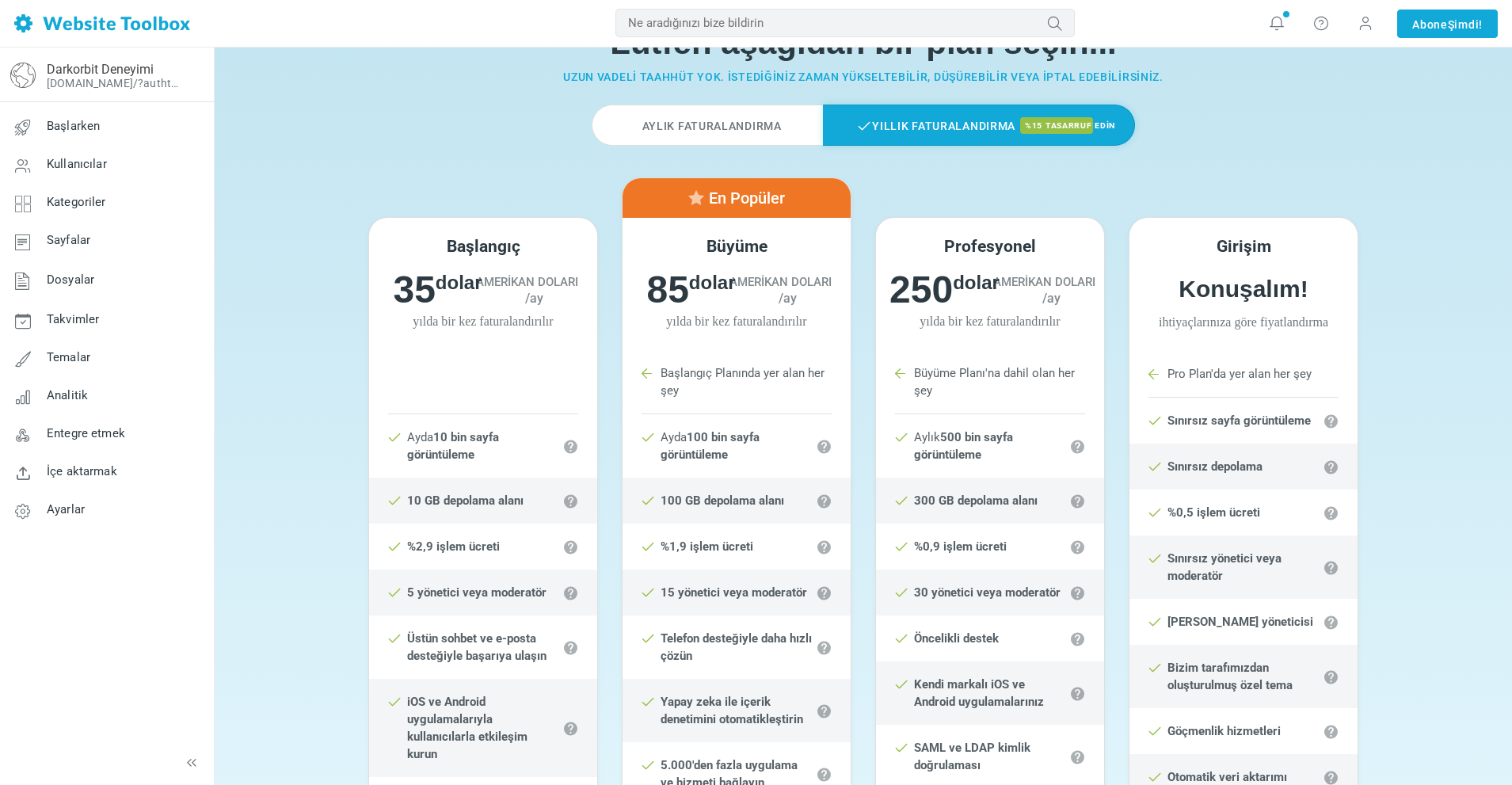
click at [749, 121] on font "Aylık Faturalandırma" at bounding box center [712, 125] width 139 height 12
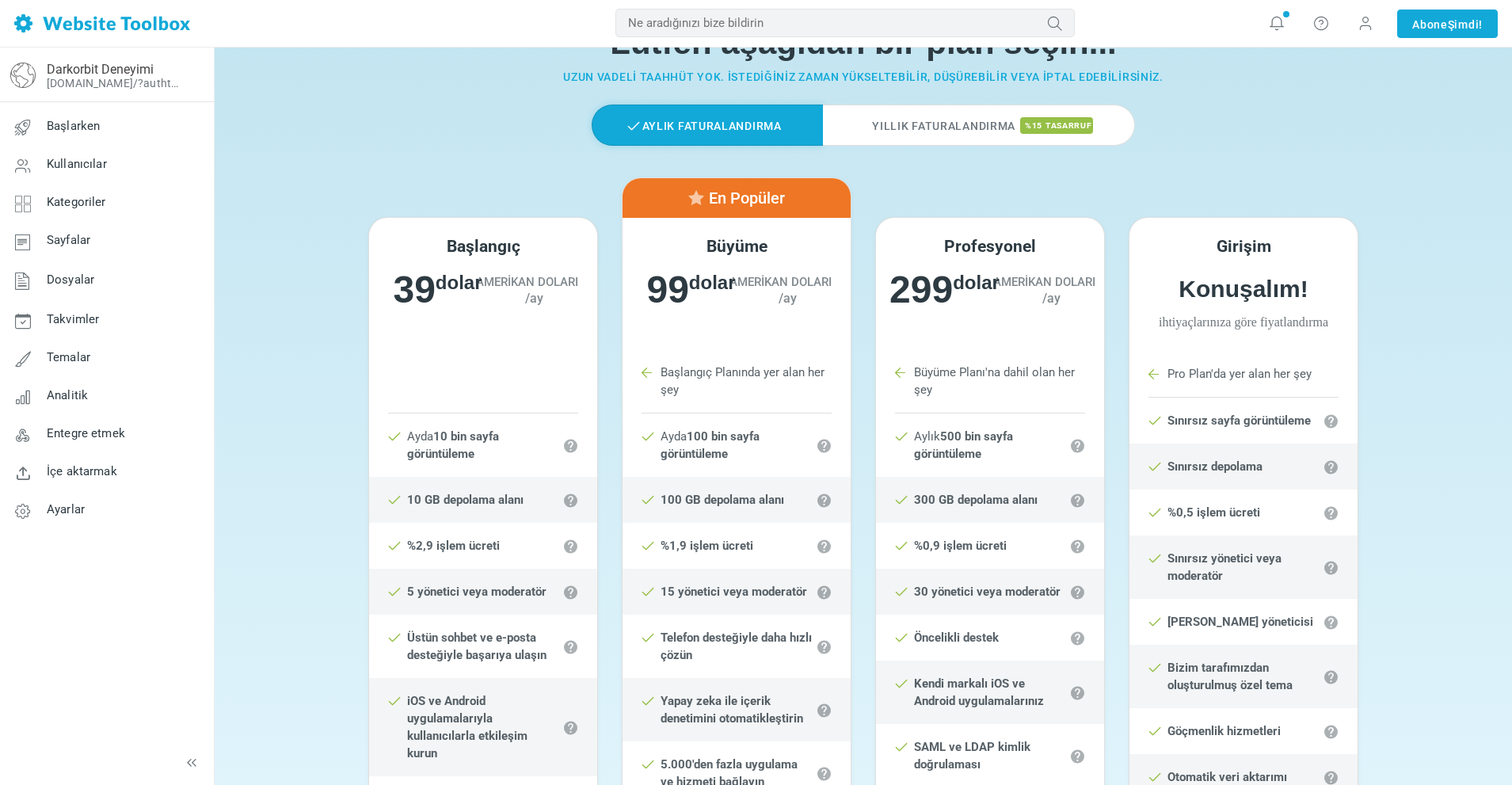
click at [908, 123] on font "Yıllık Faturalandırma" at bounding box center [944, 125] width 144 height 12
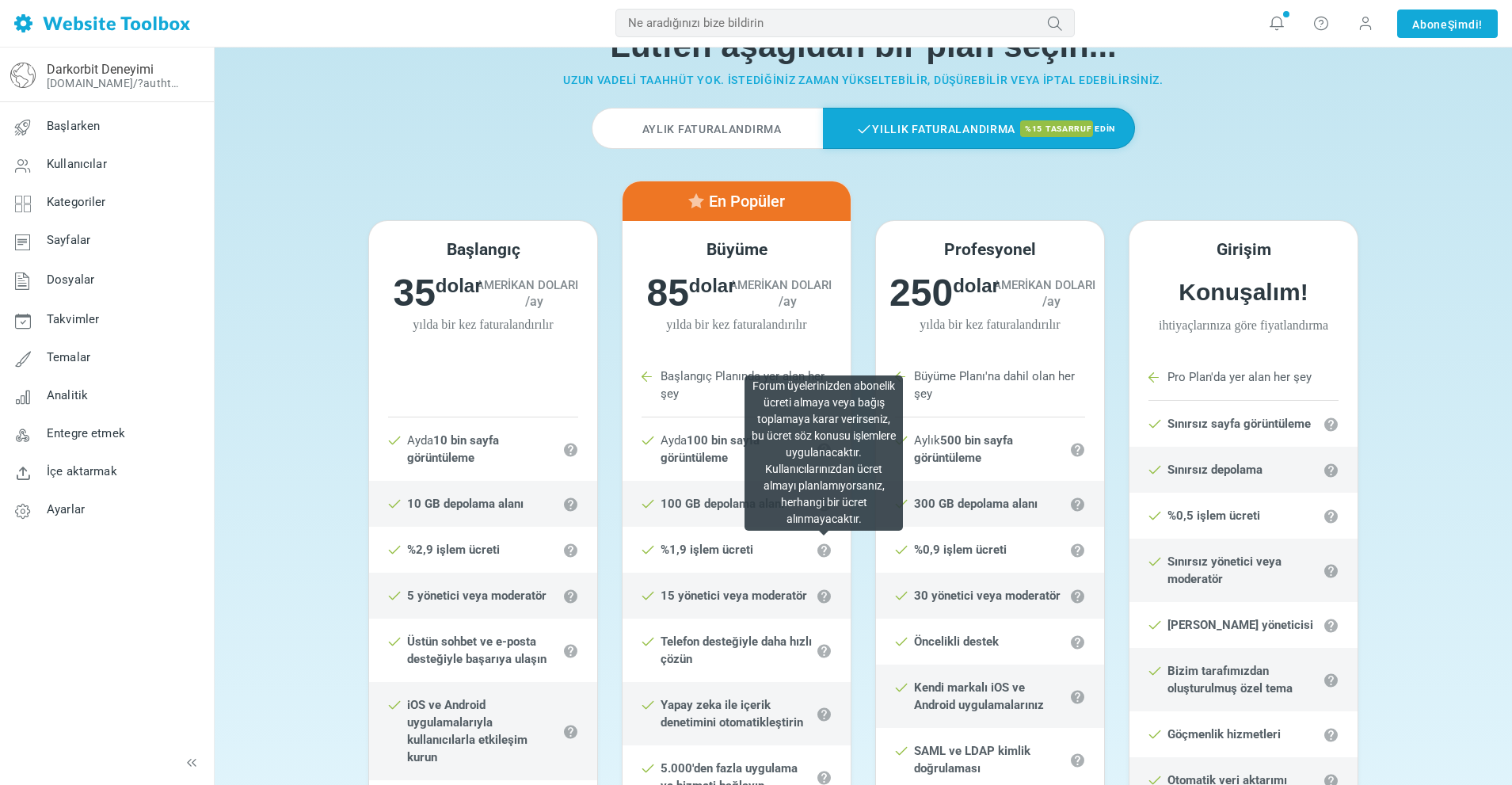
scroll to position [0, 0]
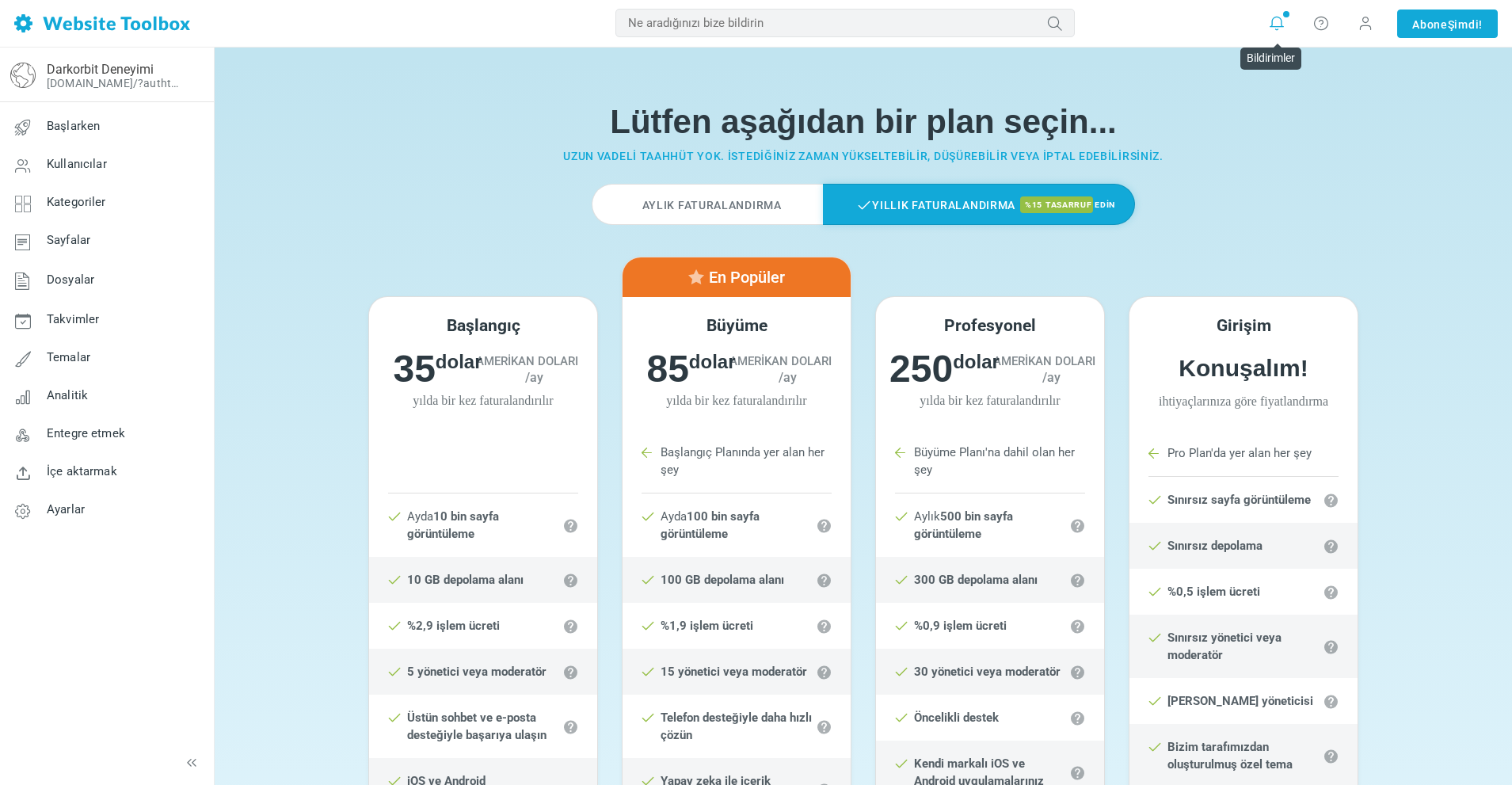
click at [1284, 26] on icon at bounding box center [1277, 22] width 16 height 16
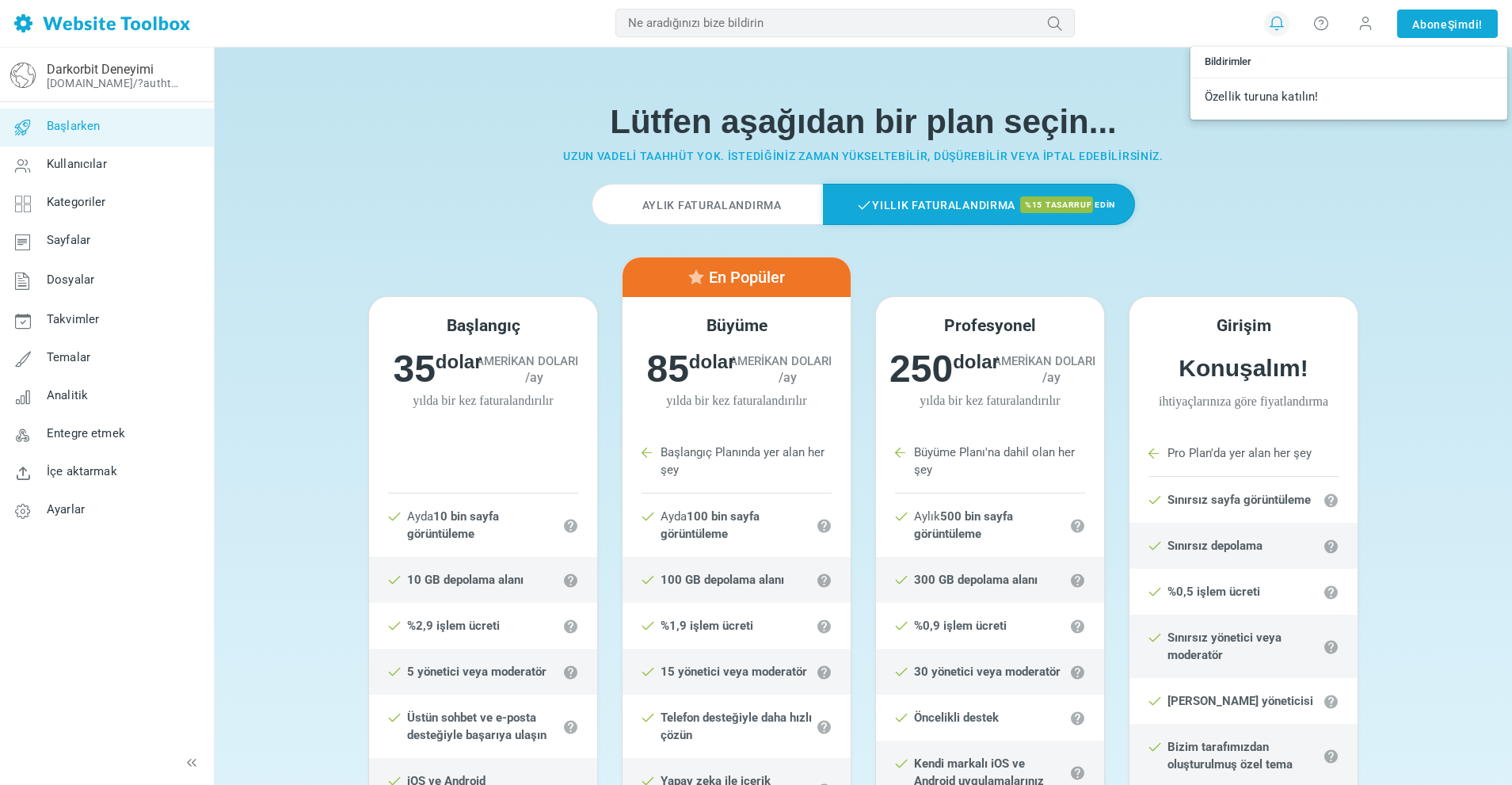
click at [110, 136] on link "Başlarken" at bounding box center [106, 128] width 214 height 38
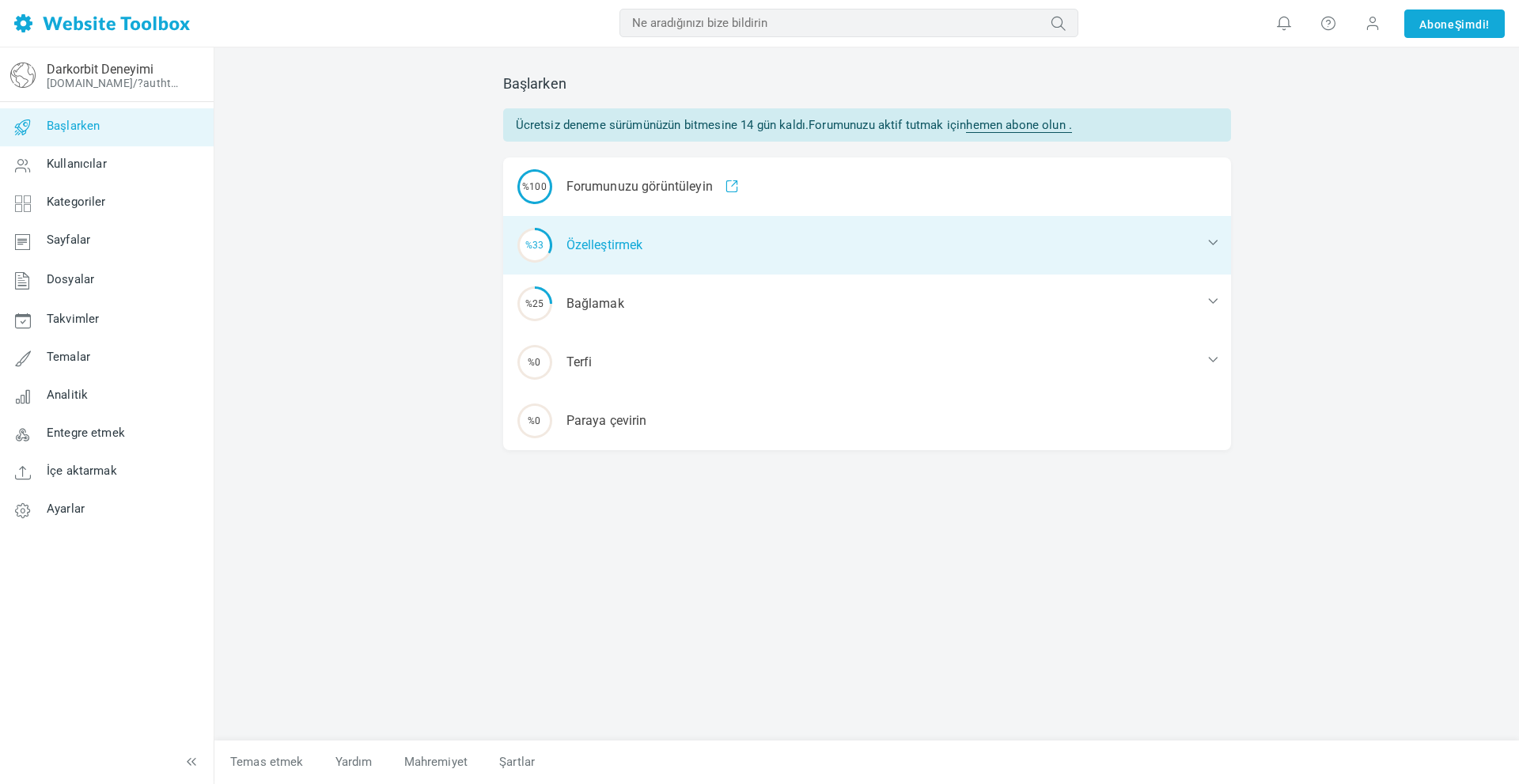
click at [623, 245] on font "Özelleştirmek" at bounding box center [605, 245] width 77 height 15
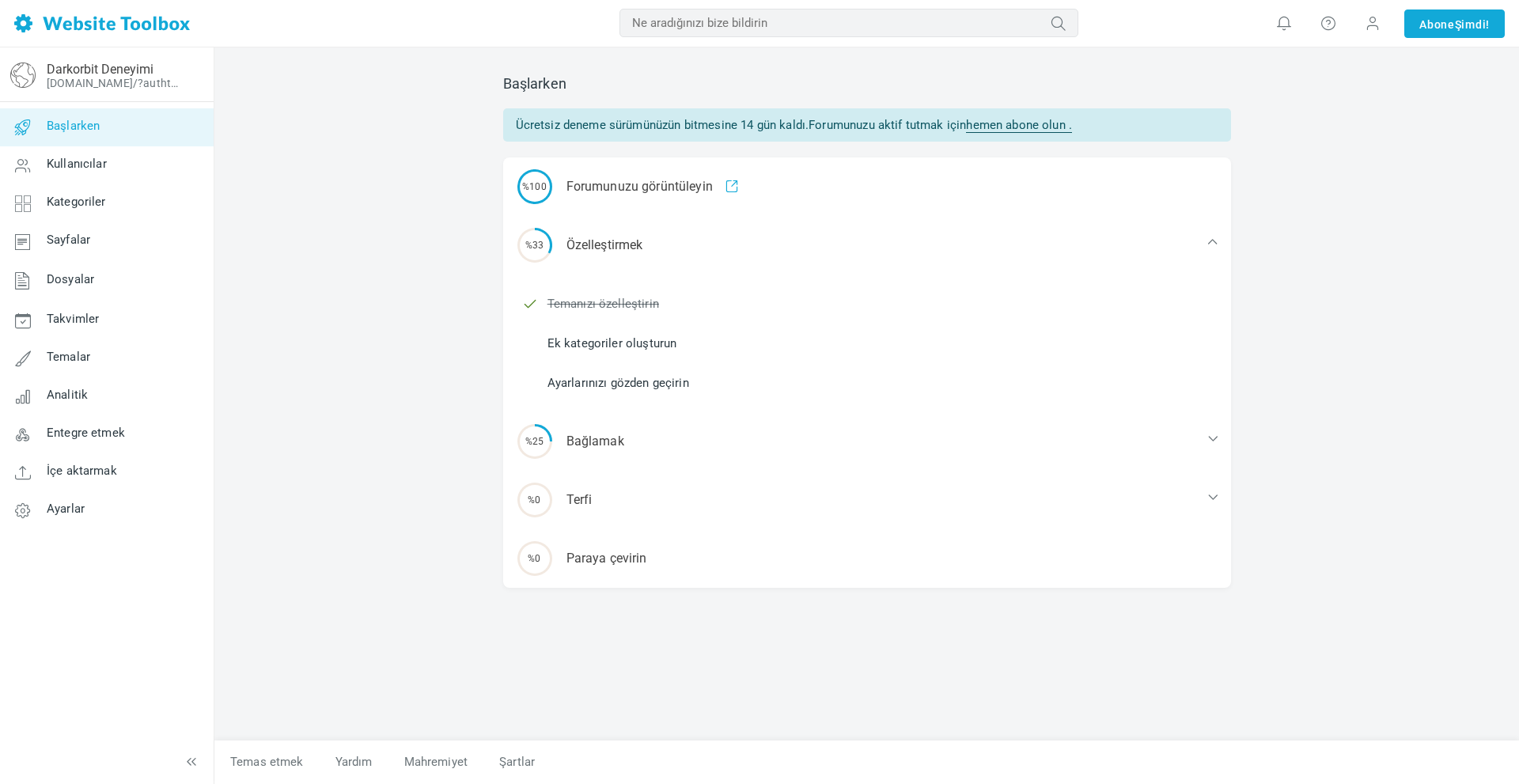
click at [89, 130] on font "Başlarken" at bounding box center [73, 126] width 53 height 14
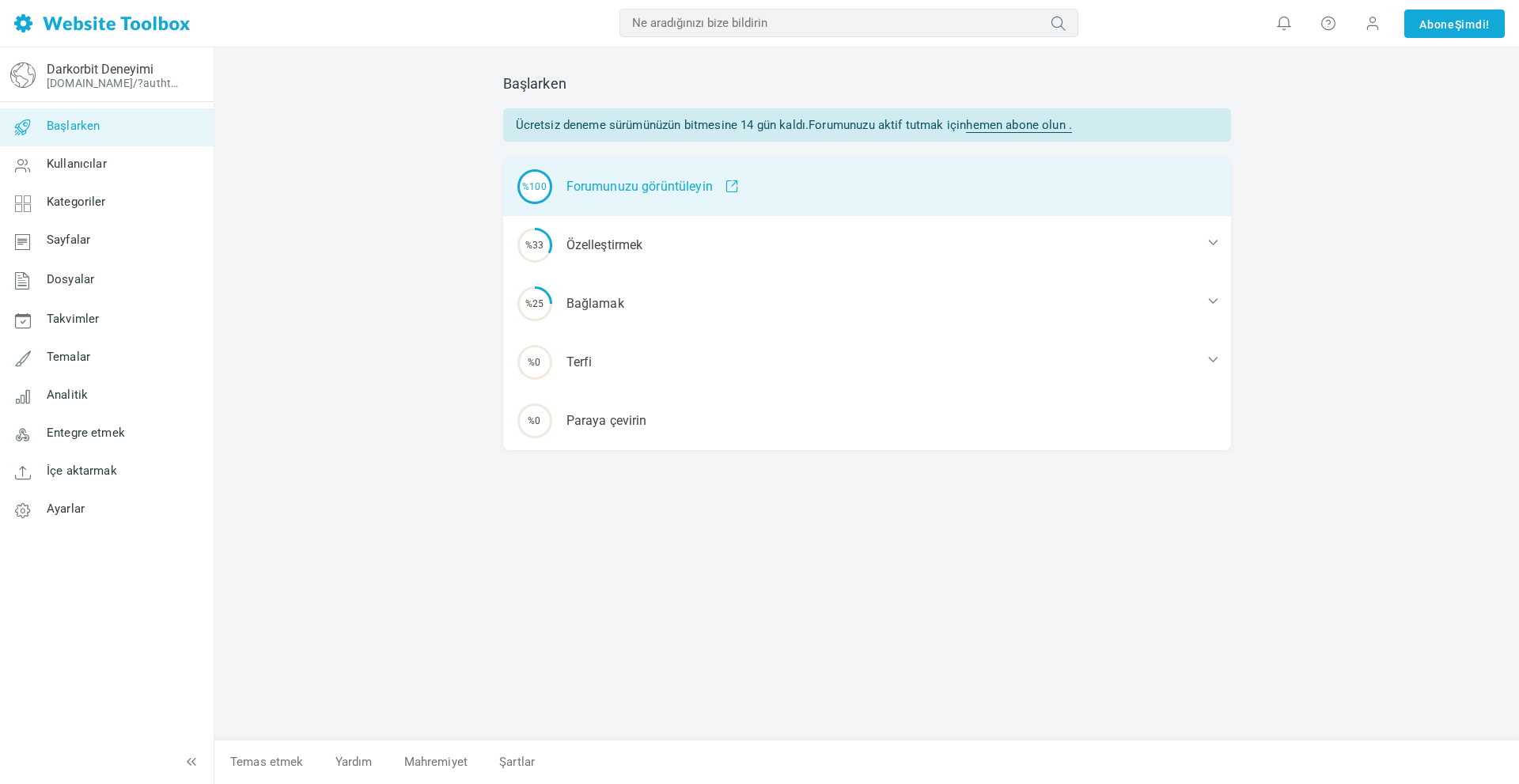
click at [717, 188] on span at bounding box center [726, 186] width 26 height 14
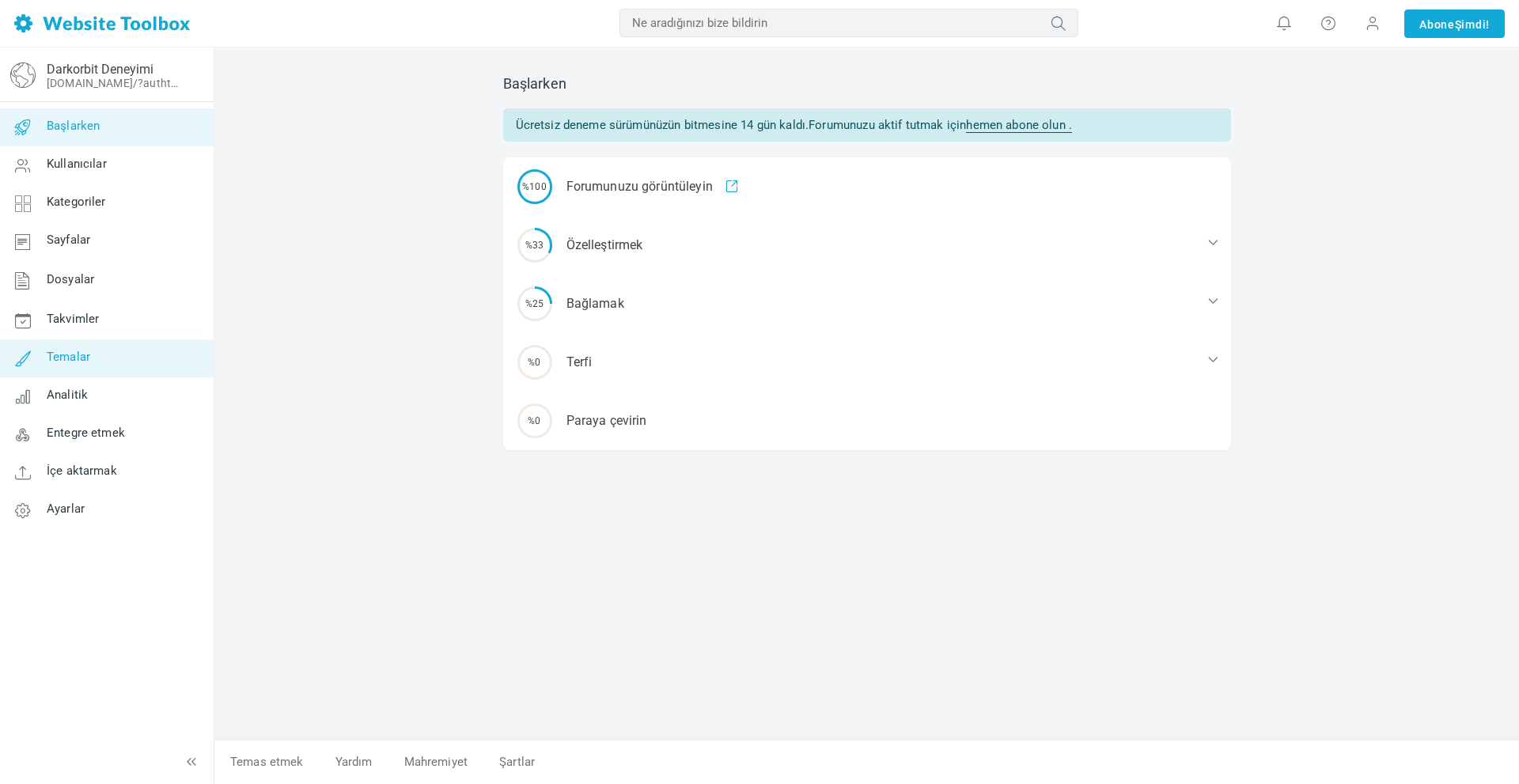
click at [109, 354] on link "Temalar" at bounding box center [106, 358] width 214 height 38
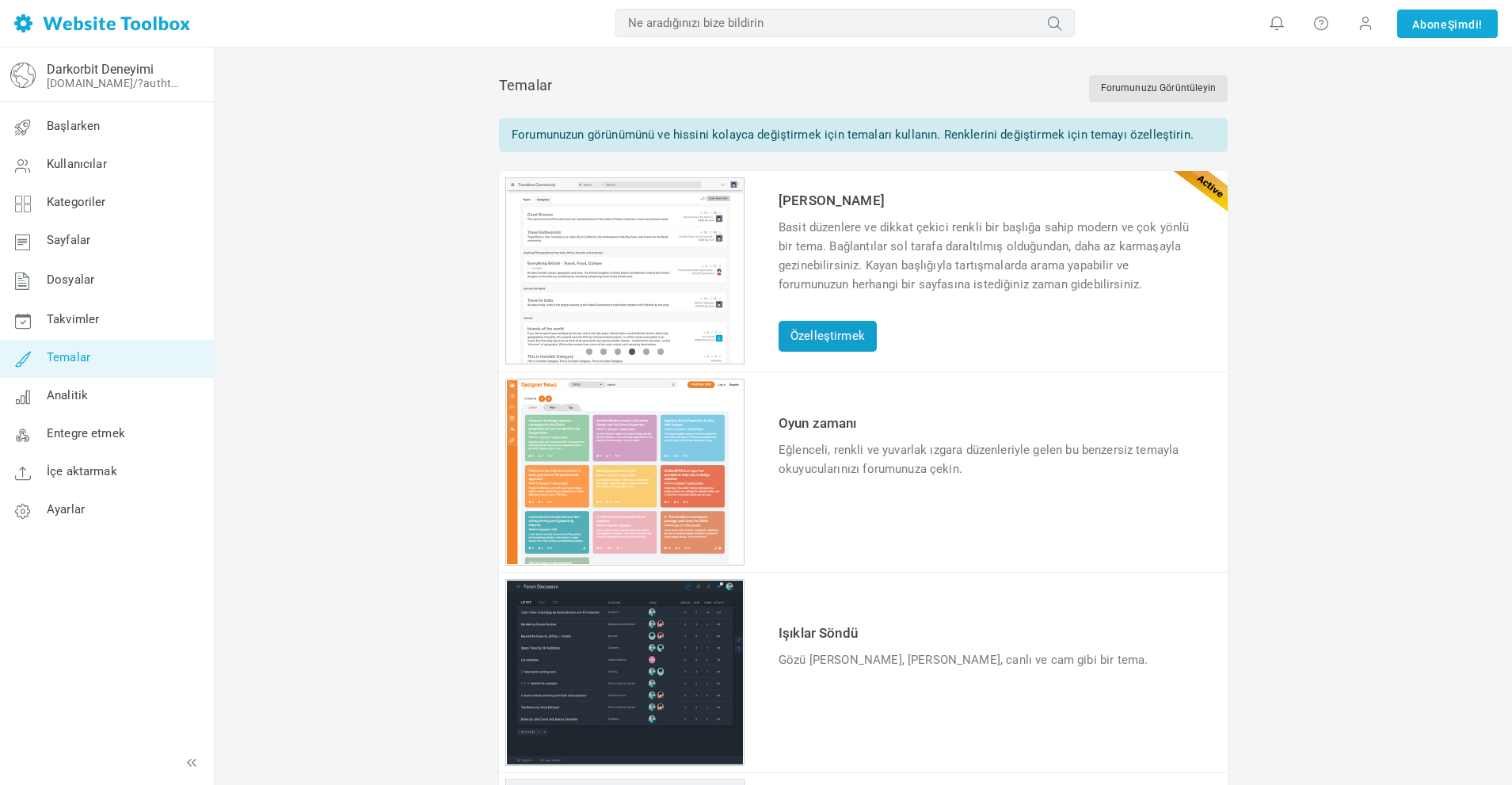
click at [834, 330] on font "Özelleştirmek" at bounding box center [827, 336] width 74 height 14
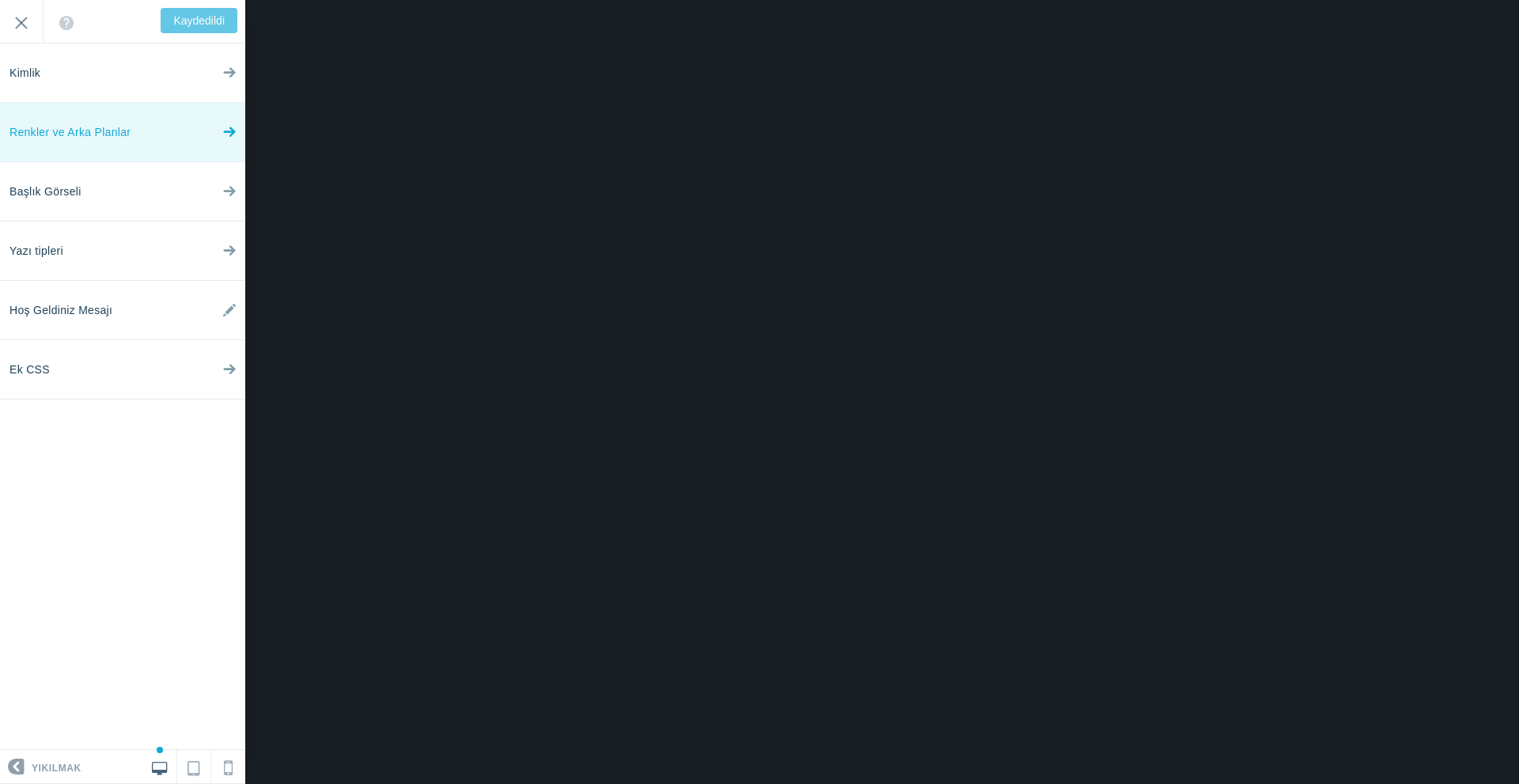
click at [121, 135] on font "Renkler ve Arka Planlar" at bounding box center [70, 132] width 121 height 12
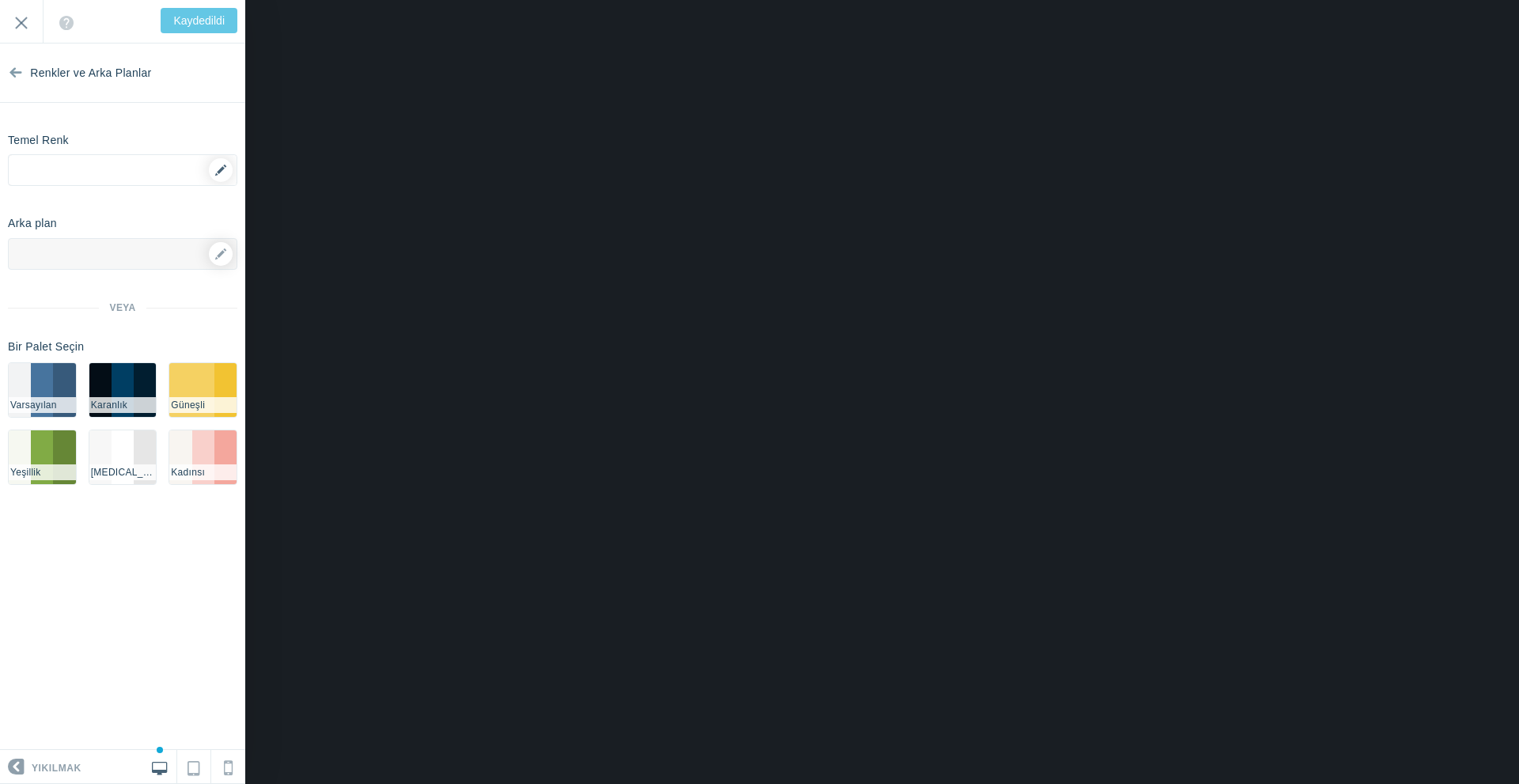
click at [134, 170] on div "▼" at bounding box center [123, 175] width 228 height 40
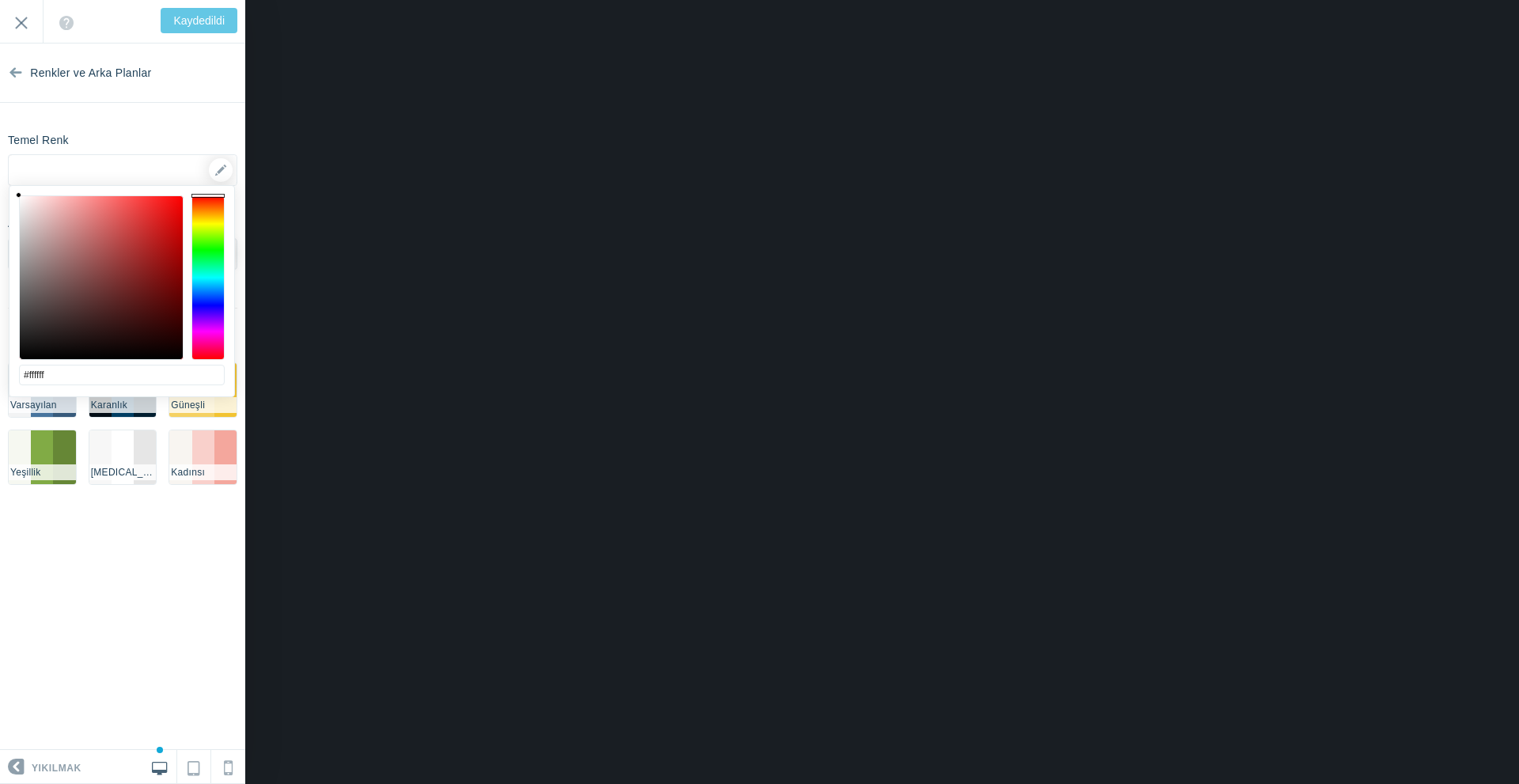
click at [117, 551] on section "Renkler ve Arka Planlar Temel Renk ▼ Arka plan Seçenekler Resim Seç ▼ Konum Tek…" at bounding box center [123, 397] width 245 height 707
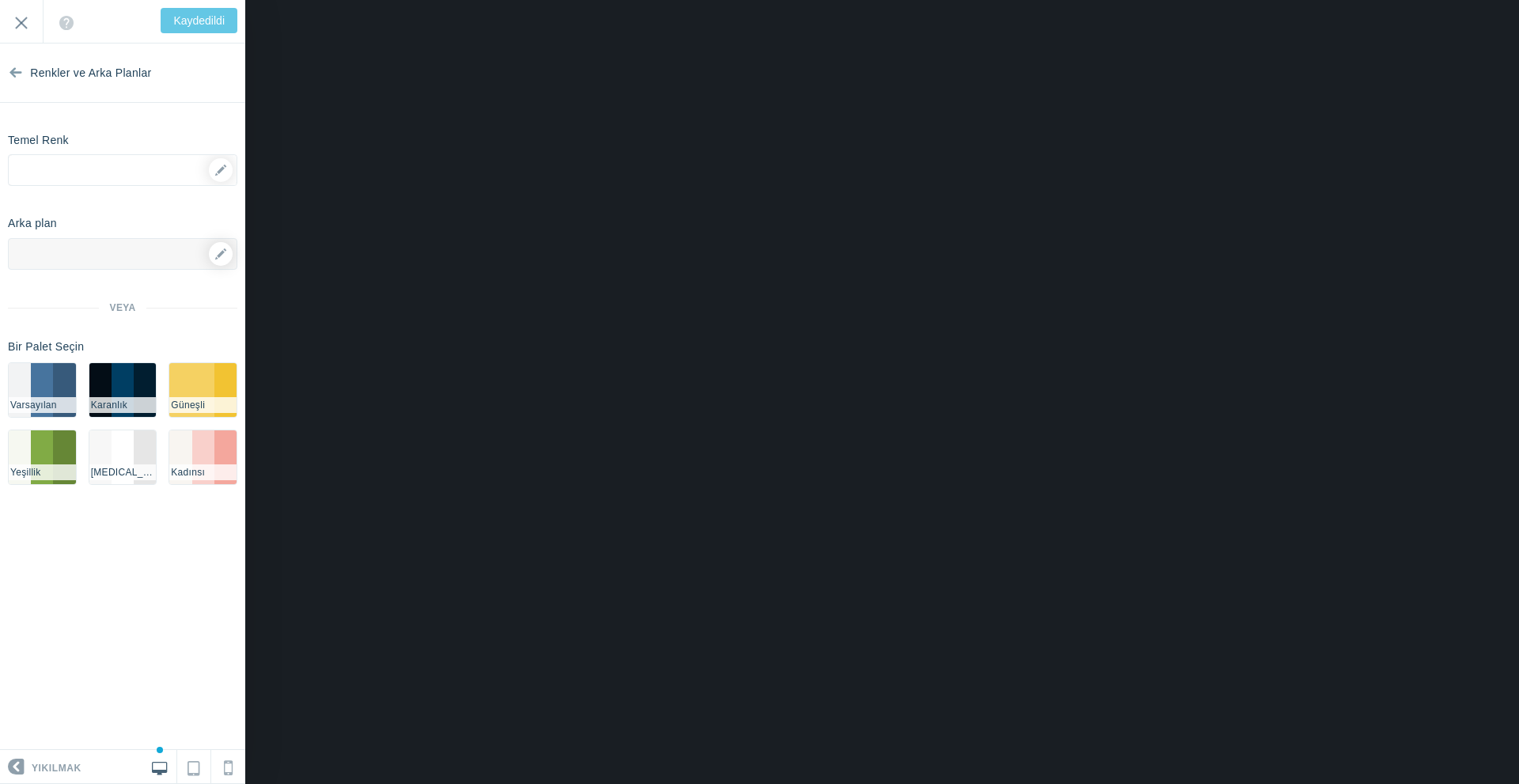
click at [147, 254] on div at bounding box center [123, 254] width 230 height 31
click at [226, 251] on icon at bounding box center [220, 254] width 11 height 11
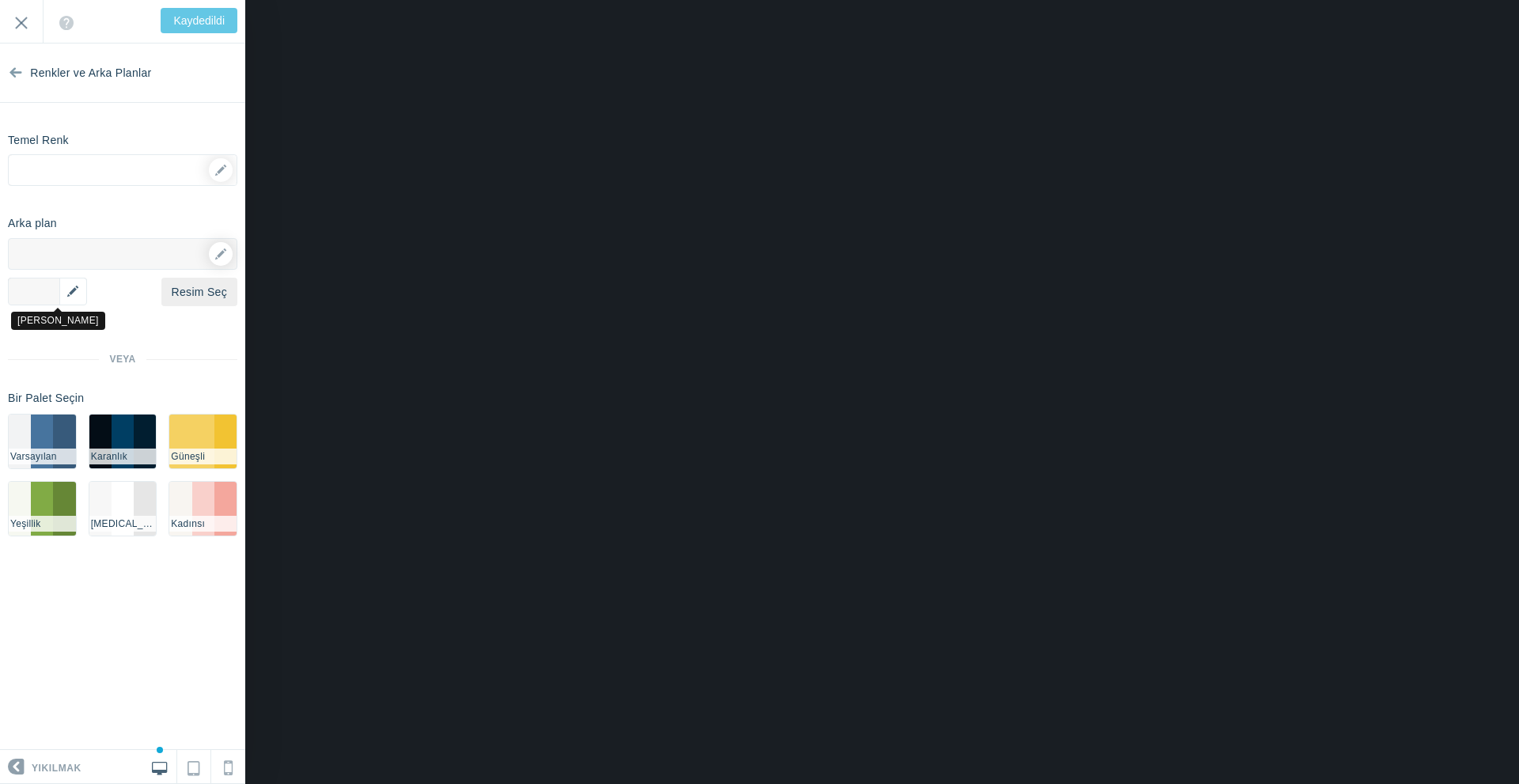
click at [38, 296] on div "▼" at bounding box center [48, 292] width 79 height 28
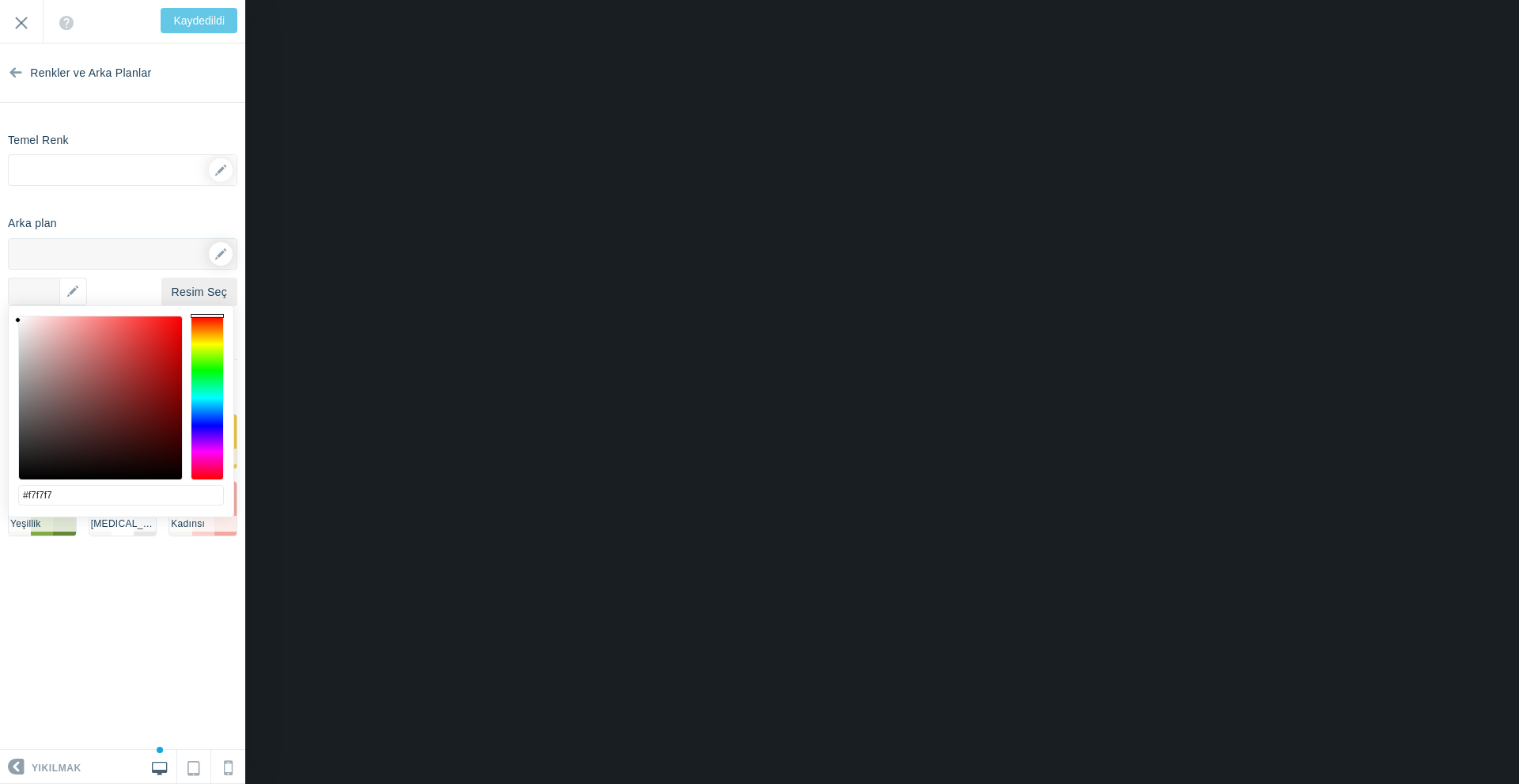
click at [129, 205] on section "Renkler ve Arka Planlar Temel Renk #ffffff ▼ Arka plan Seçenekler Resim Seç ▼ K…" at bounding box center [123, 397] width 245 height 707
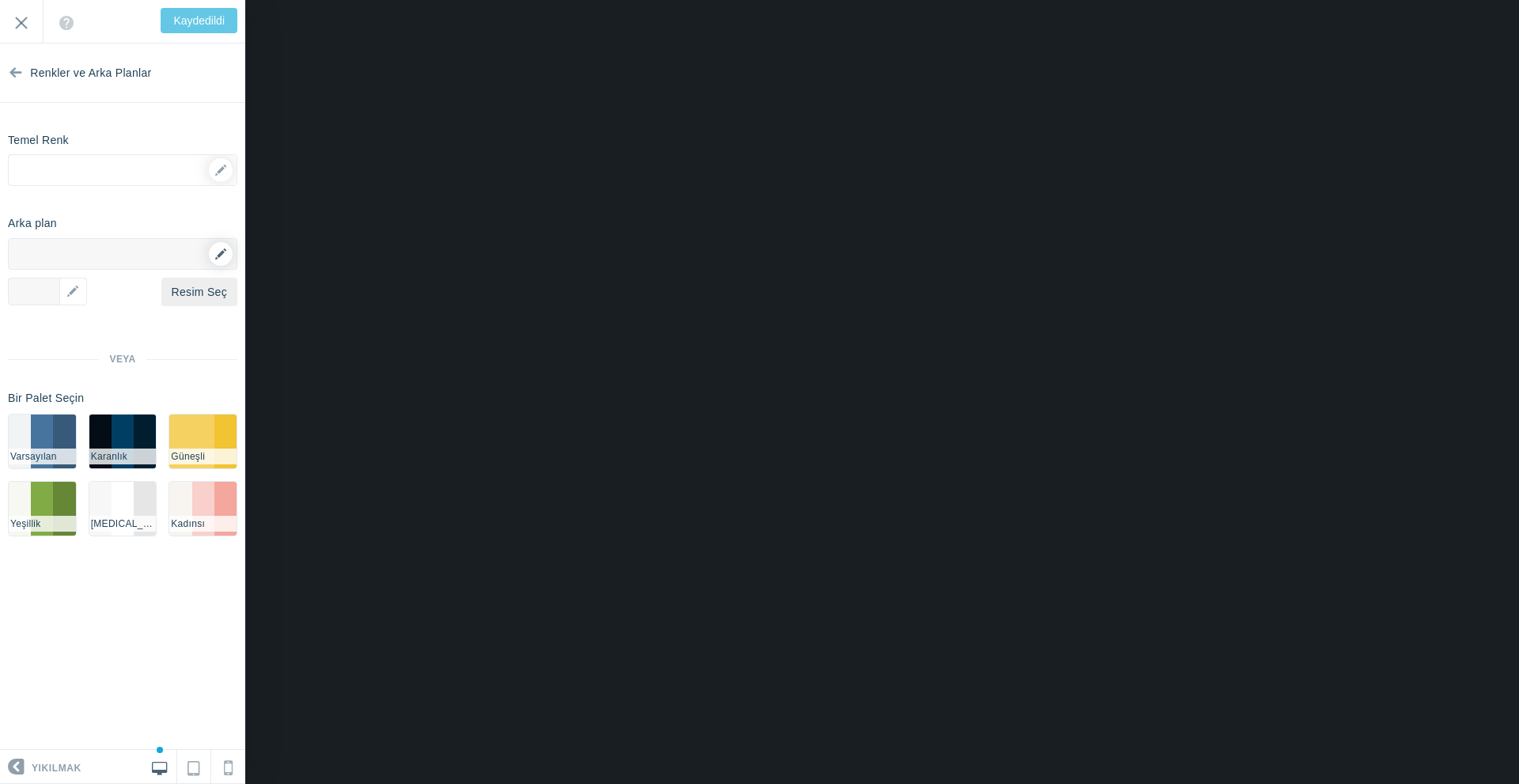
click at [220, 252] on icon at bounding box center [220, 254] width 11 height 11
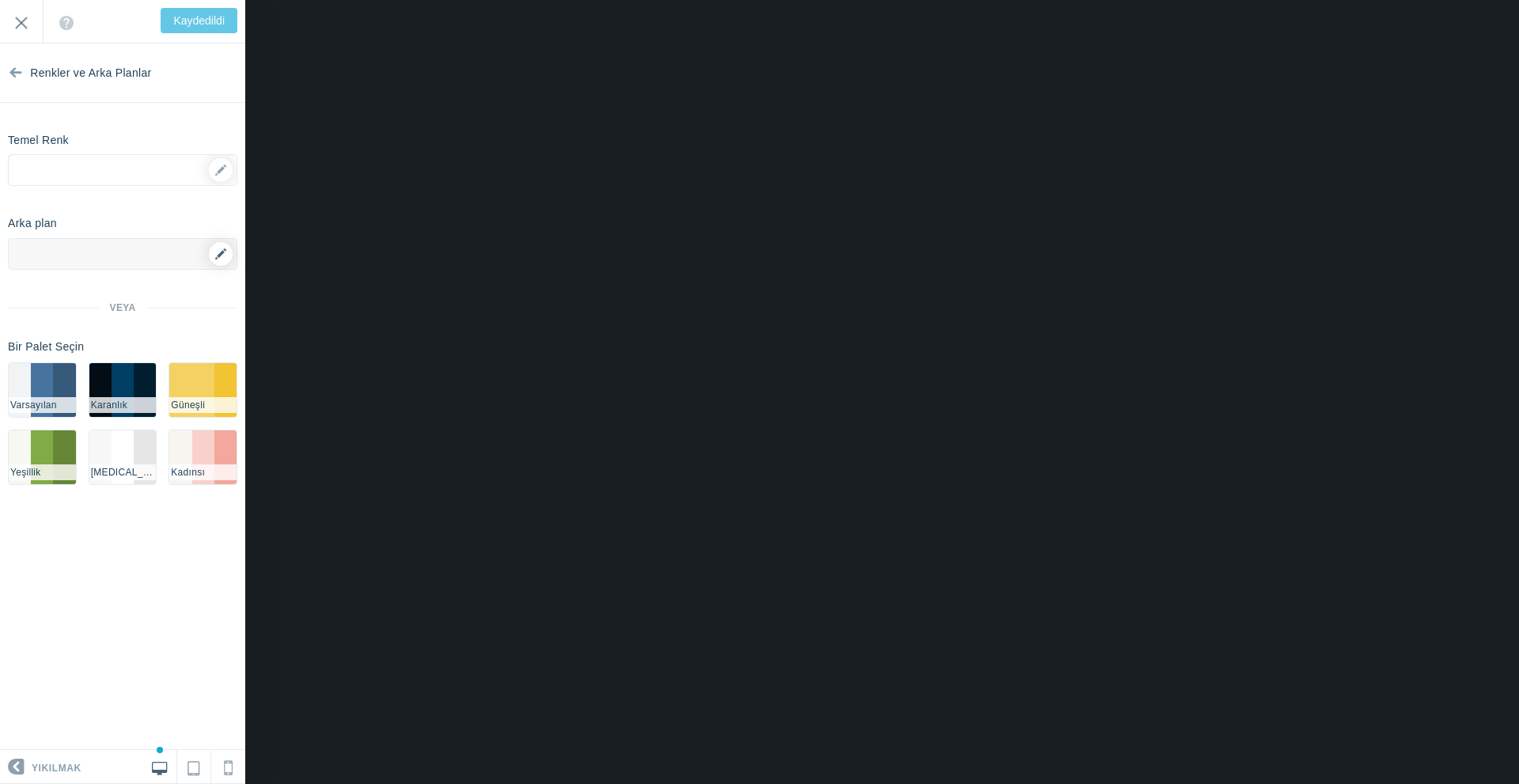
click at [220, 252] on icon at bounding box center [220, 254] width 11 height 11
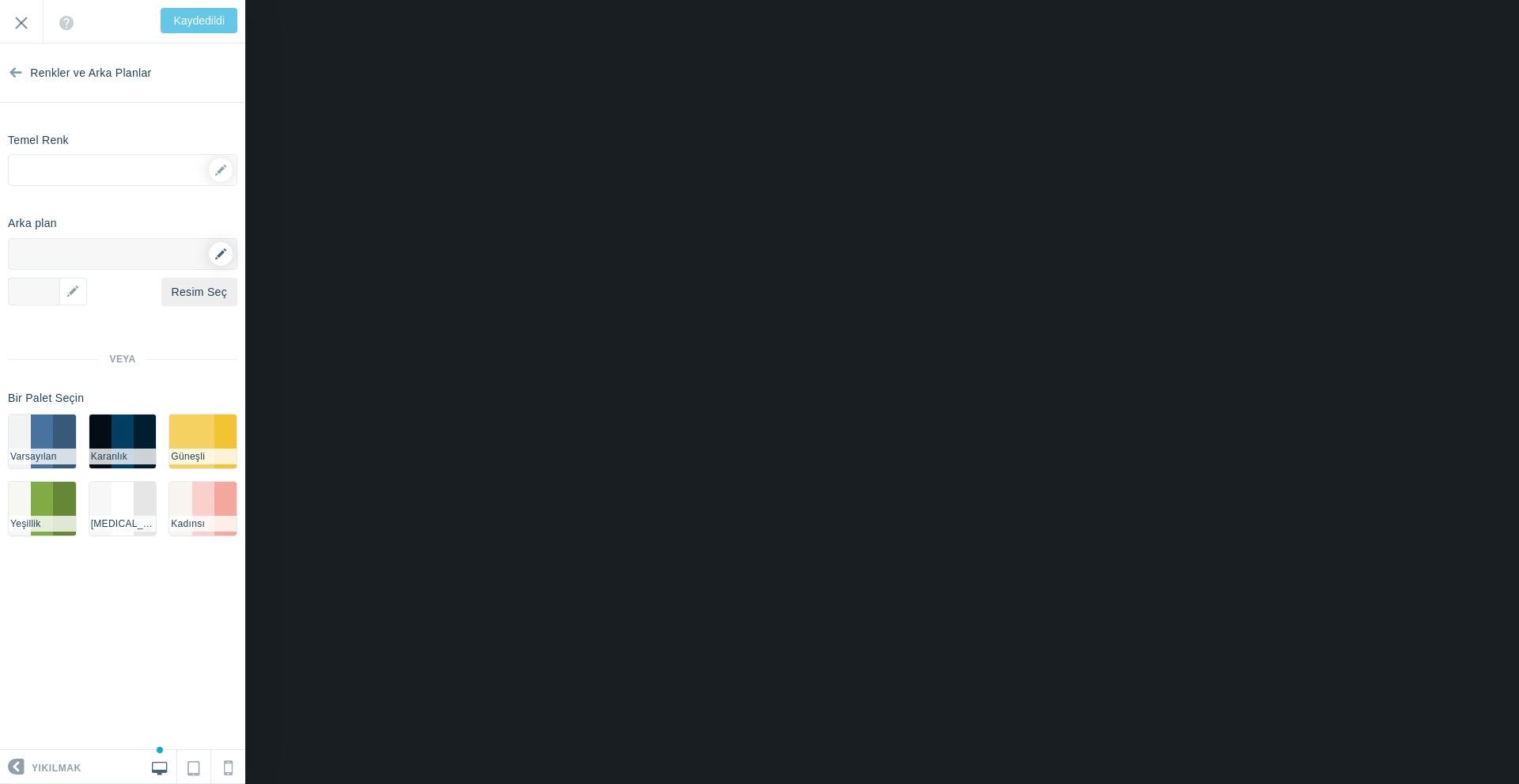
click at [220, 252] on icon at bounding box center [220, 254] width 11 height 11
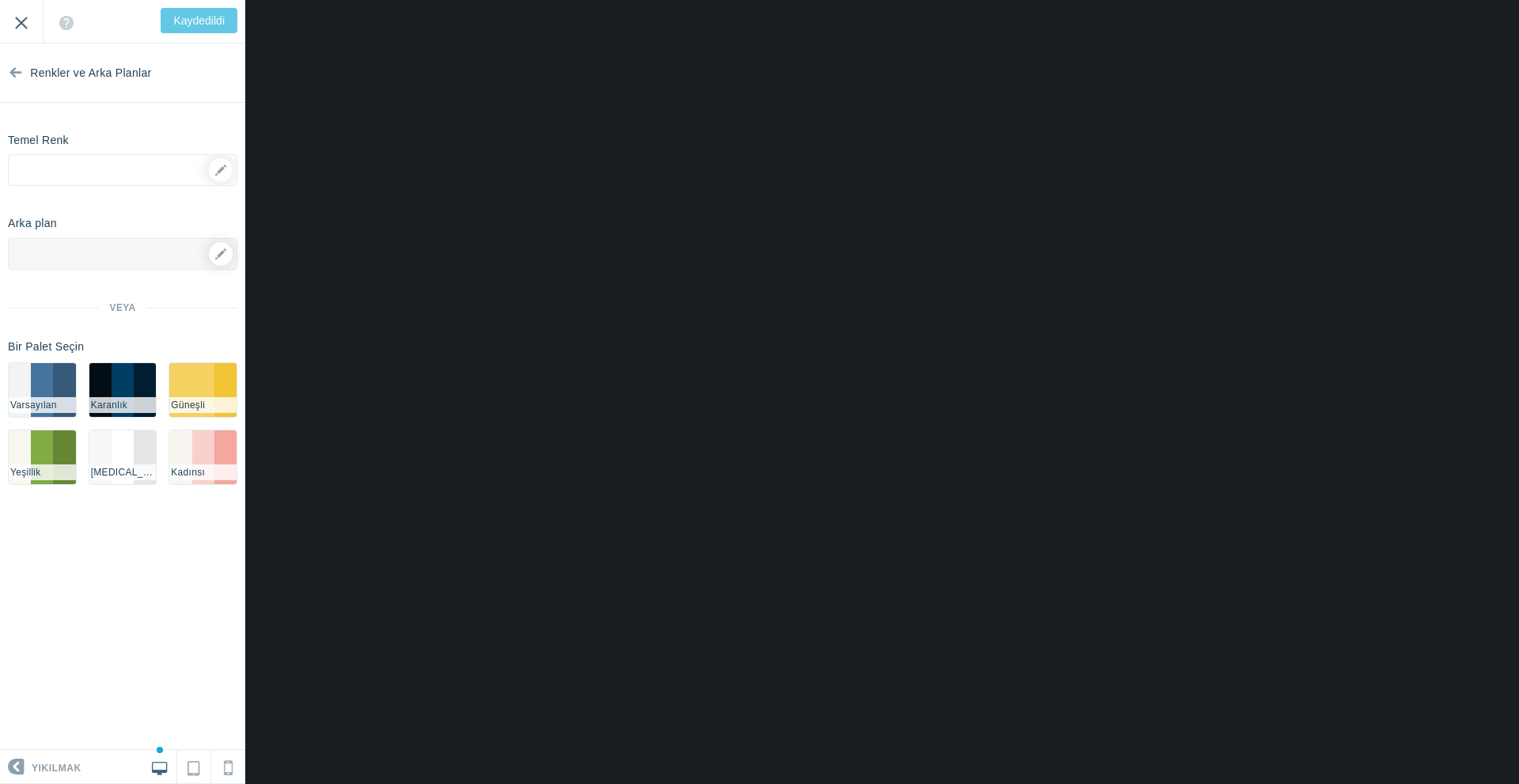
click at [27, 24] on input "Çıkış" at bounding box center [21, 21] width 43 height 44
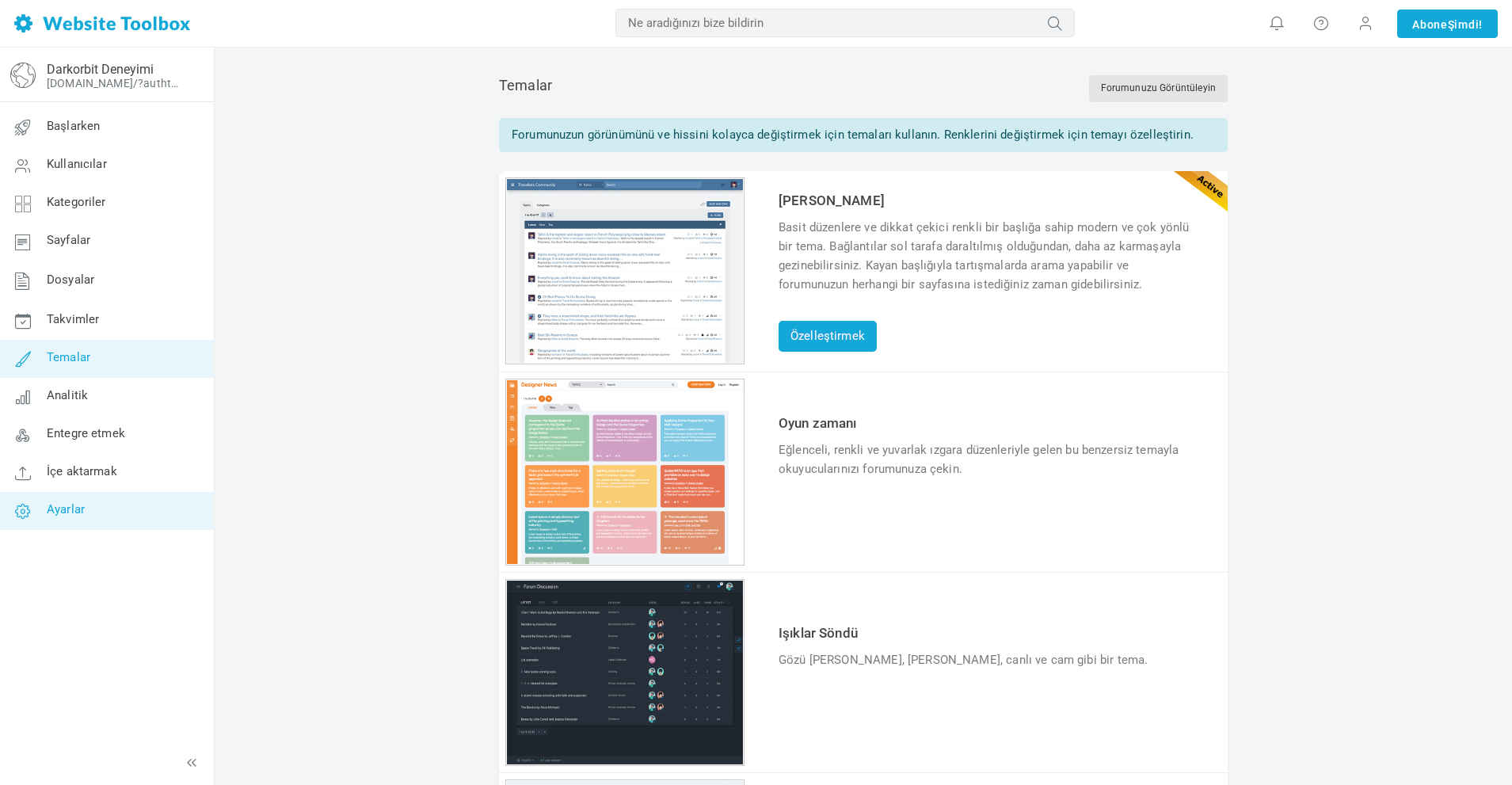
click at [67, 510] on font "Ayarlar" at bounding box center [66, 510] width 38 height 14
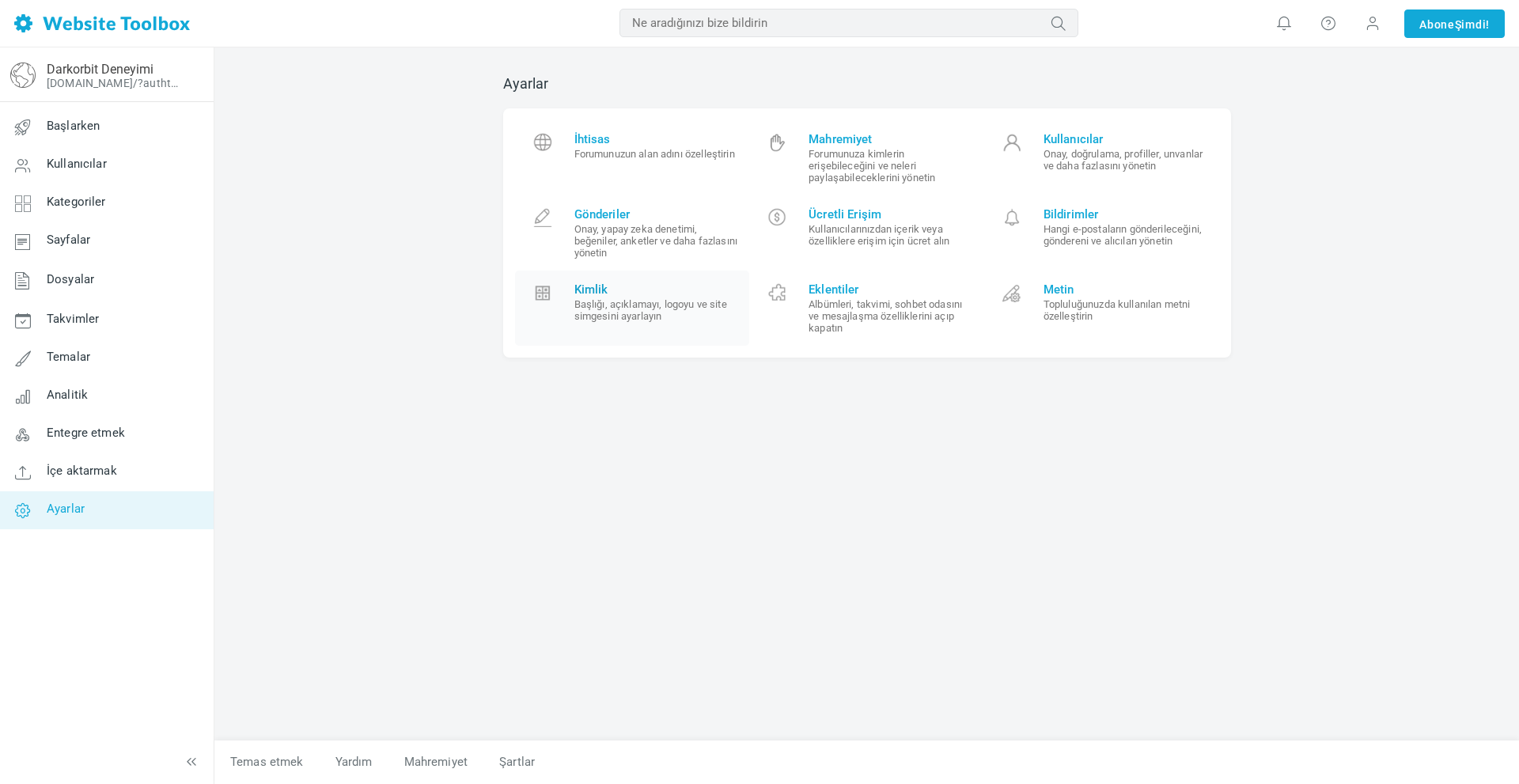
click at [662, 321] on font "Başlığı, açıklamayı, logoyu ve site simgesini ayarlayın" at bounding box center [650, 310] width 152 height 24
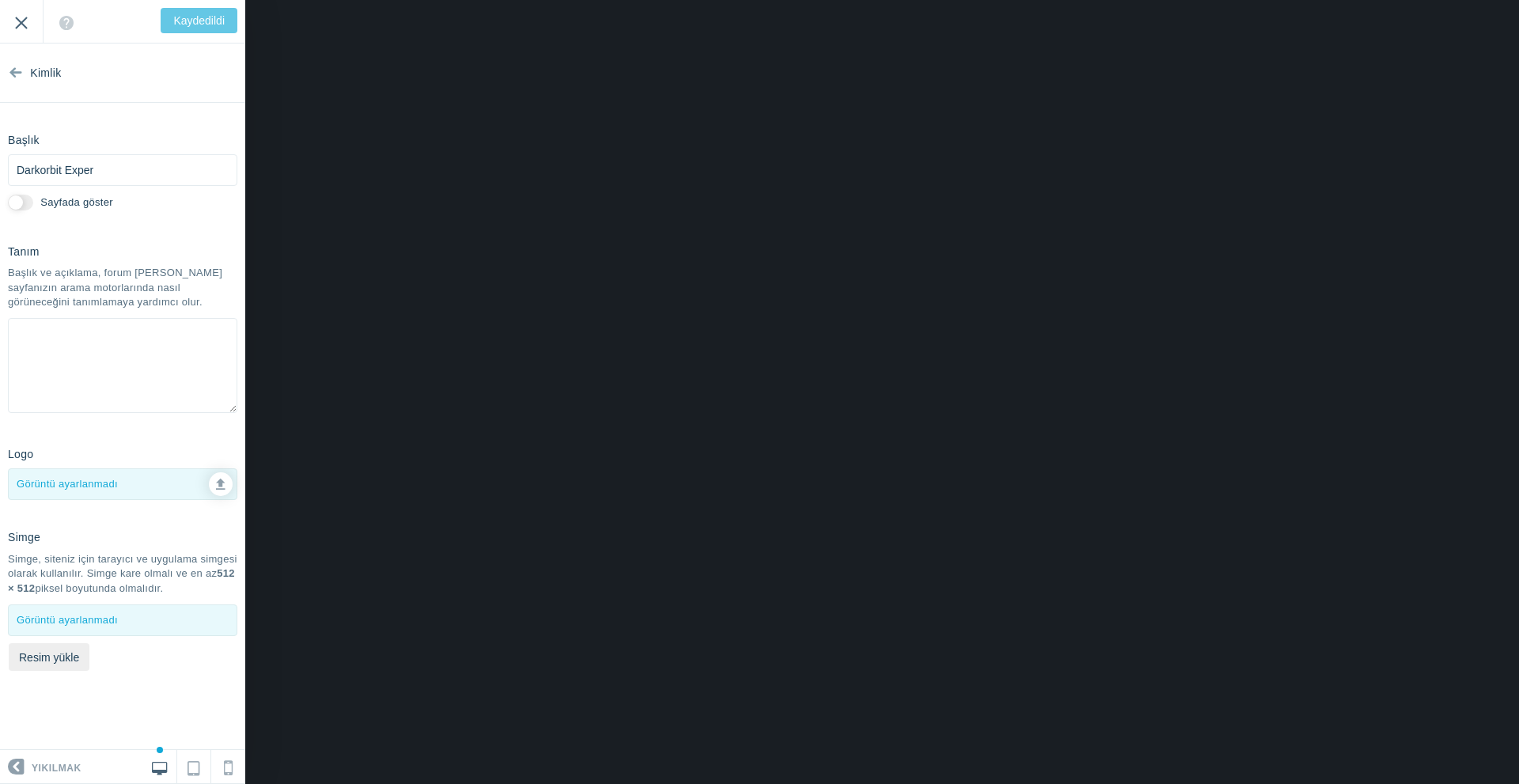
click at [22, 25] on input "Çıkış" at bounding box center [21, 21] width 43 height 44
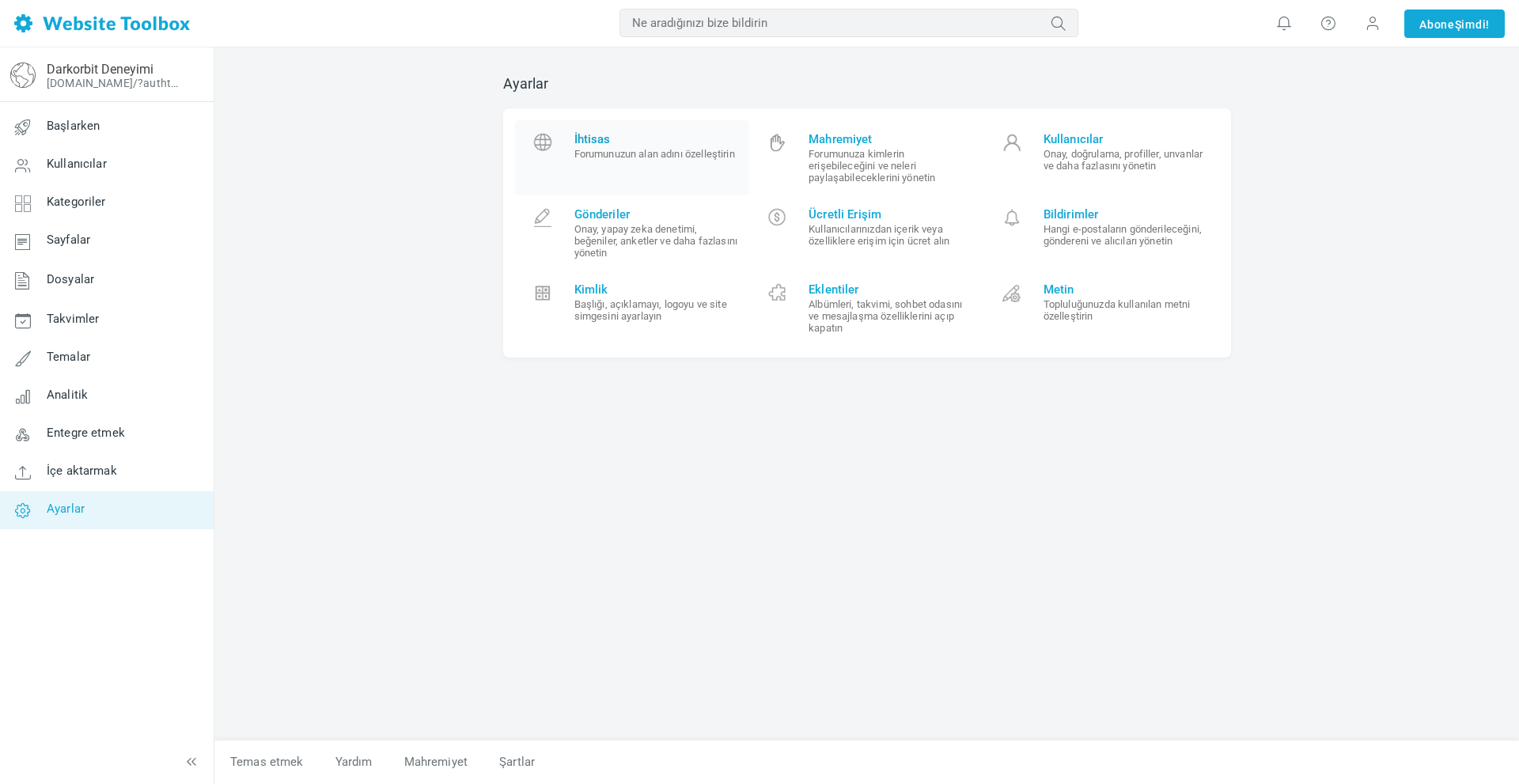
click at [610, 153] on font "Forumunuzun alan adını özelleştirin" at bounding box center [654, 154] width 161 height 12
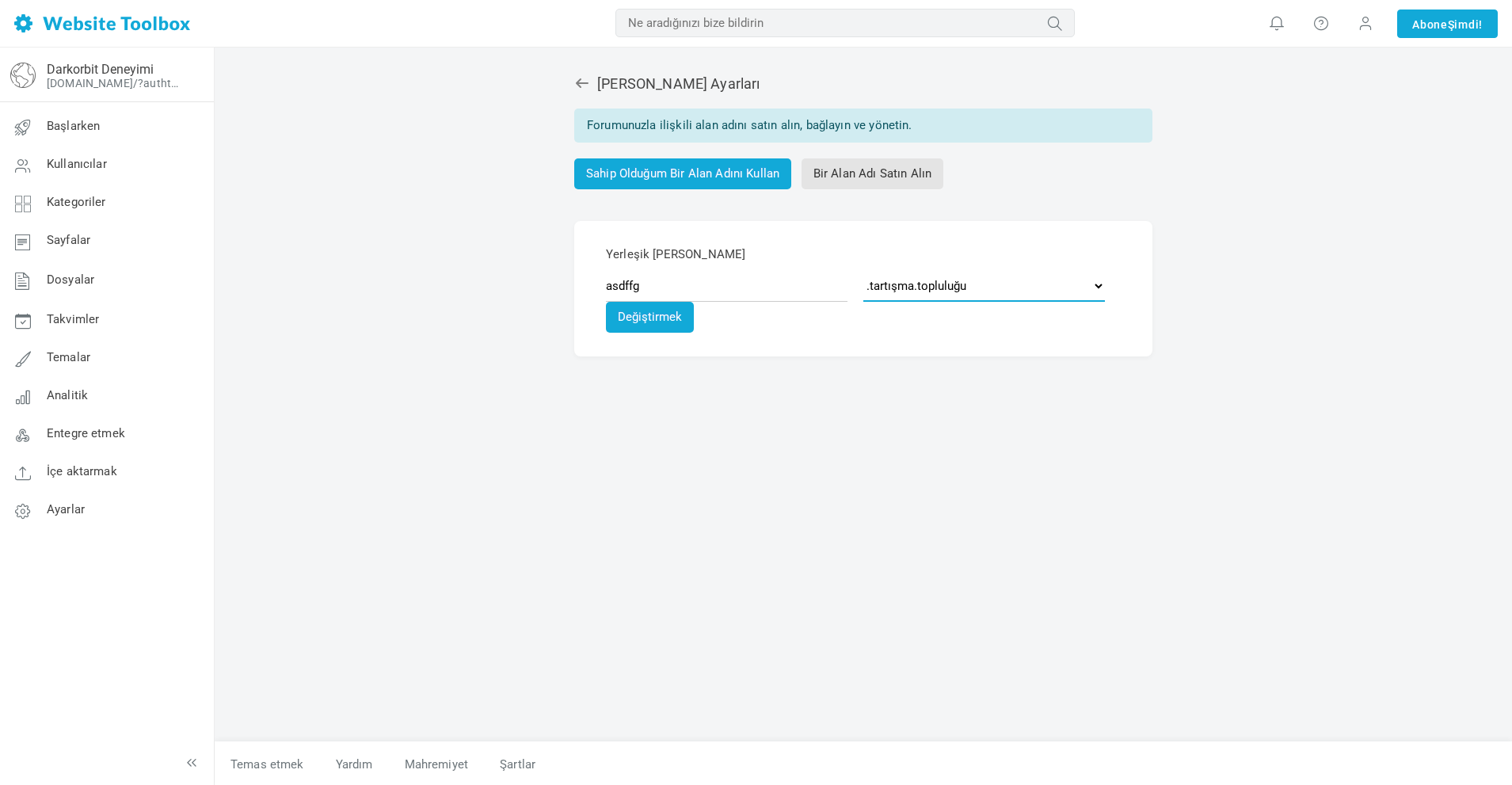
click at [941, 277] on select ".tartışma.topluluğu .topluluk.sohbet .[DOMAIN_NAME] .[DOMAIN_NAME] .[DOMAIN_NAM…" at bounding box center [984, 285] width 242 height 31
click at [685, 425] on div "[PERSON_NAME] Ayarları Forumunuzla ilişkili alan adını satın alın, bağlayın ve …" at bounding box center [864, 400] width 752 height 682
click at [566, 83] on div "[PERSON_NAME] Ayarları Forumunuzla ilişkili alan adını satın alın, bağlayın ve …" at bounding box center [864, 400] width 752 height 682
click at [579, 85] on icon at bounding box center [582, 83] width 12 height 10
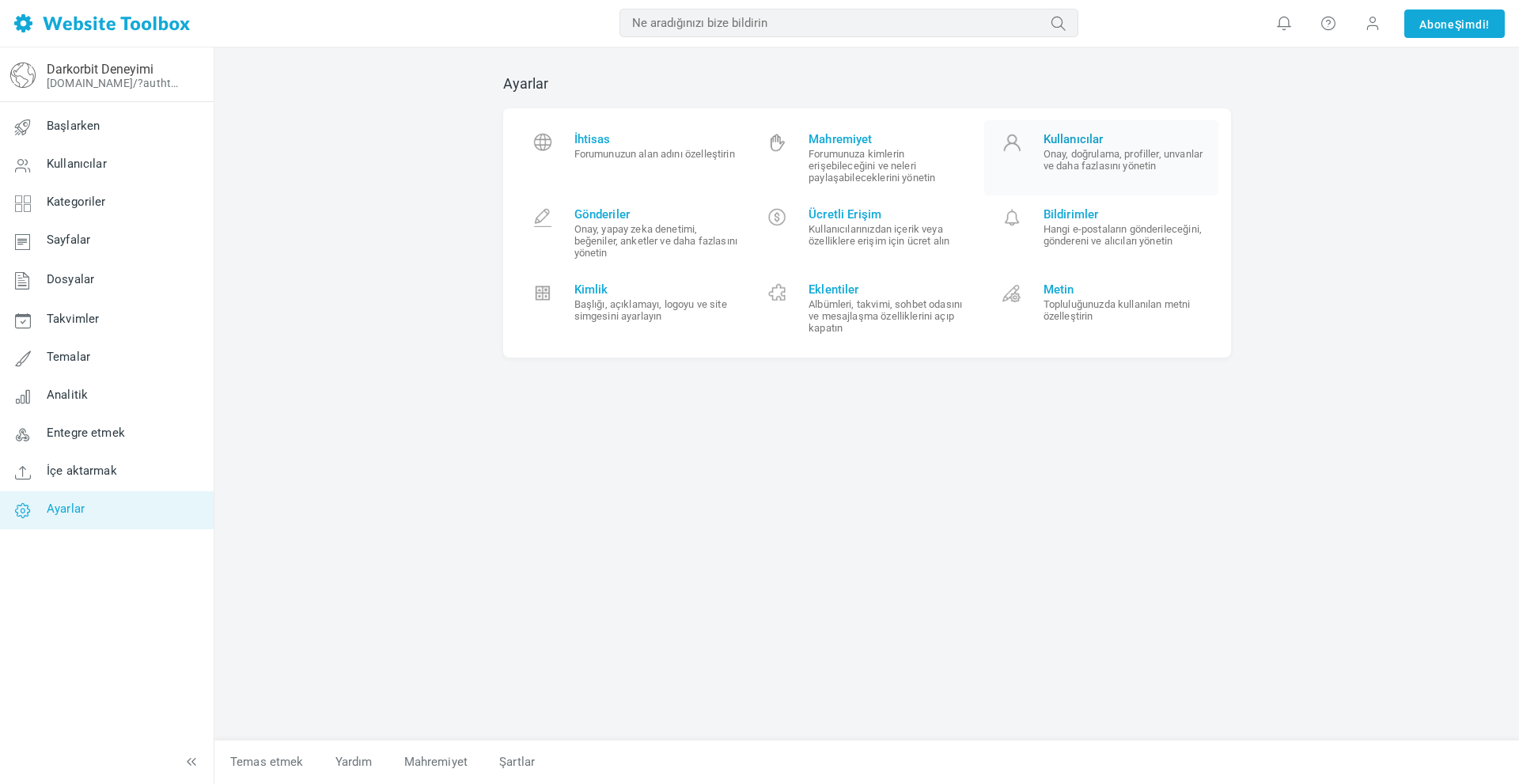
click at [1106, 157] on font "Onay, doğrulama, profiller, unvanlar ve daha fazlasını yönetin" at bounding box center [1123, 160] width 159 height 24
